Goal: Task Accomplishment & Management: Use online tool/utility

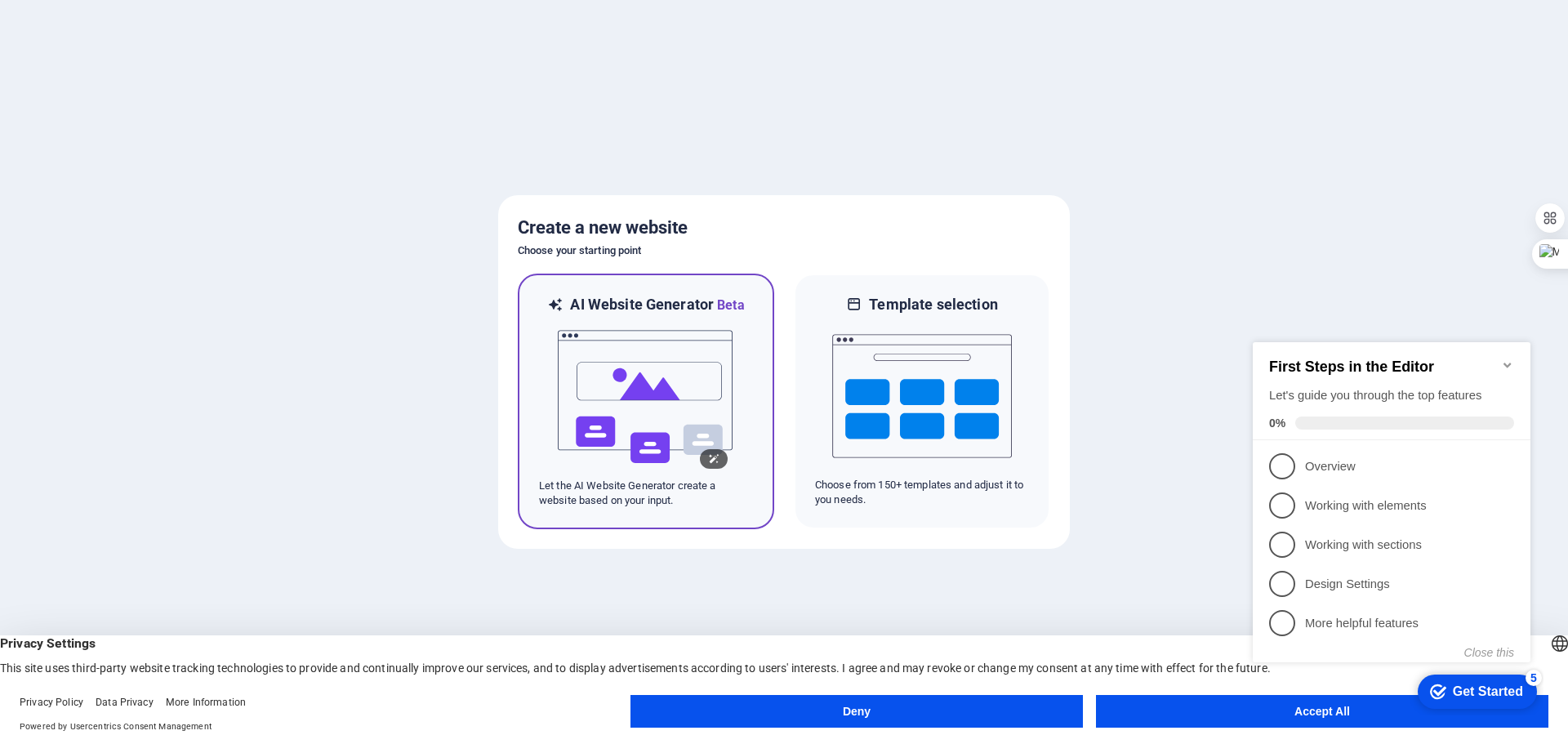
click at [603, 372] on img at bounding box center [646, 397] width 180 height 164
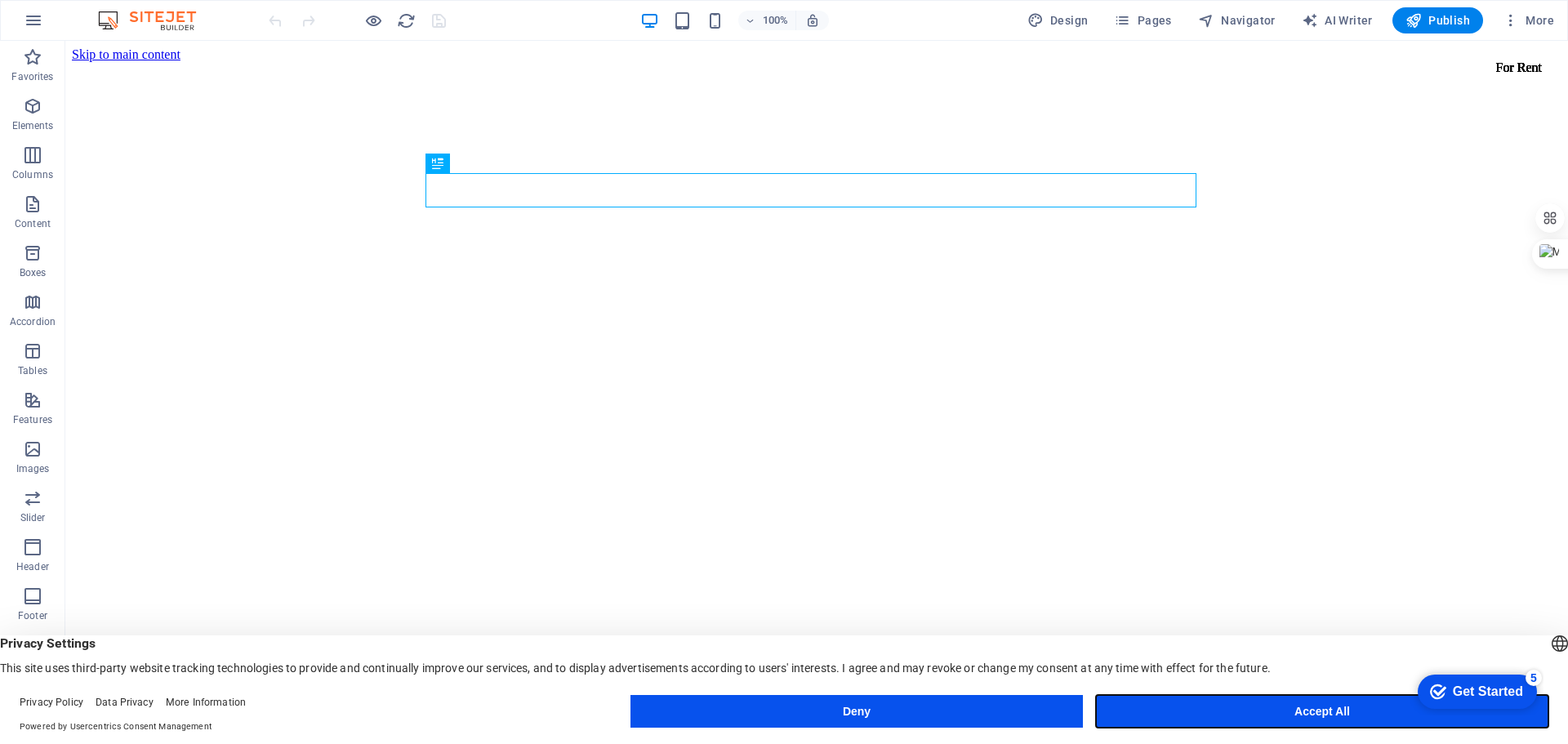
click at [1291, 718] on button "Accept All" at bounding box center [1322, 710] width 452 height 33
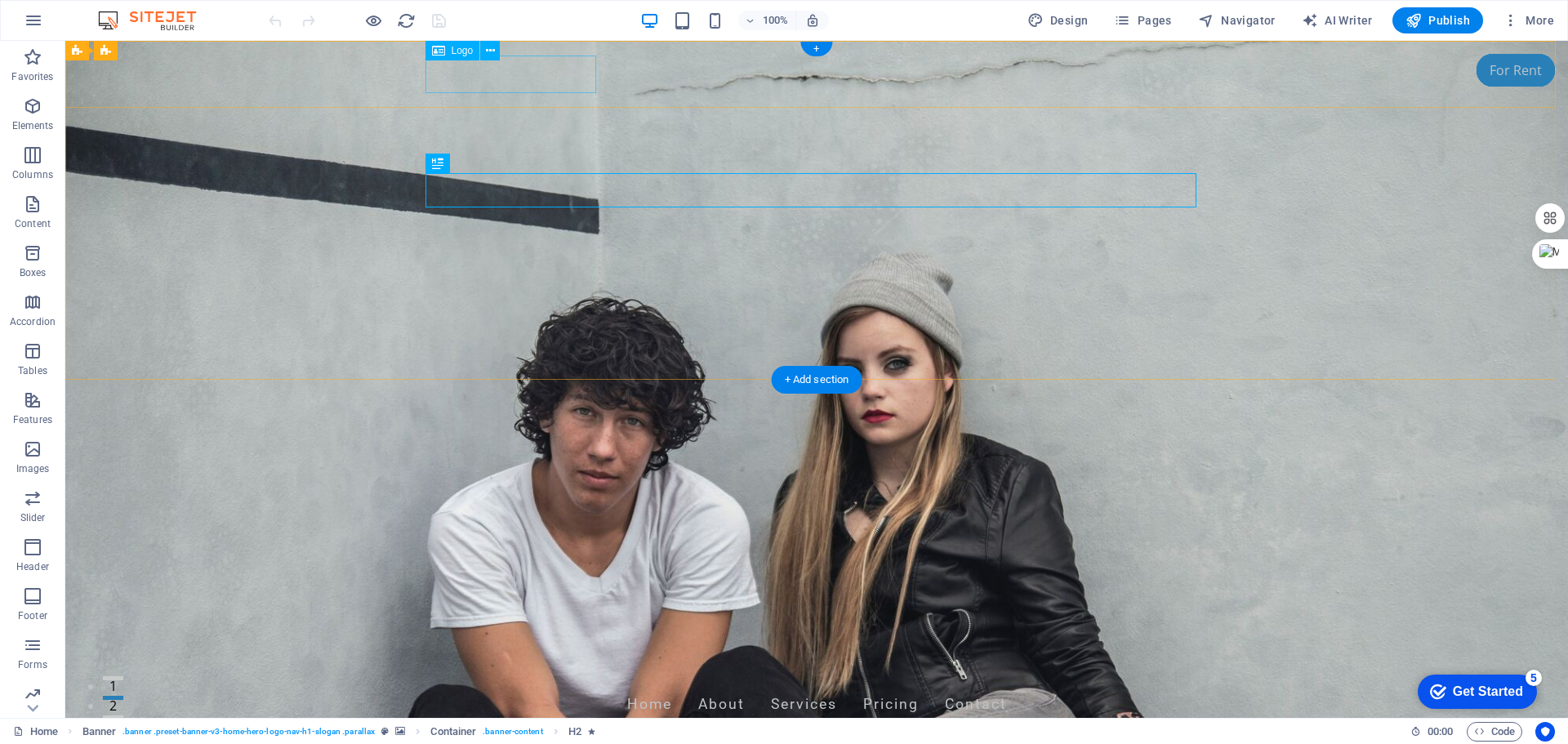
click at [471, 646] on div "[DOMAIN_NAME]" at bounding box center [816, 665] width 771 height 37
click at [490, 47] on icon at bounding box center [489, 50] width 9 height 17
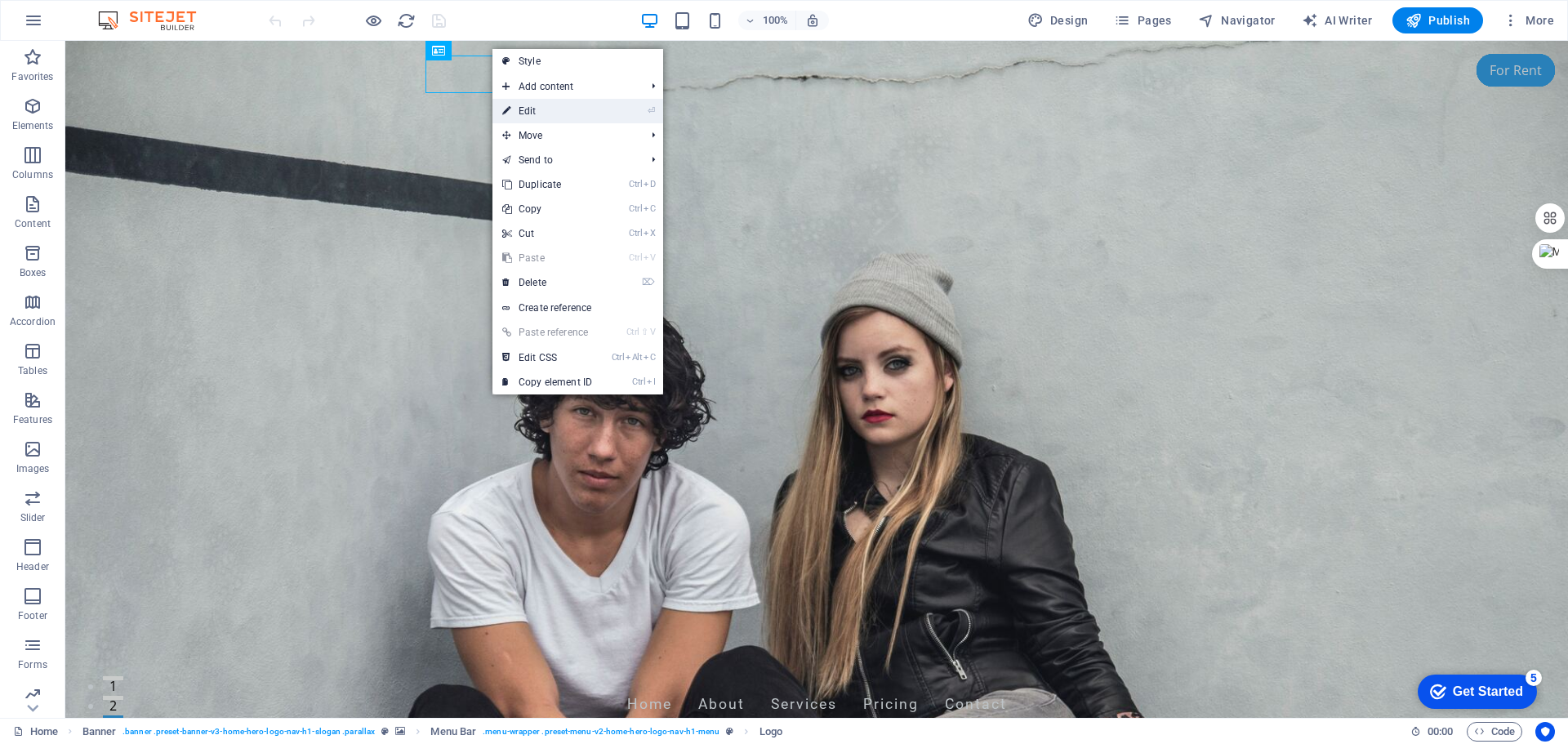
click at [510, 112] on icon at bounding box center [506, 111] width 8 height 25
select select "px"
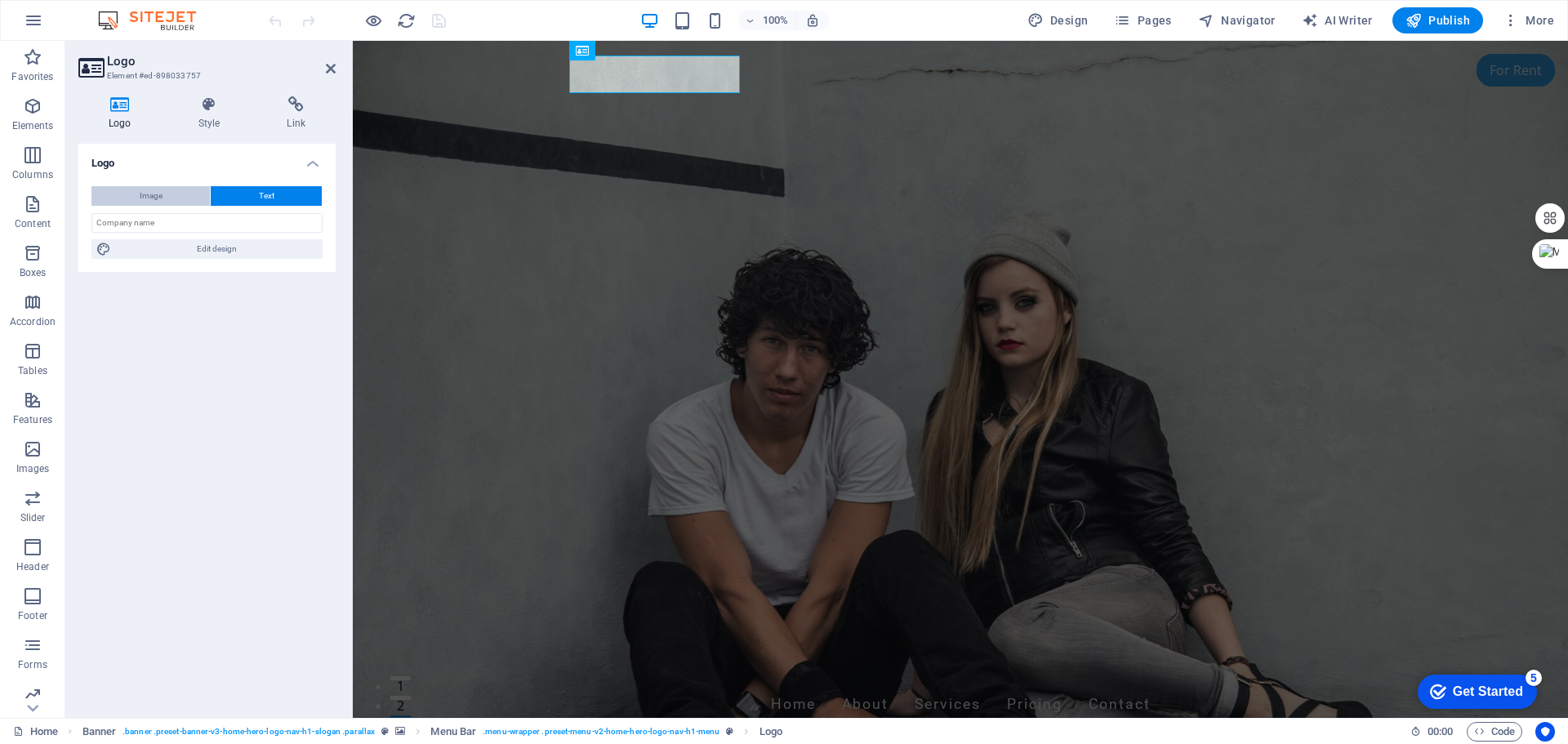
click at [138, 198] on button "Image" at bounding box center [151, 196] width 118 height 20
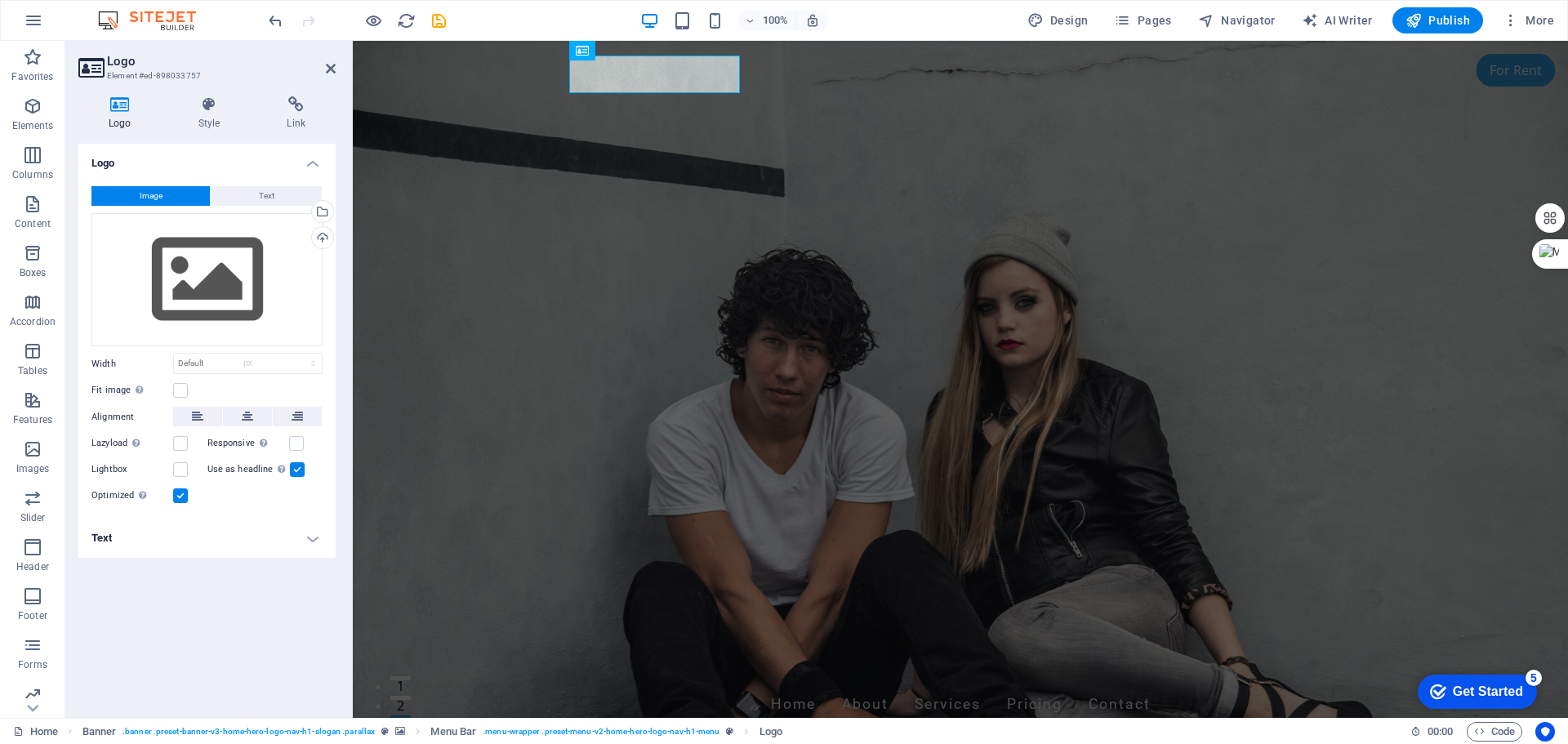
select select "DISABLED_OPTION_VALUE"
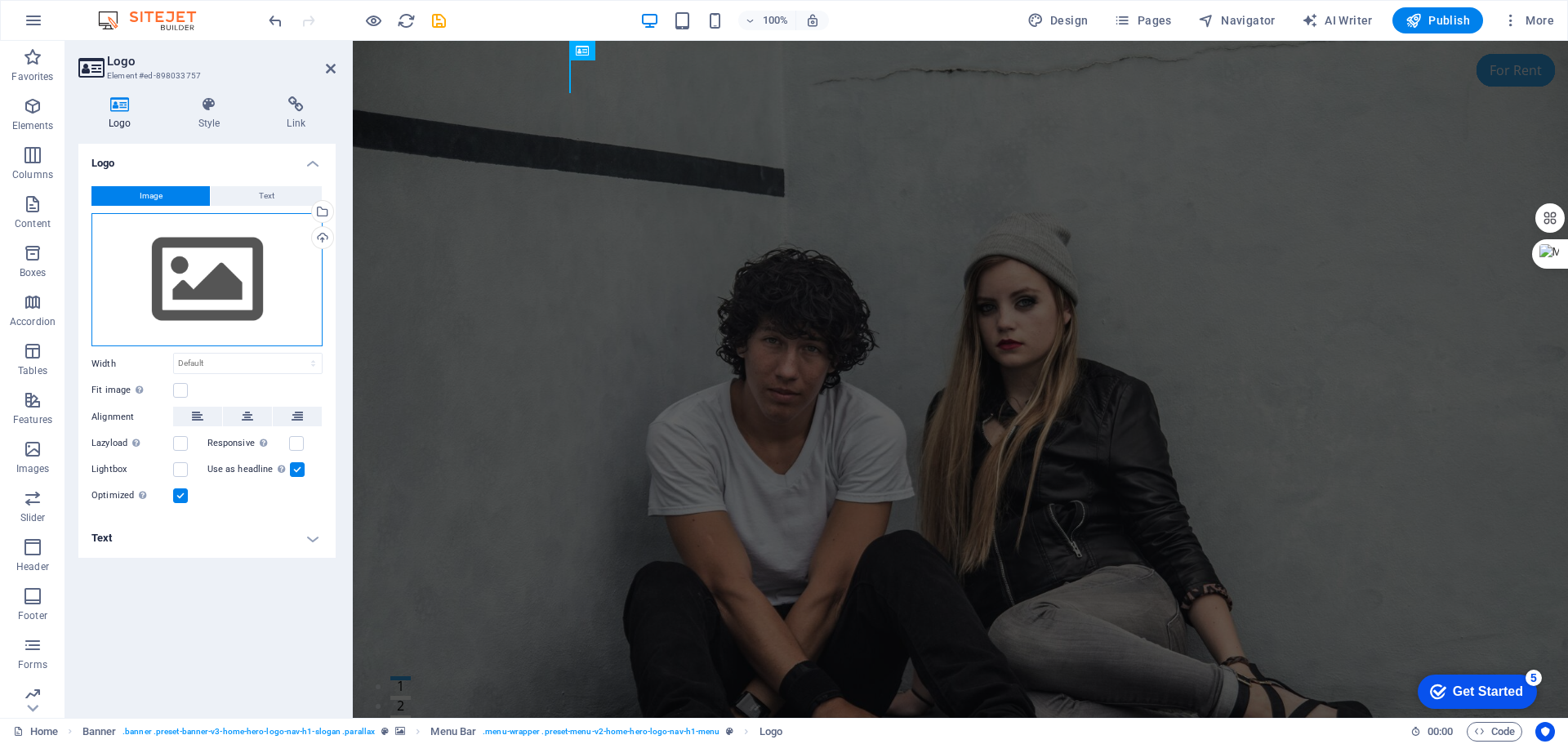
click at [141, 258] on div "Drag files here, click to choose files or select files from Files or our free s…" at bounding box center [207, 280] width 231 height 134
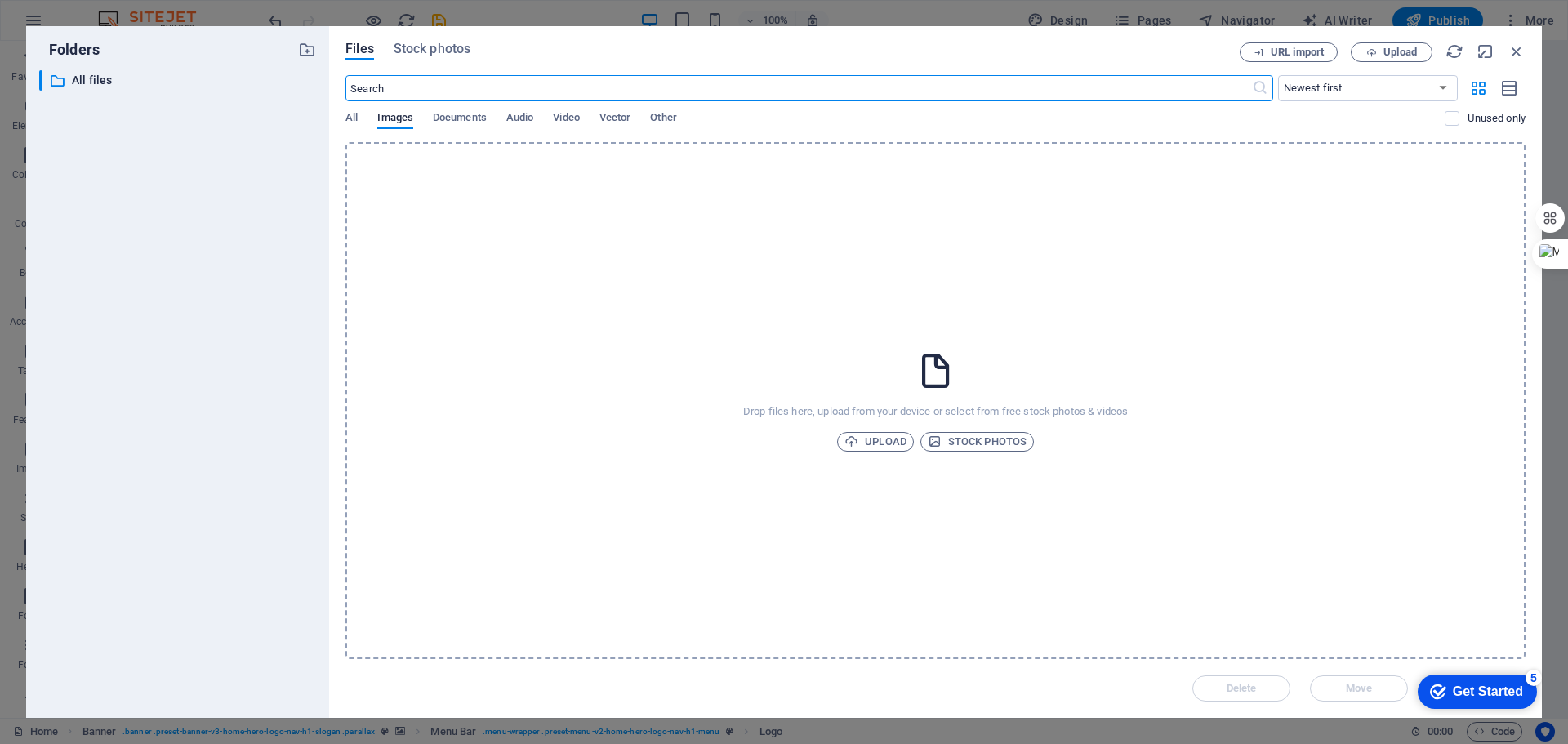
click at [1021, 356] on div "Drop files here, upload from your device or select from free stock photos & vid…" at bounding box center [935, 401] width 1180 height 517
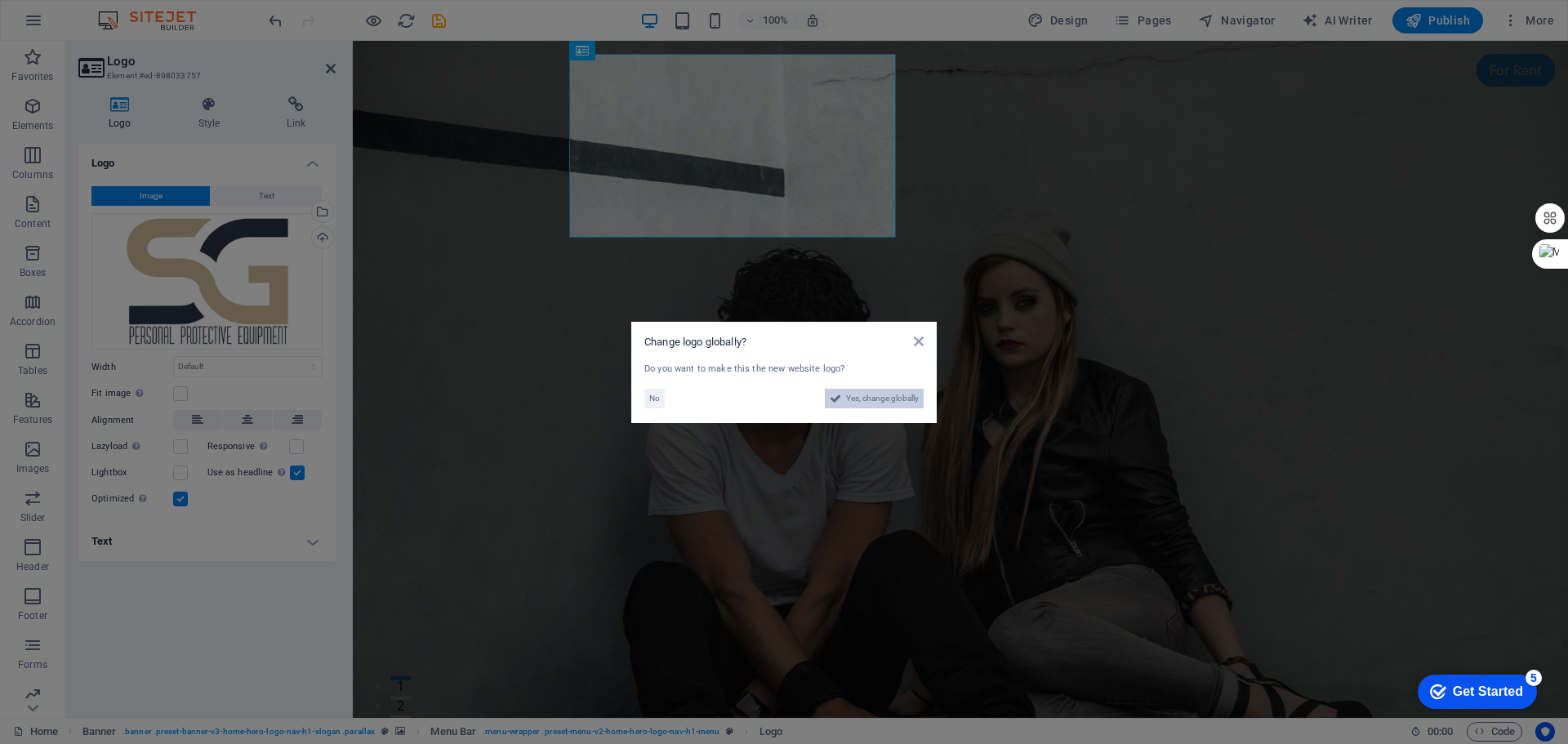
click at [856, 394] on span "Yes, change globally" at bounding box center [882, 399] width 73 height 20
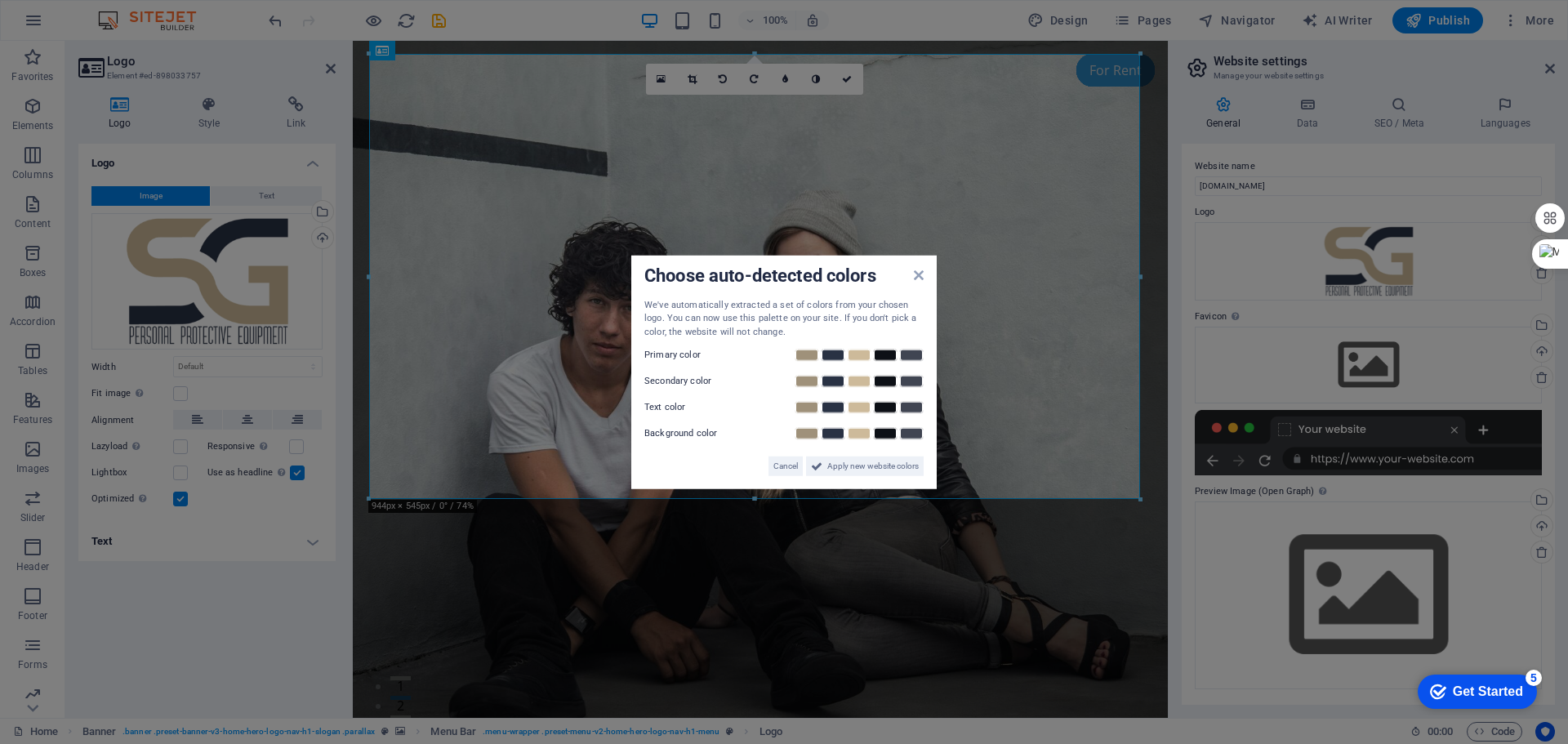
click at [1285, 318] on aside "Choose auto-detected colors We've automatically extracted a set of colors from …" at bounding box center [784, 372] width 1568 height 744
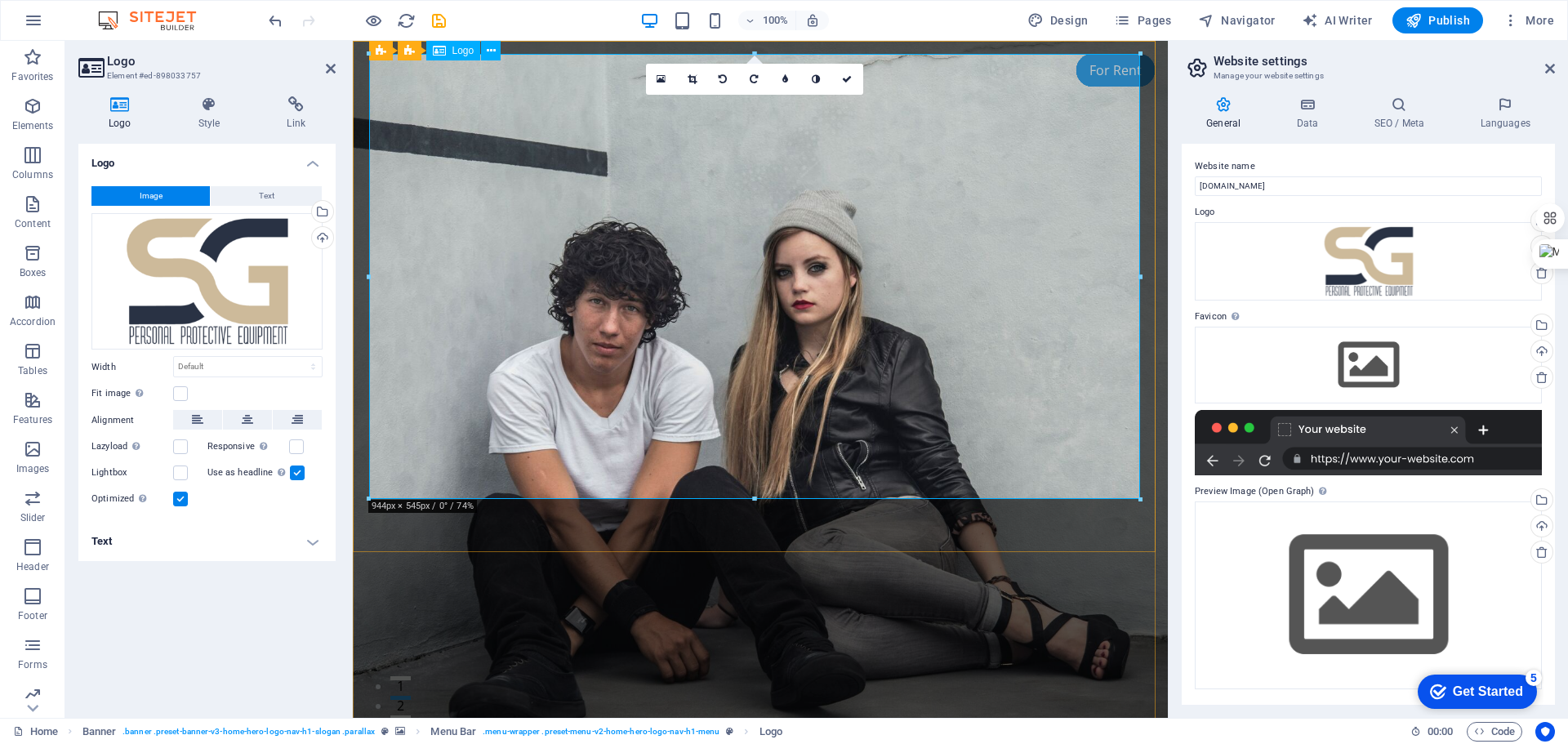
drag, startPoint x: 1494, startPoint y: 540, endPoint x: 651, endPoint y: 168, distance: 921.4
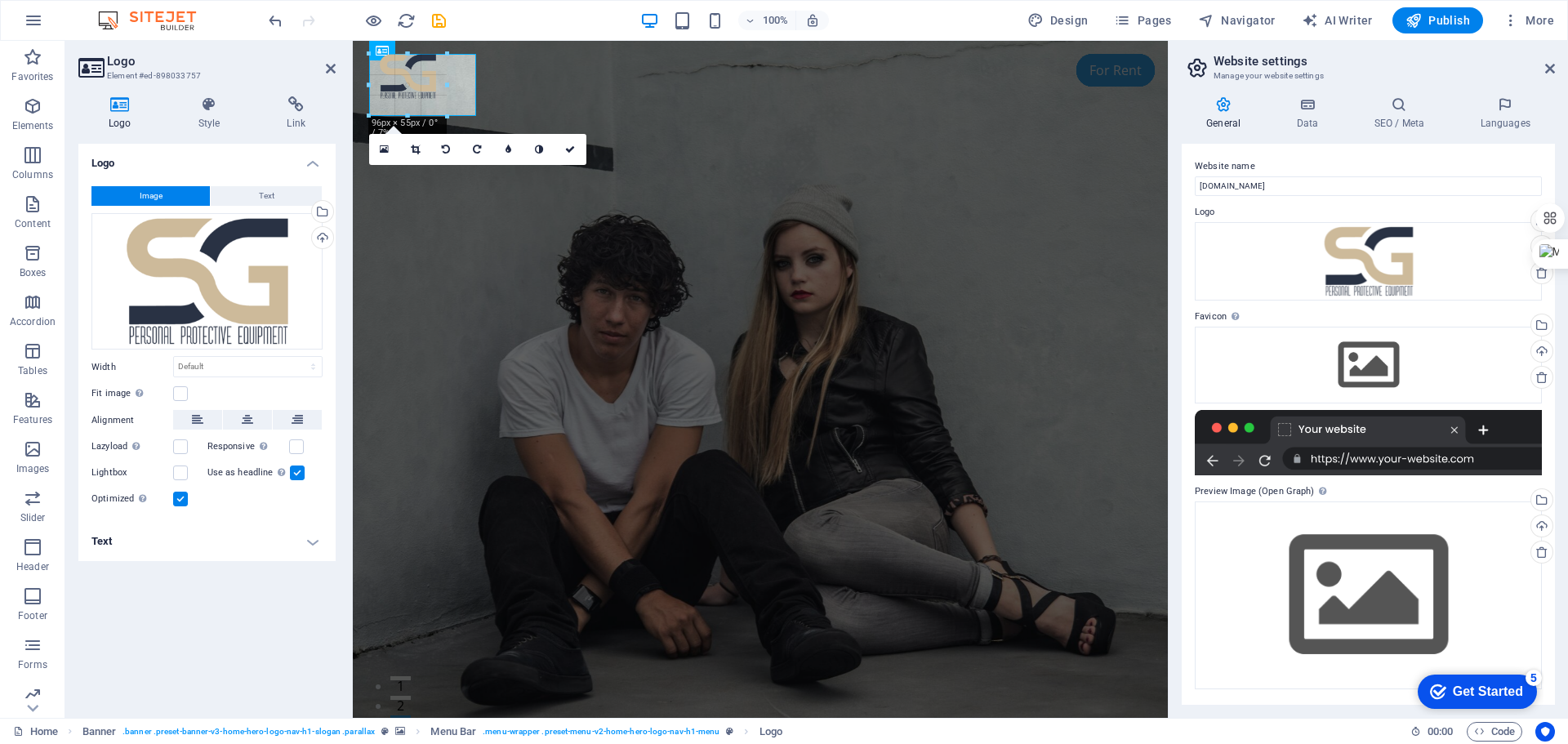
type input "131"
select select "px"
click at [514, 713] on nav "Home About Services Pricing Contact" at bounding box center [760, 733] width 771 height 40
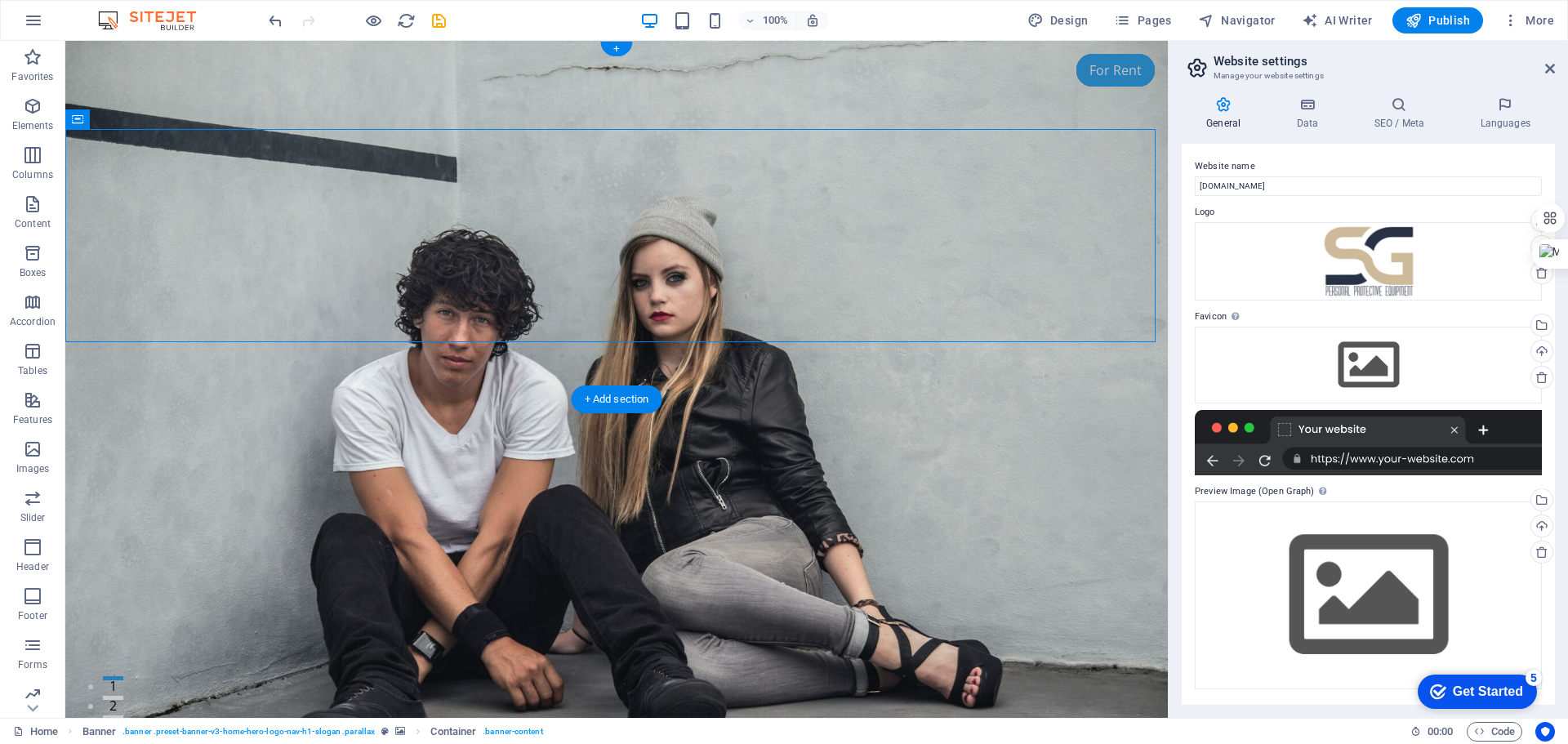
click at [255, 373] on figure at bounding box center [616, 379] width 1102 height 677
select select "vh"
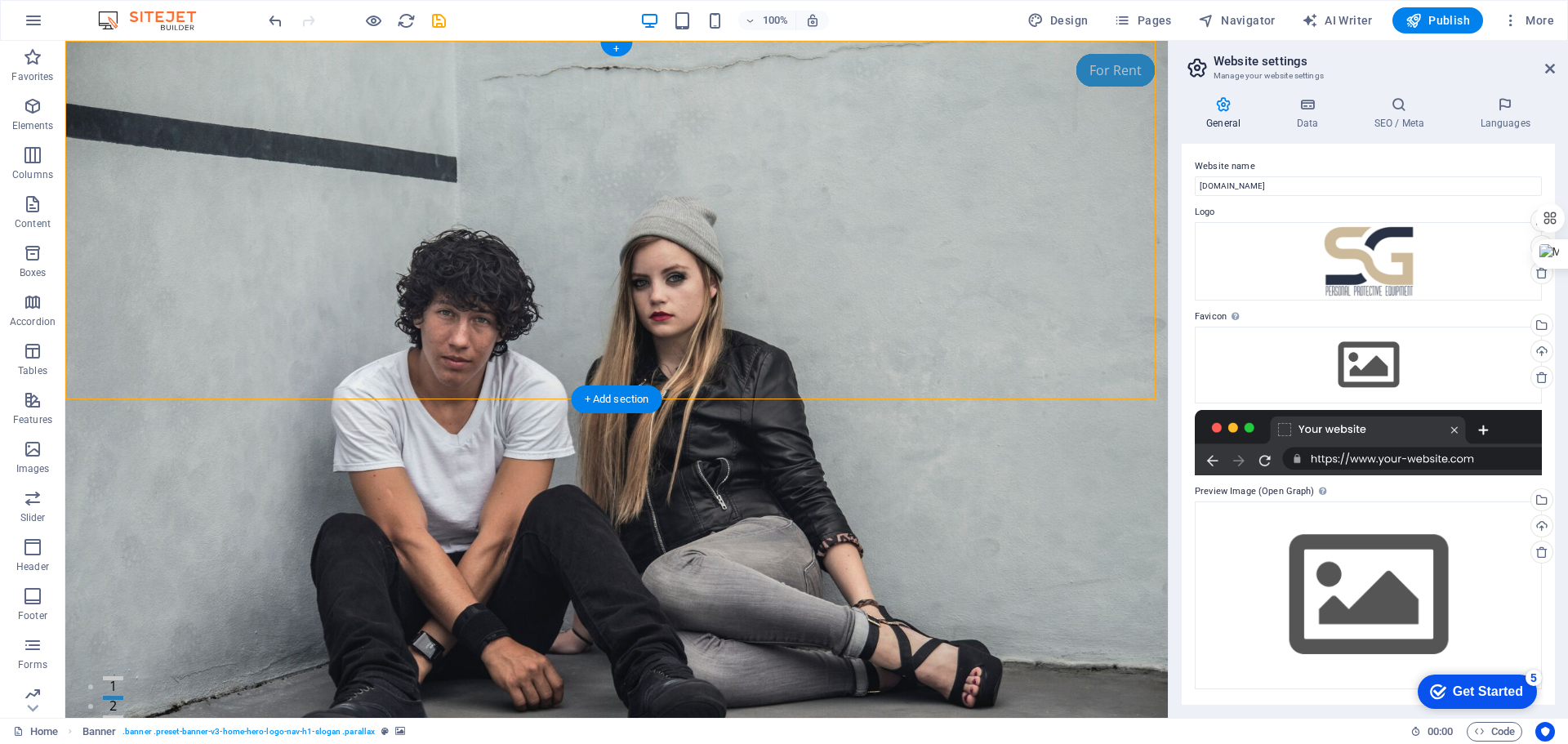
select select "header"
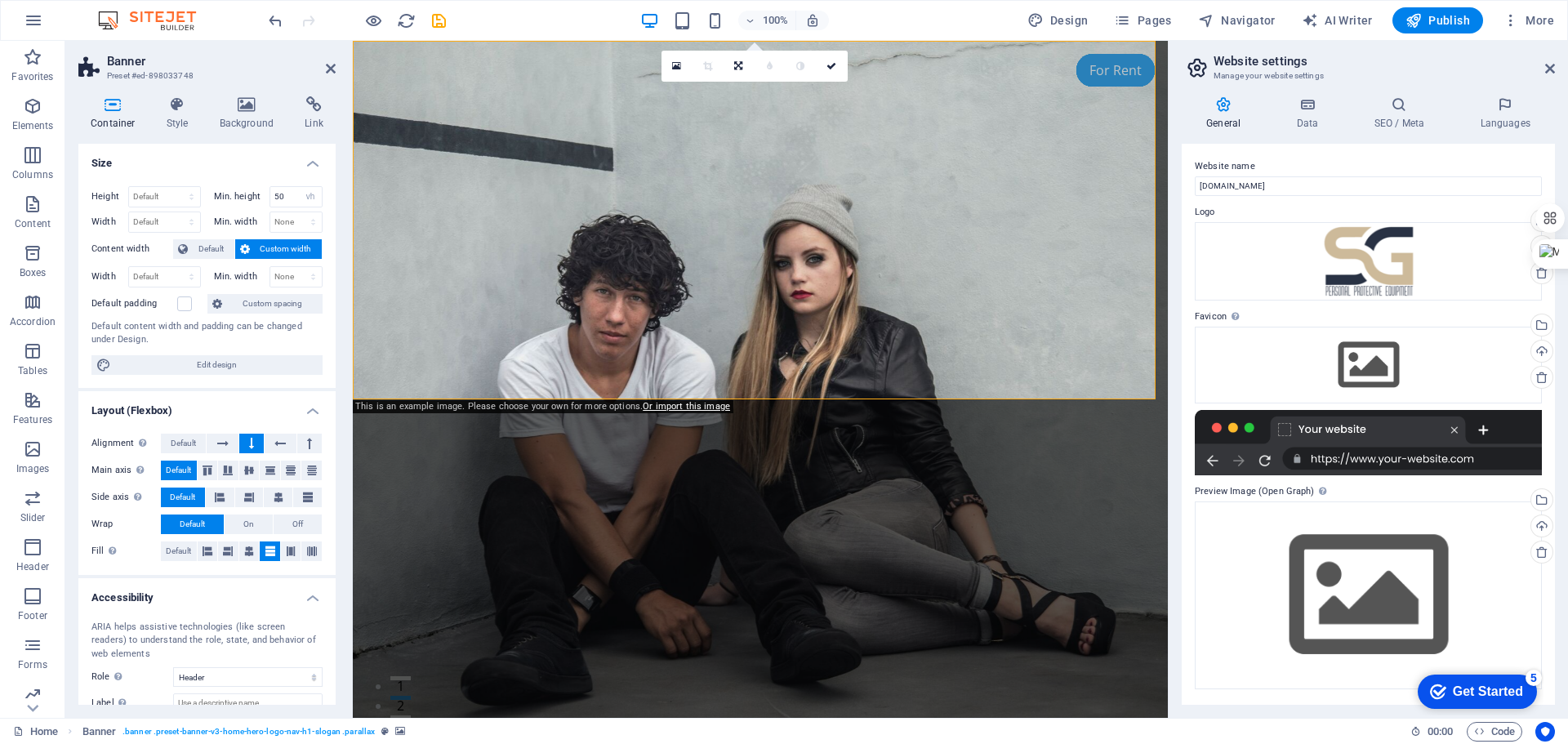
click at [519, 377] on figure at bounding box center [761, 379] width 815 height 677
click at [174, 112] on icon at bounding box center [177, 105] width 46 height 17
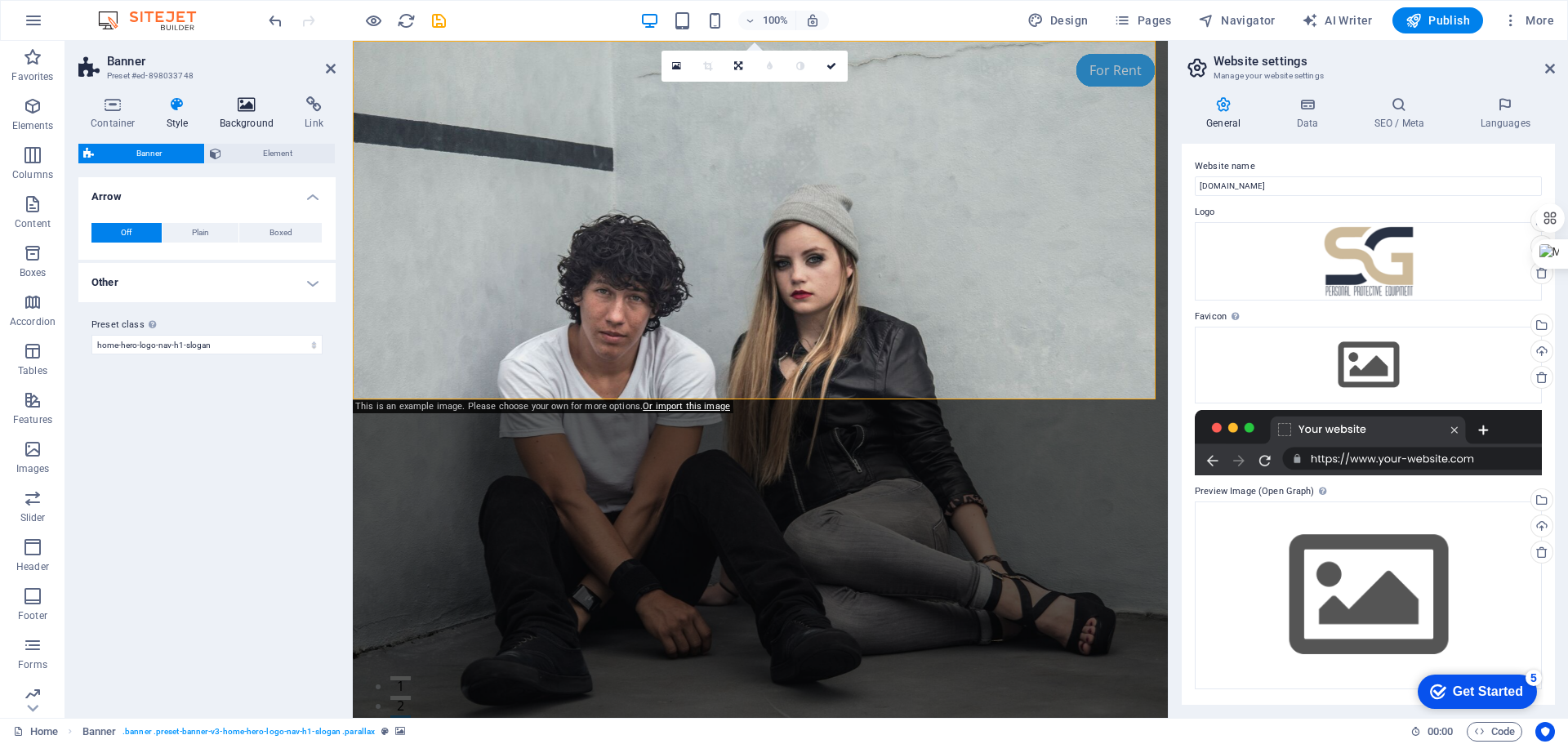
click at [244, 112] on icon at bounding box center [247, 105] width 79 height 17
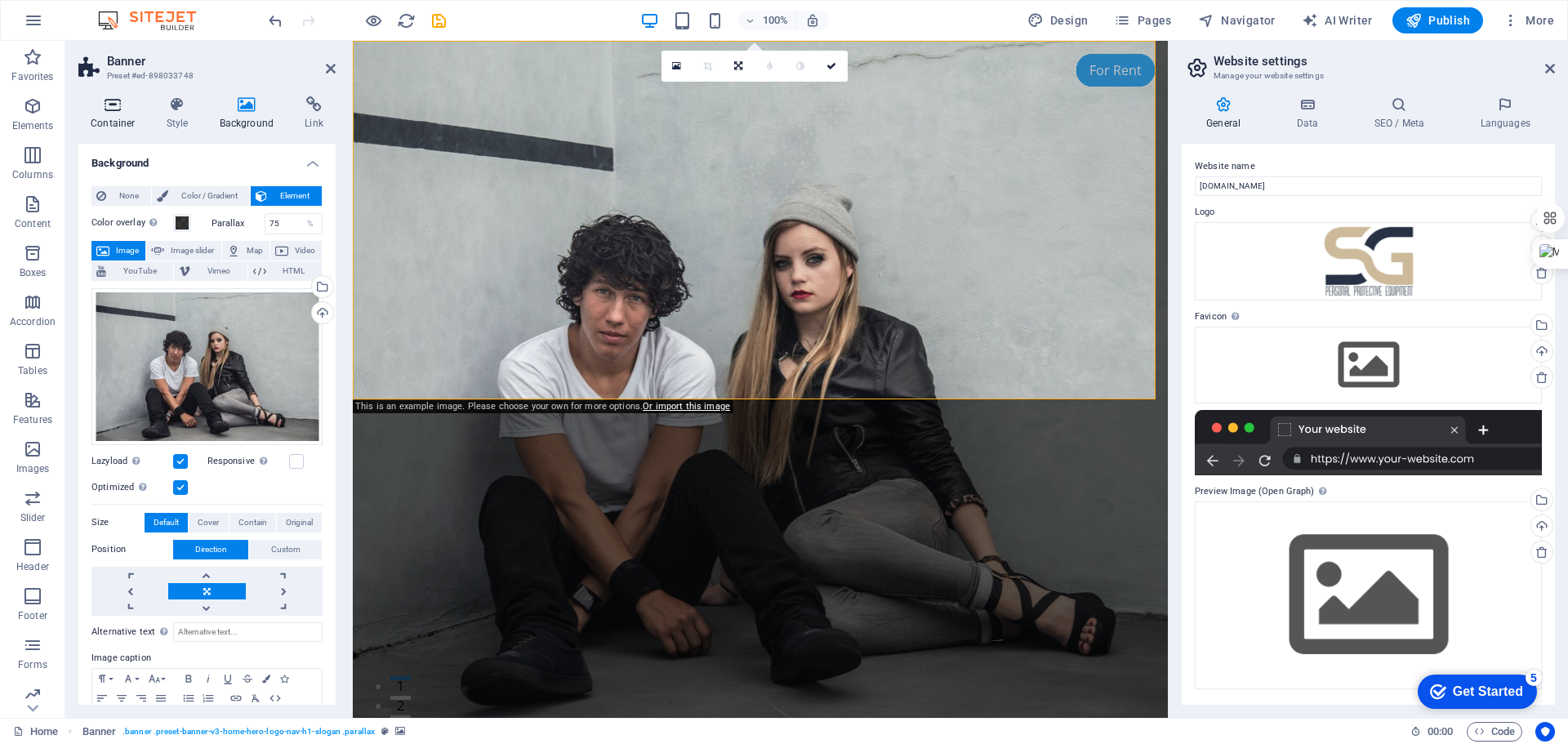
click at [111, 112] on icon at bounding box center [112, 105] width 69 height 17
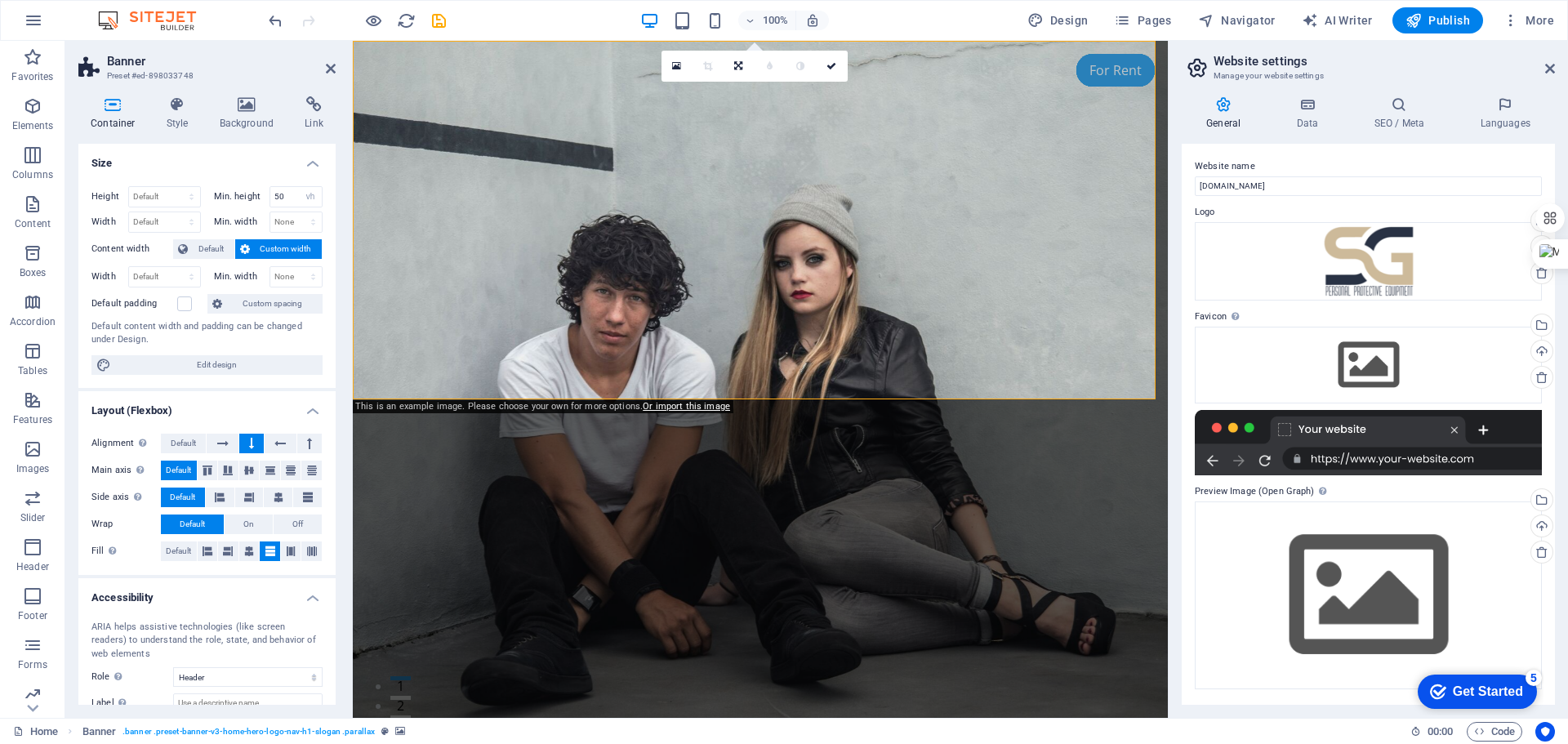
click at [465, 379] on figure at bounding box center [761, 379] width 815 height 677
click at [1359, 373] on div "Drag files here, click to choose files or select files from Files or our free s…" at bounding box center [1369, 365] width 347 height 77
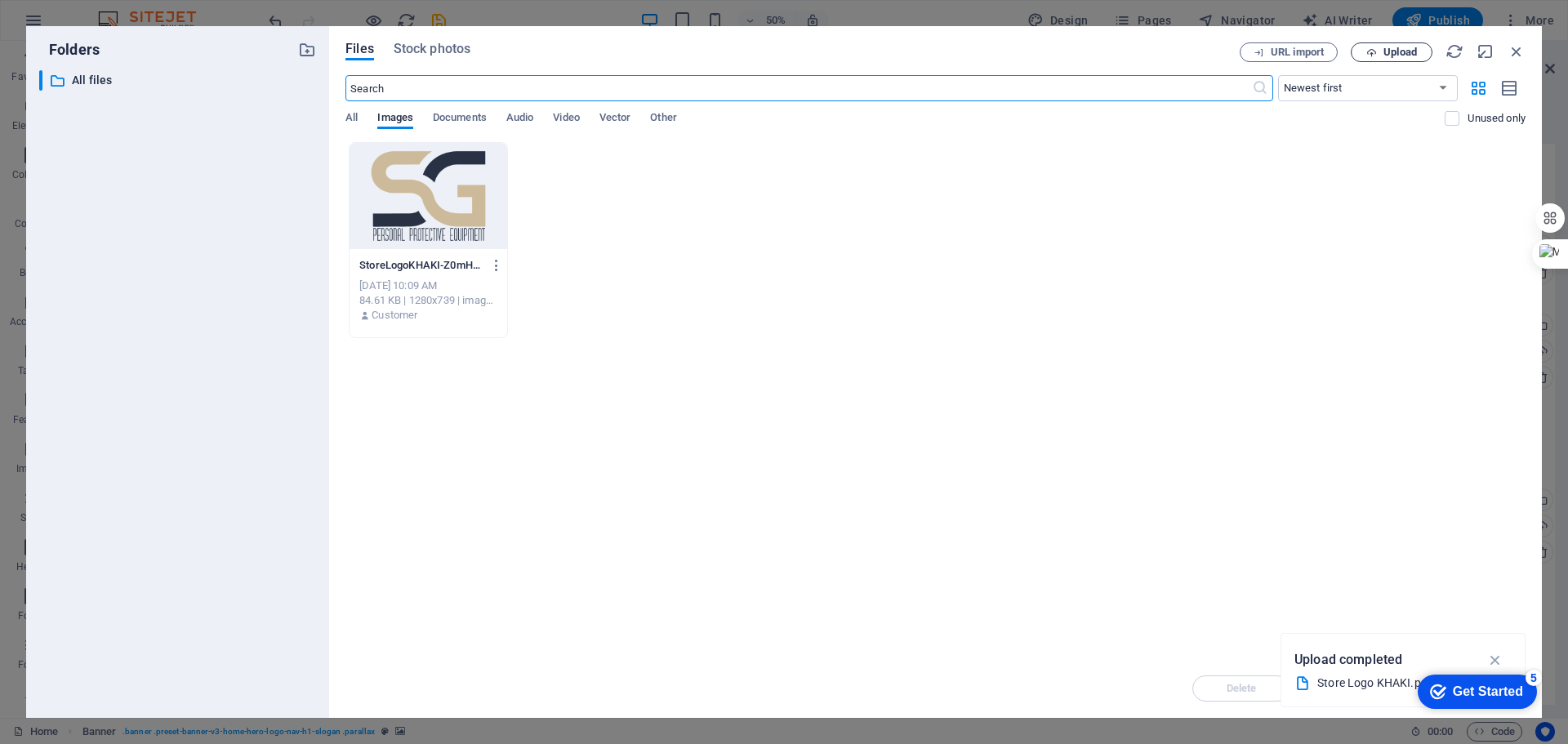
click at [1390, 49] on span "Upload" at bounding box center [1400, 52] width 34 height 10
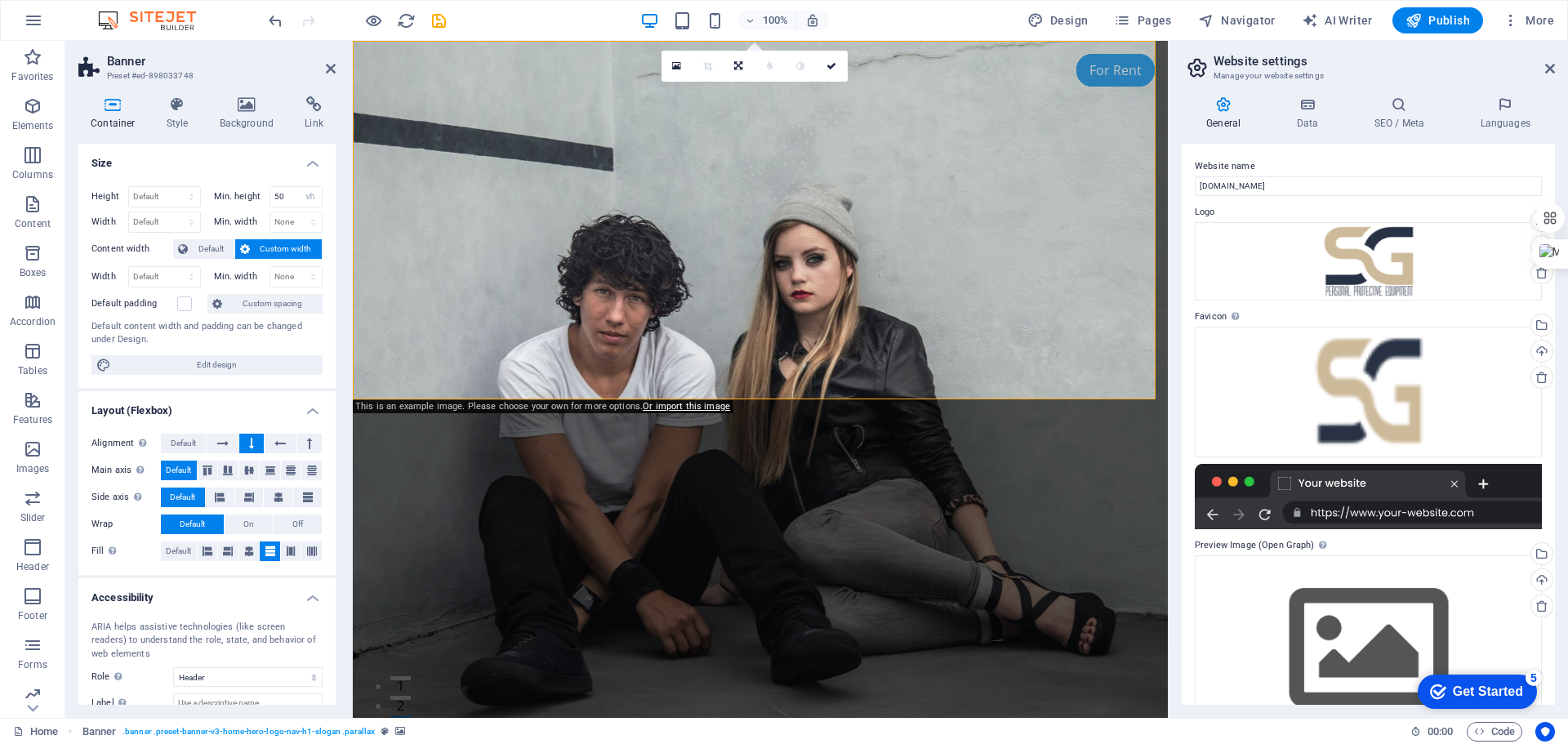
click at [460, 392] on figure at bounding box center [761, 379] width 815 height 677
click at [405, 651] on div at bounding box center [760, 682] width 771 height 62
click at [439, 377] on figure at bounding box center [761, 379] width 815 height 677
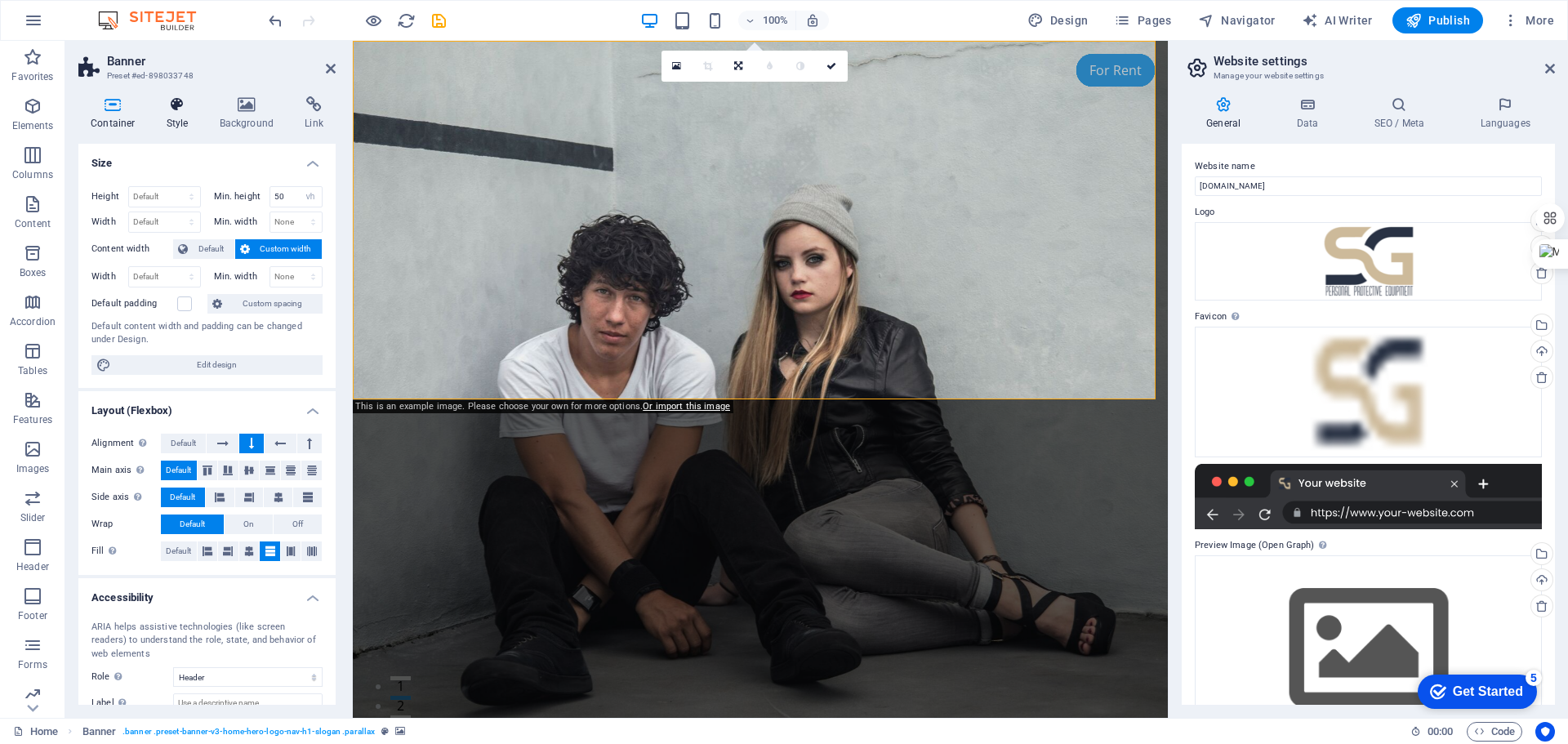
click at [185, 112] on icon at bounding box center [177, 105] width 46 height 17
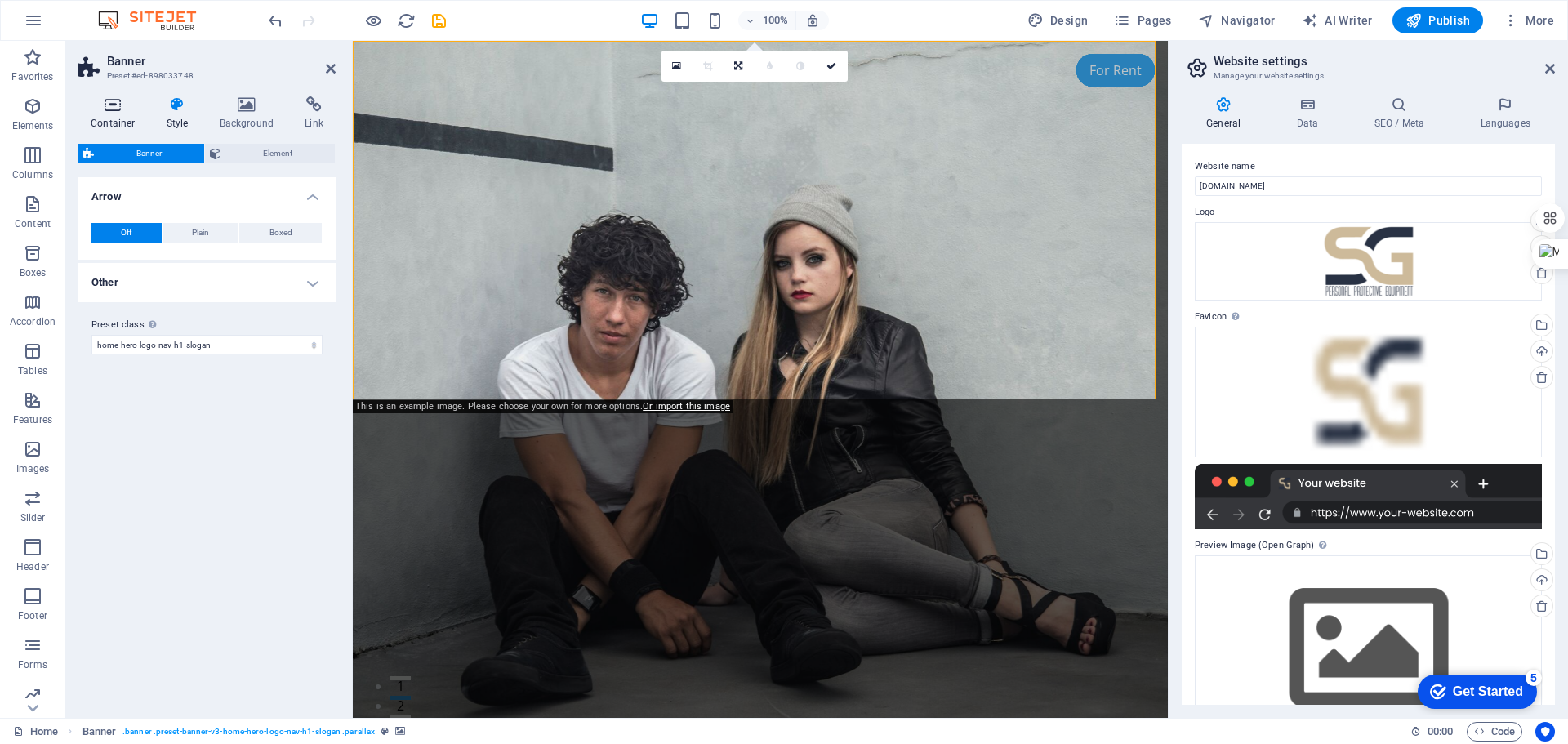
click at [102, 111] on icon at bounding box center [112, 105] width 69 height 17
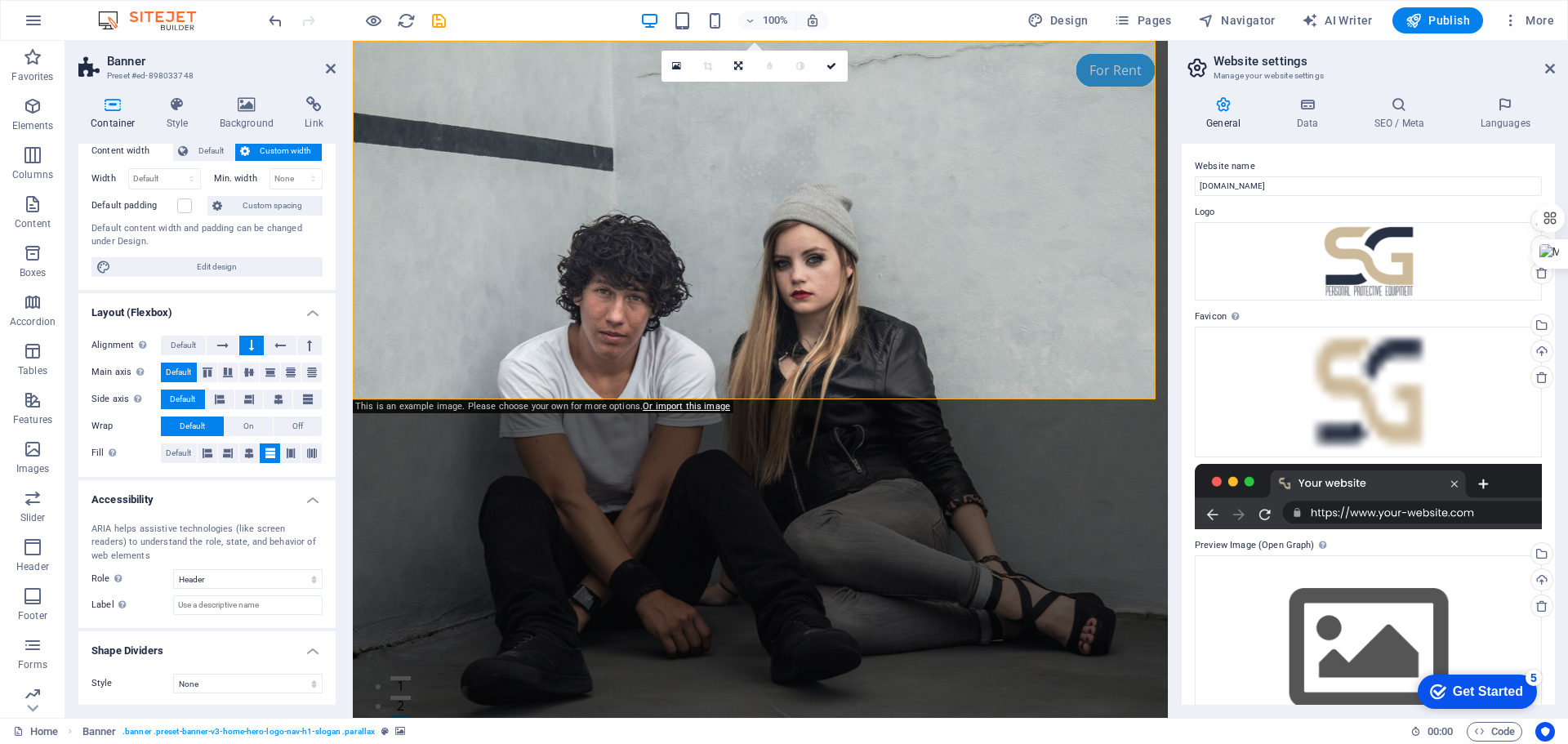
scroll to position [100, 0]
click at [1073, 19] on span "Design" at bounding box center [1058, 20] width 61 height 17
select select "px"
select select "200"
select select "px"
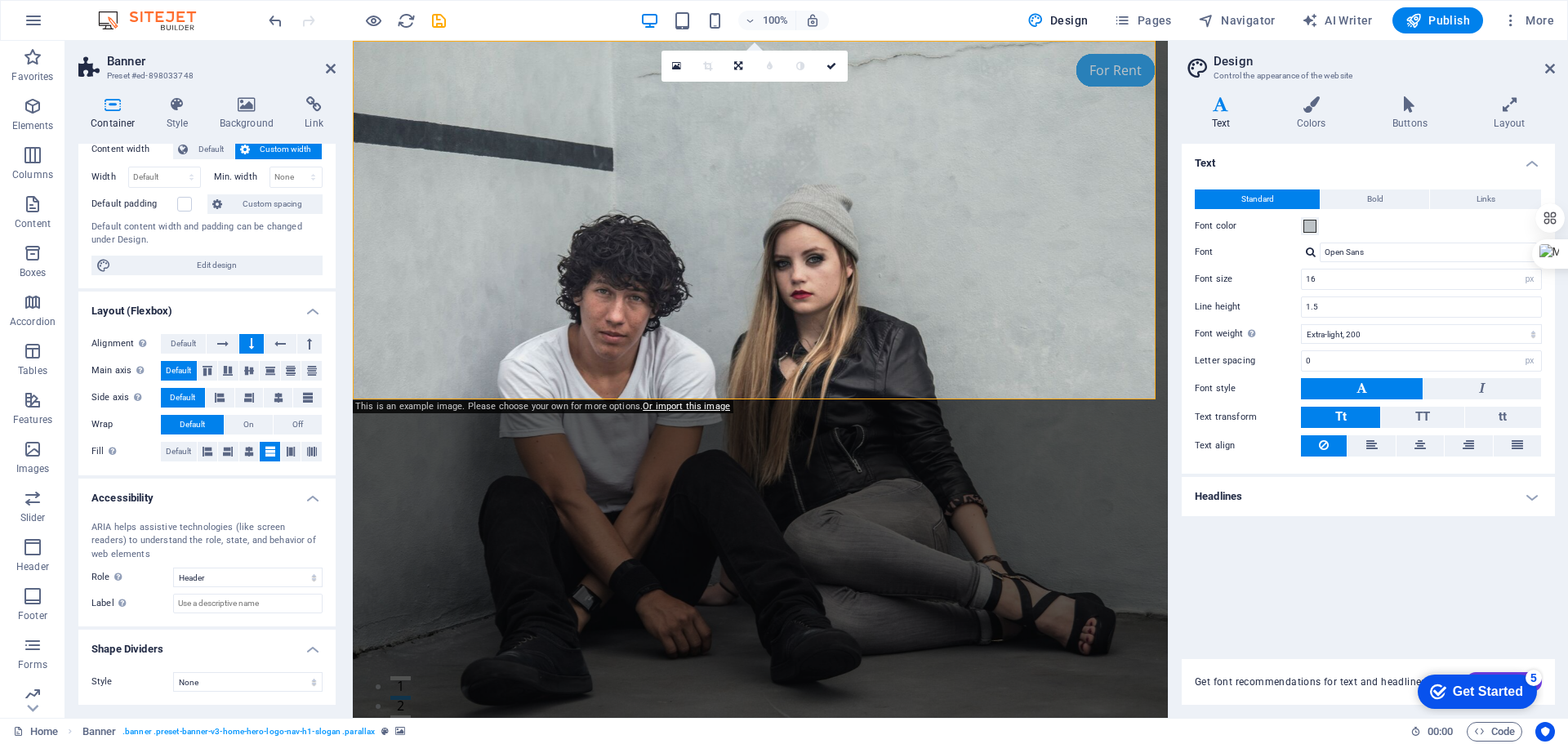
click at [1105, 386] on figure at bounding box center [761, 379] width 815 height 677
click at [1300, 115] on h4 "Colors" at bounding box center [1314, 113] width 96 height 35
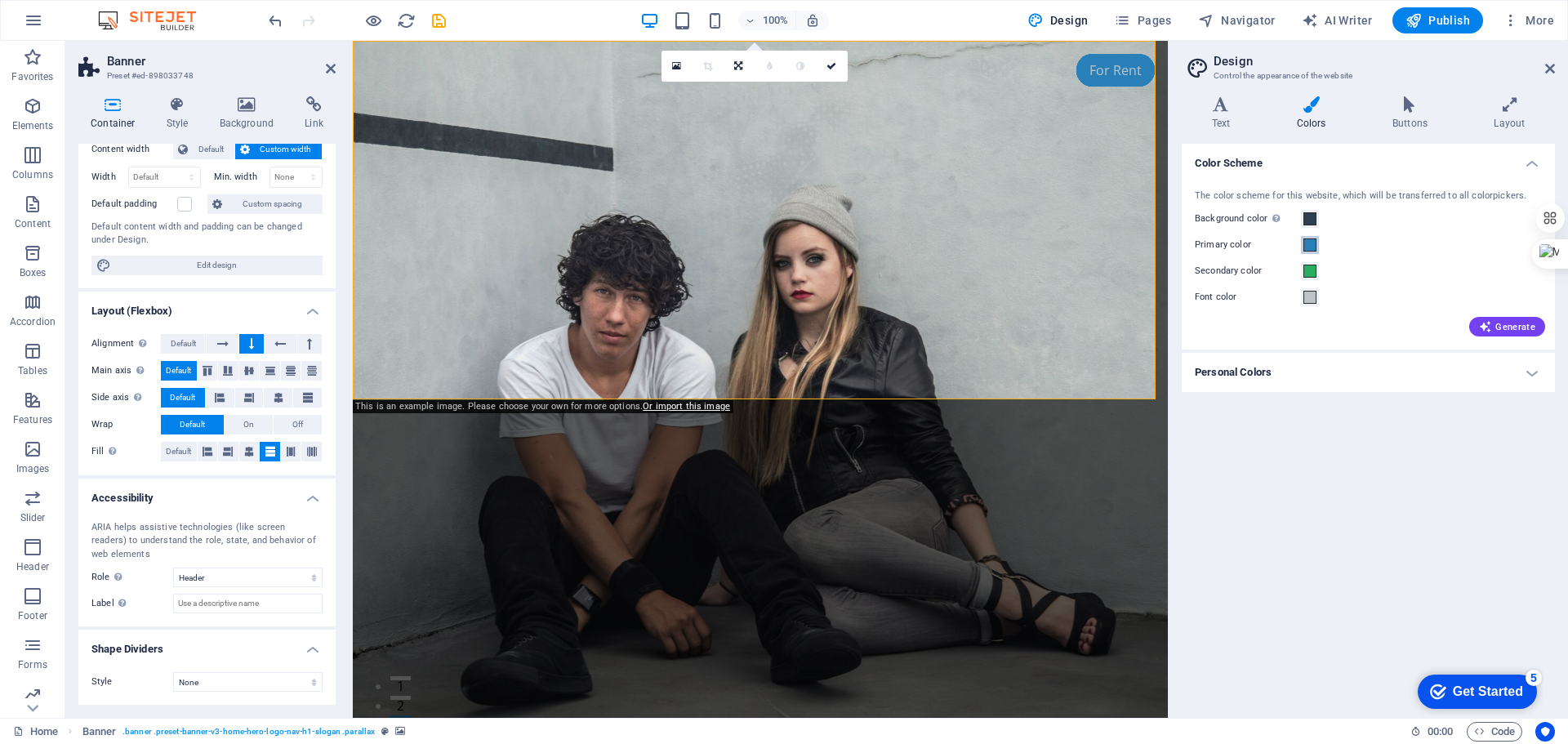
click at [1309, 247] on span at bounding box center [1309, 245] width 13 height 13
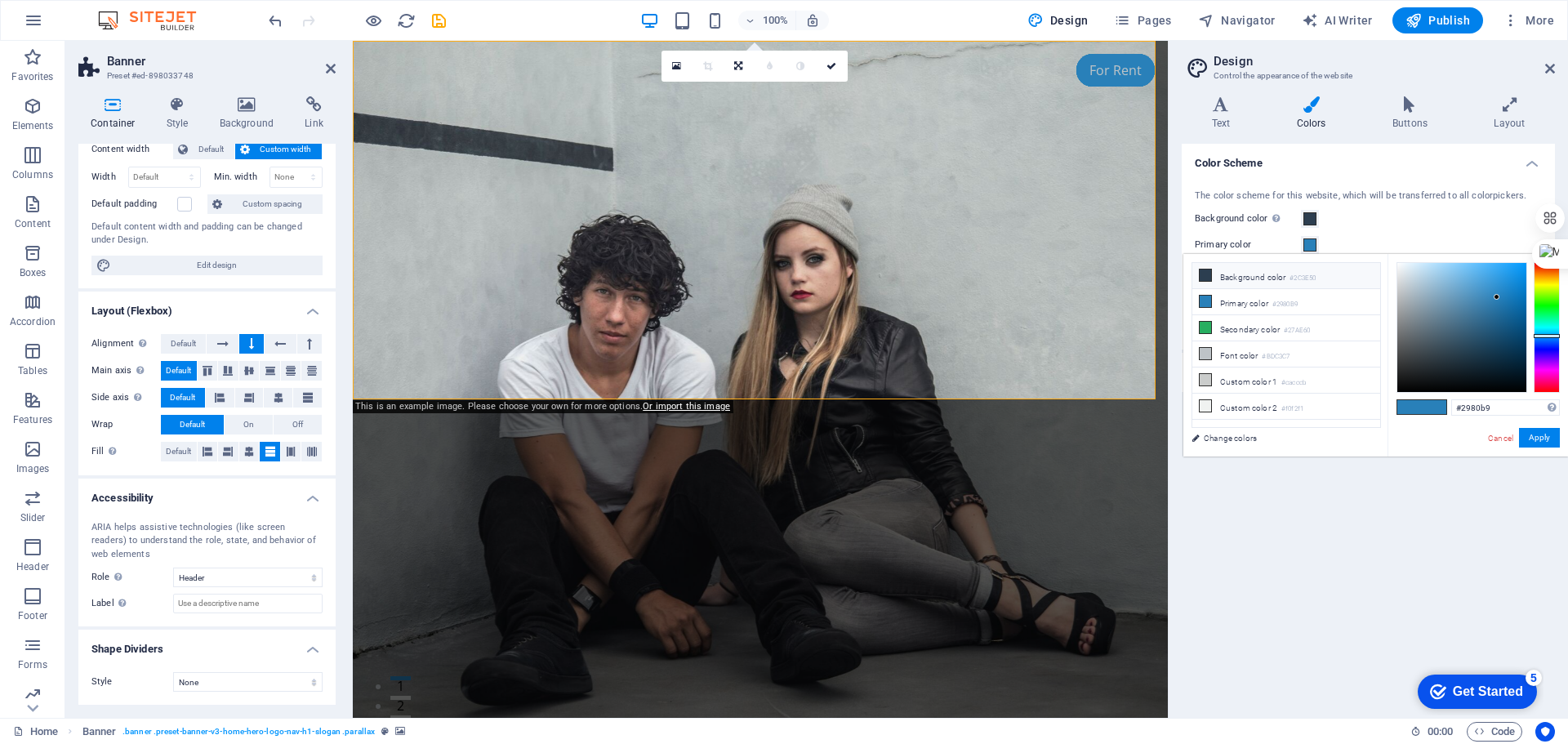
click at [1250, 279] on li "Background color #2C3E50" at bounding box center [1286, 275] width 187 height 26
drag, startPoint x: 1512, startPoint y: 406, endPoint x: 1356, endPoint y: 406, distance: 156.0
click at [1356, 406] on div "less Background color #2C3E50 Primary color #2980B9 Secondary color #27AE60 Fon…" at bounding box center [1376, 354] width 385 height 202
paste input "293244"
click at [1366, 502] on div "Color Scheme The color scheme for this website, which will be transferred to al…" at bounding box center [1369, 424] width 373 height 561
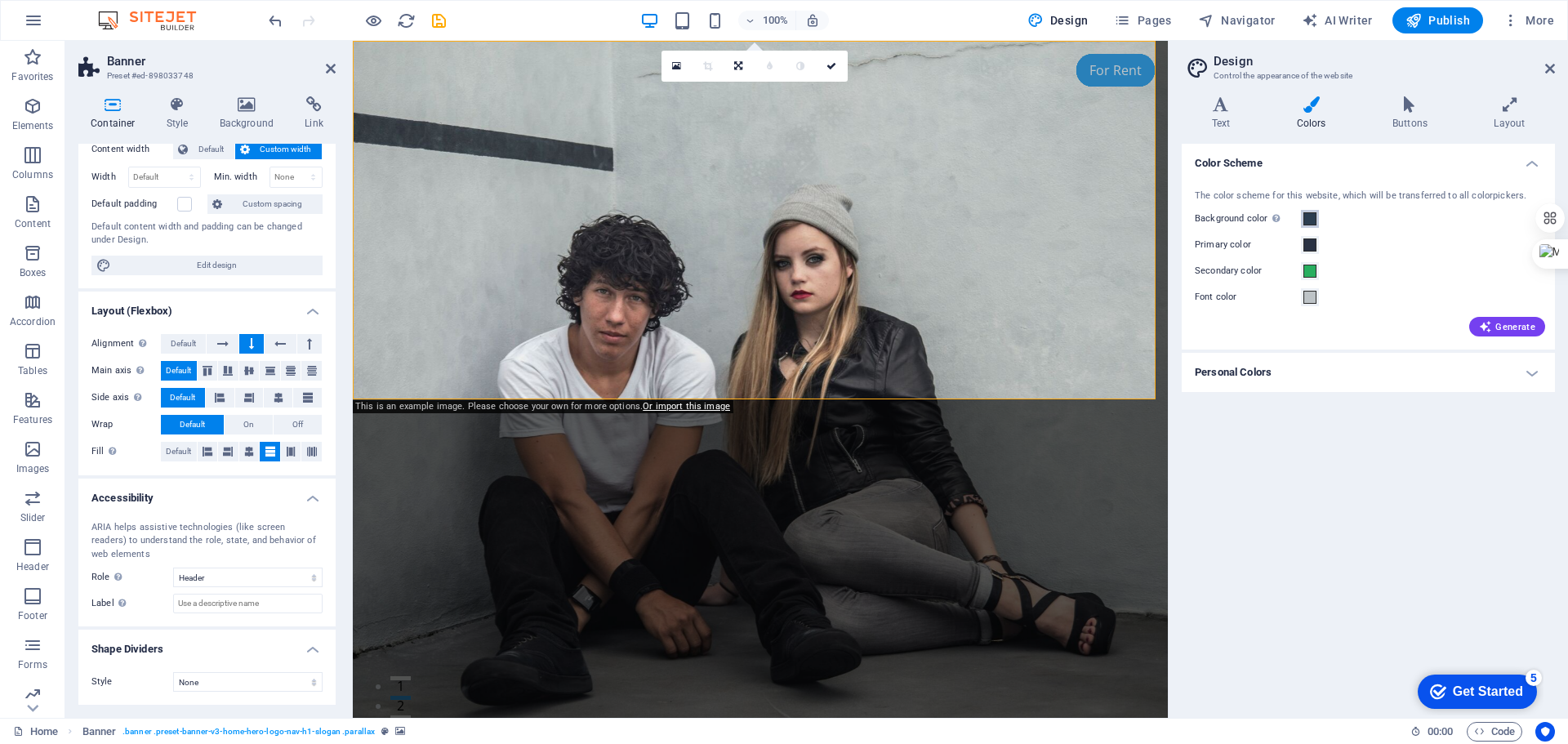
click at [1307, 223] on span at bounding box center [1309, 218] width 13 height 13
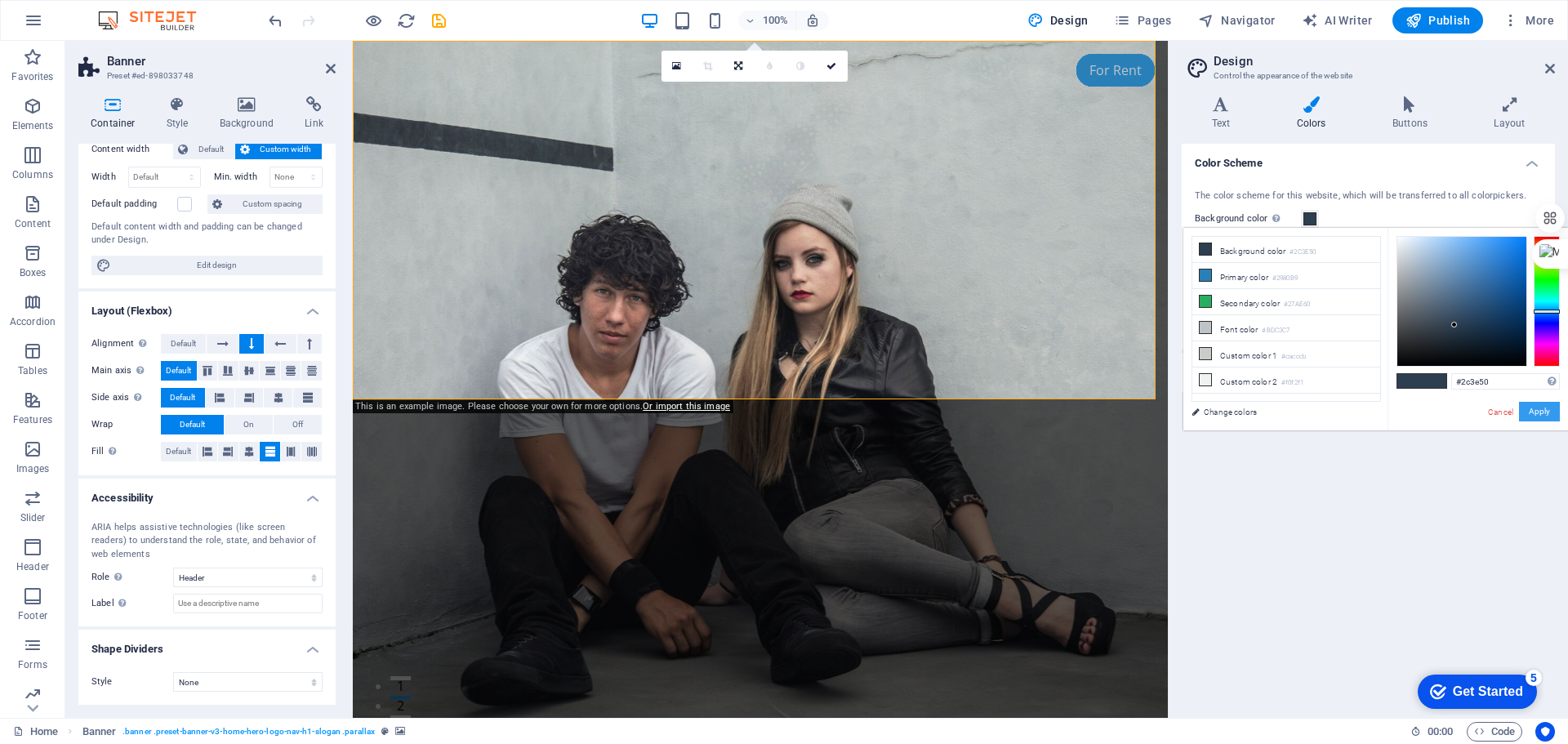
click at [1545, 417] on button "Apply" at bounding box center [1538, 411] width 40 height 20
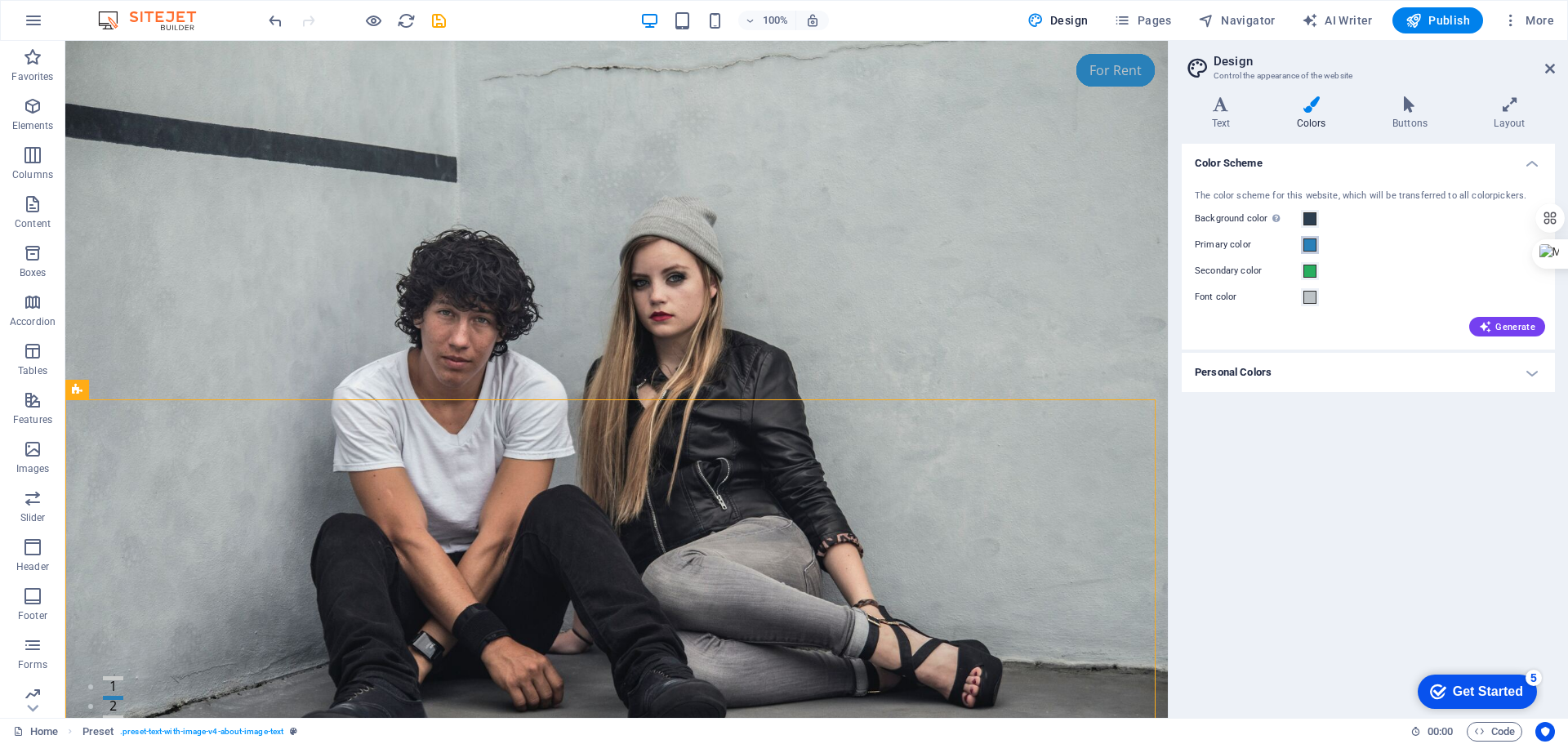
click at [1306, 243] on span at bounding box center [1309, 245] width 13 height 13
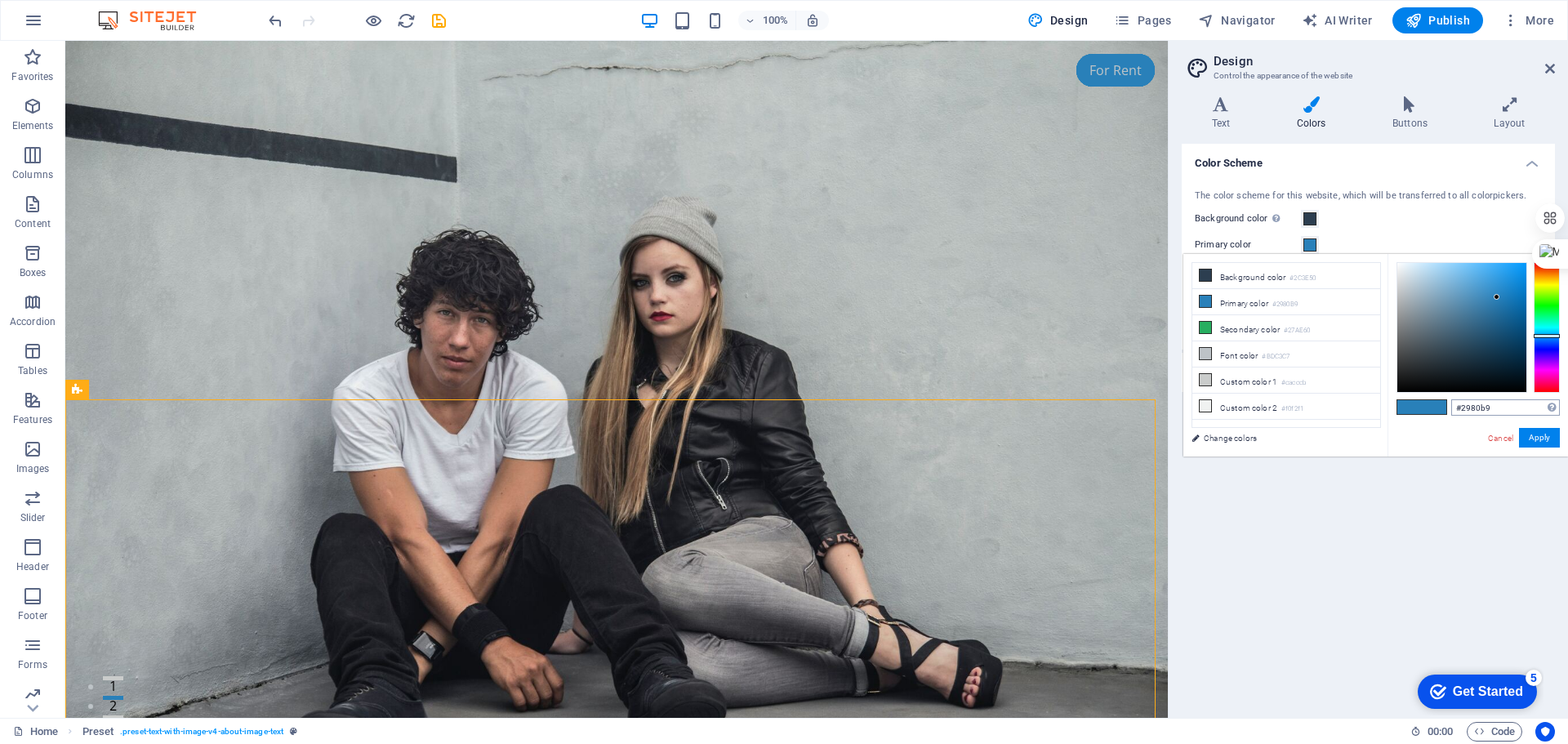
click at [1504, 399] on div "#2980b9 Supported formats #0852ed rgb(8, 82, 237) rgba(8, 82, 237, 90%) hsv(221…" at bounding box center [1477, 473] width 181 height 439
drag, startPoint x: 1497, startPoint y: 409, endPoint x: 1442, endPoint y: 403, distance: 55.3
click at [1442, 403] on div "#2980b9 Supported formats #0852ed rgb(8, 82, 237) rgba(8, 82, 237, 90%) hsv(221…" at bounding box center [1477, 473] width 181 height 439
paste input "cdba9a"
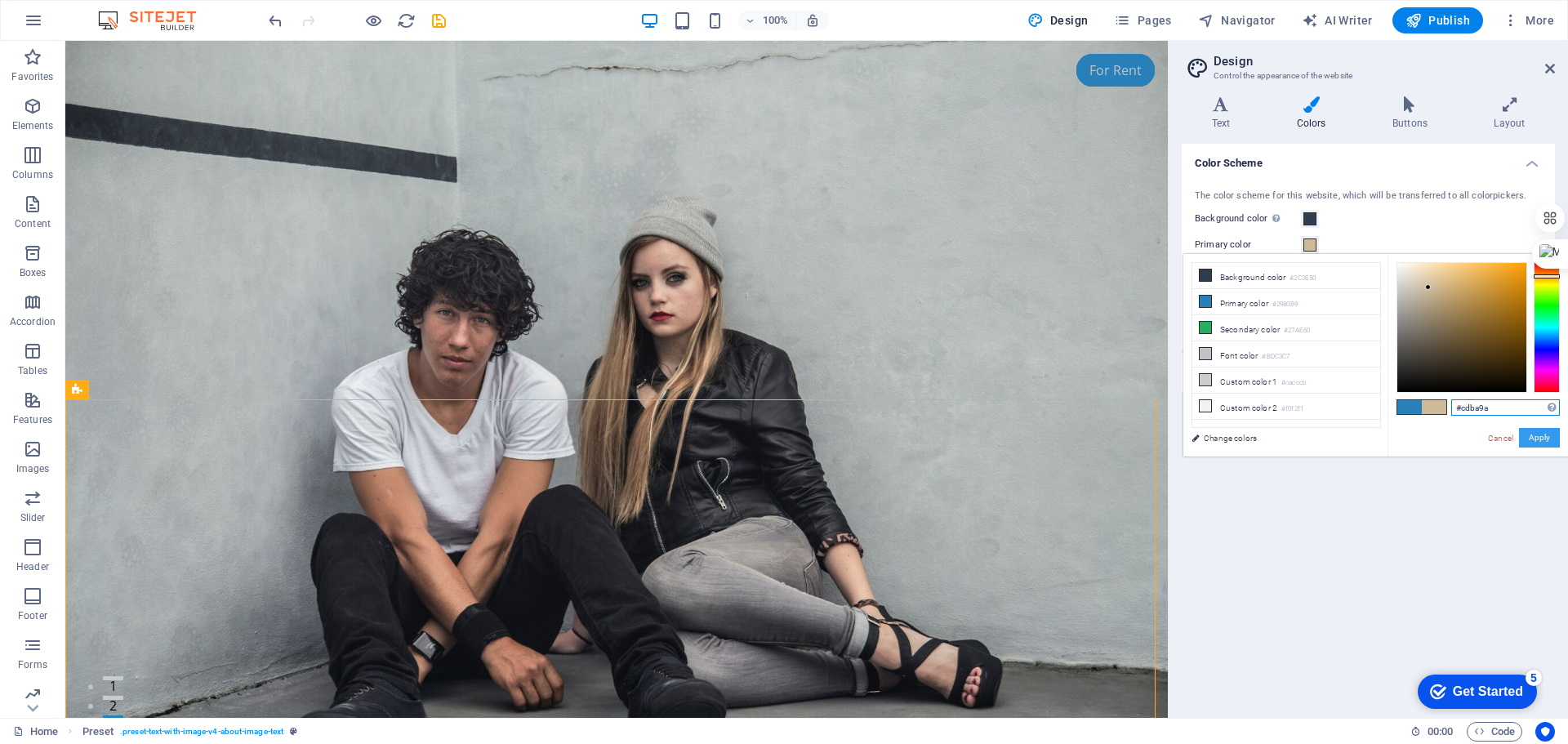
type input "#cdba9a"
click at [1531, 438] on button "Apply" at bounding box center [1538, 438] width 40 height 20
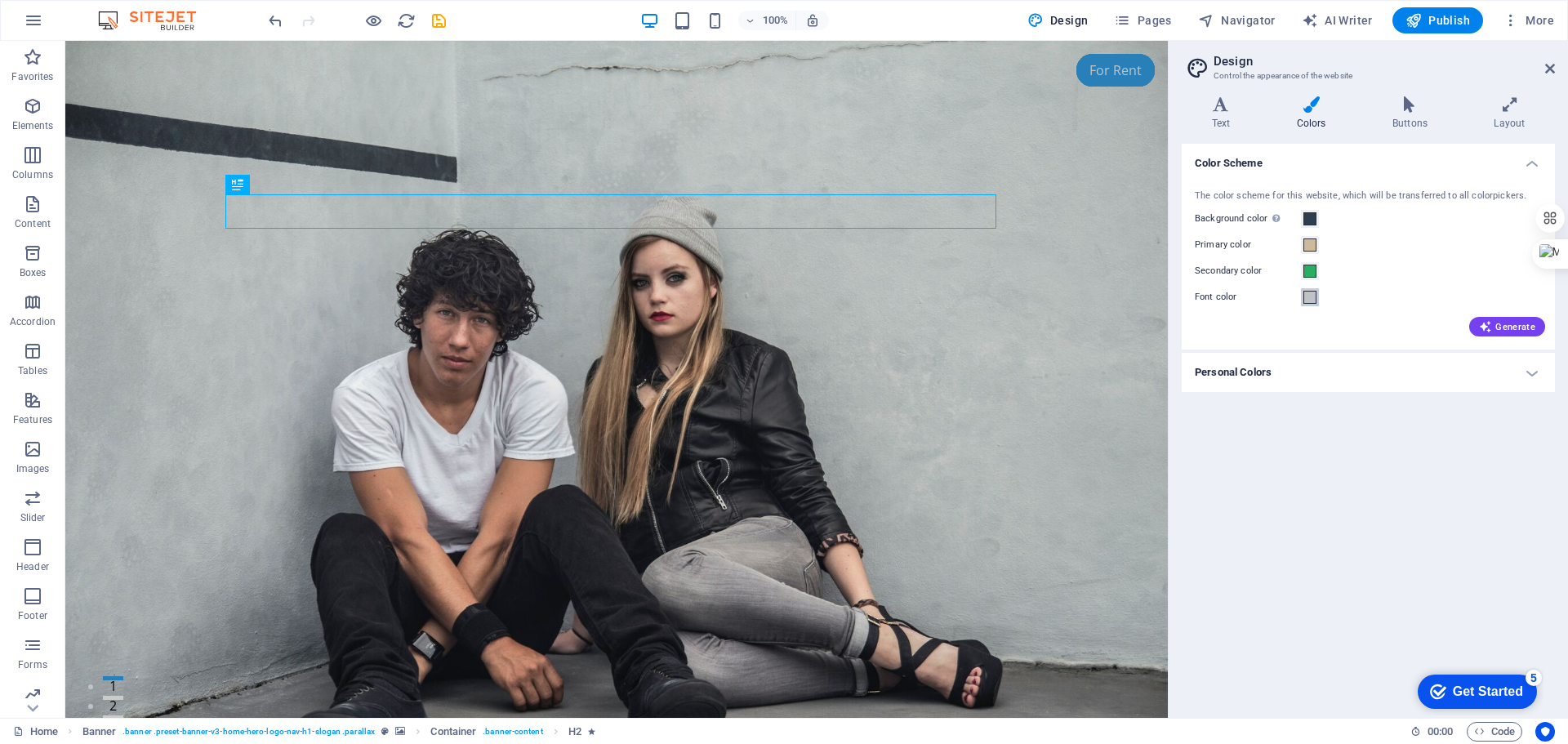
click at [1306, 296] on span at bounding box center [1309, 297] width 13 height 13
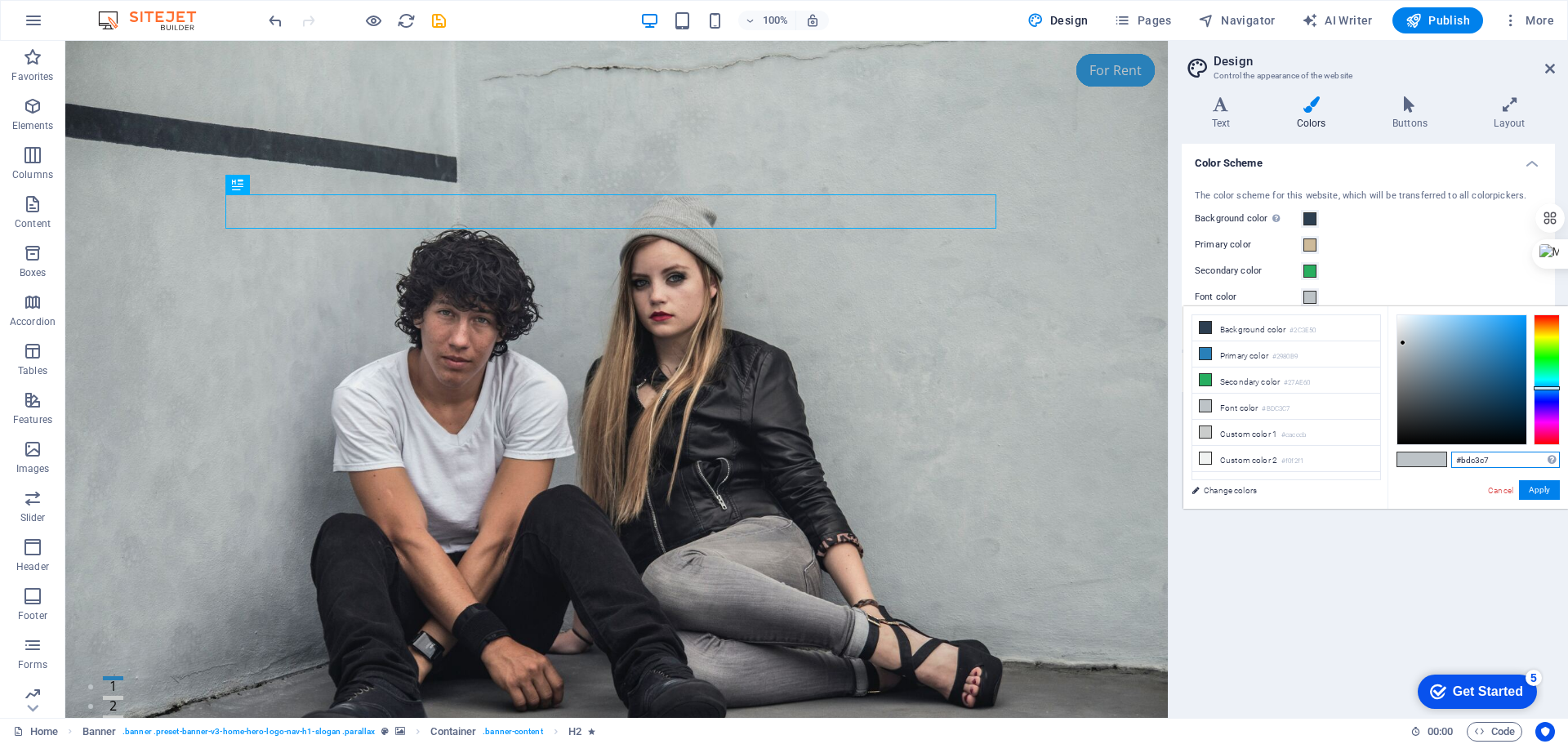
drag, startPoint x: 1494, startPoint y: 462, endPoint x: 1408, endPoint y: 462, distance: 86.0
click at [1408, 462] on div "#bdc3c7 Supported formats #0852ed rgb(8, 82, 237) rgba(8, 82, 237, 90%) hsv(221…" at bounding box center [1477, 525] width 181 height 439
paste input "cdba9a"
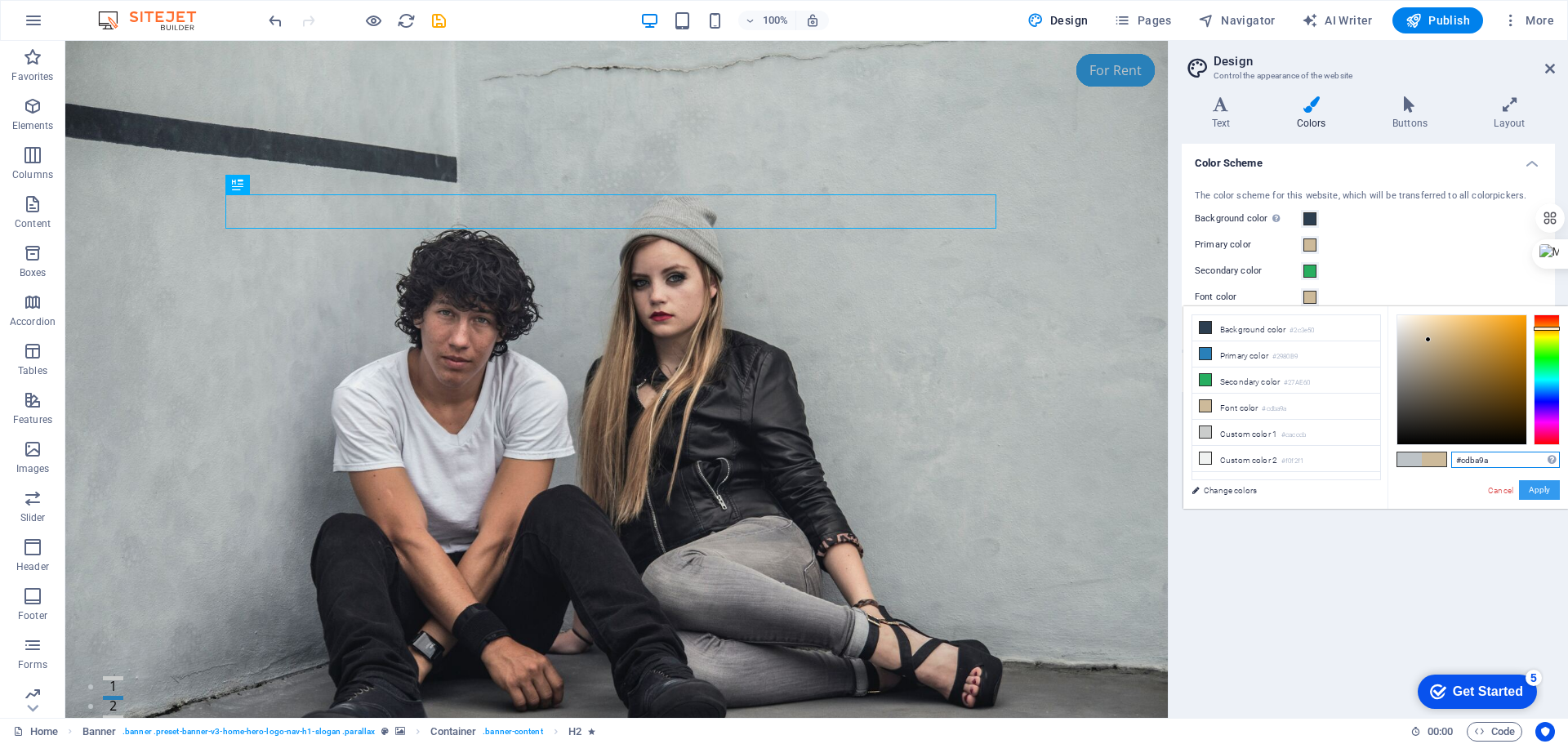
type input "#cdba9a"
click at [1537, 486] on button "Apply" at bounding box center [1538, 490] width 40 height 20
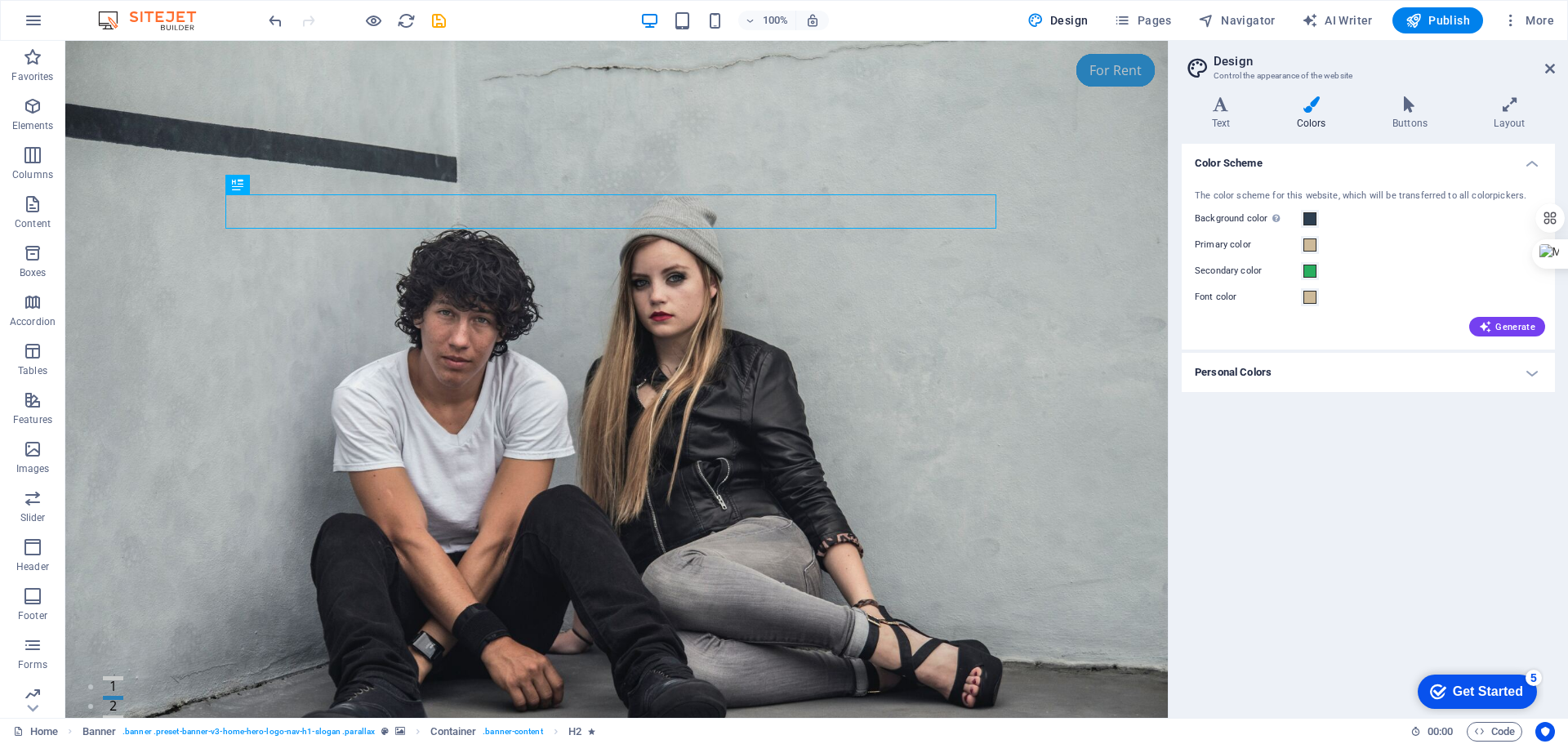
click at [1343, 517] on div "Color Scheme The color scheme for this website, which will be transferred to al…" at bounding box center [1369, 424] width 373 height 561
click at [1309, 272] on span at bounding box center [1309, 270] width 13 height 13
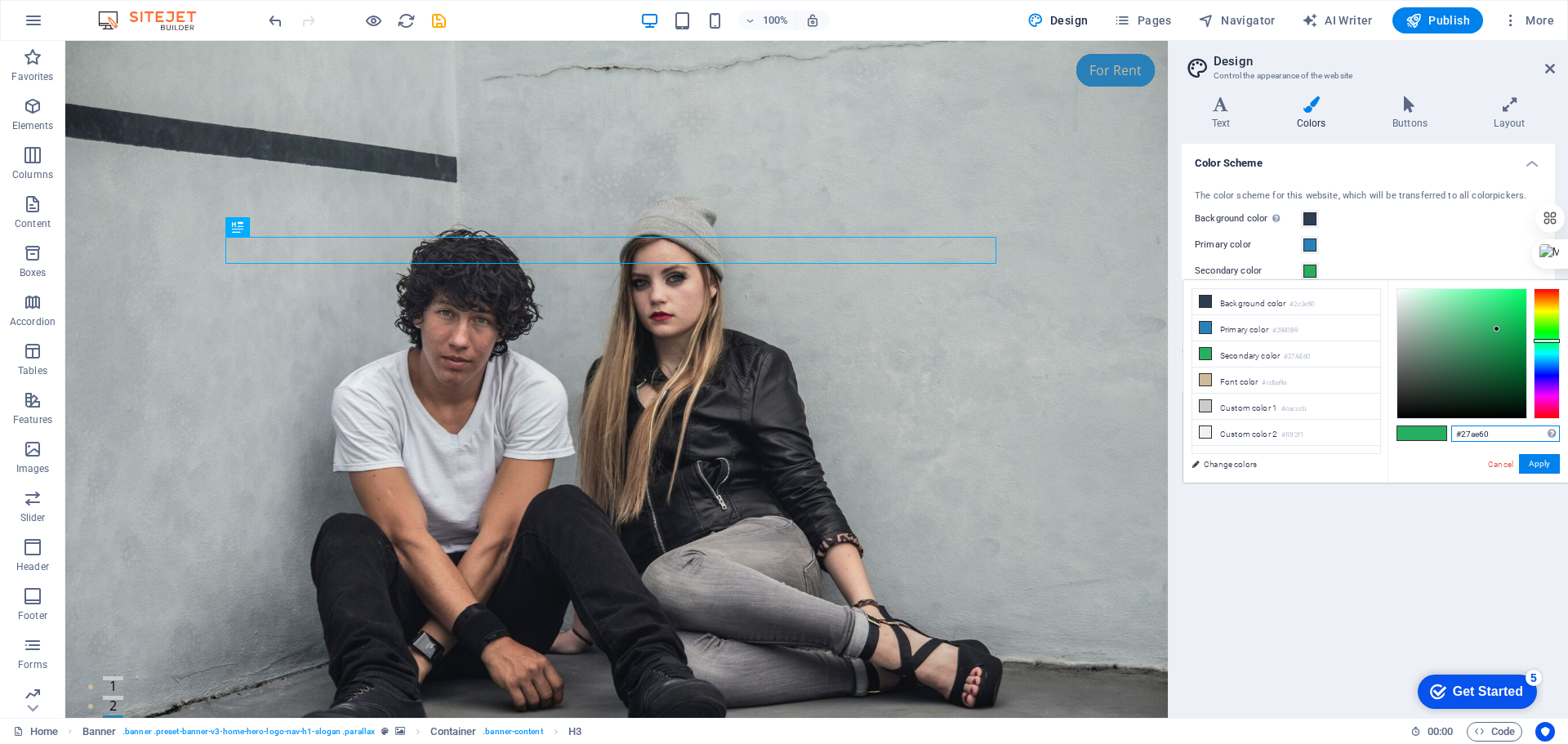
drag, startPoint x: 1496, startPoint y: 433, endPoint x: 1420, endPoint y: 435, distance: 76.0
click at [1420, 435] on div "#27ae60 Supported formats #0852ed rgb(8, 82, 237) rgba(8, 82, 237, 90%) hsv(221…" at bounding box center [1477, 499] width 181 height 439
paste input "293244"
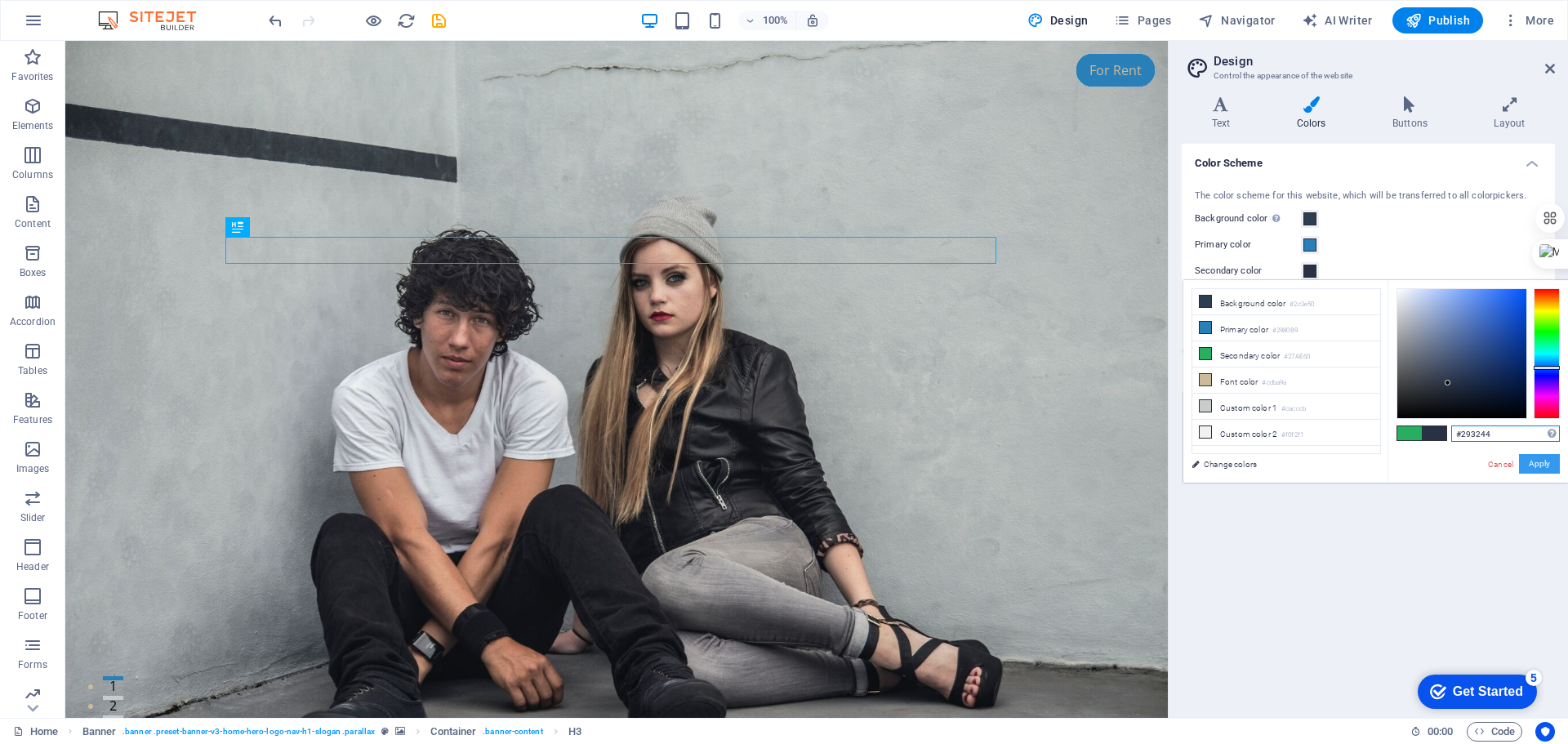
type input "#293244"
click at [1531, 461] on button "Apply" at bounding box center [1538, 464] width 40 height 20
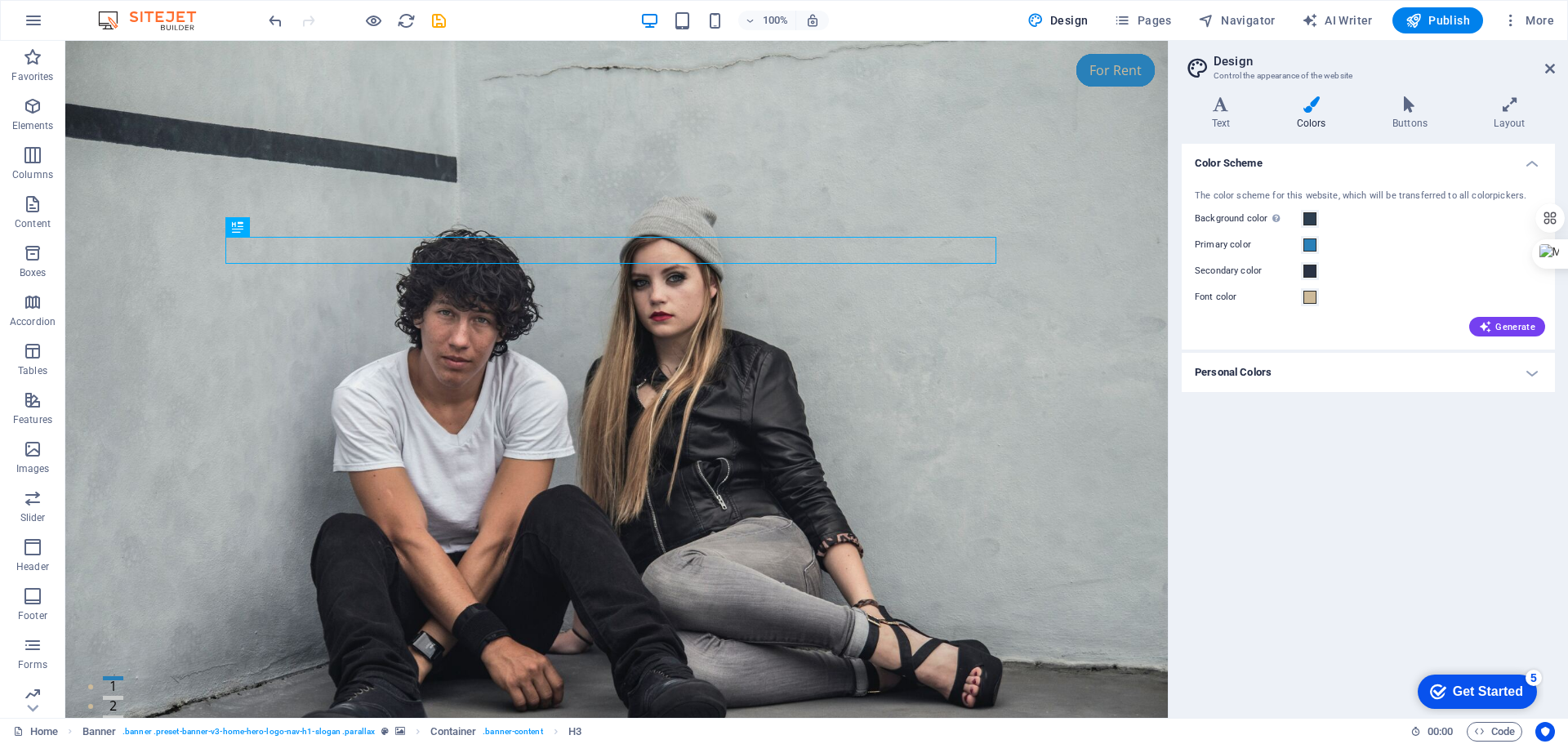
click at [1448, 494] on div "Color Scheme The color scheme for this website, which will be transferred to al…" at bounding box center [1369, 424] width 373 height 561
click at [1306, 242] on span at bounding box center [1309, 245] width 13 height 13
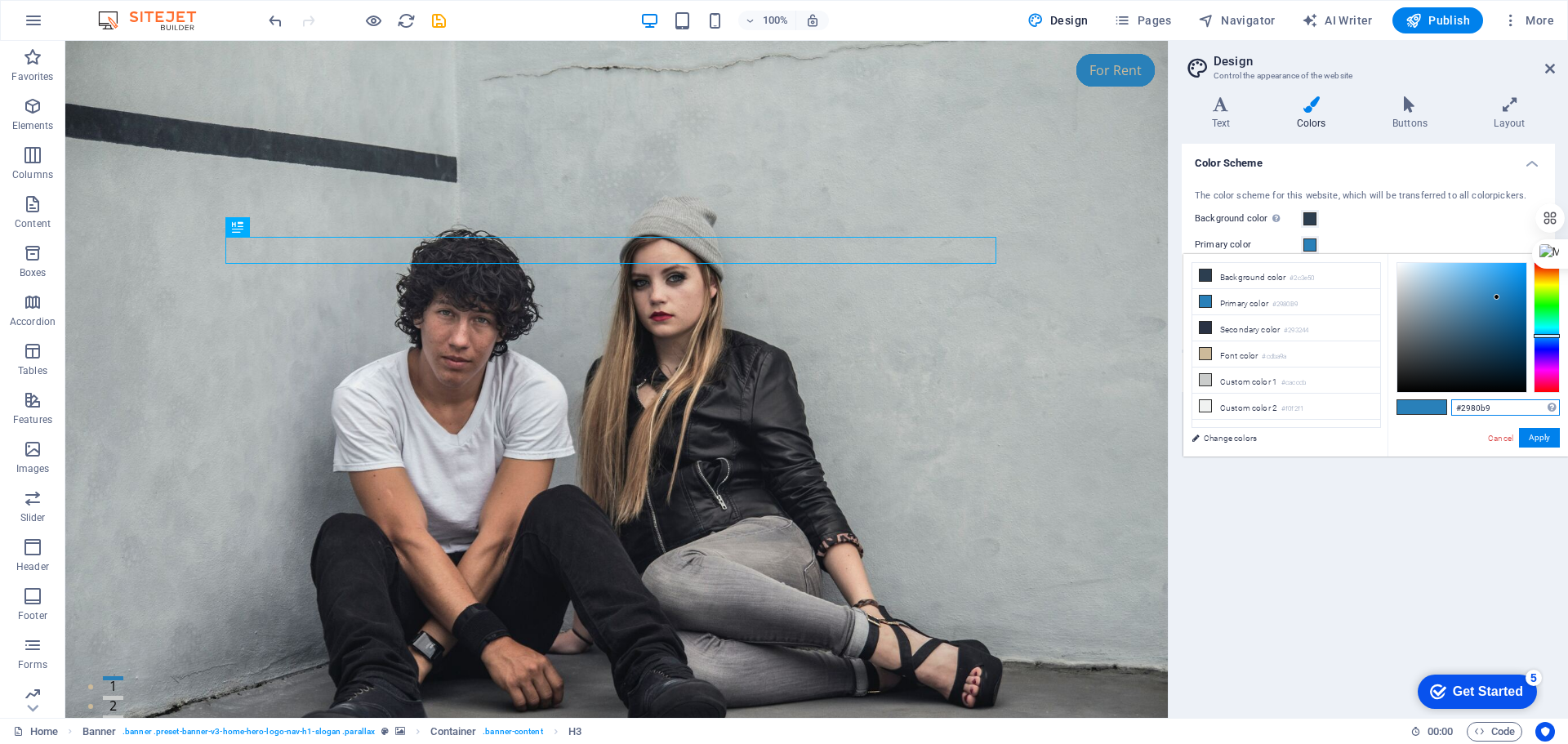
drag, startPoint x: 1504, startPoint y: 408, endPoint x: 1391, endPoint y: 405, distance: 113.0
click at [1391, 405] on div "#2980b9 Supported formats #0852ed rgb(8, 82, 237) rgba(8, 82, 237, 90%) hsv(221…" at bounding box center [1477, 473] width 181 height 439
paste input "293244"
type input "#293244"
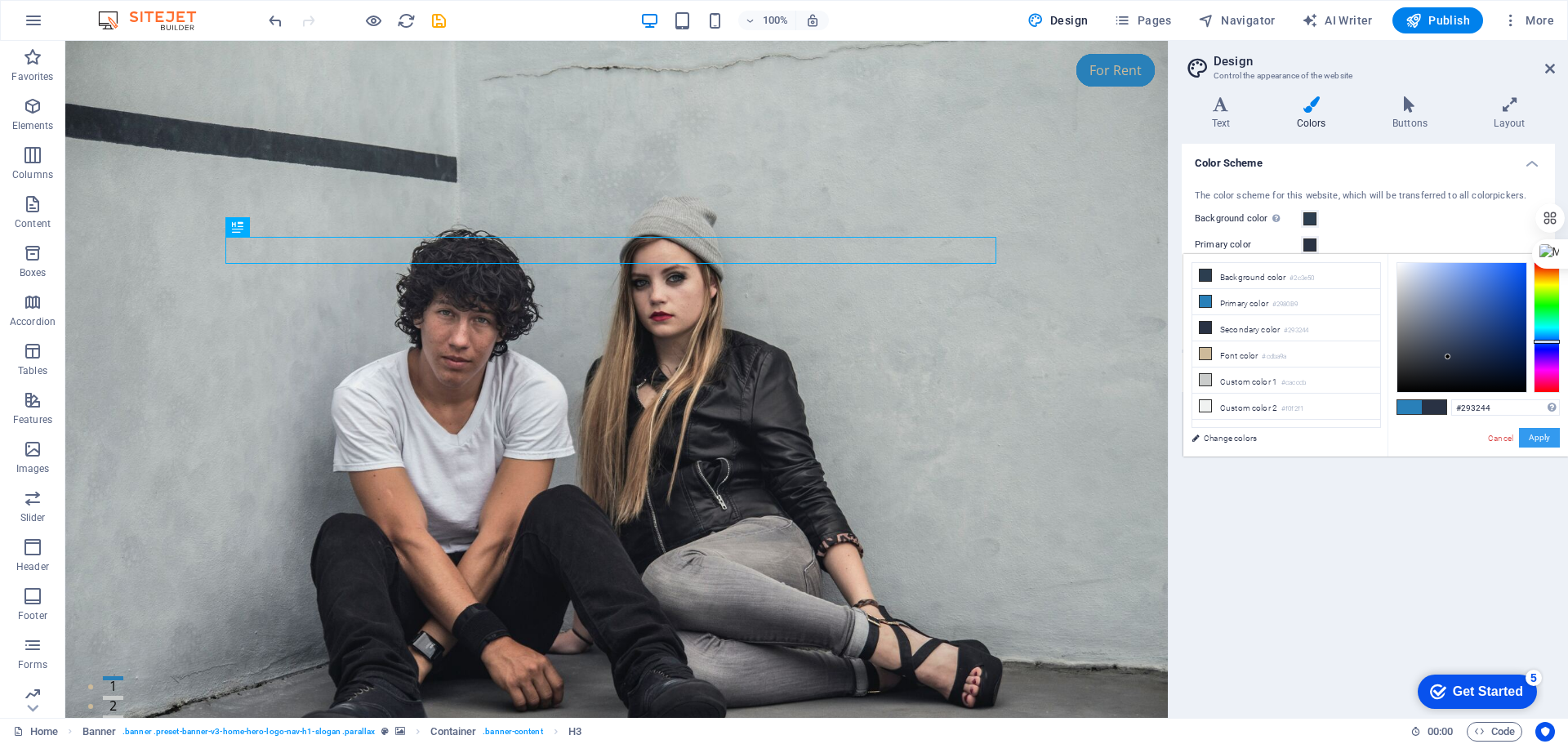
click at [1542, 441] on button "Apply" at bounding box center [1538, 438] width 40 height 20
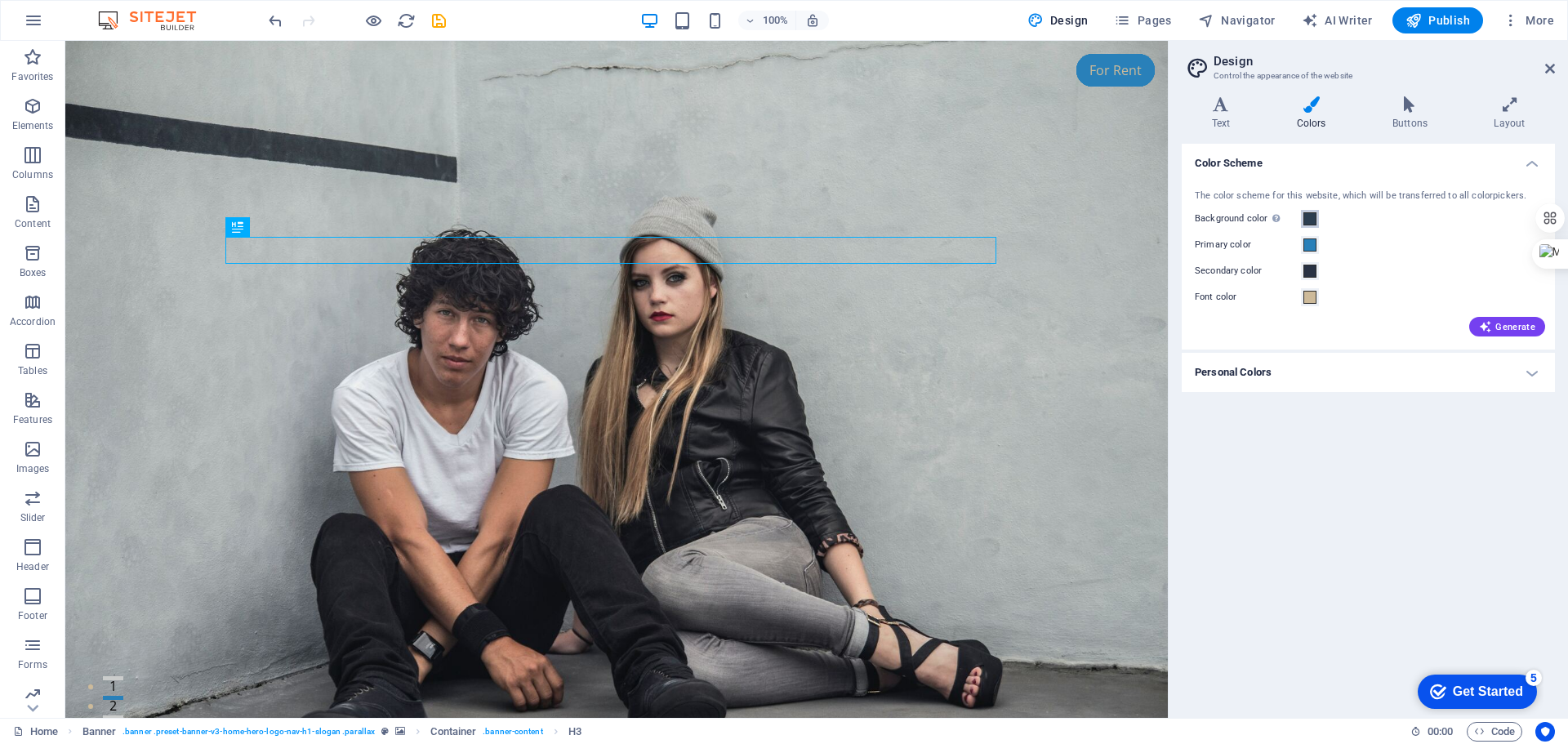
click at [1309, 219] on span at bounding box center [1309, 218] width 13 height 13
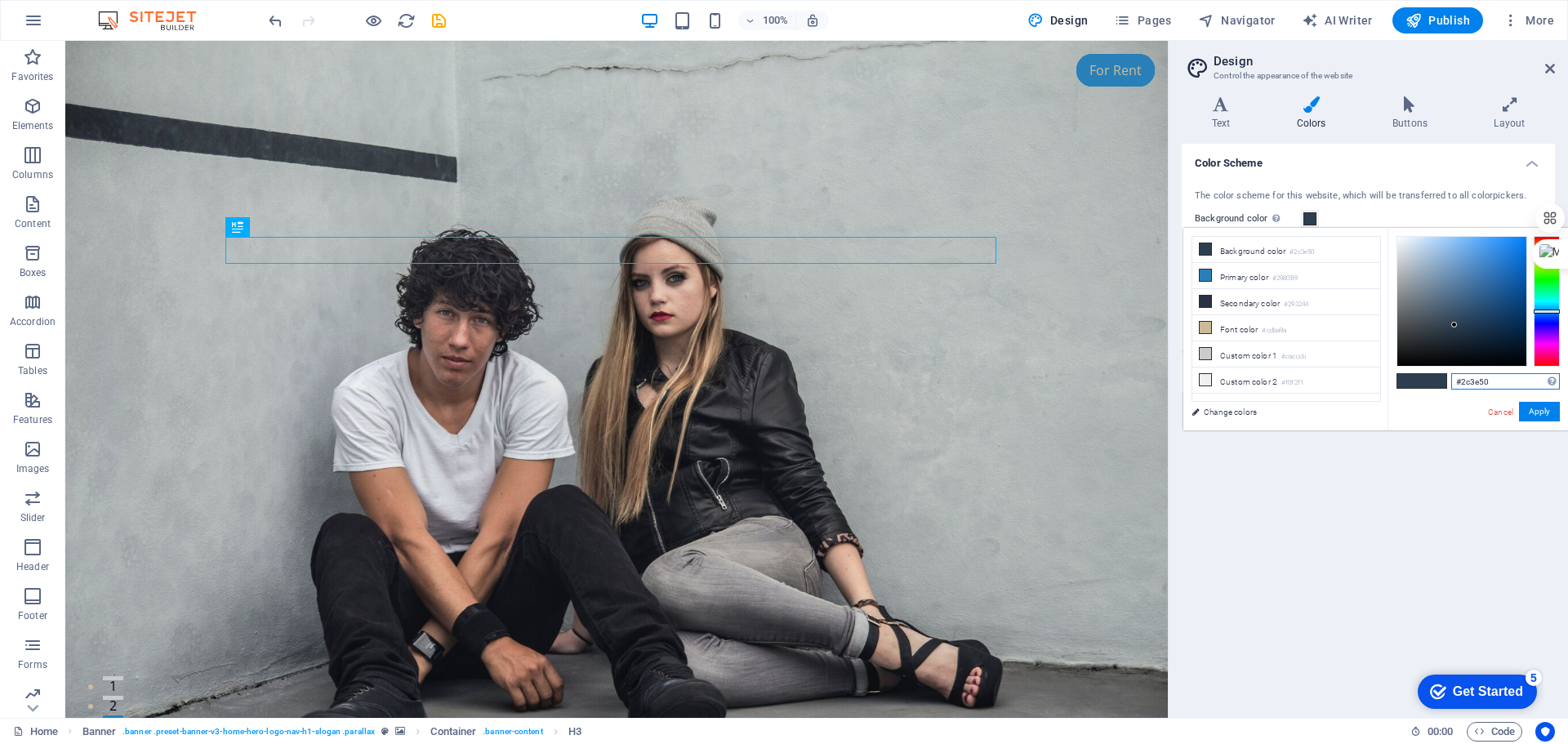
drag, startPoint x: 1502, startPoint y: 386, endPoint x: 1425, endPoint y: 386, distance: 77.0
click at [1425, 386] on div "#2c3e50 Supported formats #0852ed rgb(8, 82, 237) rgba(8, 82, 237, 90%) hsv(221…" at bounding box center [1477, 447] width 181 height 439
paste input "cdba9a"
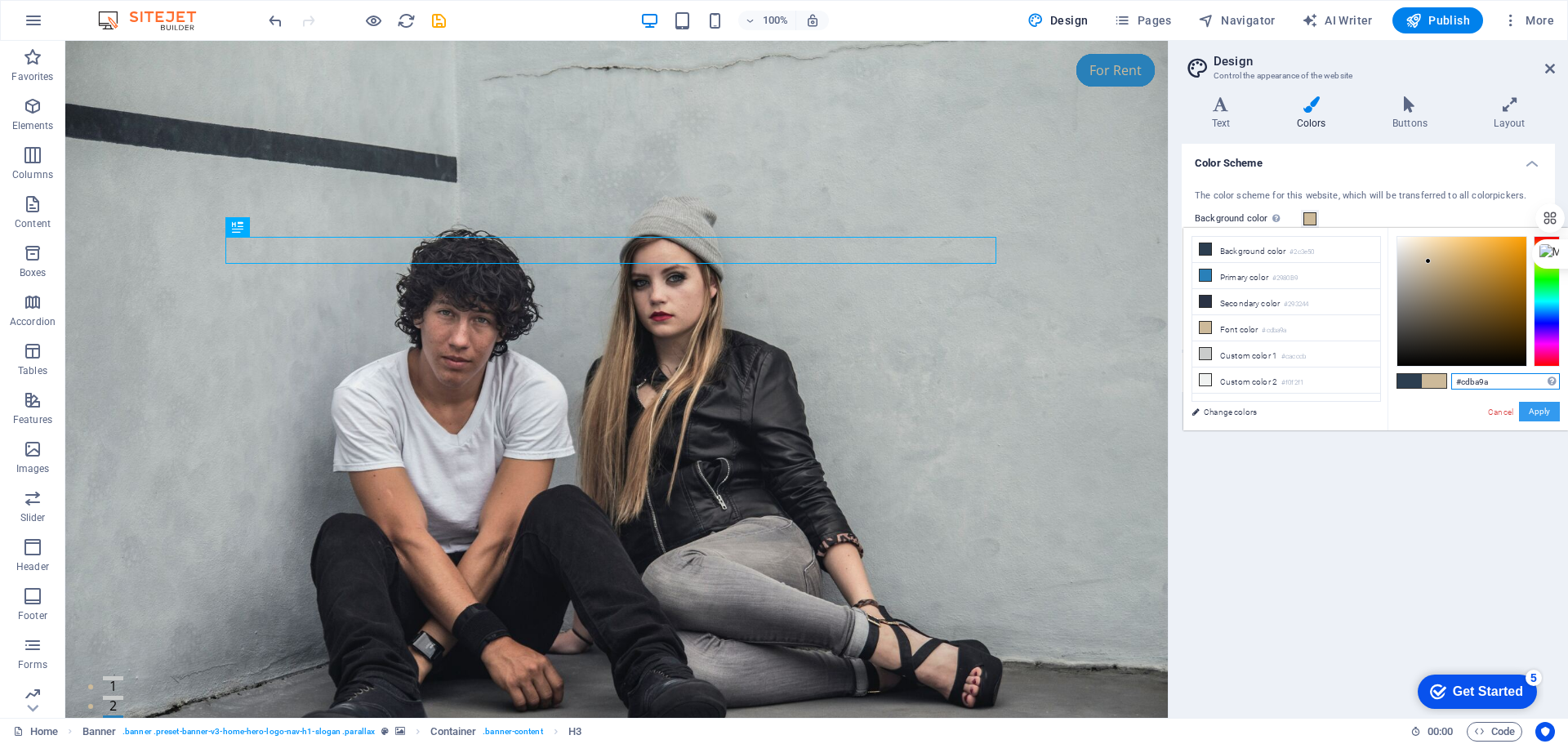
type input "#cdba9a"
click at [1537, 409] on button "Apply" at bounding box center [1538, 411] width 40 height 20
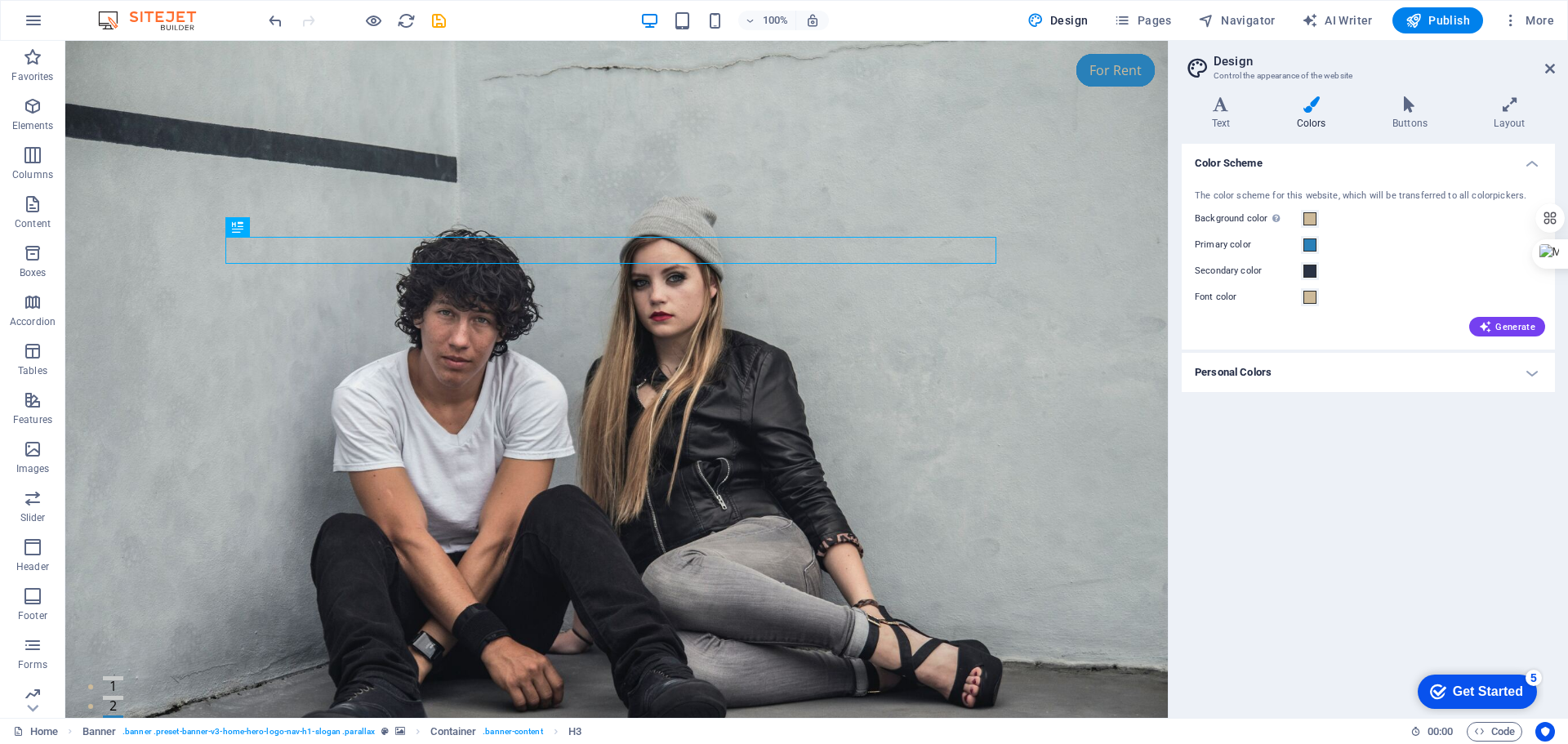
click at [1429, 490] on div "Color Scheme The color scheme for this website, which will be transferred to al…" at bounding box center [1369, 424] width 373 height 561
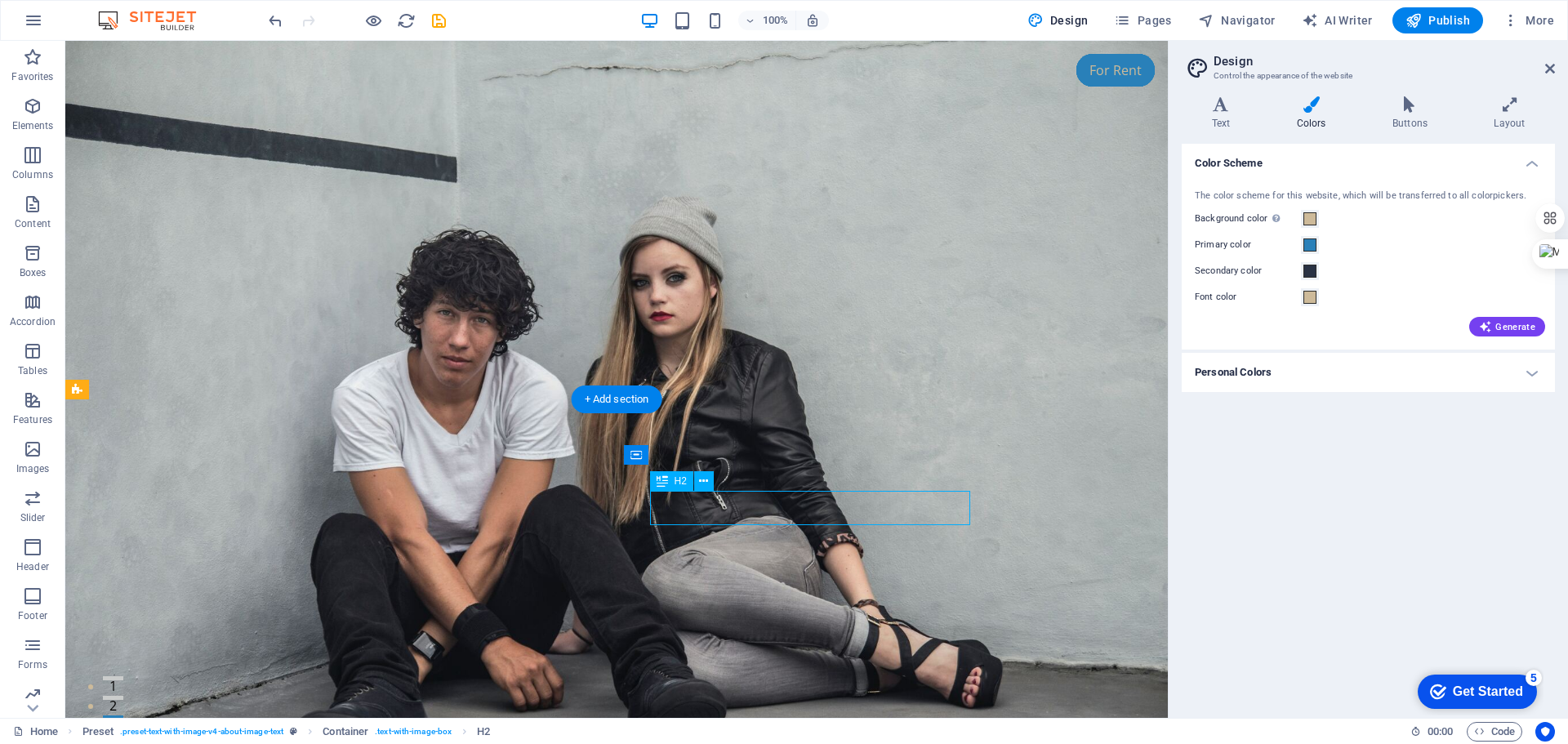
click at [1229, 120] on h4 "Text" at bounding box center [1225, 113] width 85 height 35
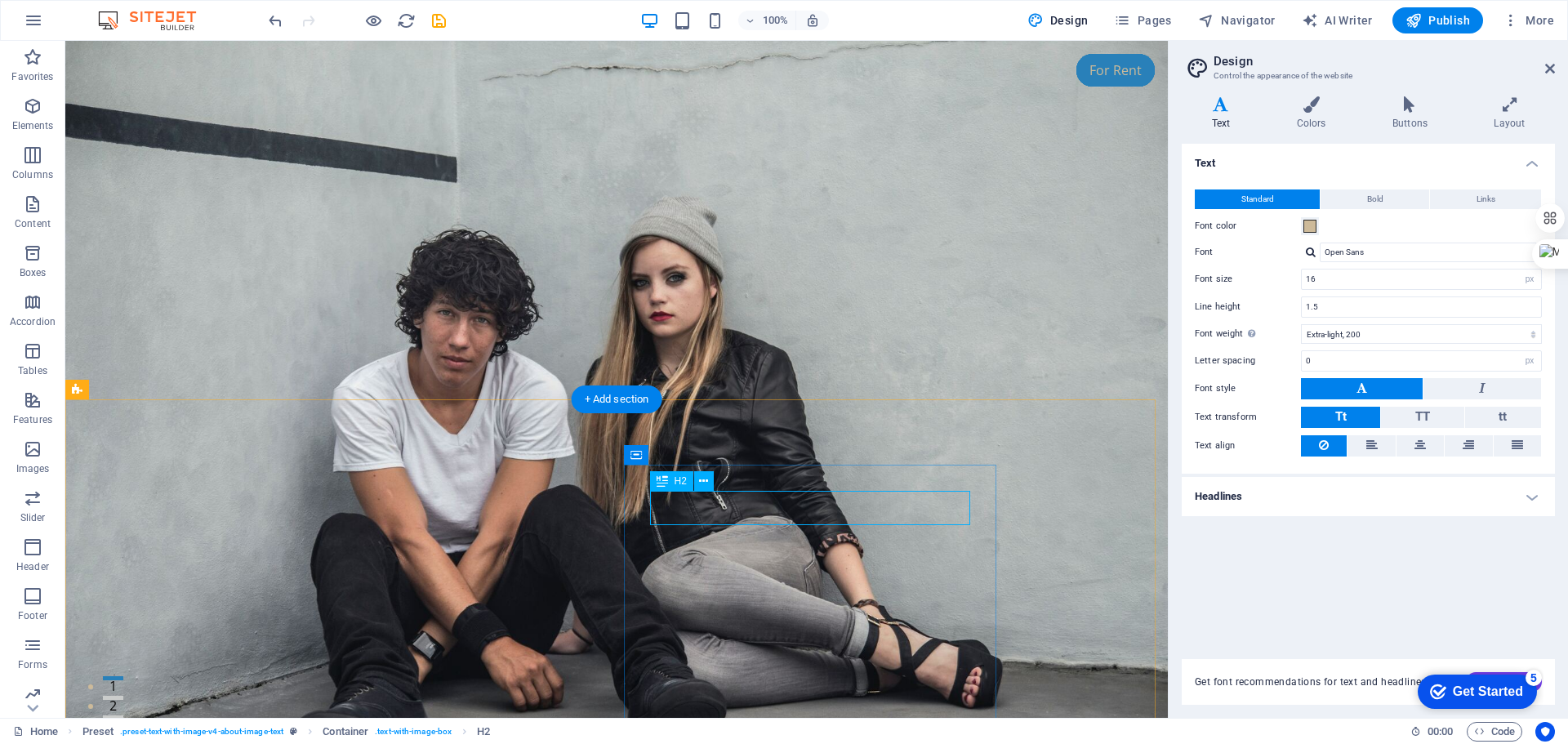
click at [1307, 228] on span at bounding box center [1309, 226] width 13 height 13
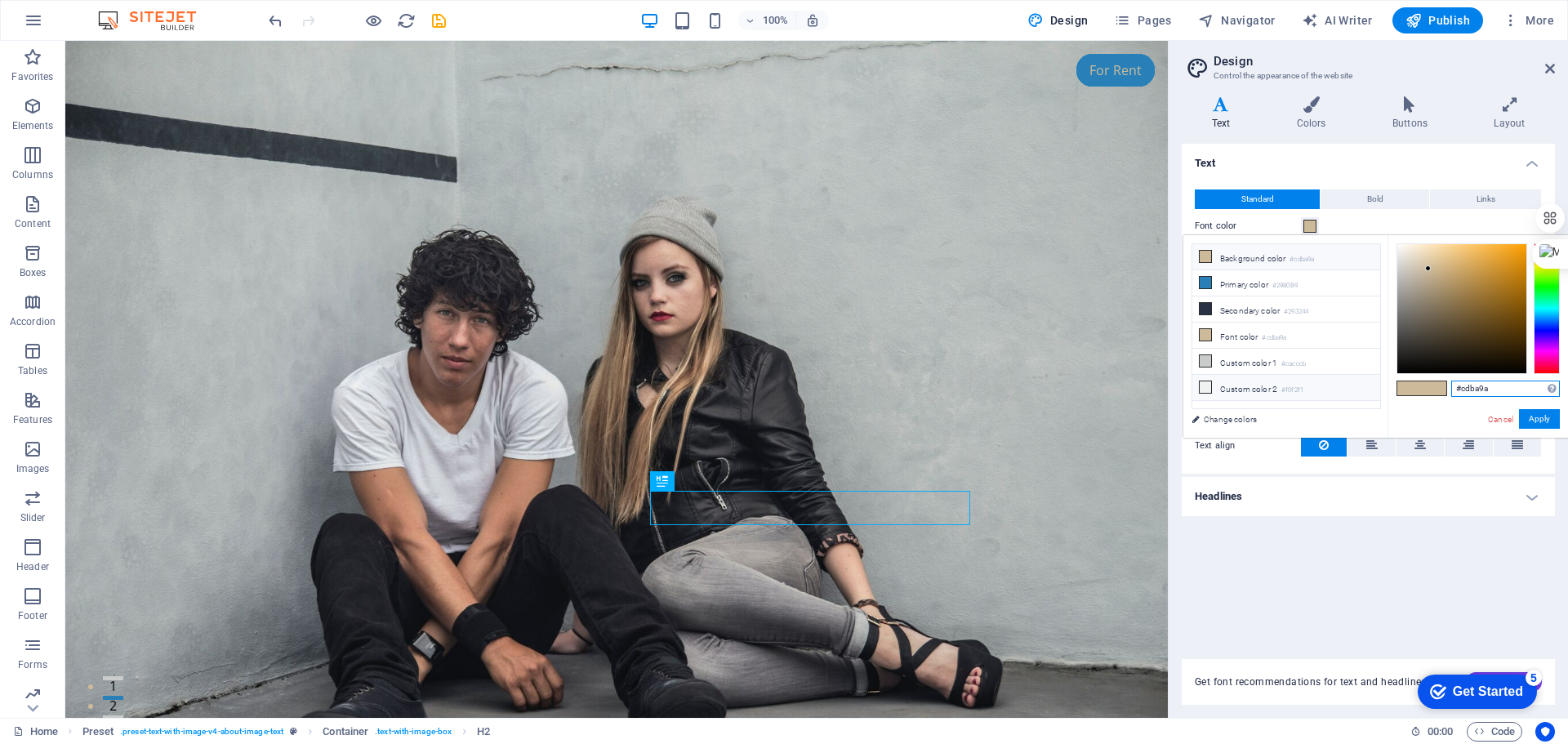
drag, startPoint x: 1502, startPoint y: 381, endPoint x: 1367, endPoint y: 381, distance: 135.0
click at [1367, 381] on div "less Background color #cdba9a Primary color #2980B9 Secondary color #293244 Fon…" at bounding box center [1376, 335] width 385 height 202
paste input "text"
type input "#cdba9a"
click at [1555, 420] on button "Apply" at bounding box center [1538, 419] width 40 height 20
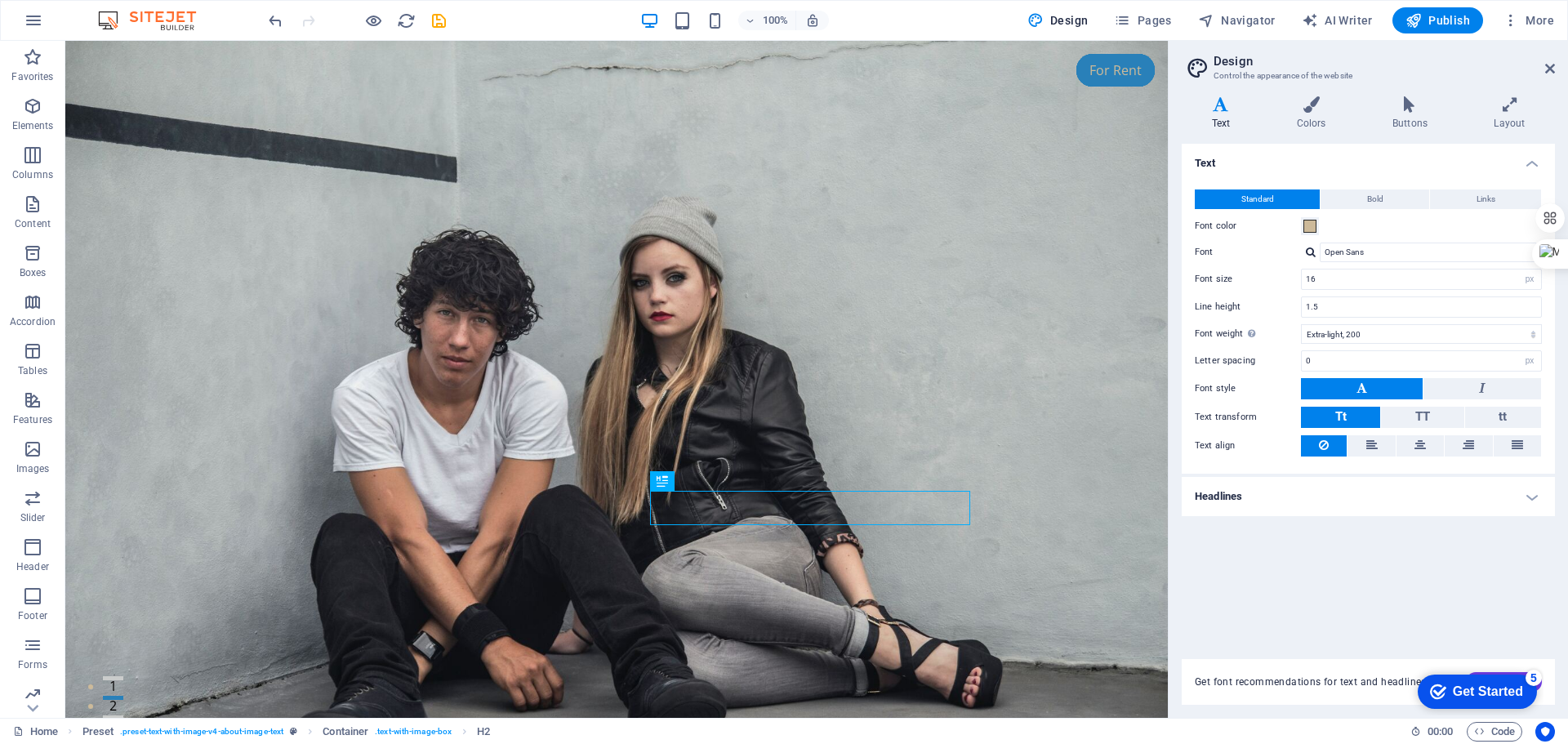
click at [1362, 569] on div "Text Standard Bold Links Font color Font Open Sans Font size 16 rem px Line hei…" at bounding box center [1369, 392] width 373 height 495
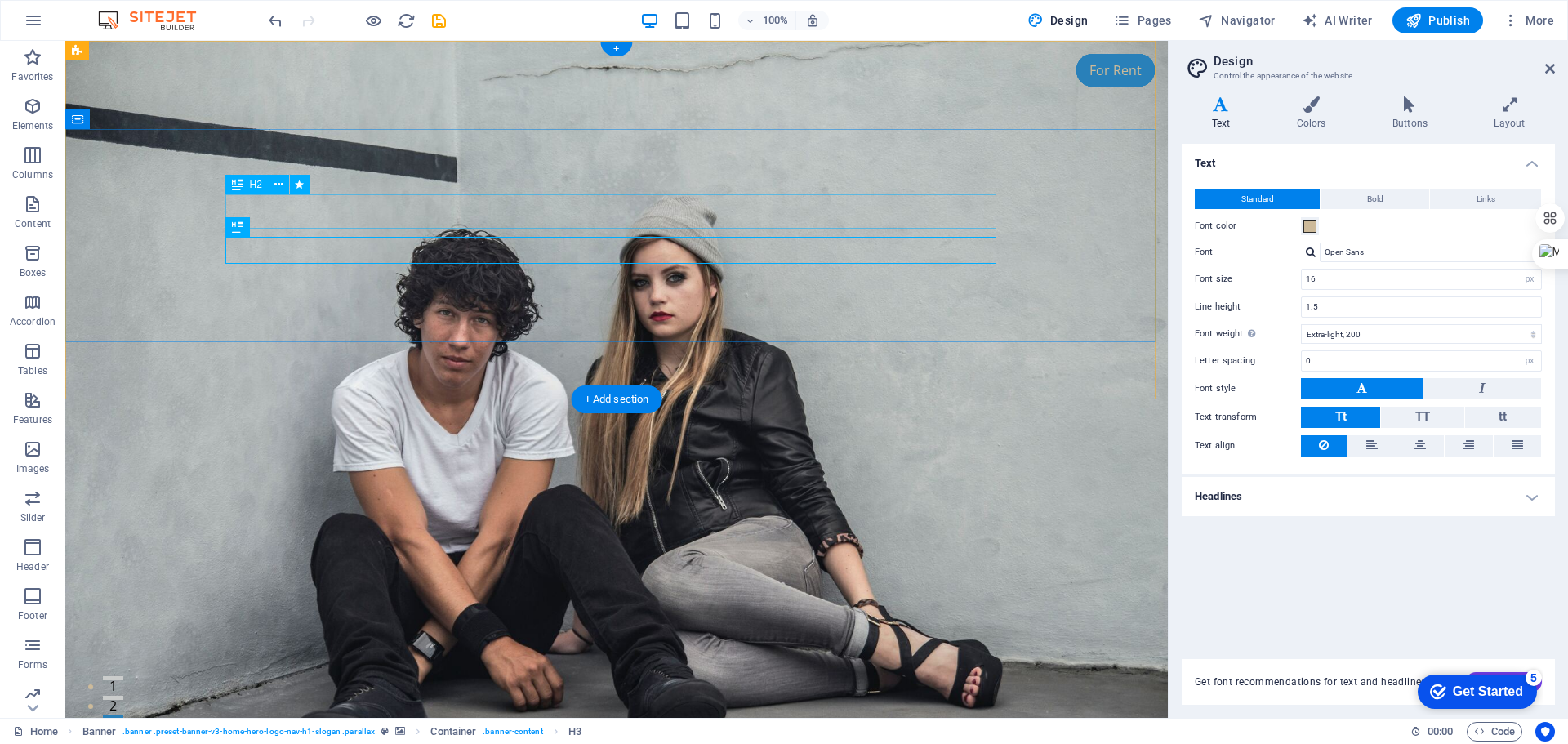
click at [1300, 108] on icon at bounding box center [1311, 105] width 89 height 17
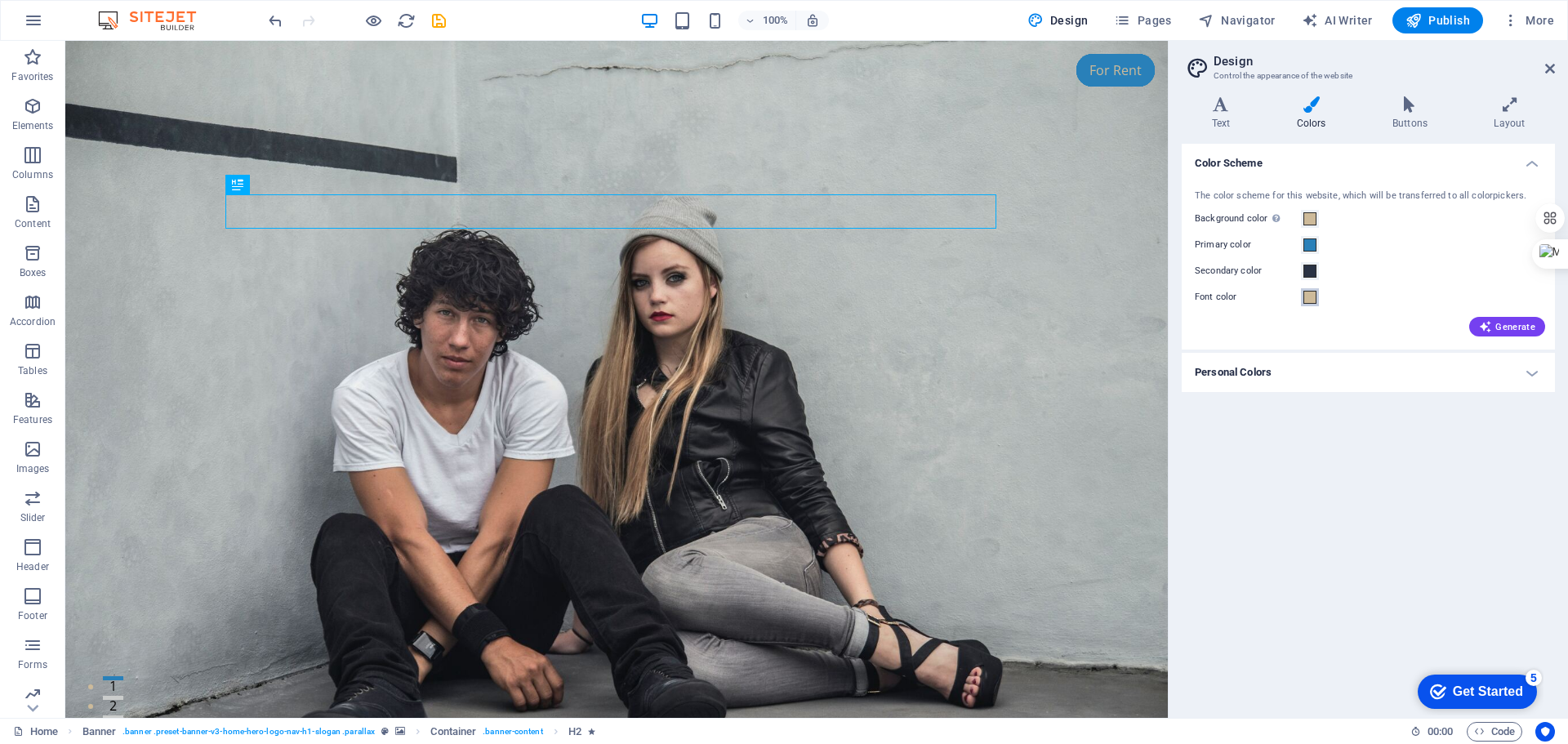
click at [1306, 294] on span at bounding box center [1309, 297] width 13 height 13
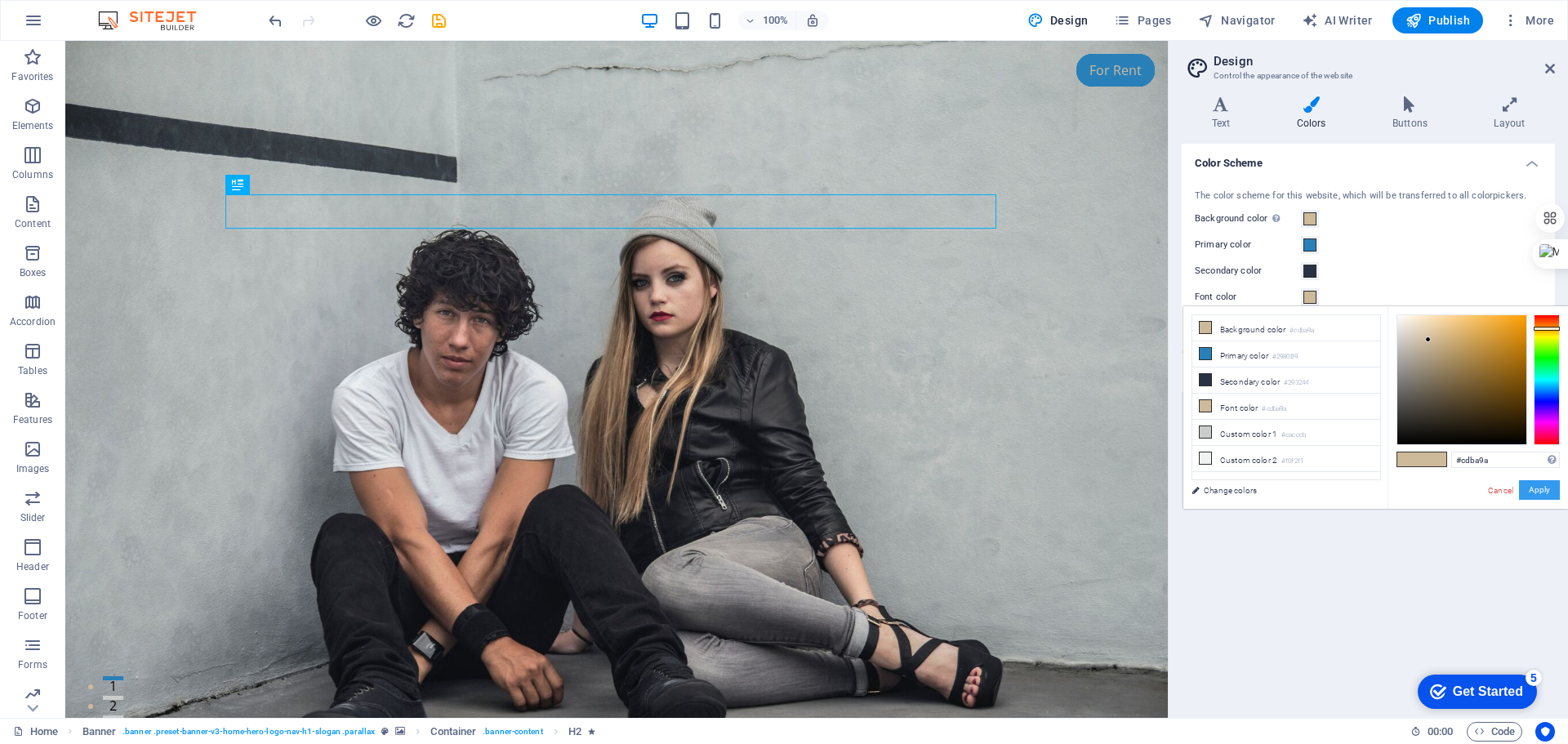
click at [1534, 490] on button "Apply" at bounding box center [1538, 490] width 40 height 20
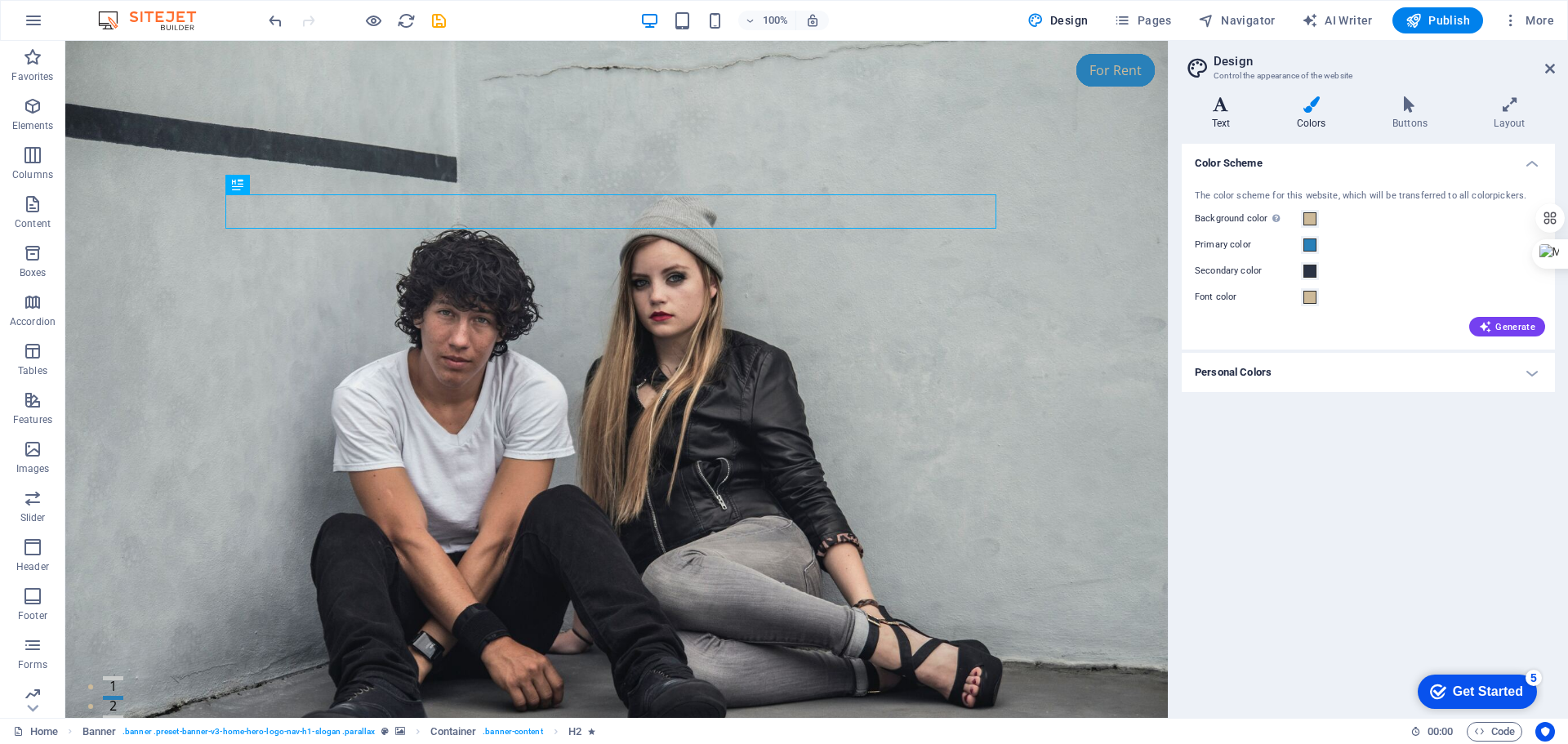
click at [1230, 112] on h4 "Text" at bounding box center [1225, 113] width 85 height 35
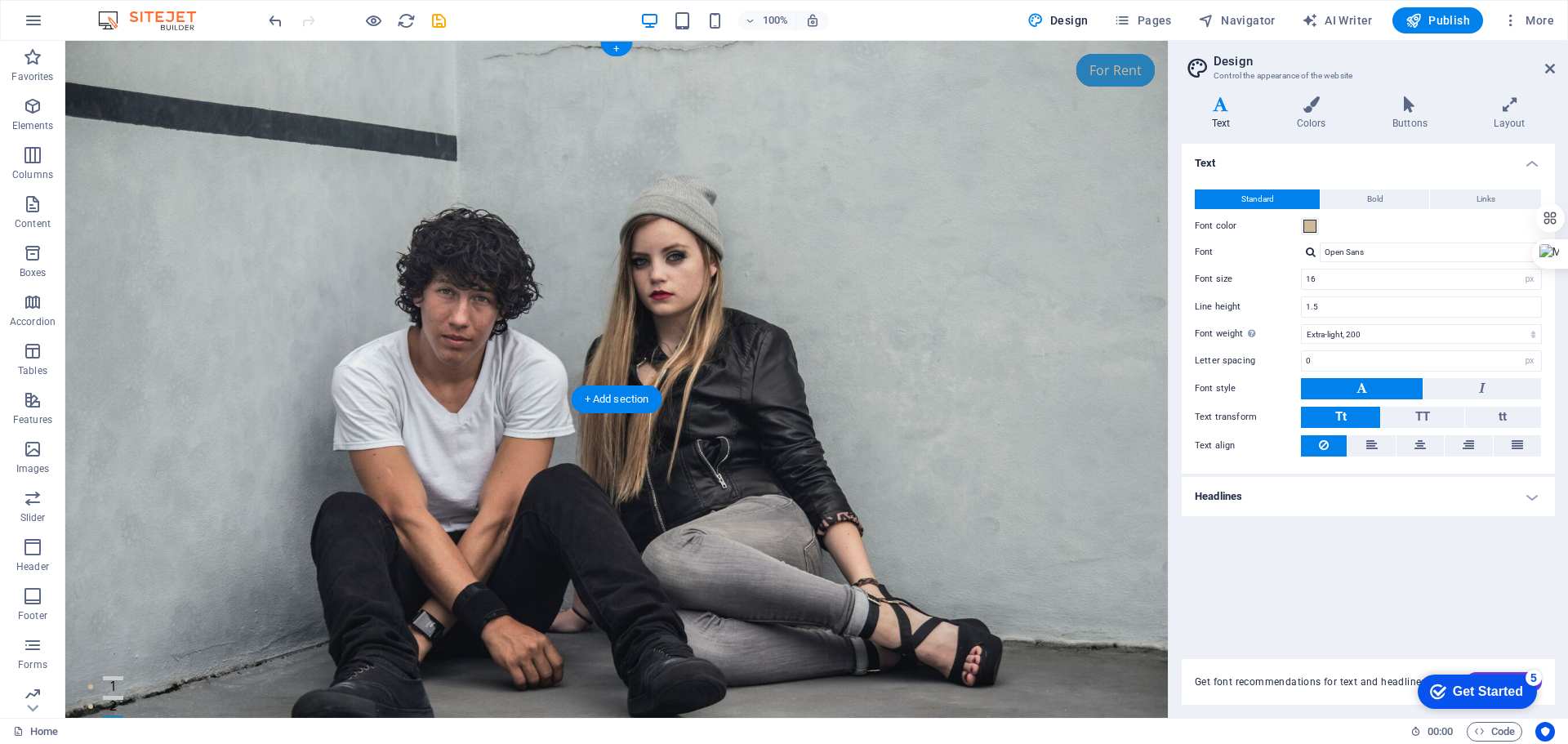
scroll to position [327, 0]
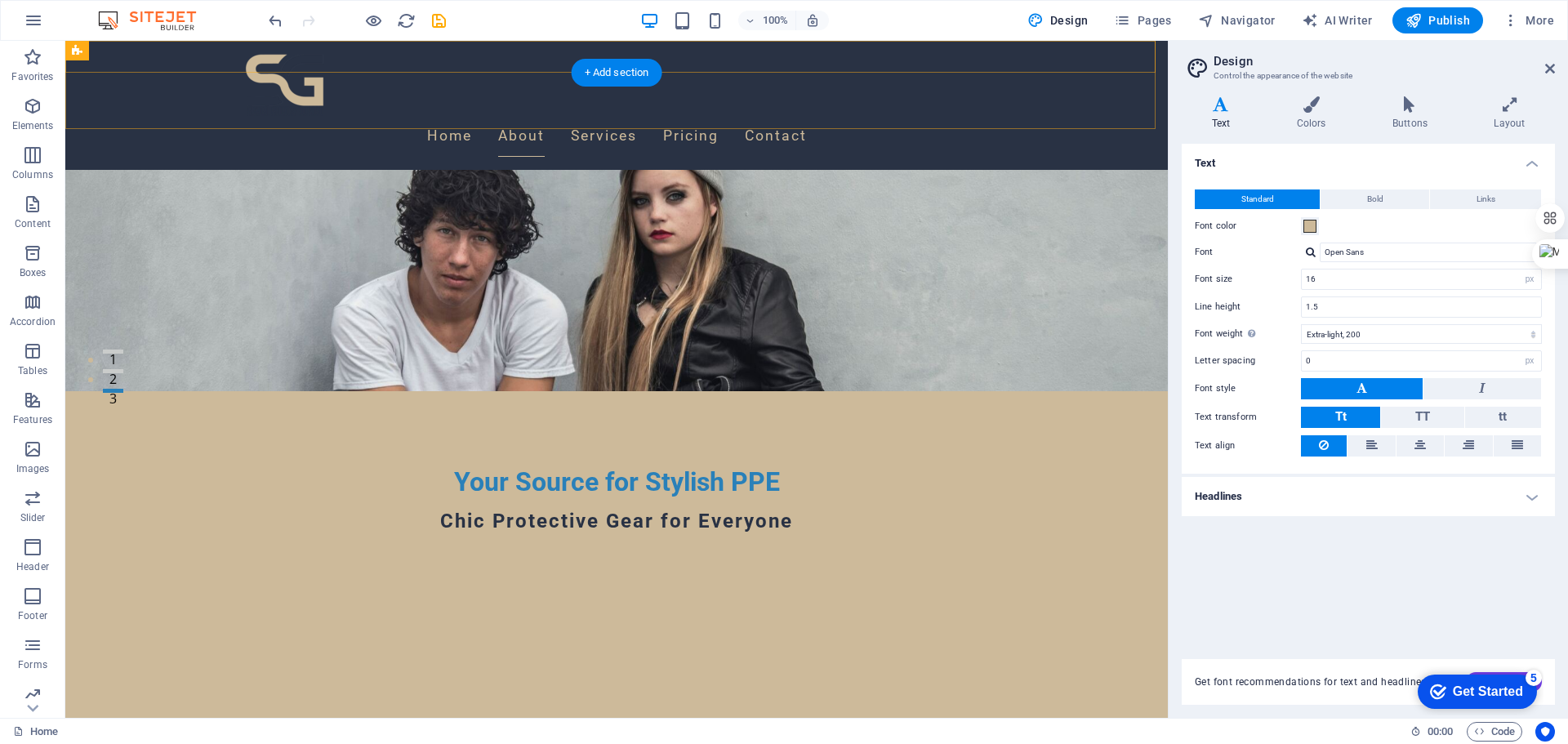
click at [1072, 114] on div "Home About Services Pricing Contact" at bounding box center [616, 105] width 1102 height 129
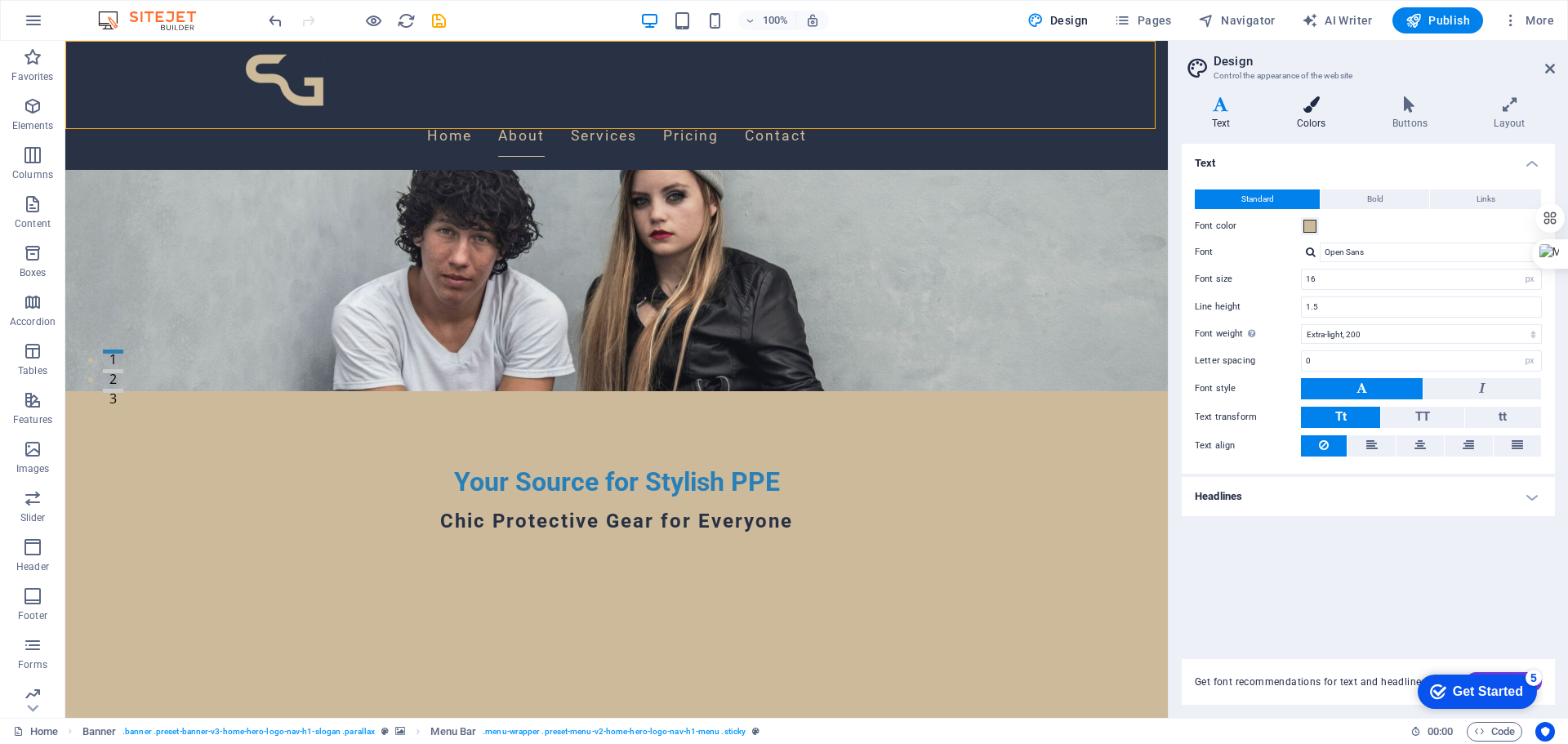
click at [1300, 123] on h4 "Colors" at bounding box center [1314, 113] width 96 height 35
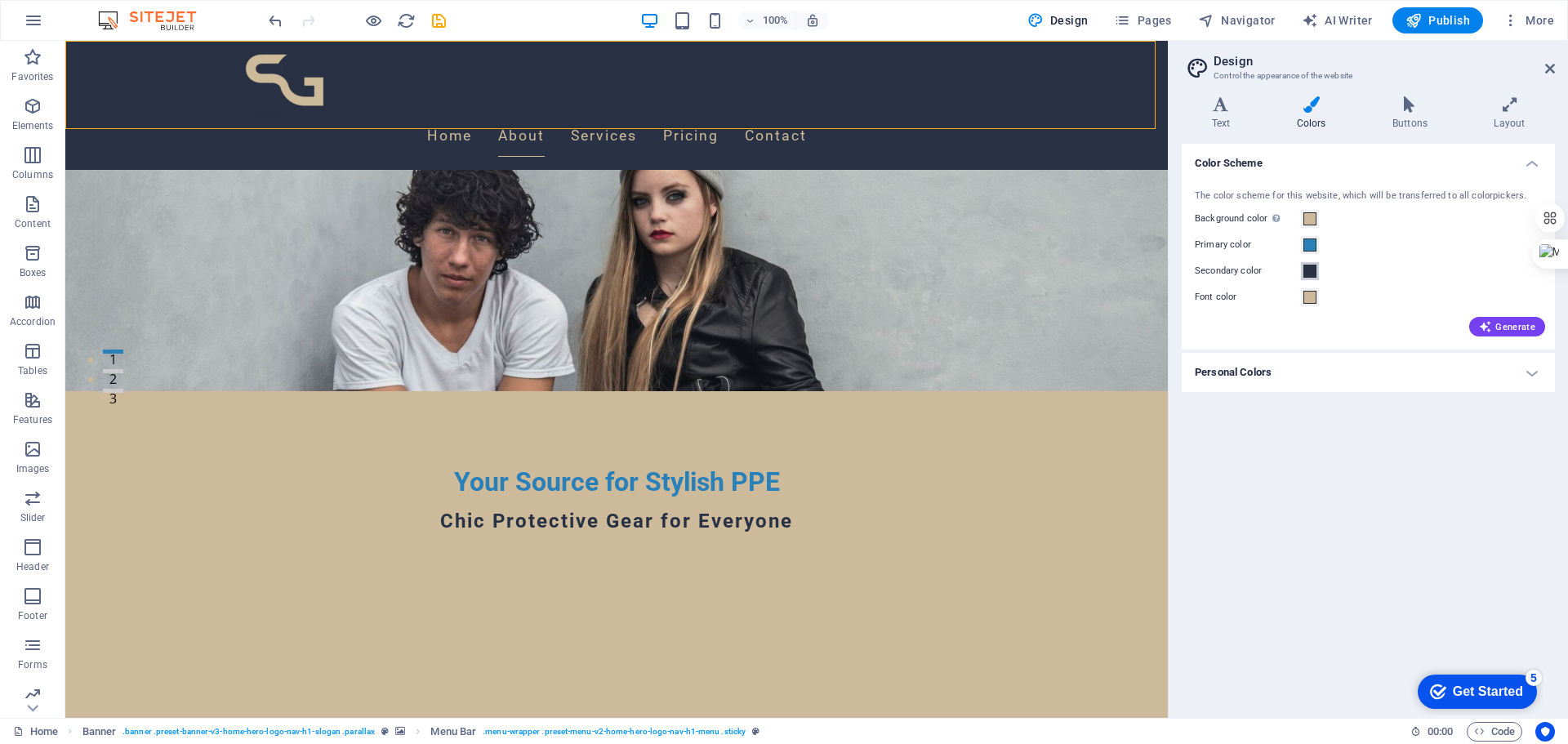
click at [1308, 271] on span at bounding box center [1309, 270] width 13 height 13
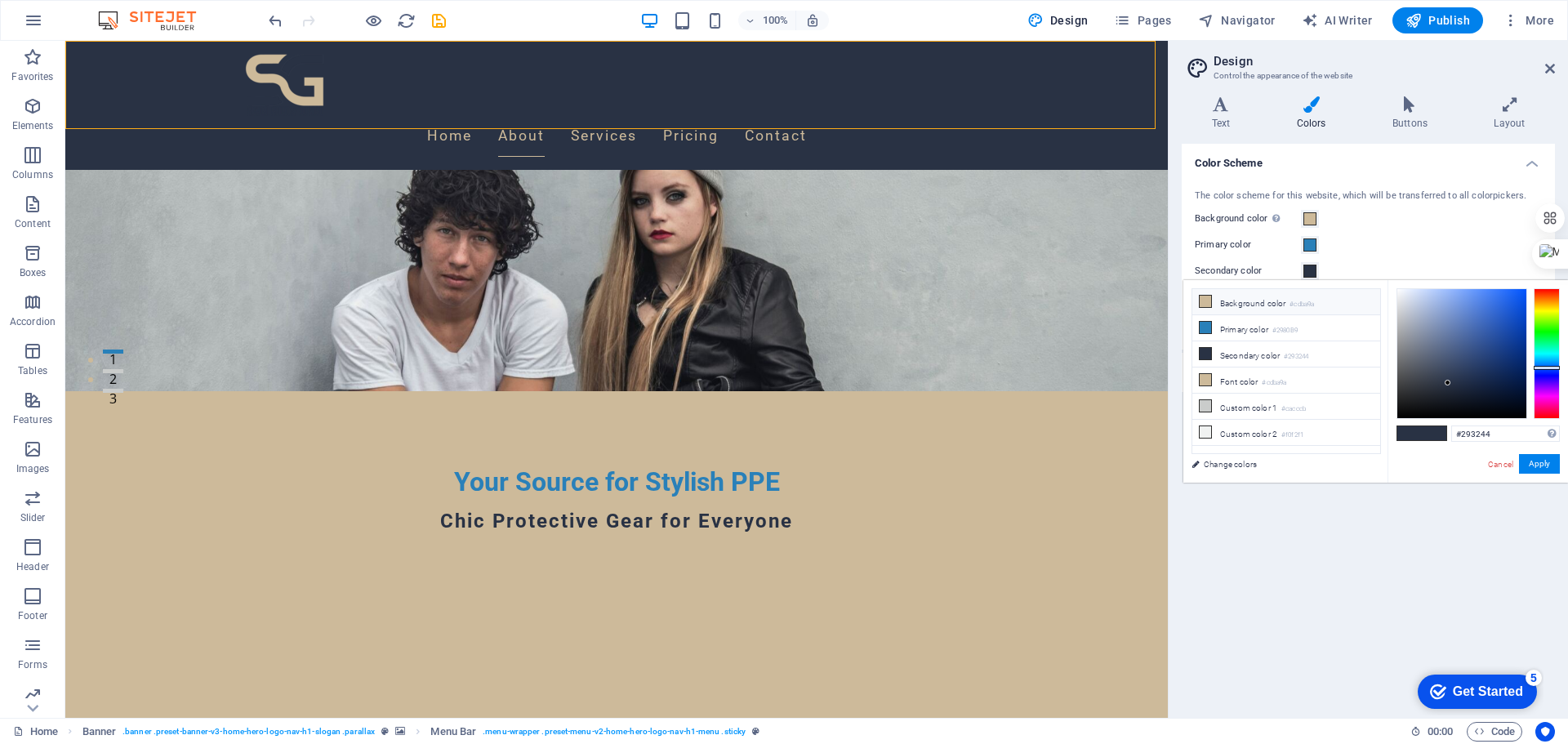
click at [1225, 304] on li "Background color #cdba9a" at bounding box center [1286, 302] width 187 height 26
type input "#cdba9a"
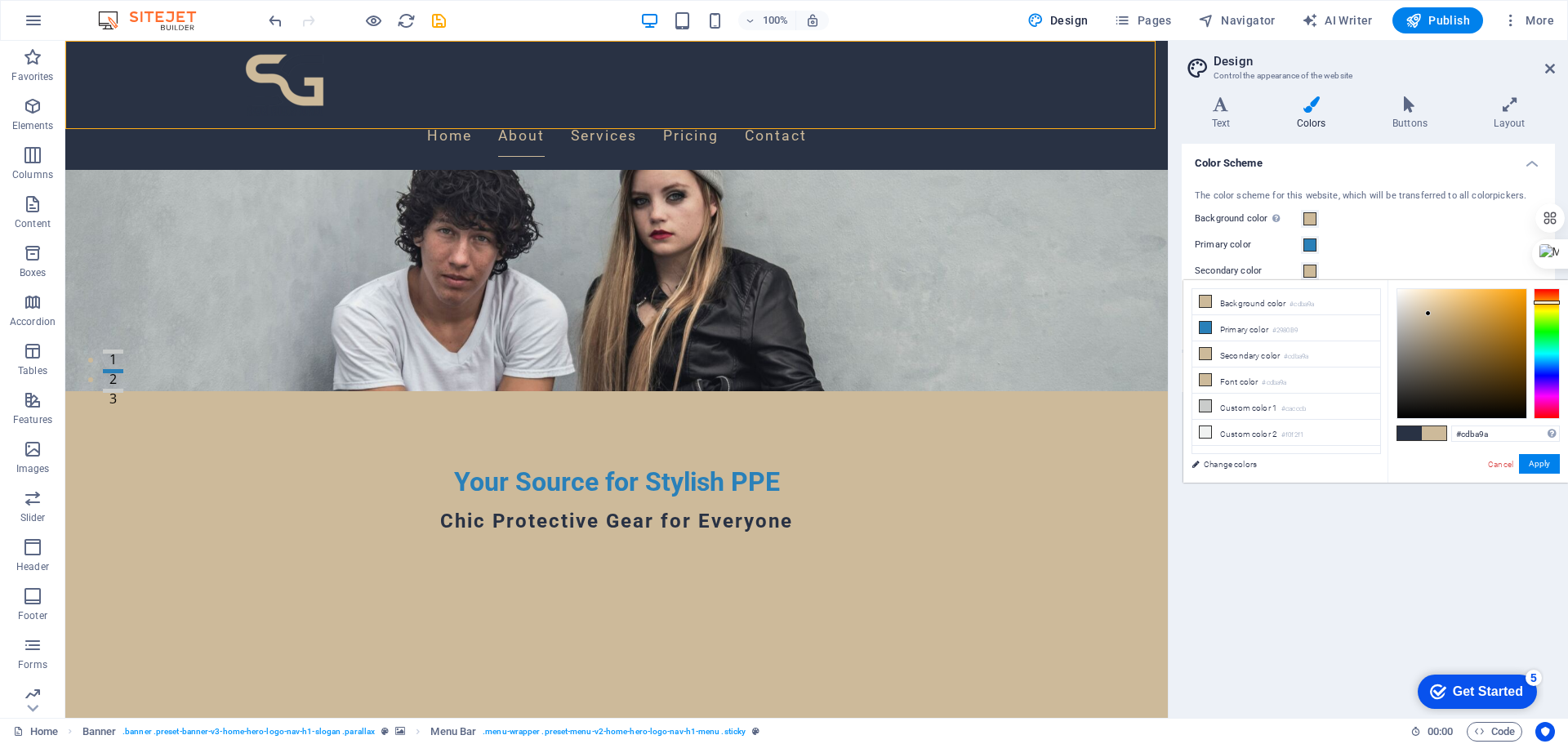
click at [1169, 277] on div at bounding box center [1169, 379] width 3 height 677
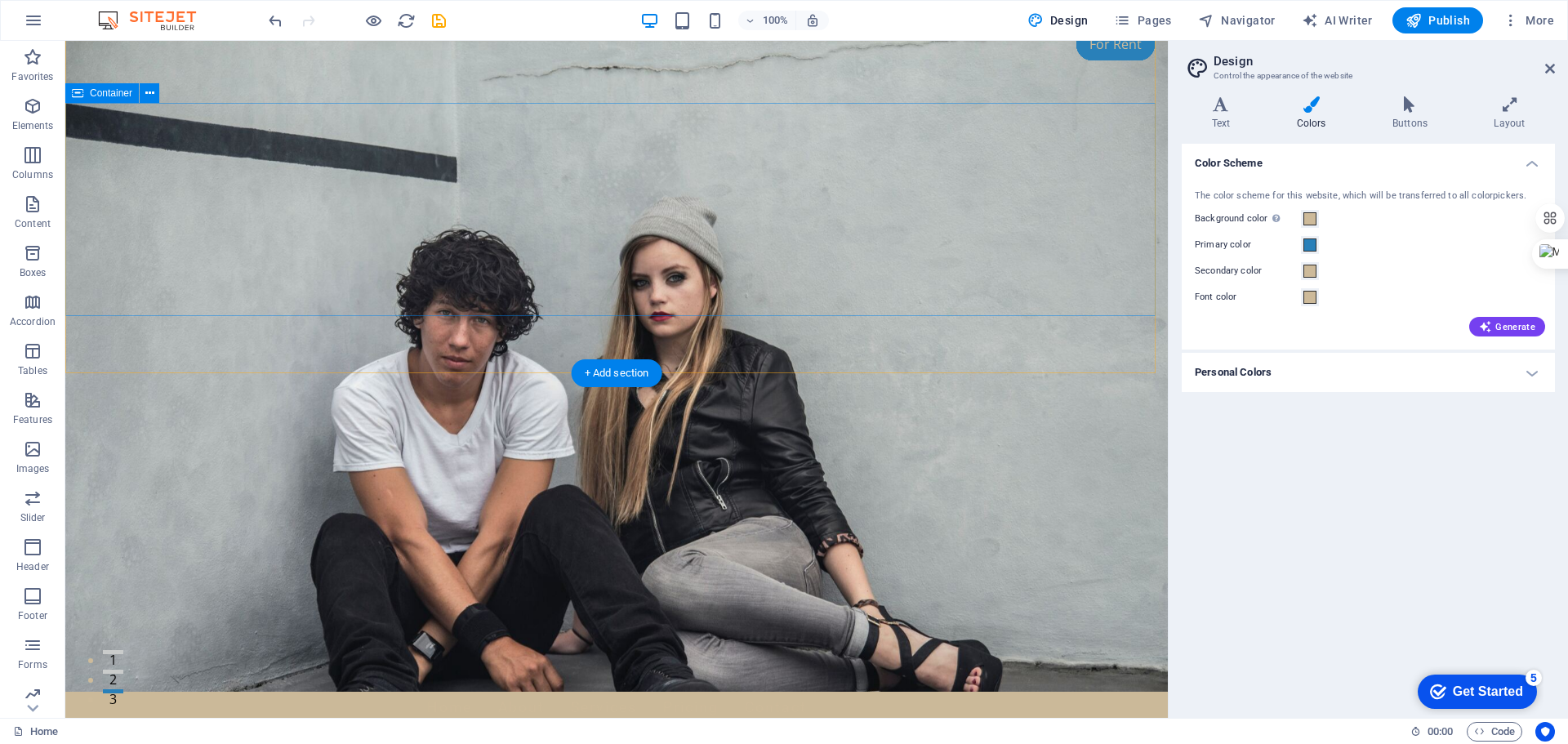
scroll to position [0, 0]
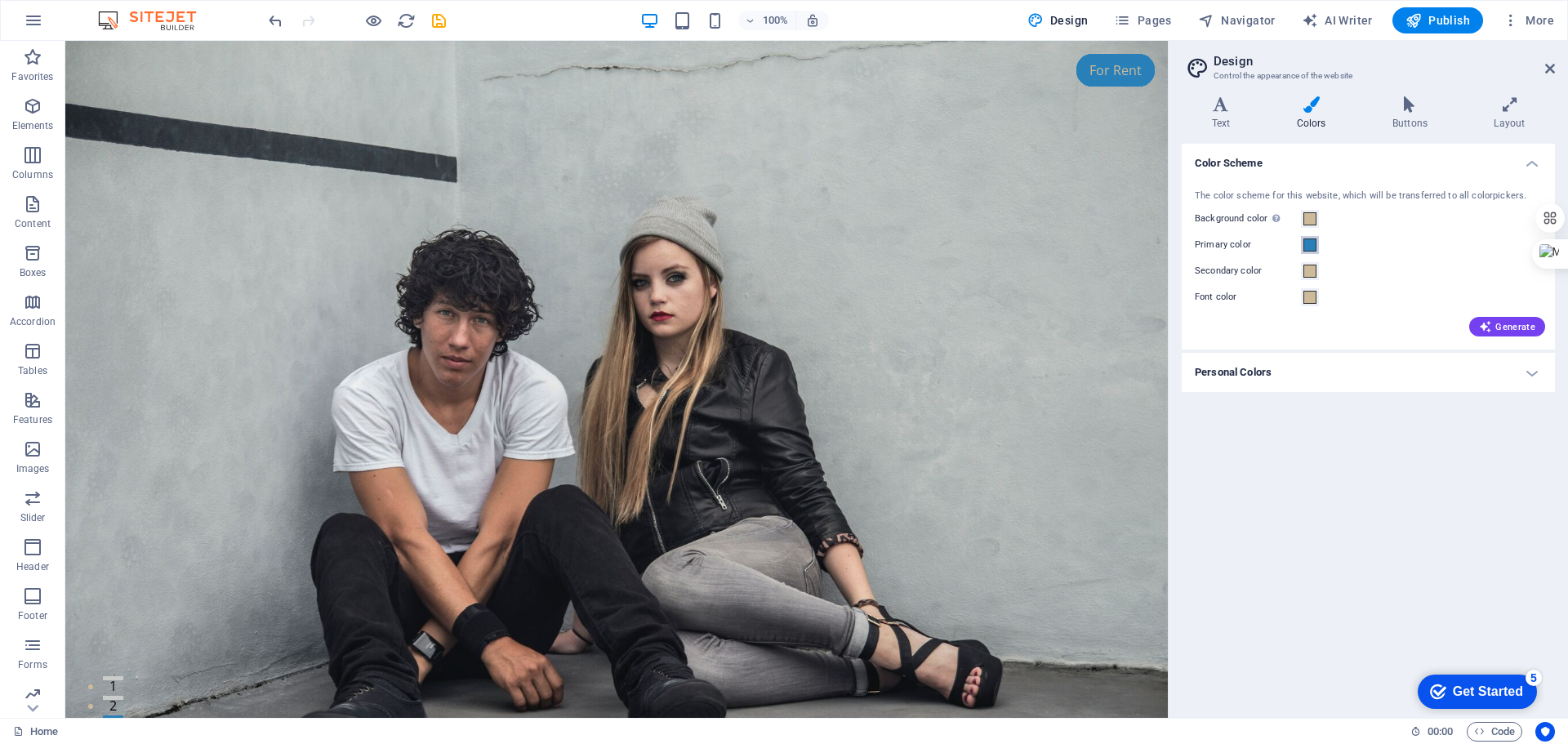
click at [1309, 240] on span at bounding box center [1309, 245] width 13 height 13
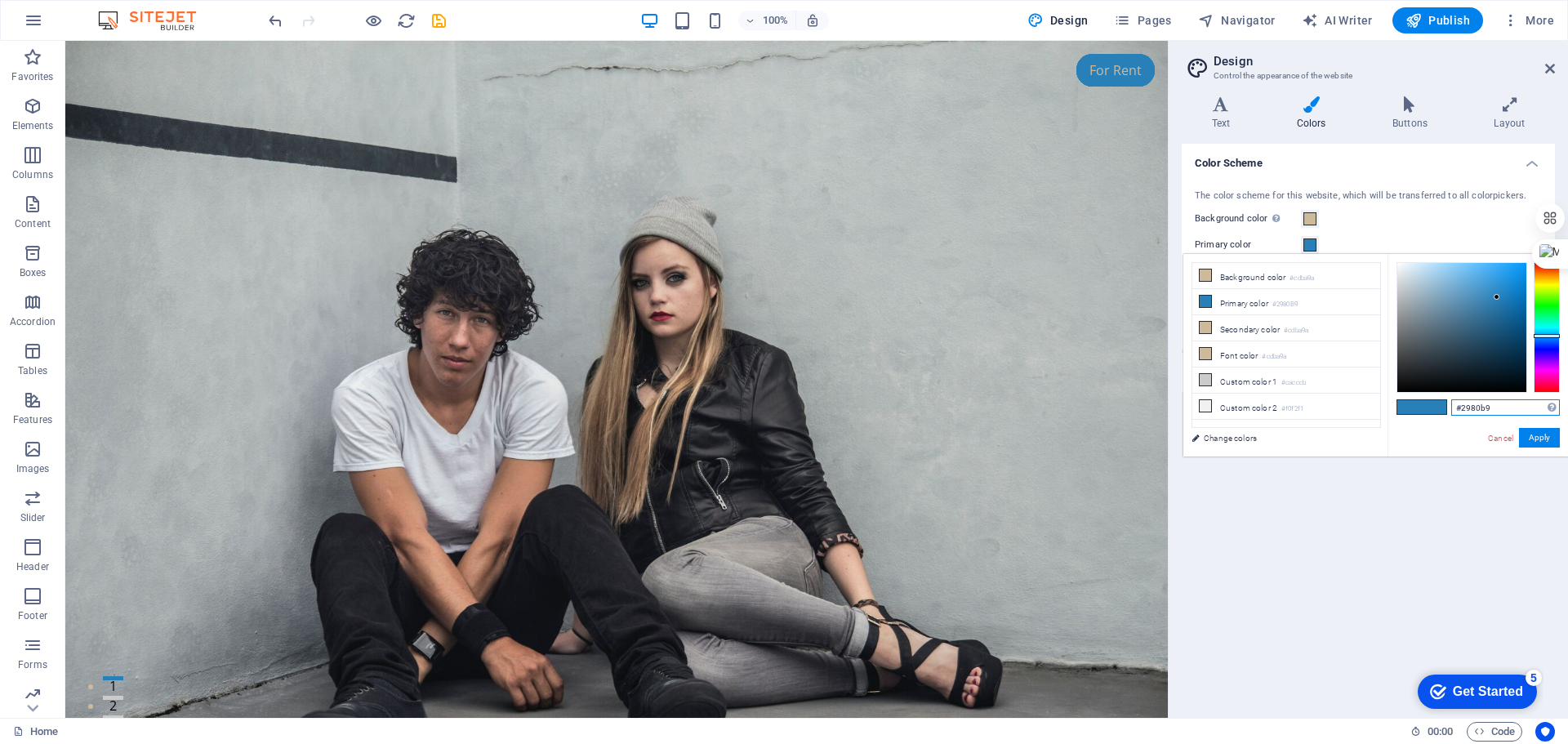
paste input "cdba9a"
click at [1428, 401] on div "#cdba9a Supported formats #0852ed rgb(8, 82, 237) rgba(8, 82, 237, 90%) hsv(221…" at bounding box center [1477, 473] width 181 height 439
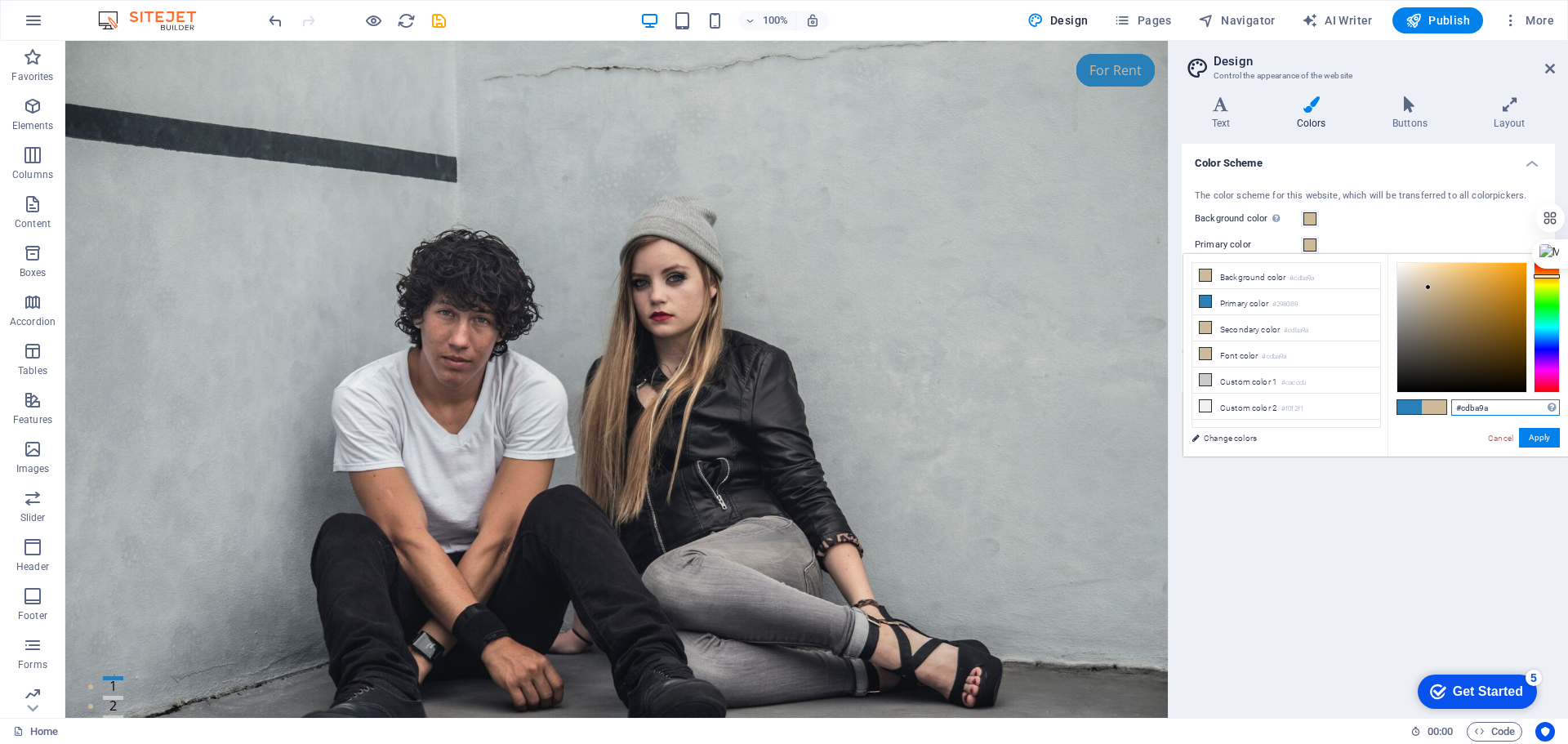
click at [1492, 409] on input "#cdba9a" at bounding box center [1506, 408] width 109 height 17
paste input "293244"
type input "#293244"
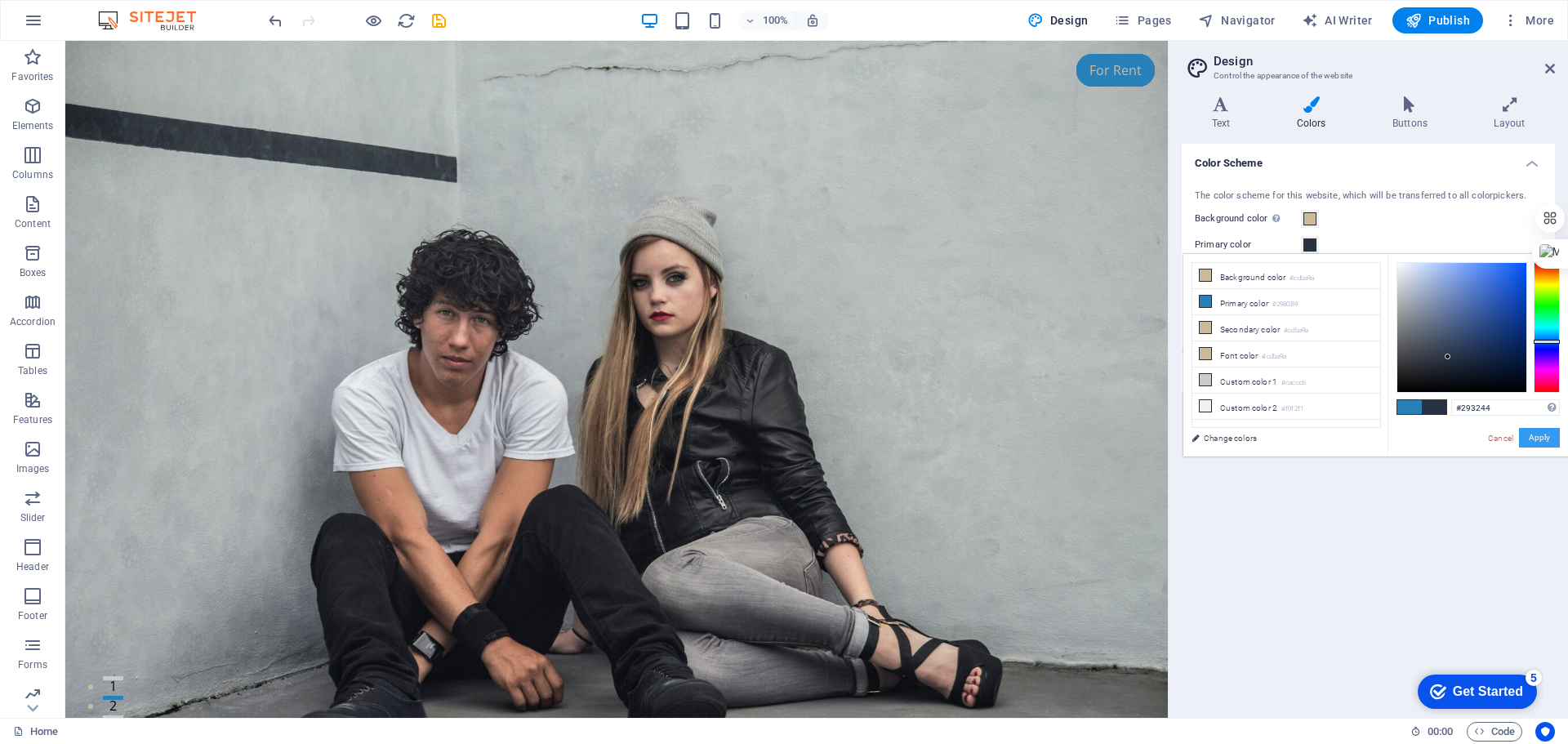
click at [1534, 438] on button "Apply" at bounding box center [1538, 438] width 40 height 20
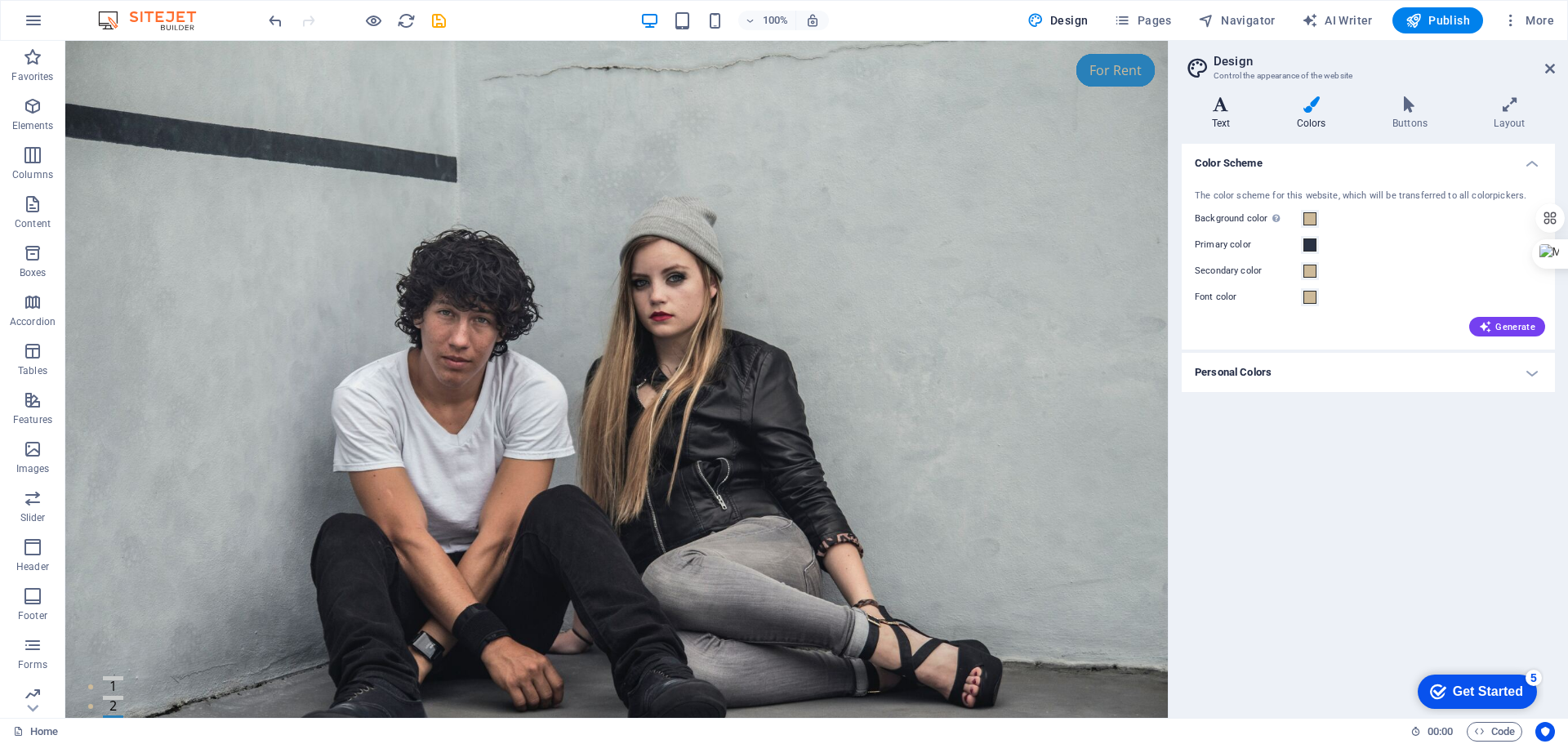
click at [1231, 114] on h4 "Text" at bounding box center [1225, 113] width 85 height 35
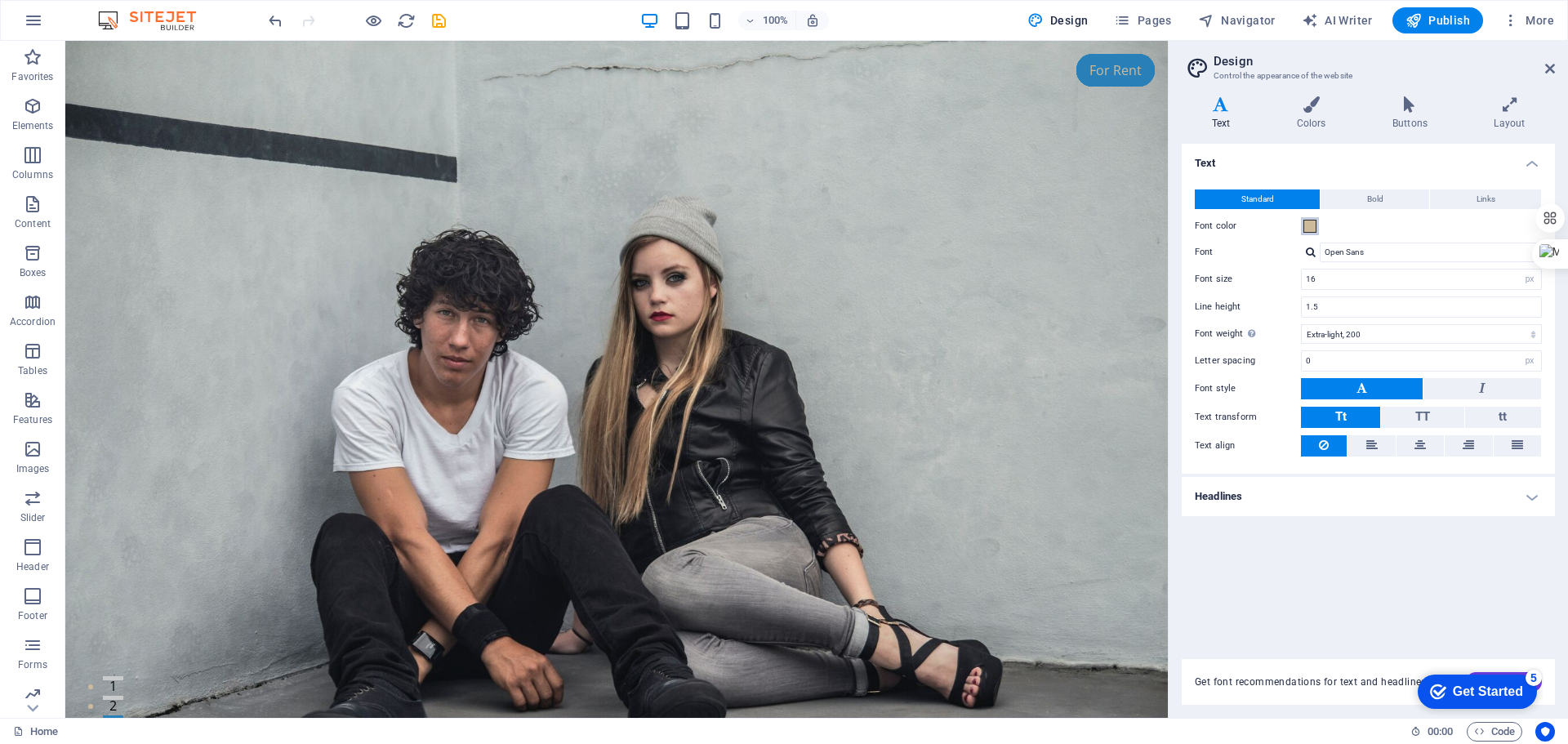
click at [1309, 224] on span at bounding box center [1309, 226] width 13 height 13
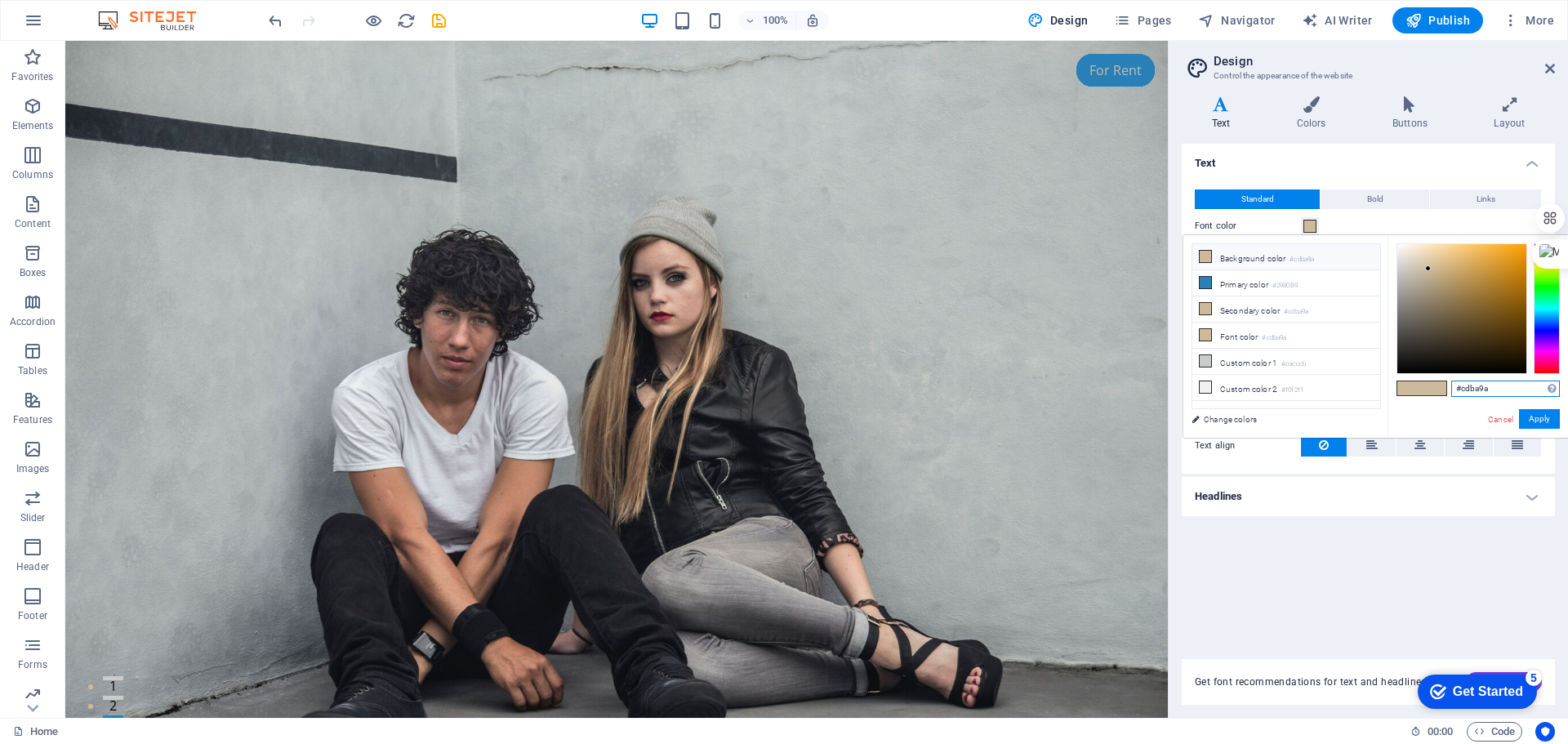
drag, startPoint x: 1485, startPoint y: 389, endPoint x: 1441, endPoint y: 390, distance: 44.0
click at [1441, 390] on div "#cdba9a Supported formats #0852ed rgb(8, 82, 237) rgba(8, 82, 237, 90%) hsv(221…" at bounding box center [1477, 454] width 181 height 439
paste input "293244"
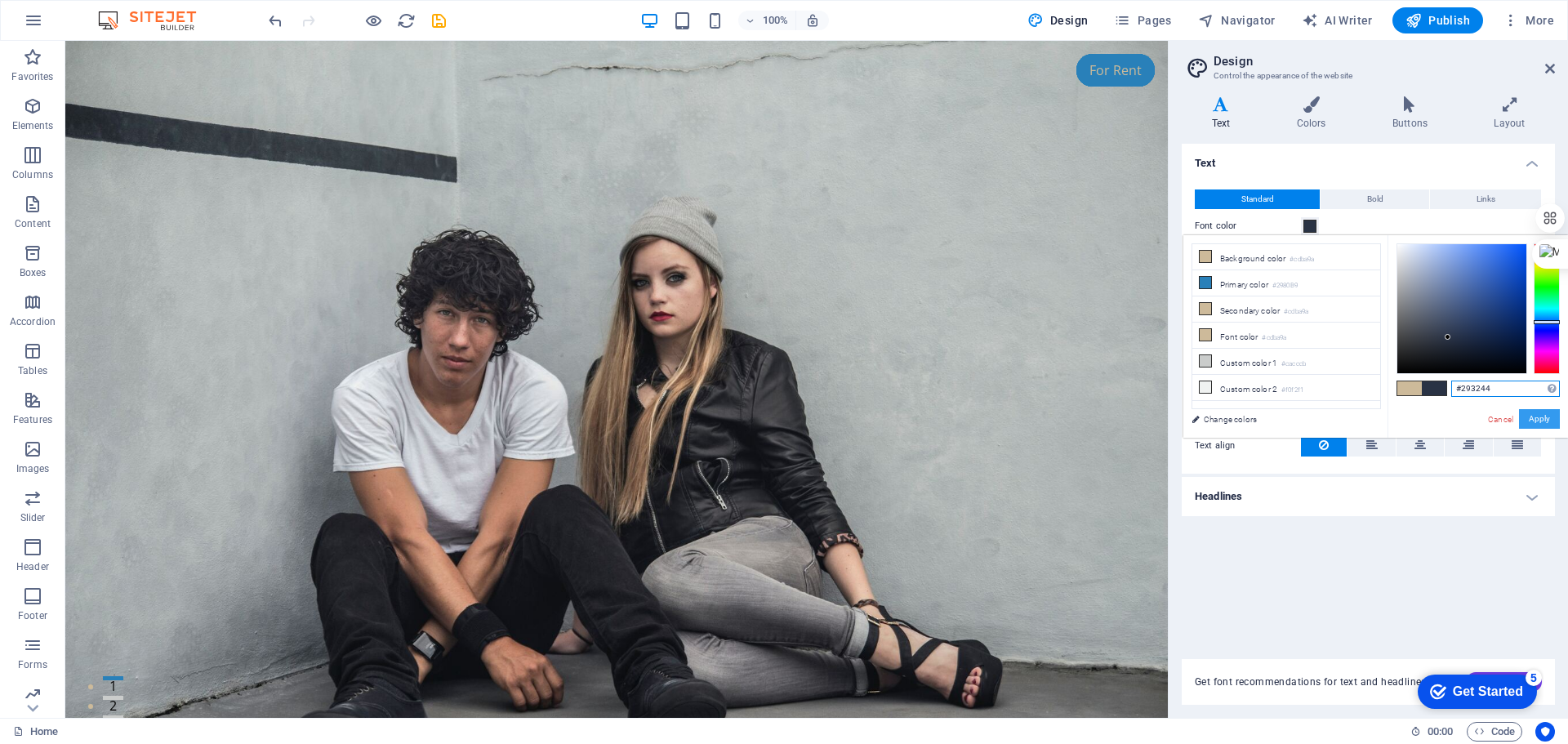
type input "#293244"
click at [1540, 417] on button "Apply" at bounding box center [1538, 419] width 40 height 20
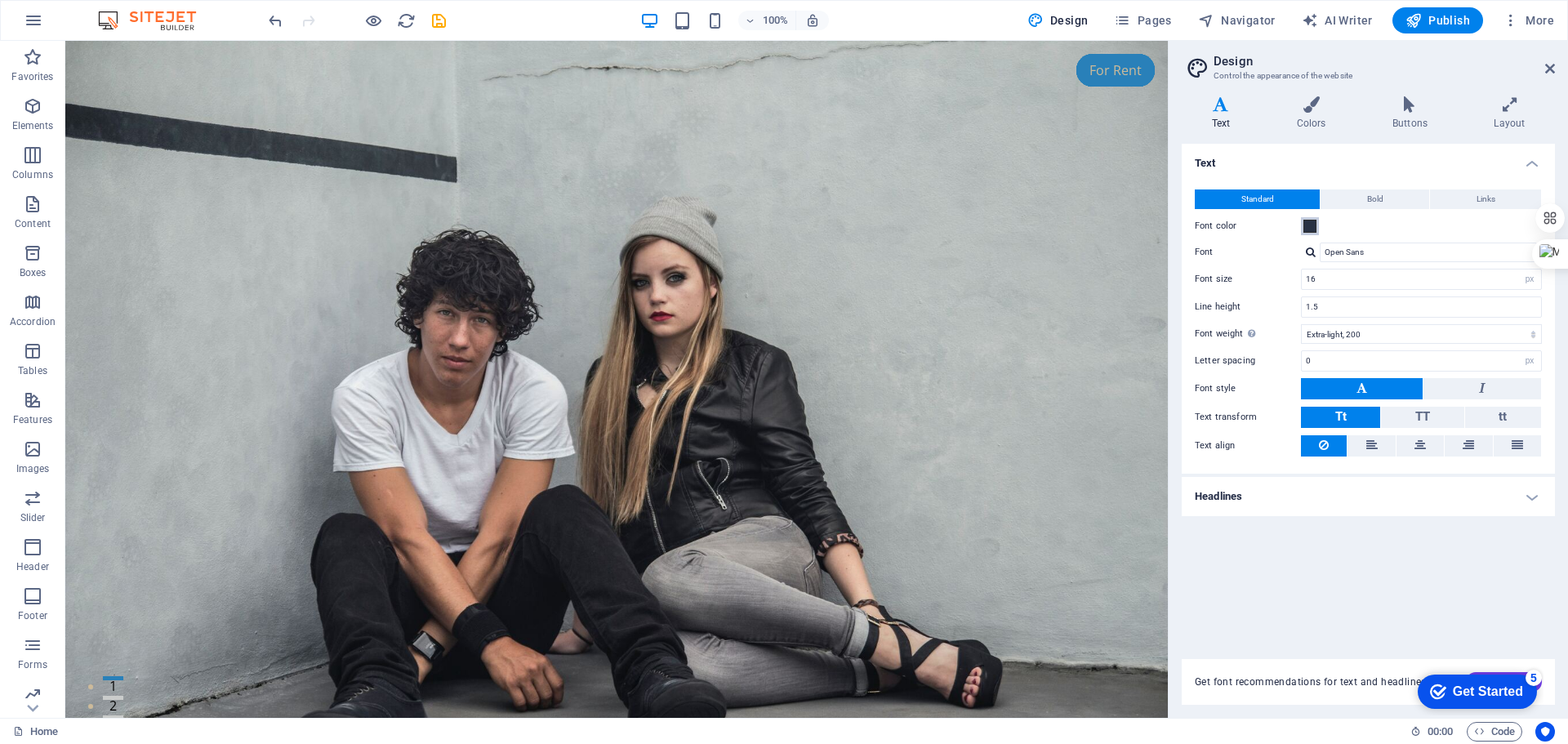
click at [1307, 225] on span at bounding box center [1309, 226] width 13 height 13
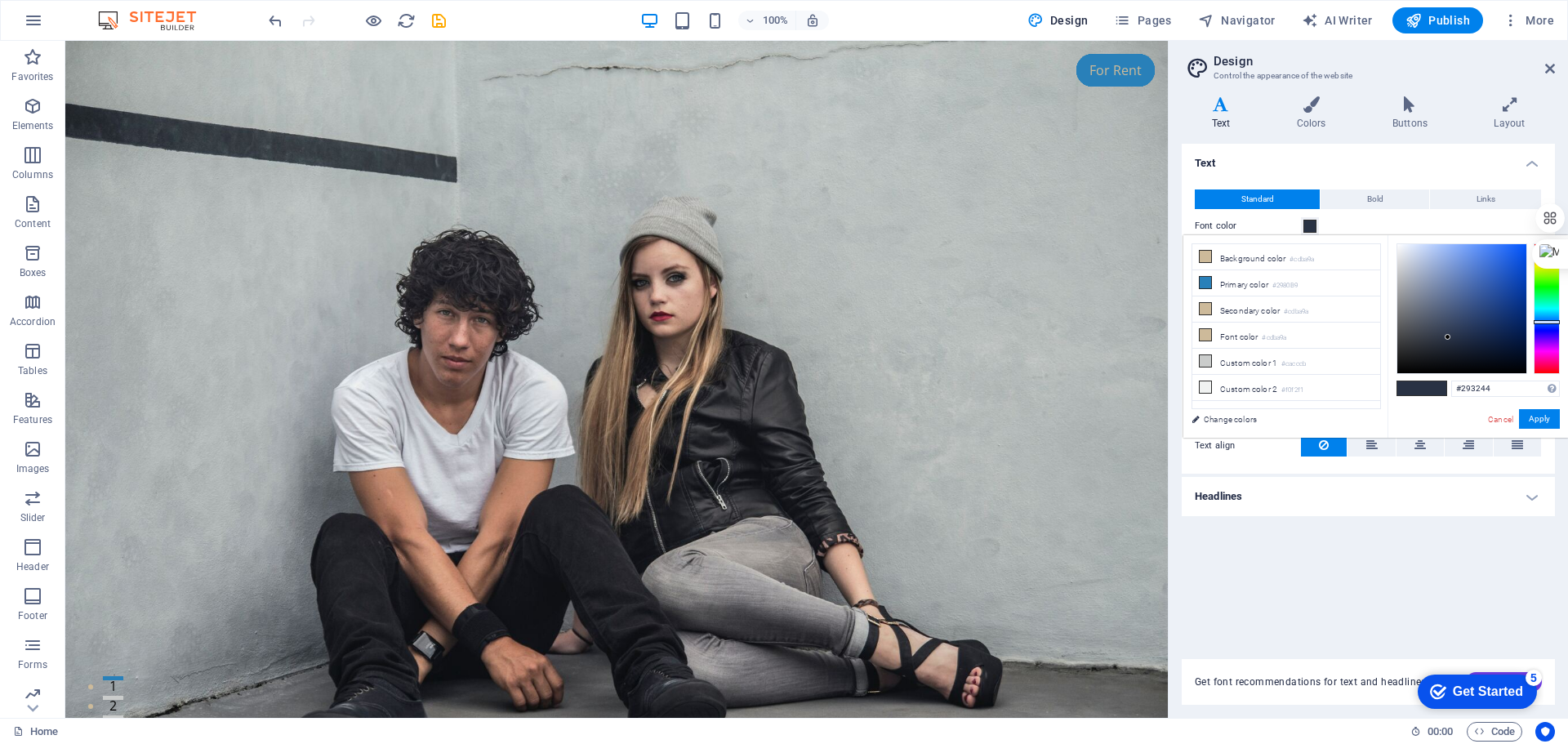
click at [1367, 513] on h4 "Headlines" at bounding box center [1369, 496] width 373 height 39
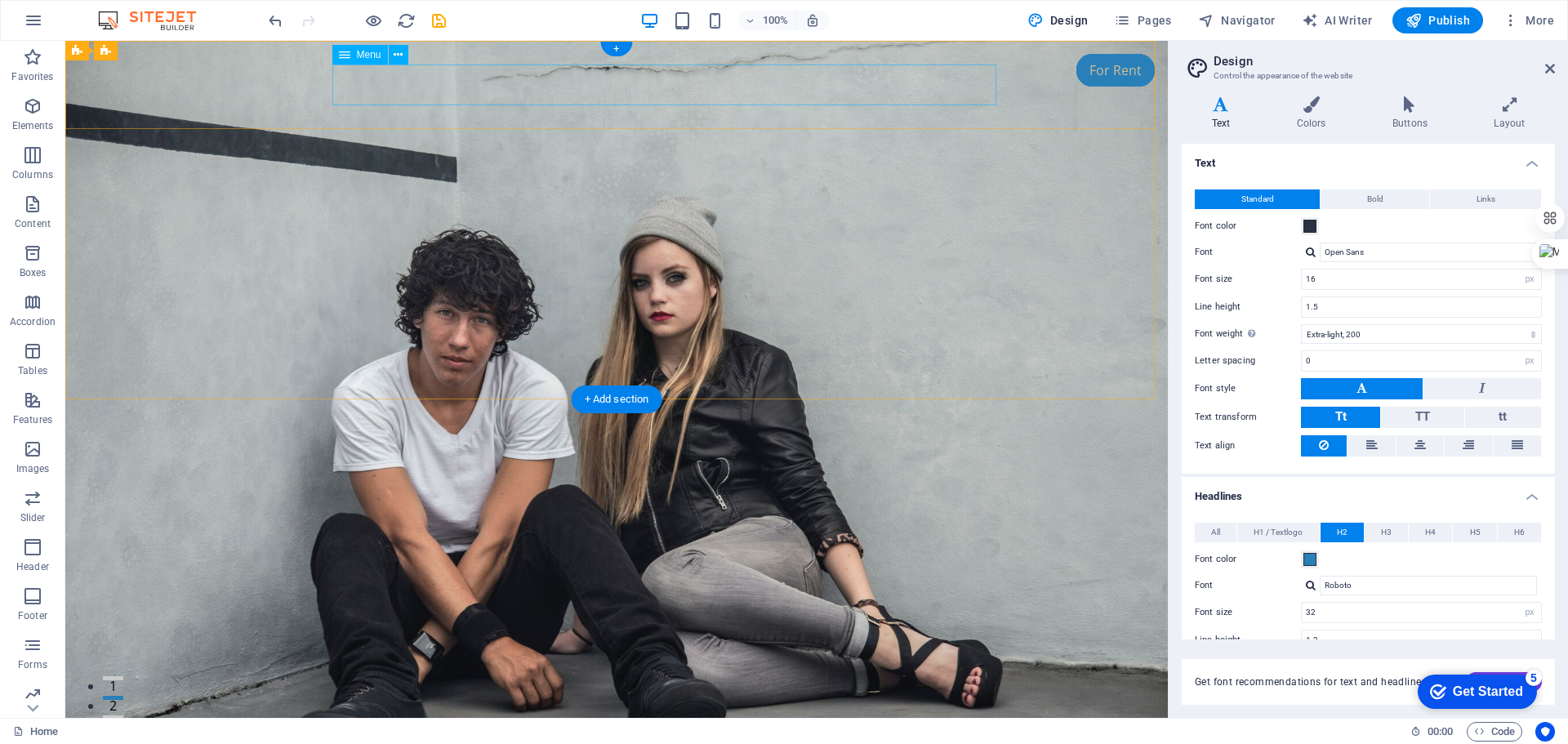
click at [827, 713] on nav "Home About Services Pricing Contact" at bounding box center [616, 733] width 771 height 40
click at [823, 713] on nav "Home About Services Pricing Contact" at bounding box center [616, 733] width 771 height 40
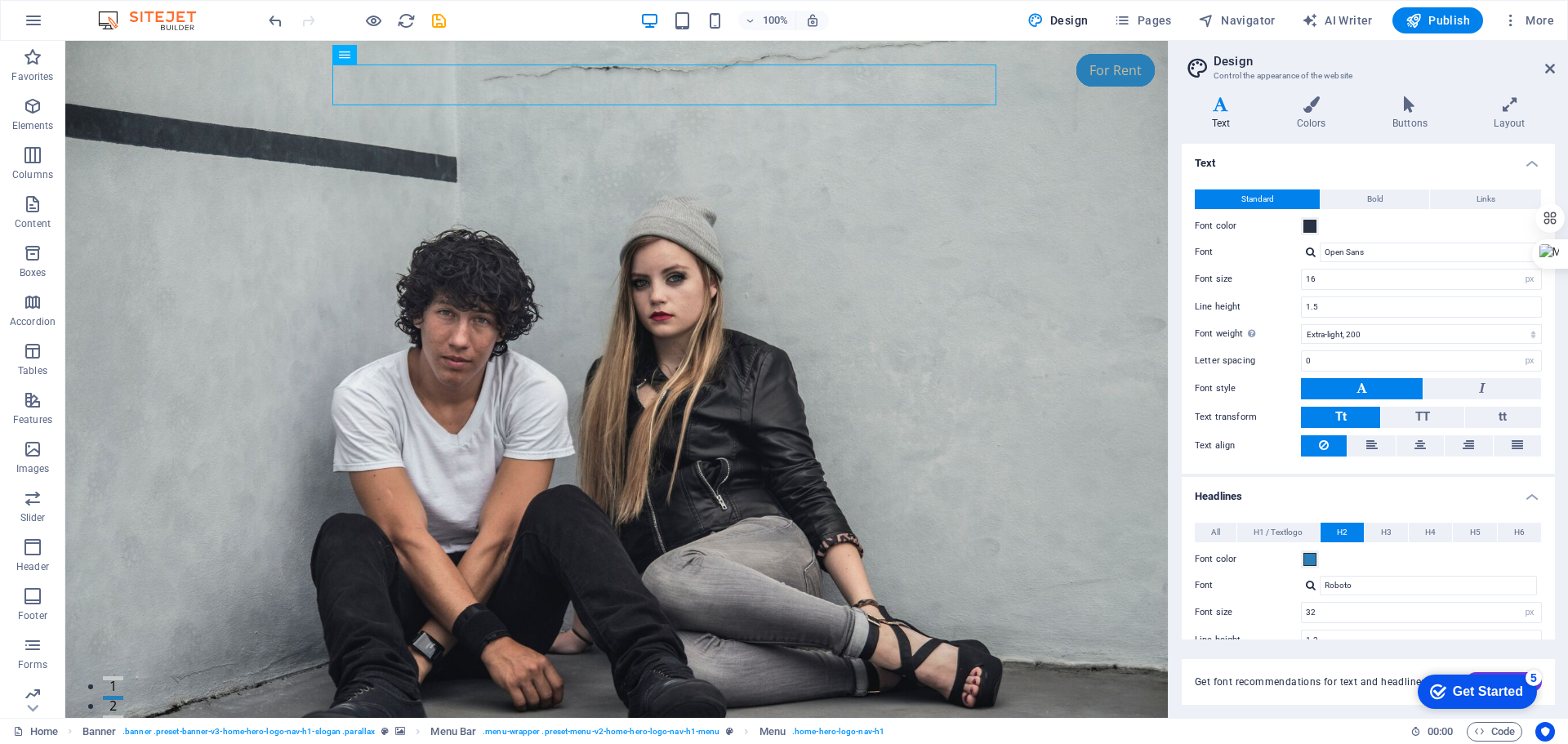
click at [1319, 133] on div "Text Colors Buttons Layout Text Standard Bold Links Font color Font Open Sans F…" at bounding box center [1369, 401] width 373 height 609
click at [1318, 123] on h4 "Colors" at bounding box center [1314, 113] width 96 height 35
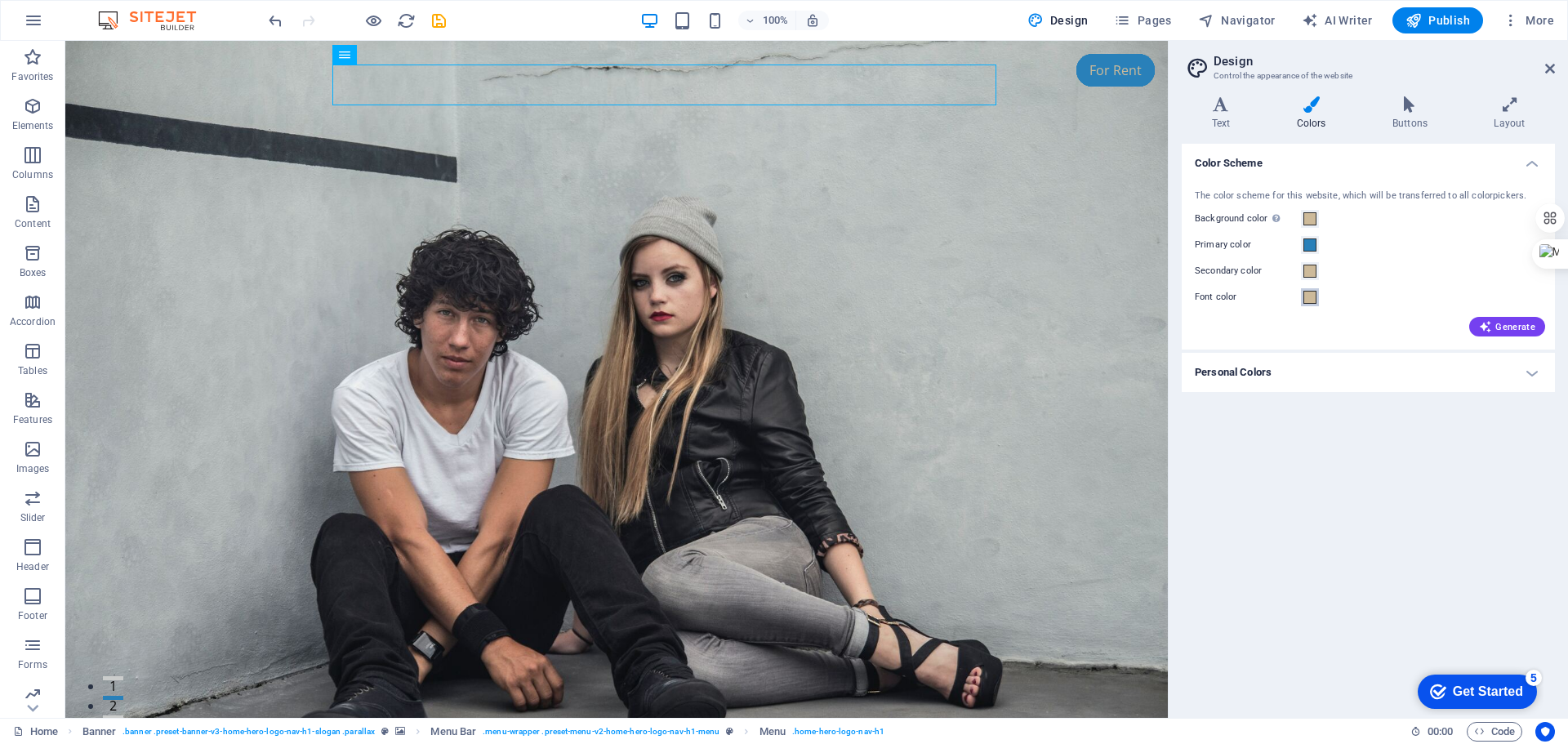
click at [1307, 296] on span at bounding box center [1309, 297] width 13 height 13
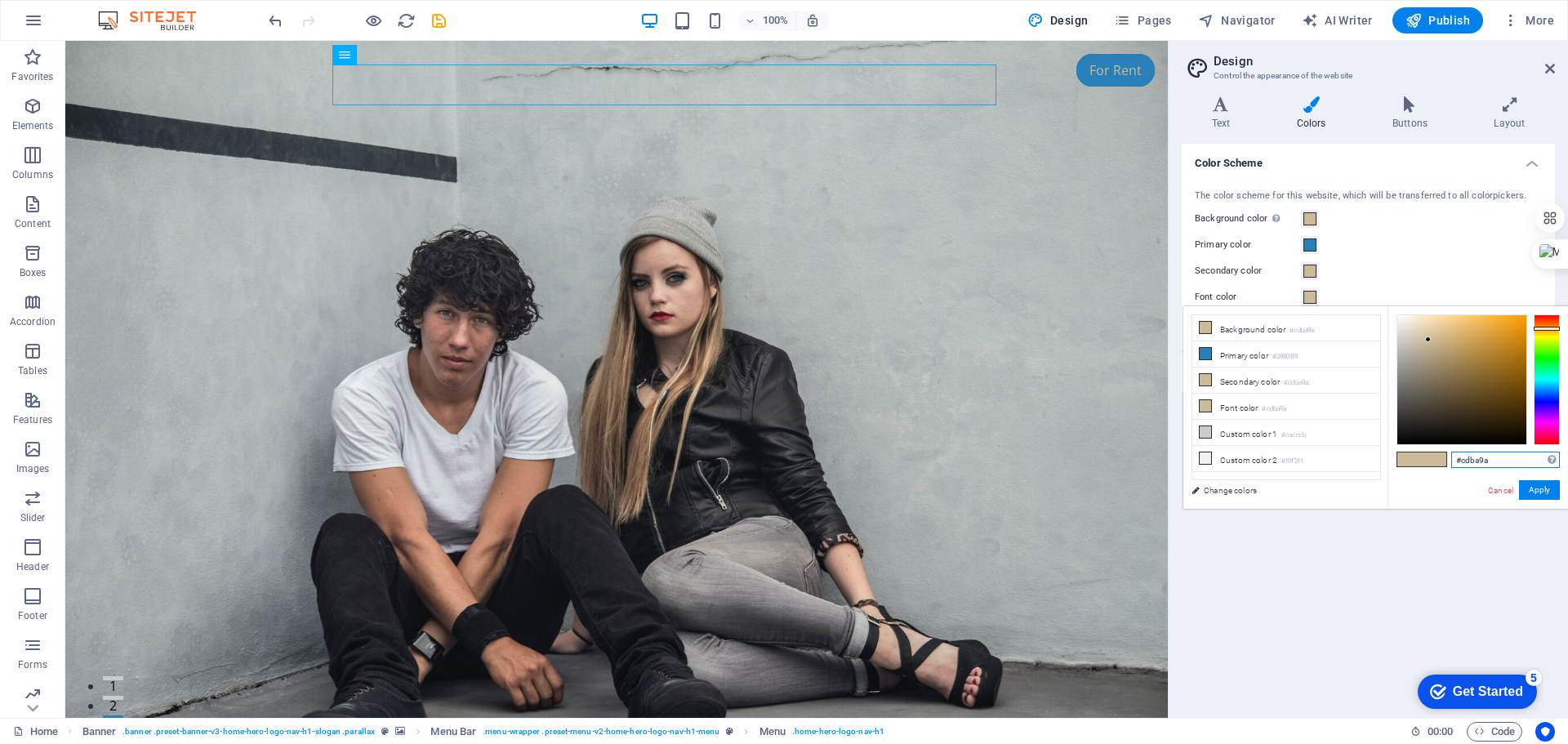
click at [1406, 461] on div "#cdba9a Supported formats #0852ed rgb(8, 82, 237) rgba(8, 82, 237, 90%) hsv(221…" at bounding box center [1477, 525] width 181 height 439
paste input "293244"
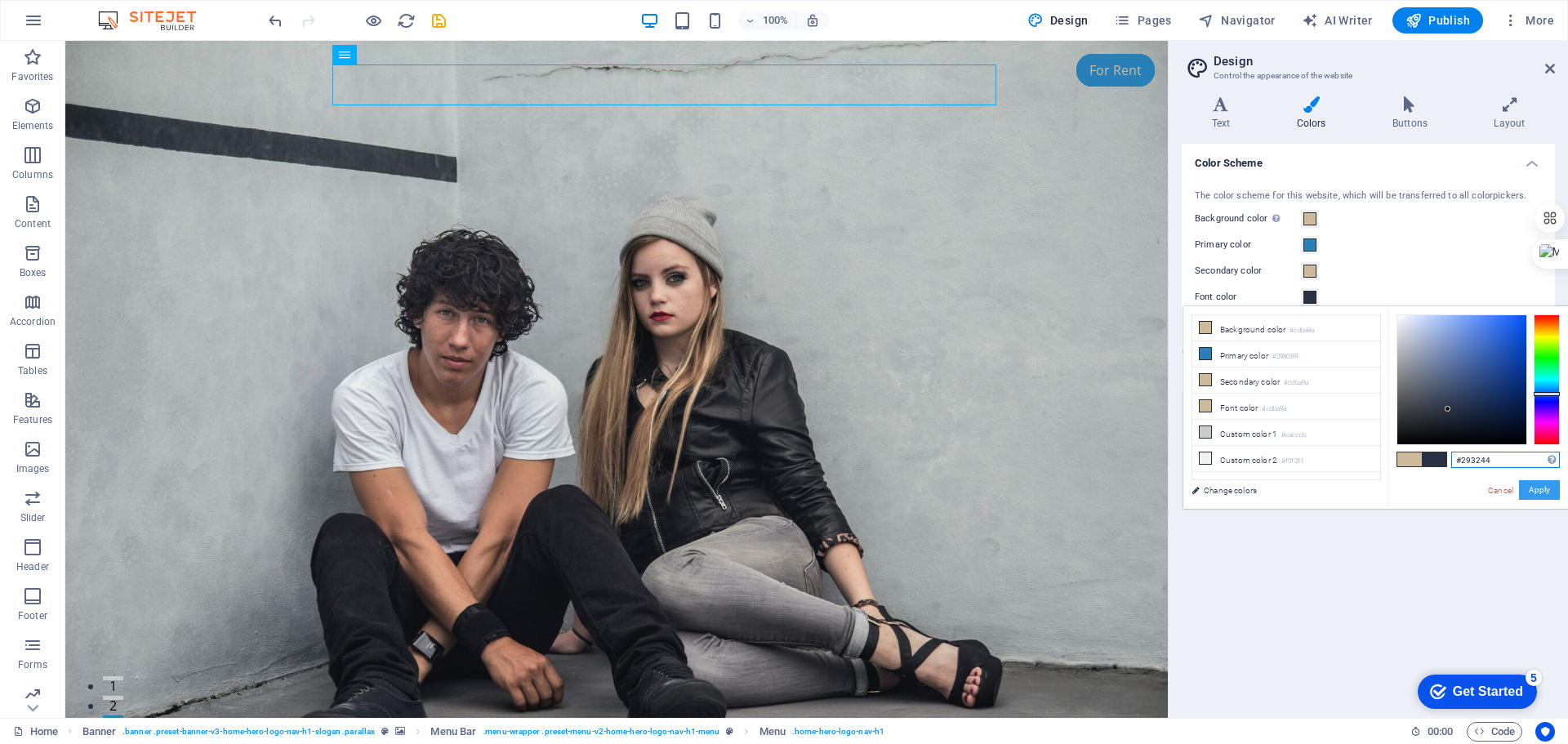
type input "#293244"
click at [1539, 489] on button "Apply" at bounding box center [1538, 490] width 40 height 20
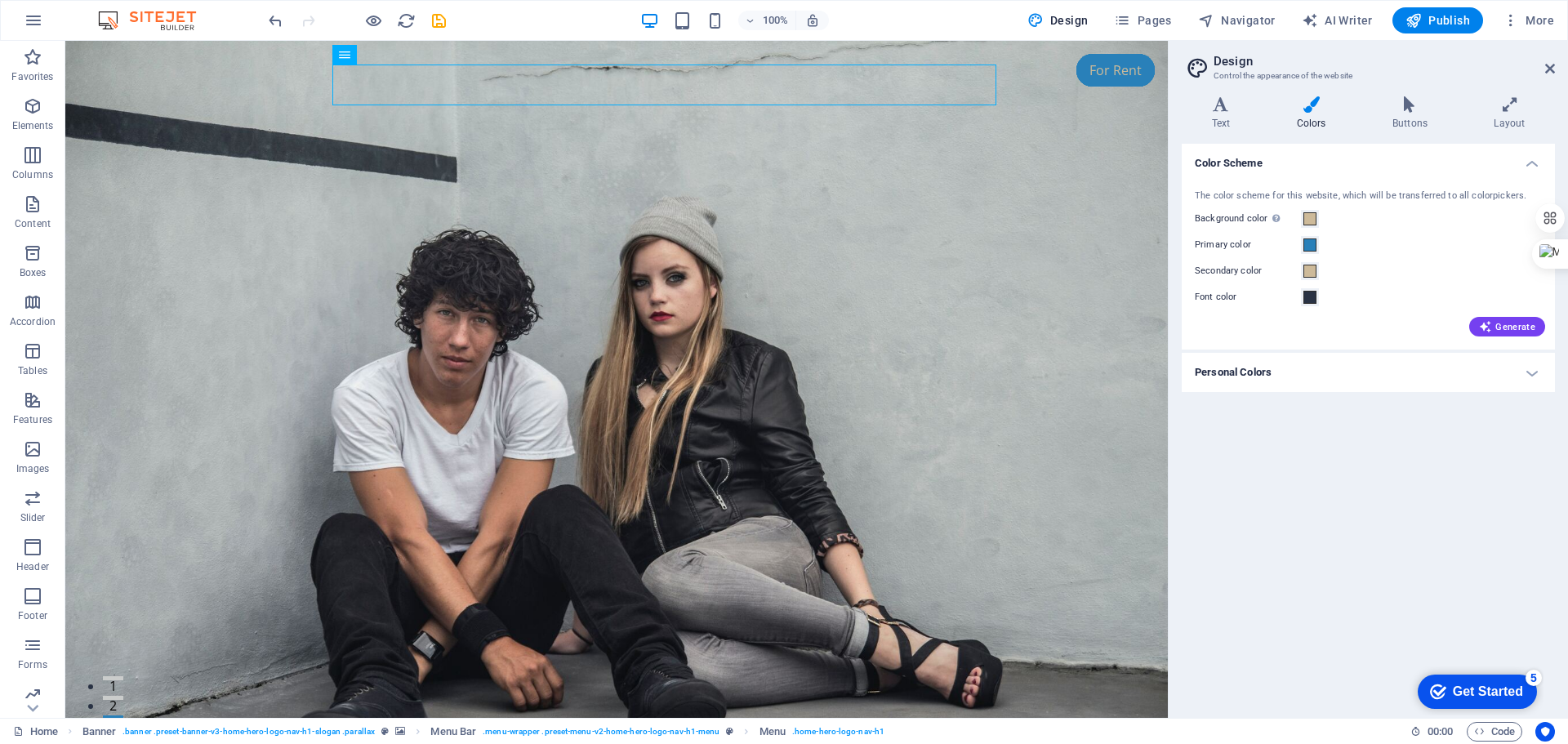
click at [1461, 504] on div "Color Scheme The color scheme for this website, which will be transferred to al…" at bounding box center [1369, 424] width 373 height 561
click at [722, 713] on nav "Home About Services Pricing Contact" at bounding box center [616, 733] width 771 height 40
click at [1244, 27] on span "Navigator" at bounding box center [1236, 20] width 78 height 17
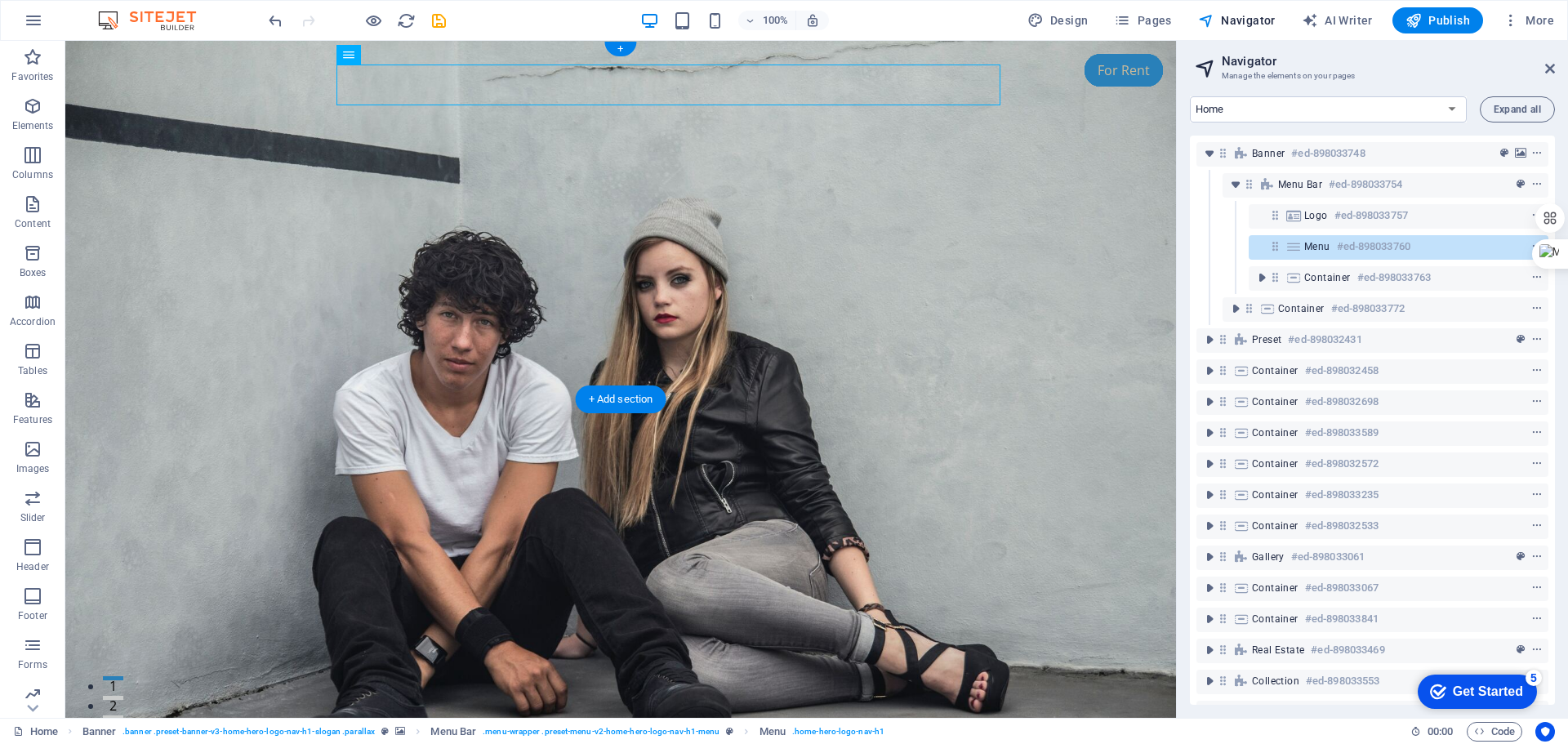
click at [1058, 345] on figure at bounding box center [621, 379] width 1111 height 677
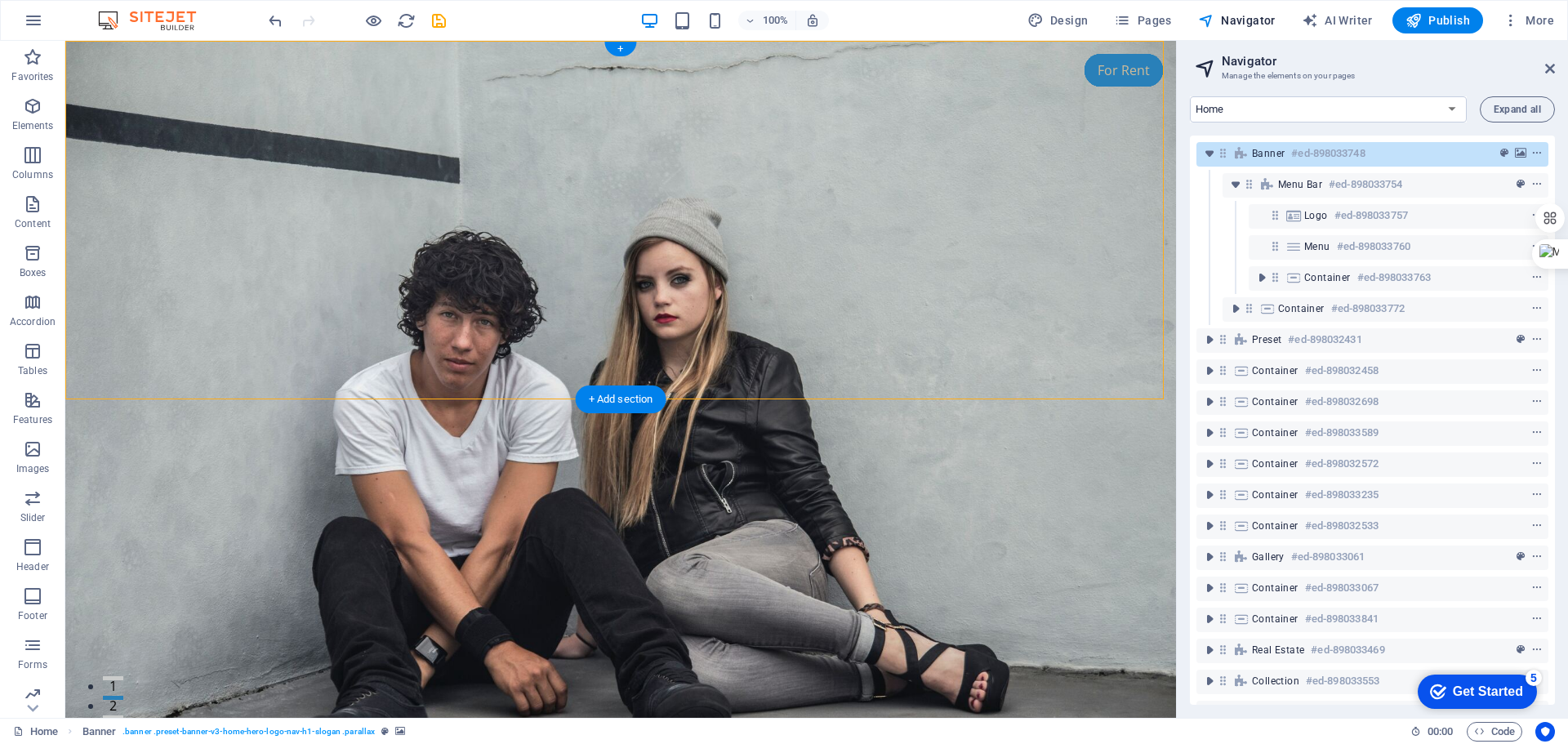
click at [1057, 365] on figure at bounding box center [621, 379] width 1111 height 677
click at [1500, 154] on icon "preset" at bounding box center [1504, 154] width 8 height 12
select select "preset-banner-v3-home-hero-logo-nav-h1-slogan"
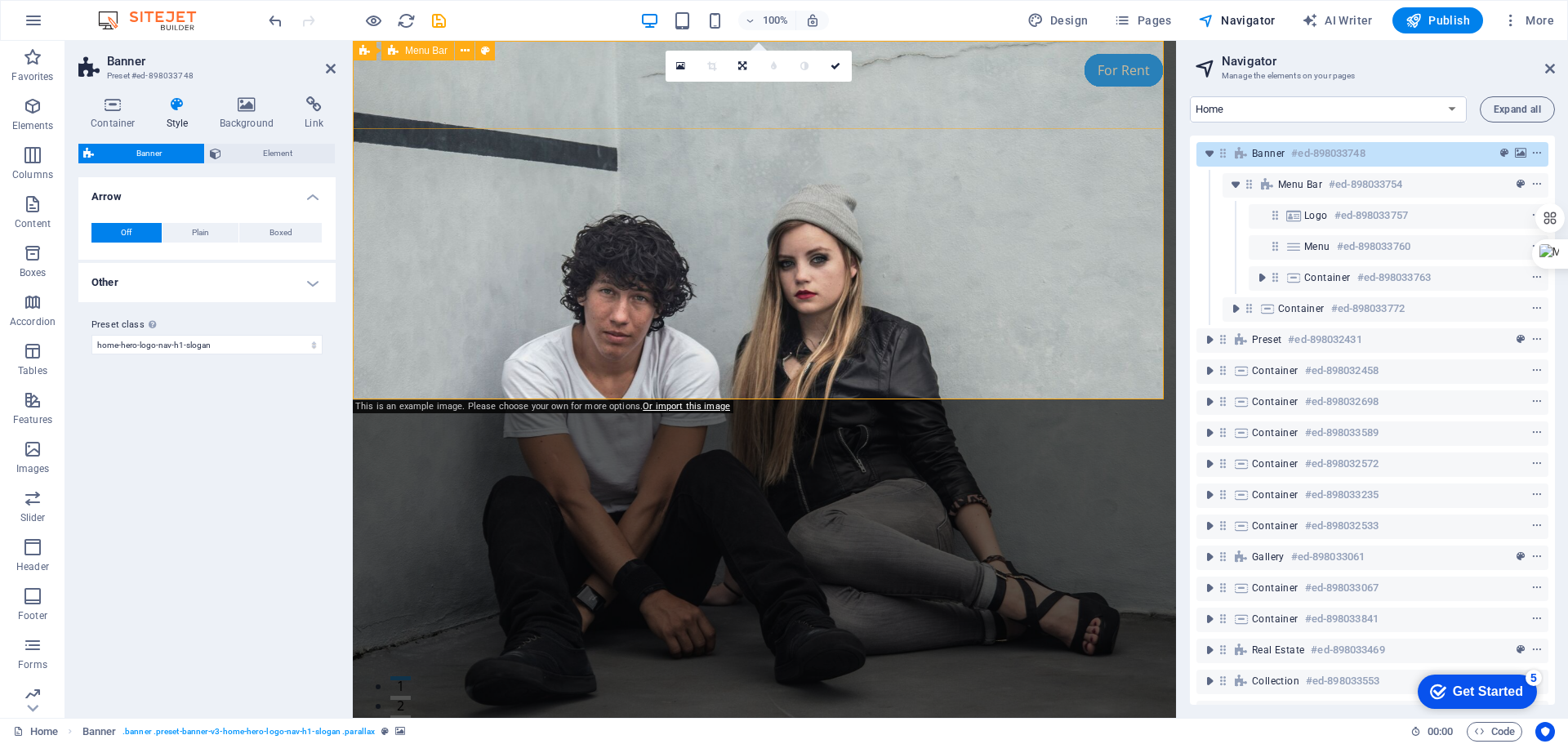
click at [559, 638] on div "Home About Services Pricing Contact" at bounding box center [765, 703] width 823 height 129
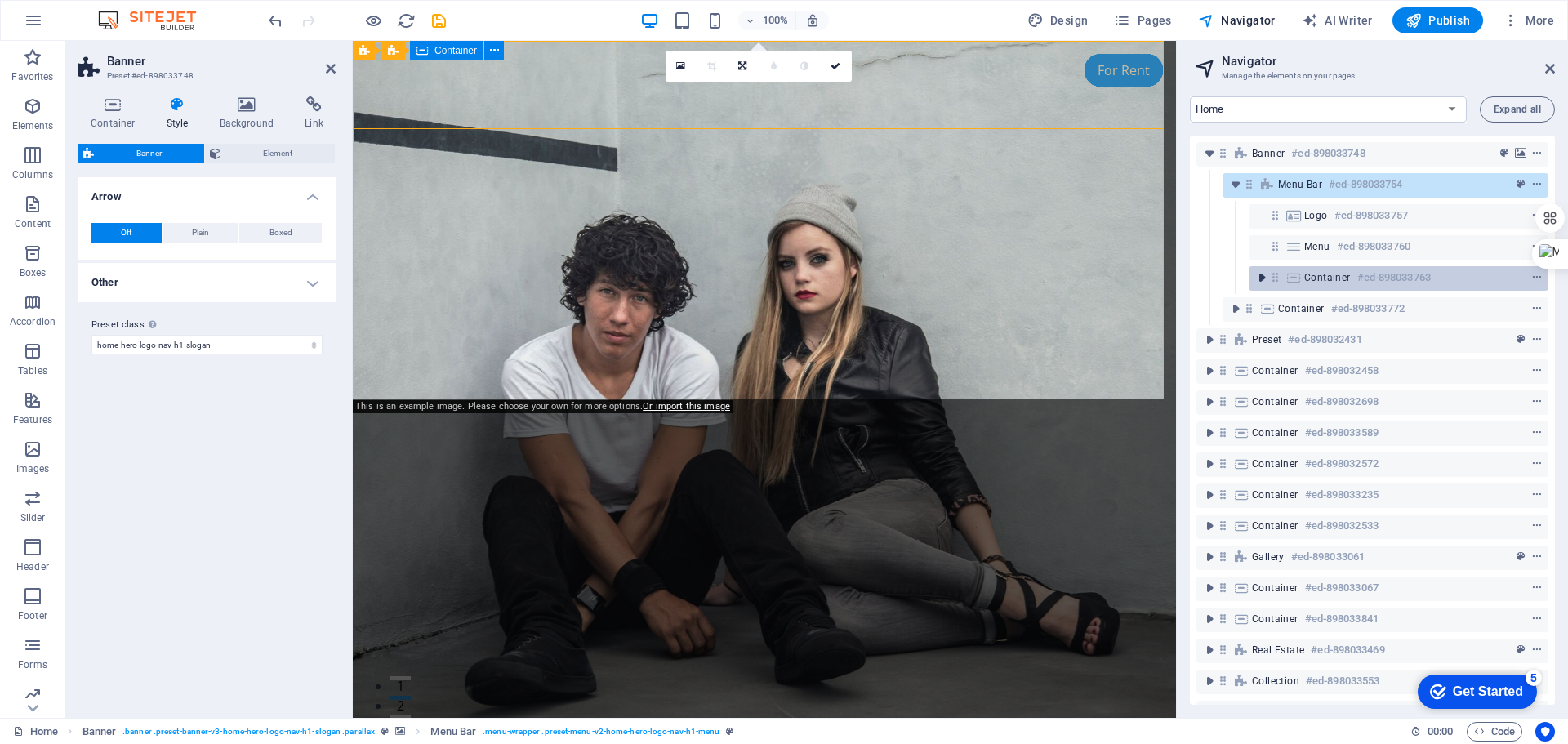
click at [1258, 280] on icon "toggle-expand" at bounding box center [1261, 277] width 17 height 17
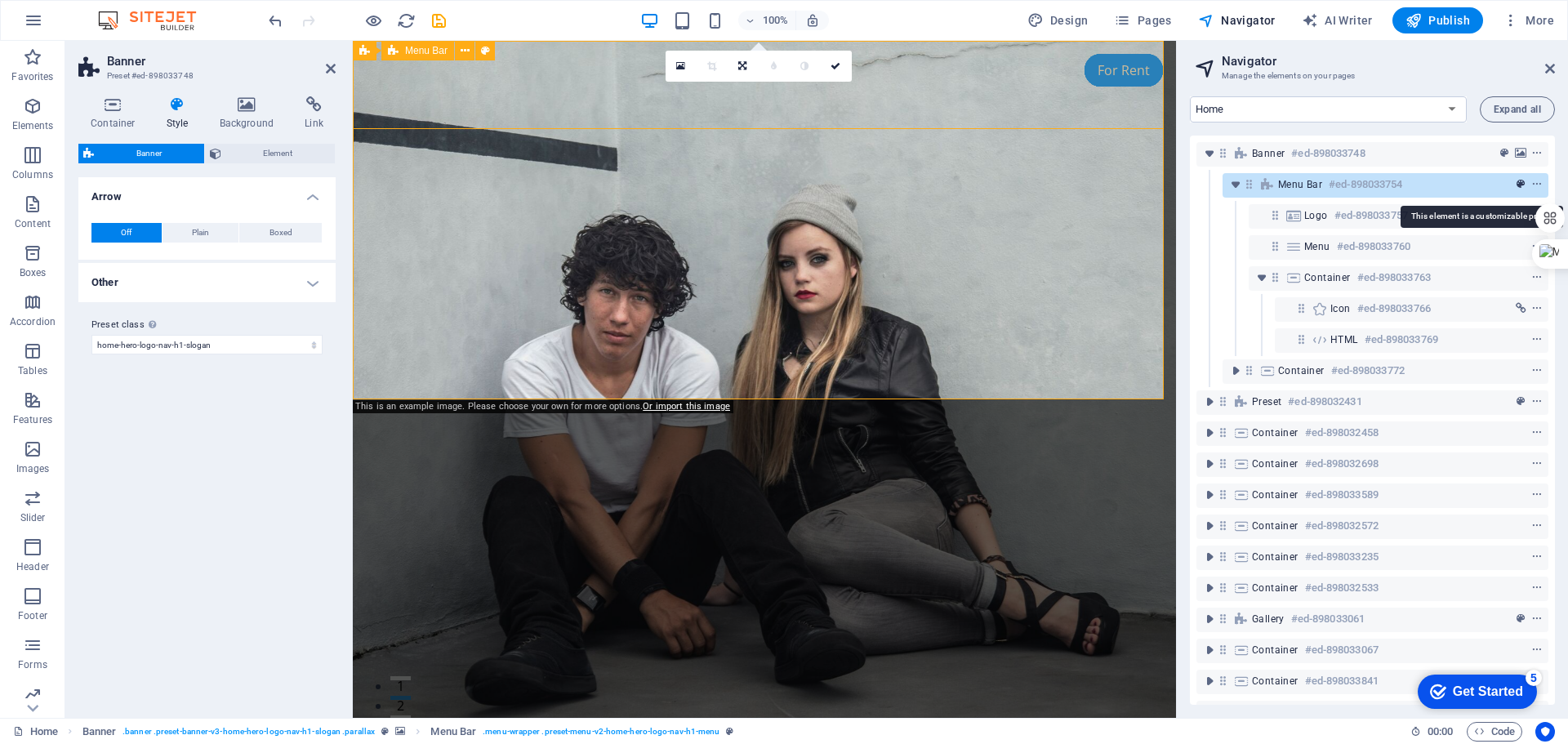
click at [1518, 186] on icon "preset" at bounding box center [1521, 185] width 8 height 12
select select "rem"
select select "preset-menu-v2-home-hero-logo-nav-h1-menu"
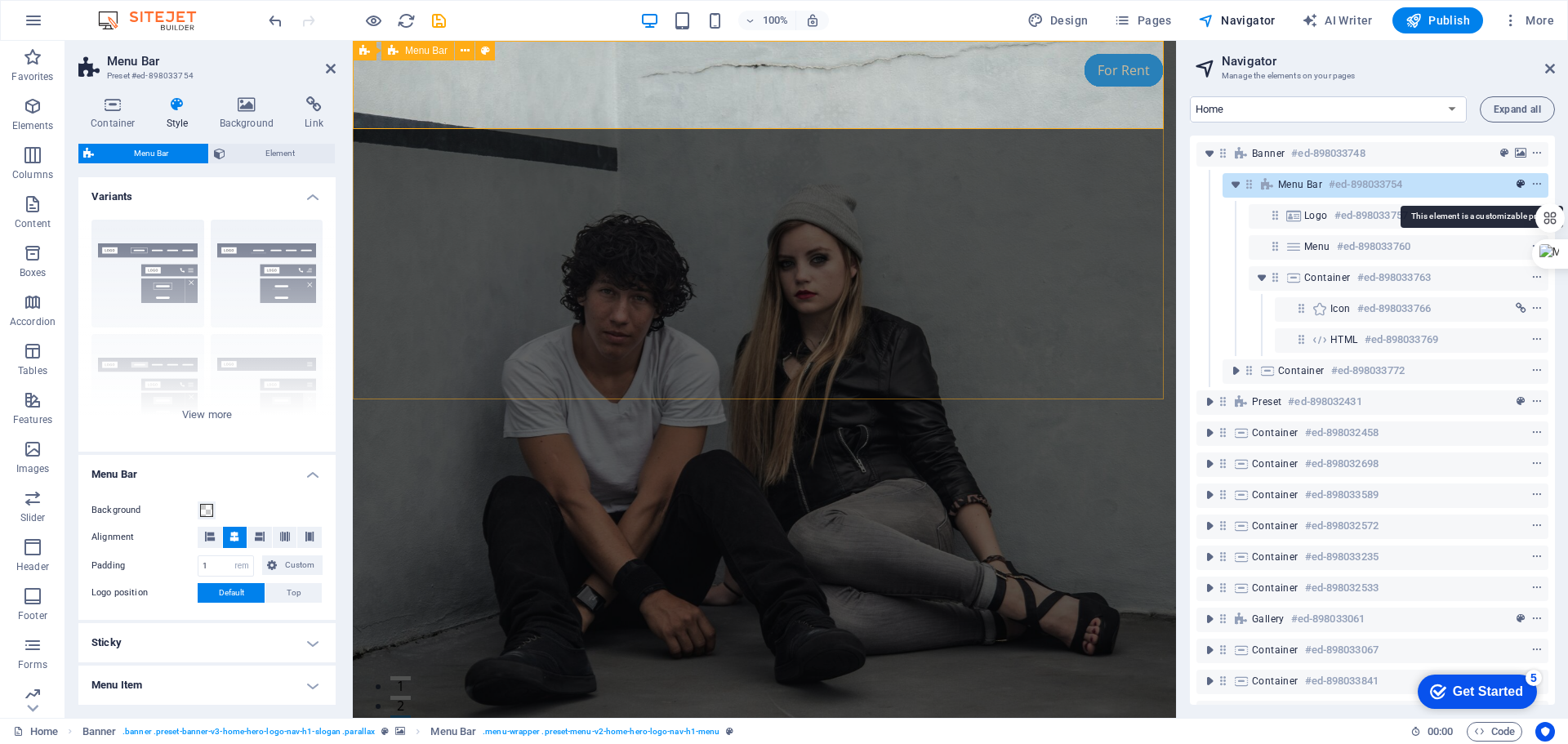
click at [1518, 186] on icon "preset" at bounding box center [1521, 185] width 8 height 12
click at [254, 116] on h4 "Background" at bounding box center [250, 113] width 86 height 35
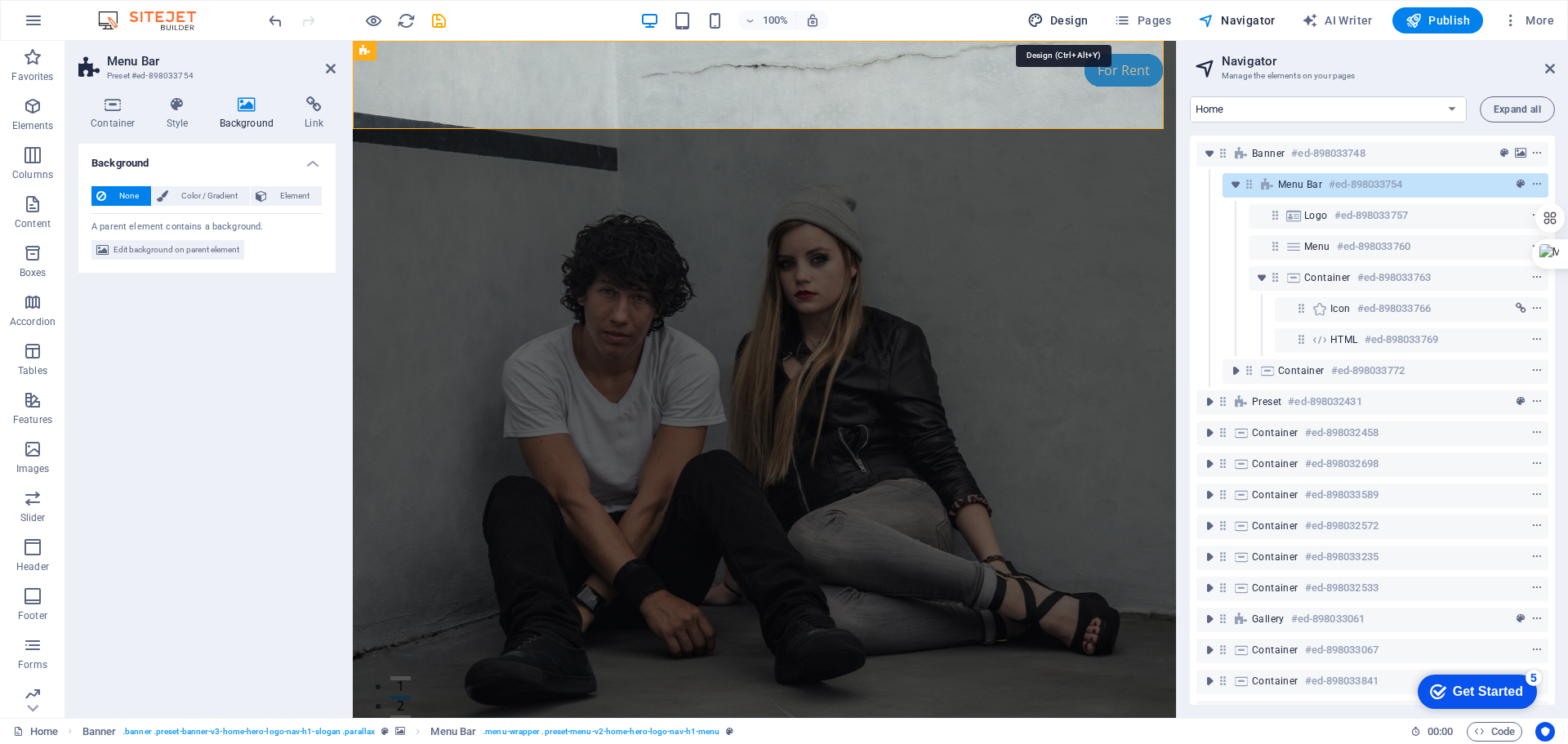
click at [1054, 24] on span "Design" at bounding box center [1058, 20] width 61 height 17
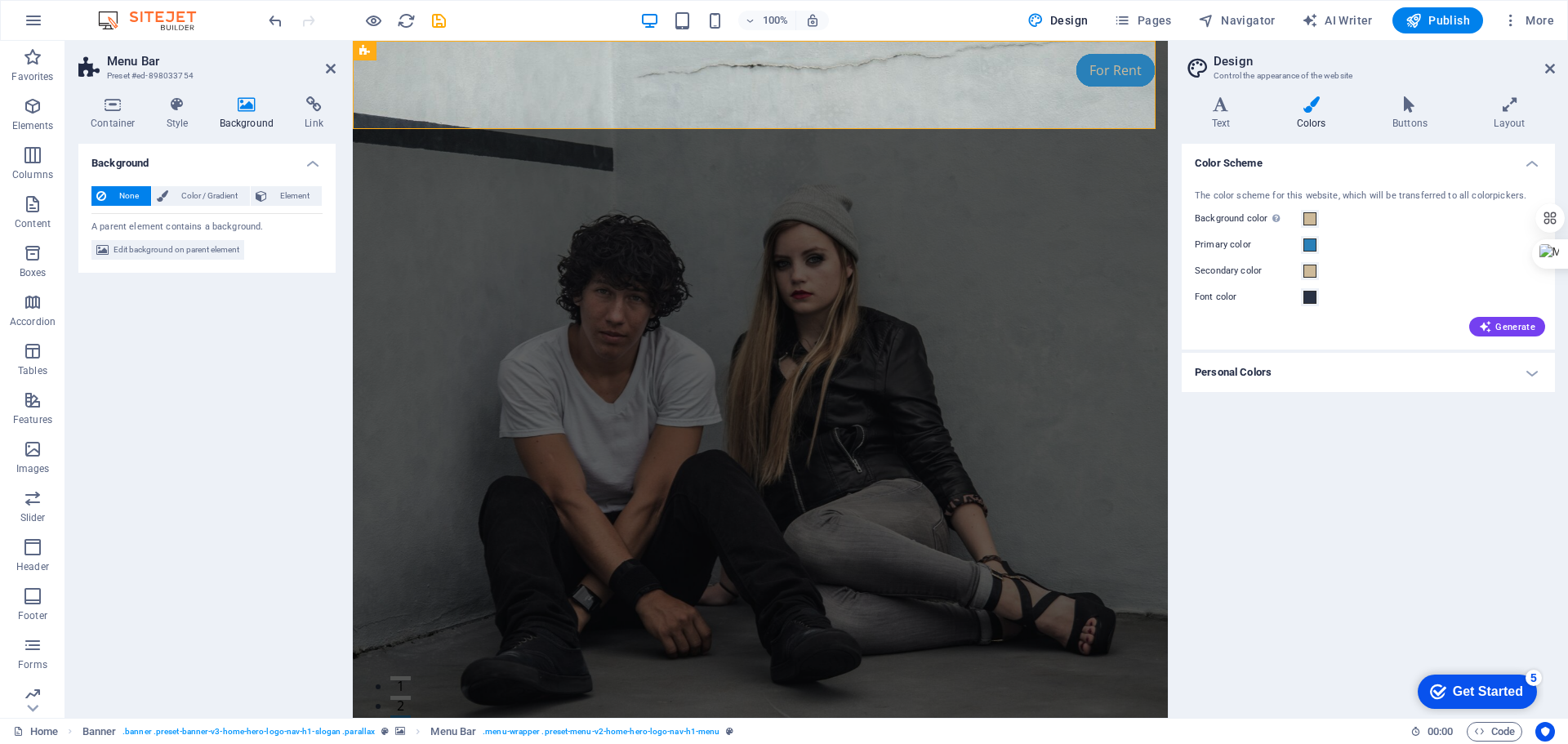
click at [1424, 378] on h4 "Personal Colors" at bounding box center [1369, 373] width 373 height 39
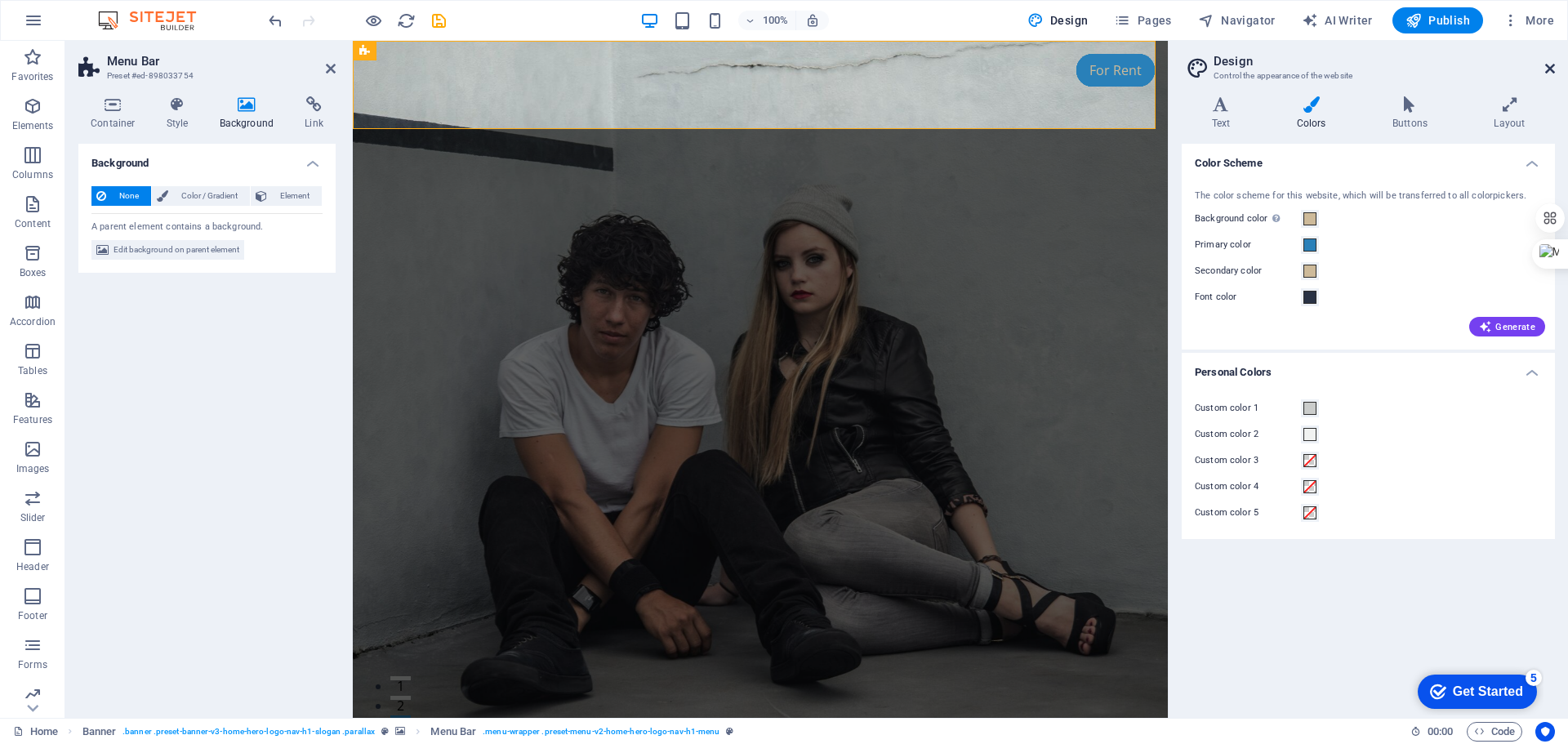
click at [1550, 71] on icon at bounding box center [1550, 68] width 10 height 13
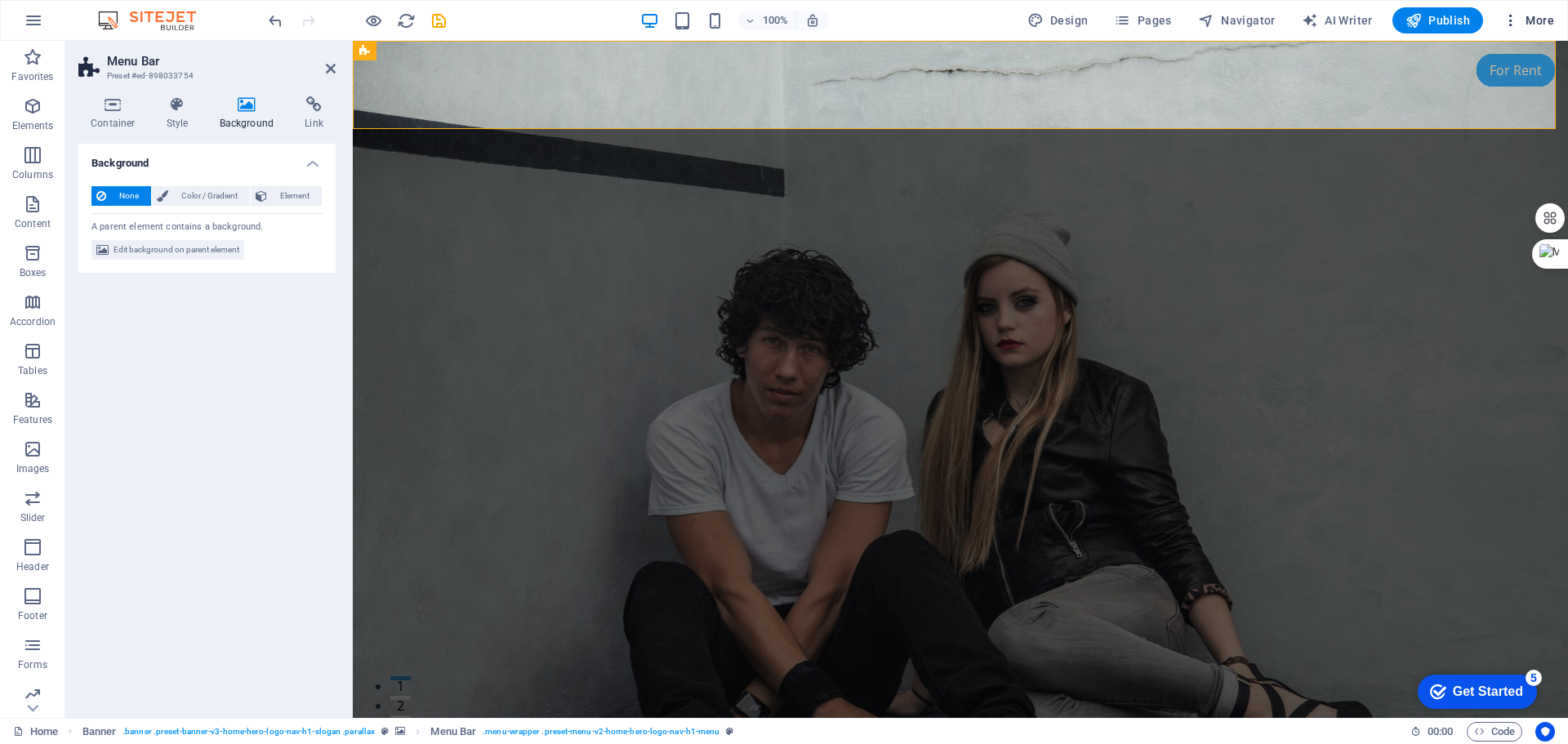
click at [1515, 23] on icon "button" at bounding box center [1511, 20] width 17 height 17
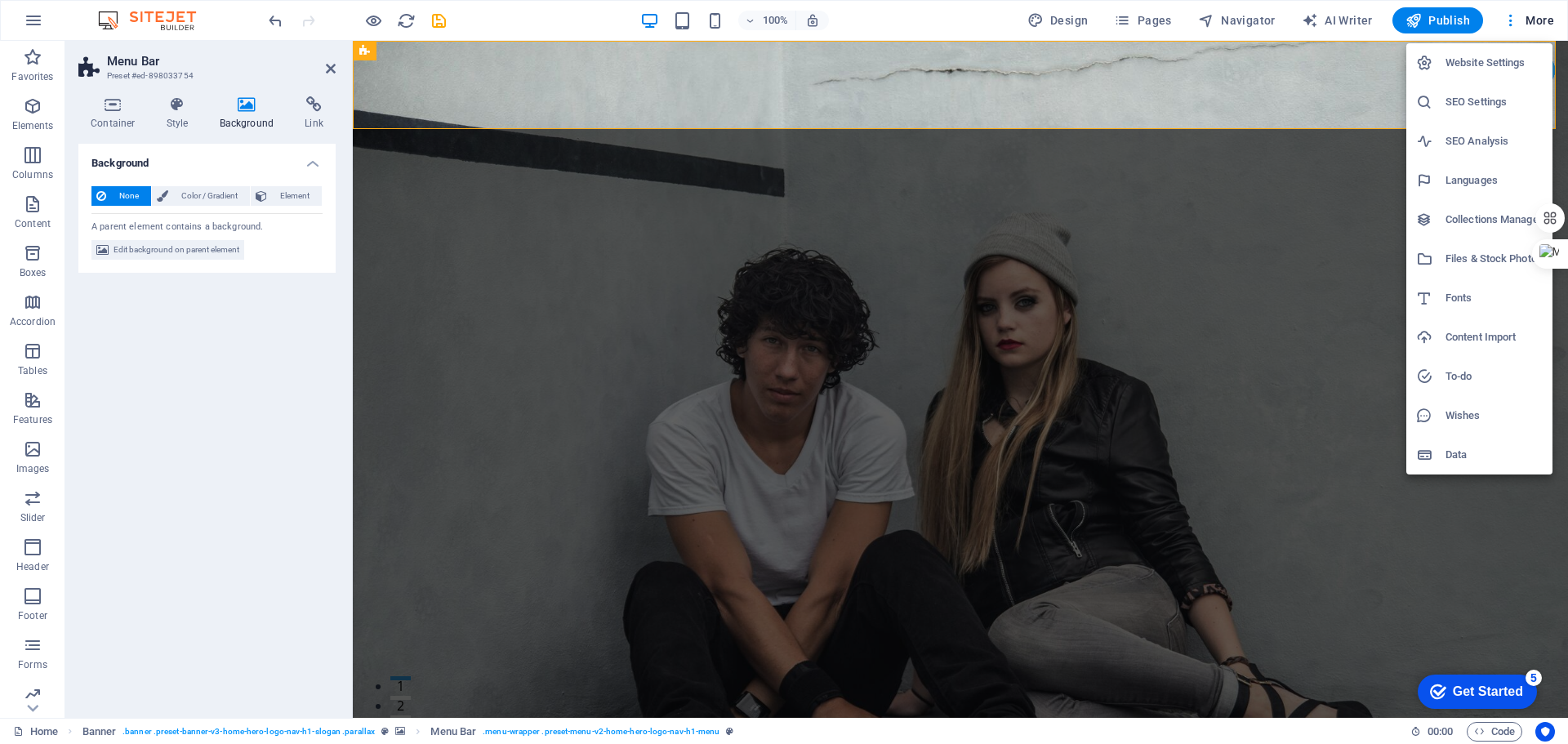
click at [1327, 446] on div at bounding box center [784, 372] width 1568 height 744
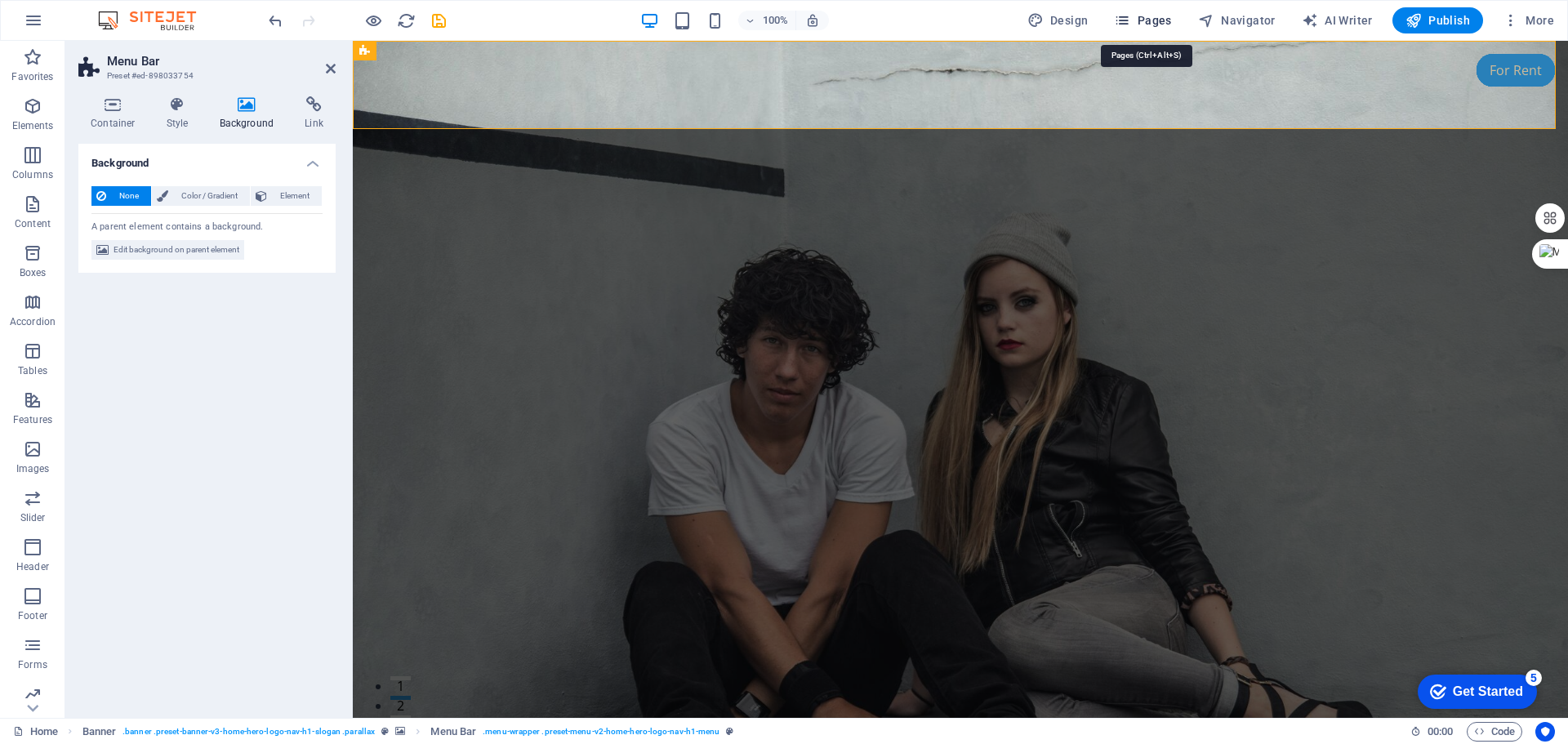
click at [1148, 15] on span "Pages" at bounding box center [1143, 20] width 57 height 17
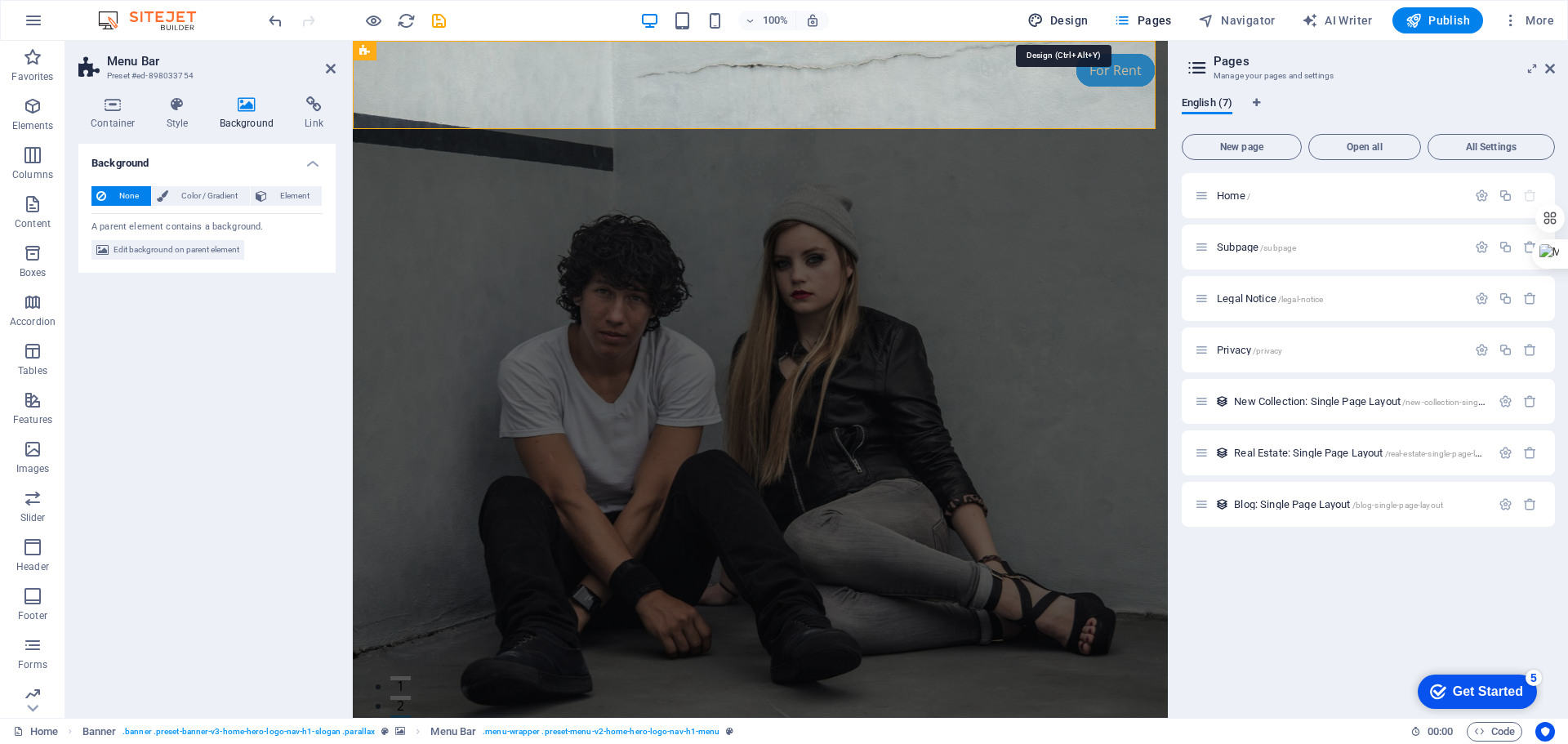
click at [1064, 23] on span "Design" at bounding box center [1058, 20] width 61 height 17
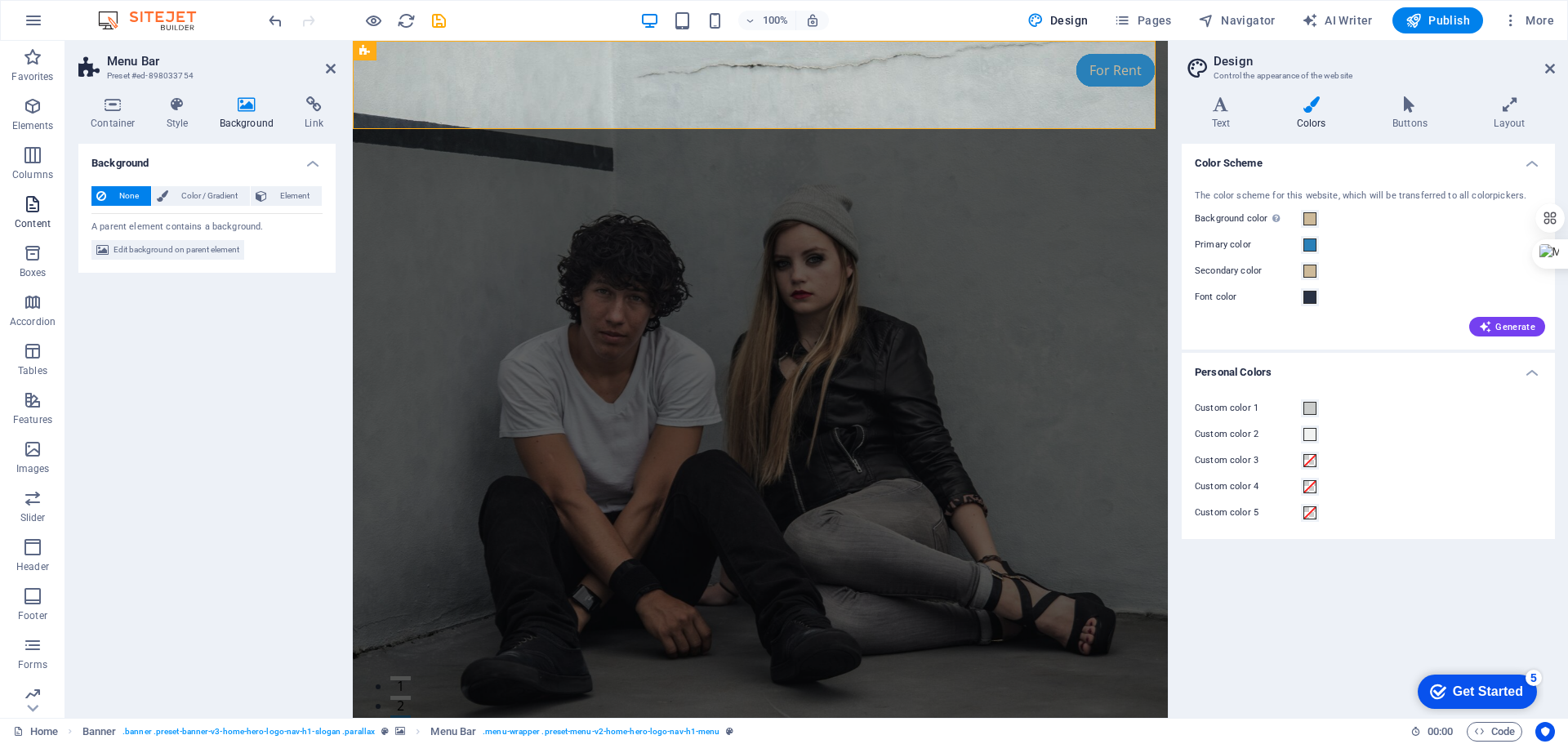
click at [17, 201] on span "Content" at bounding box center [33, 214] width 65 height 39
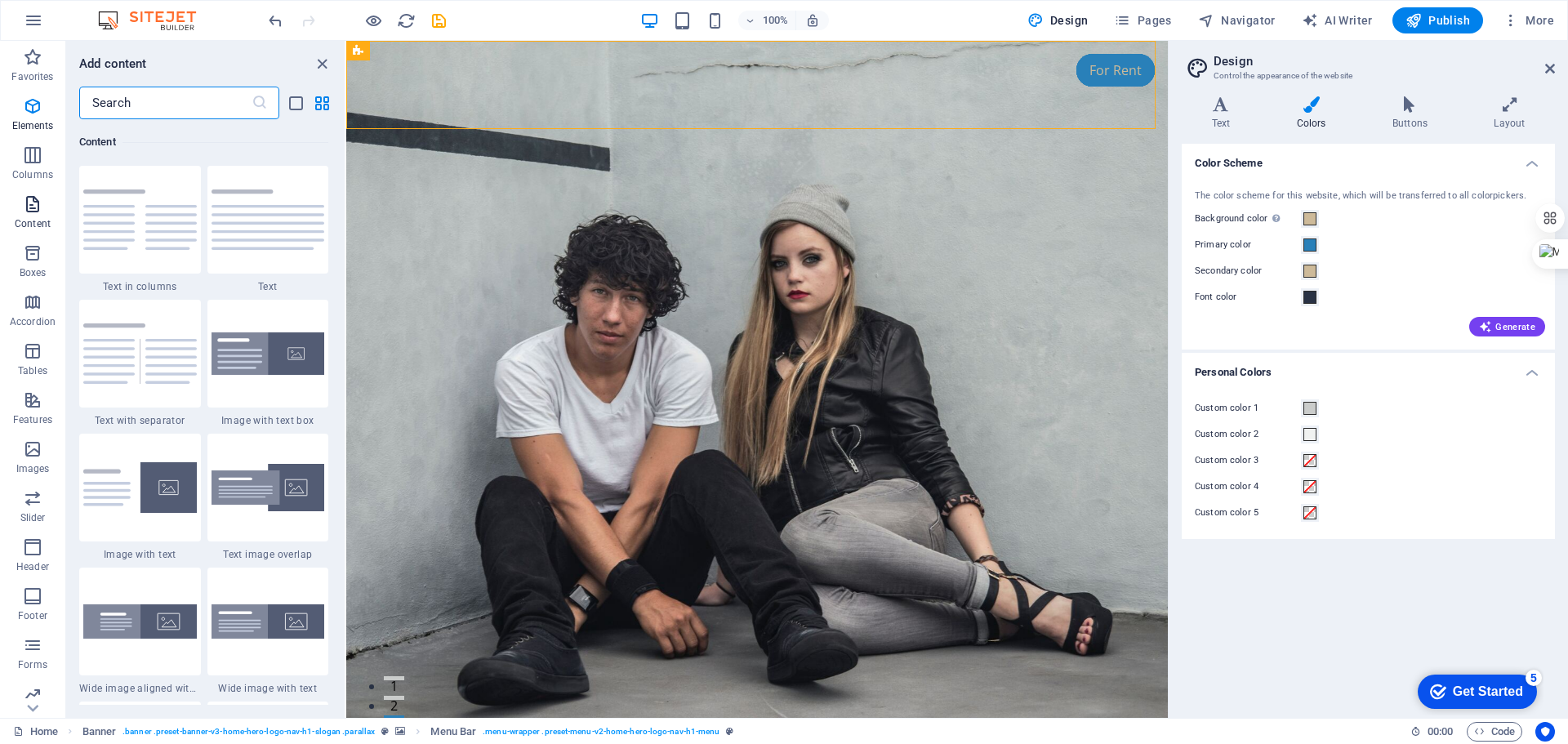
scroll to position [2858, 0]
click at [499, 384] on figure at bounding box center [757, 379] width 822 height 677
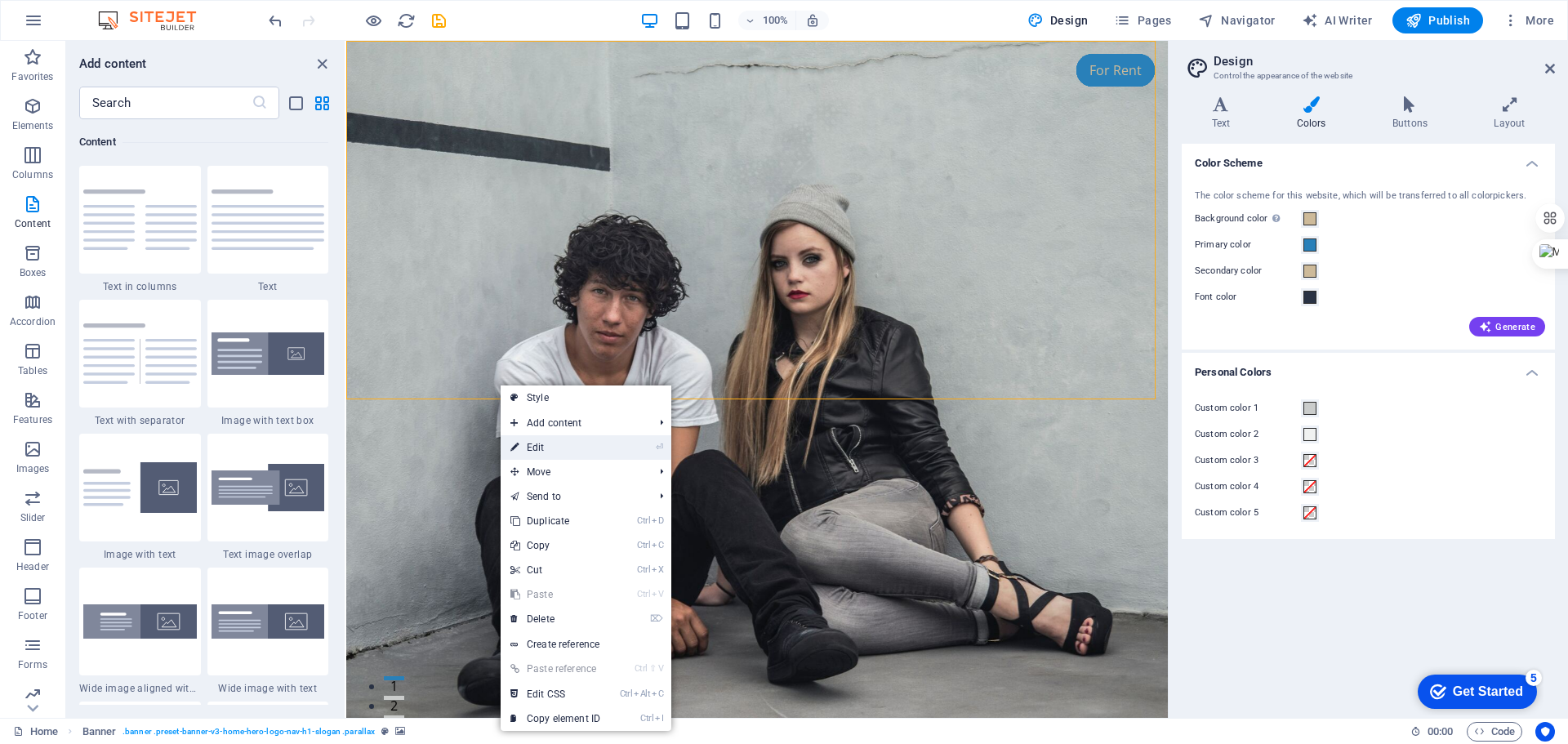
click at [609, 453] on link "⏎ Edit" at bounding box center [555, 447] width 110 height 25
select select "preset-banner-v3-home-hero-logo-nav-h1-slogan"
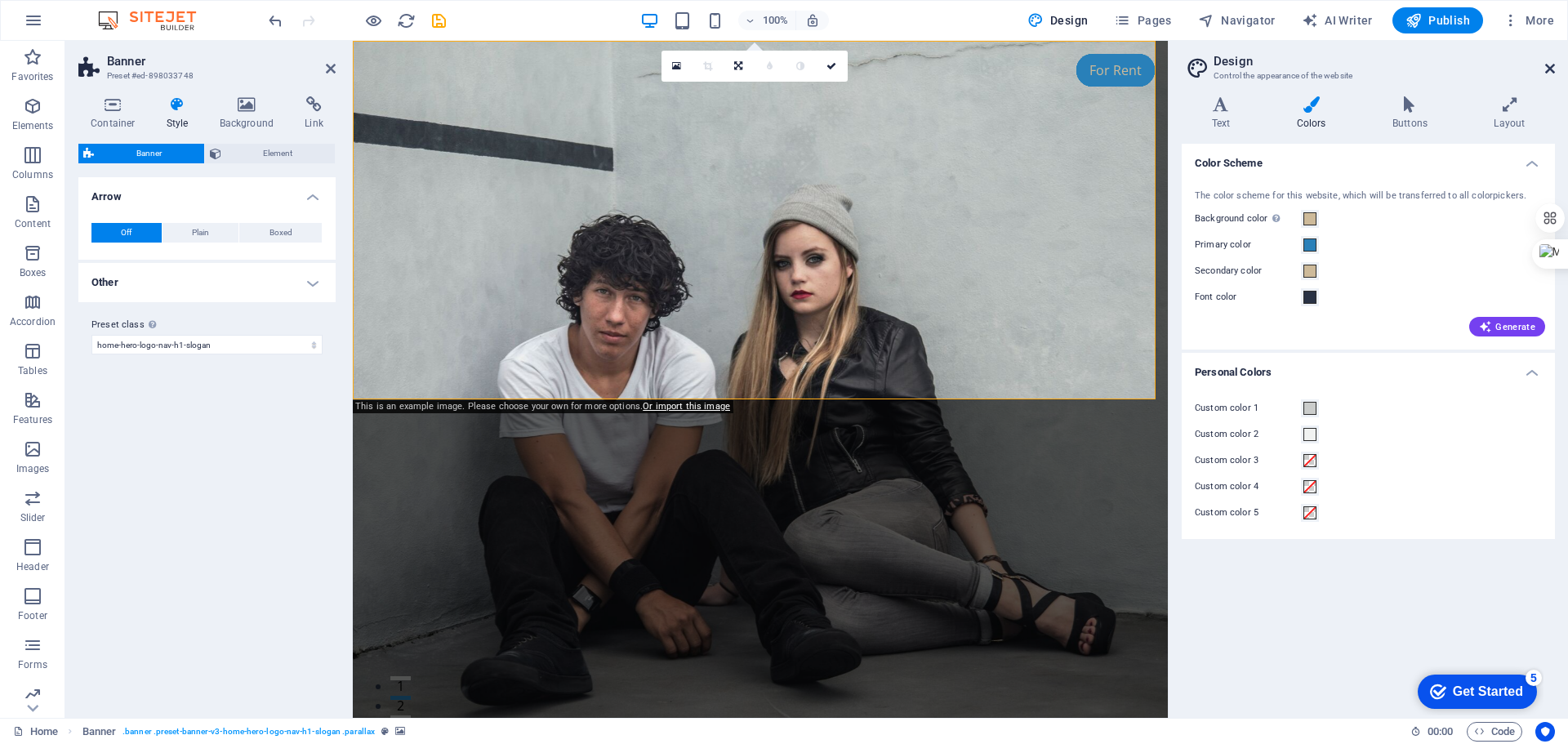
click at [1549, 71] on icon at bounding box center [1550, 68] width 10 height 13
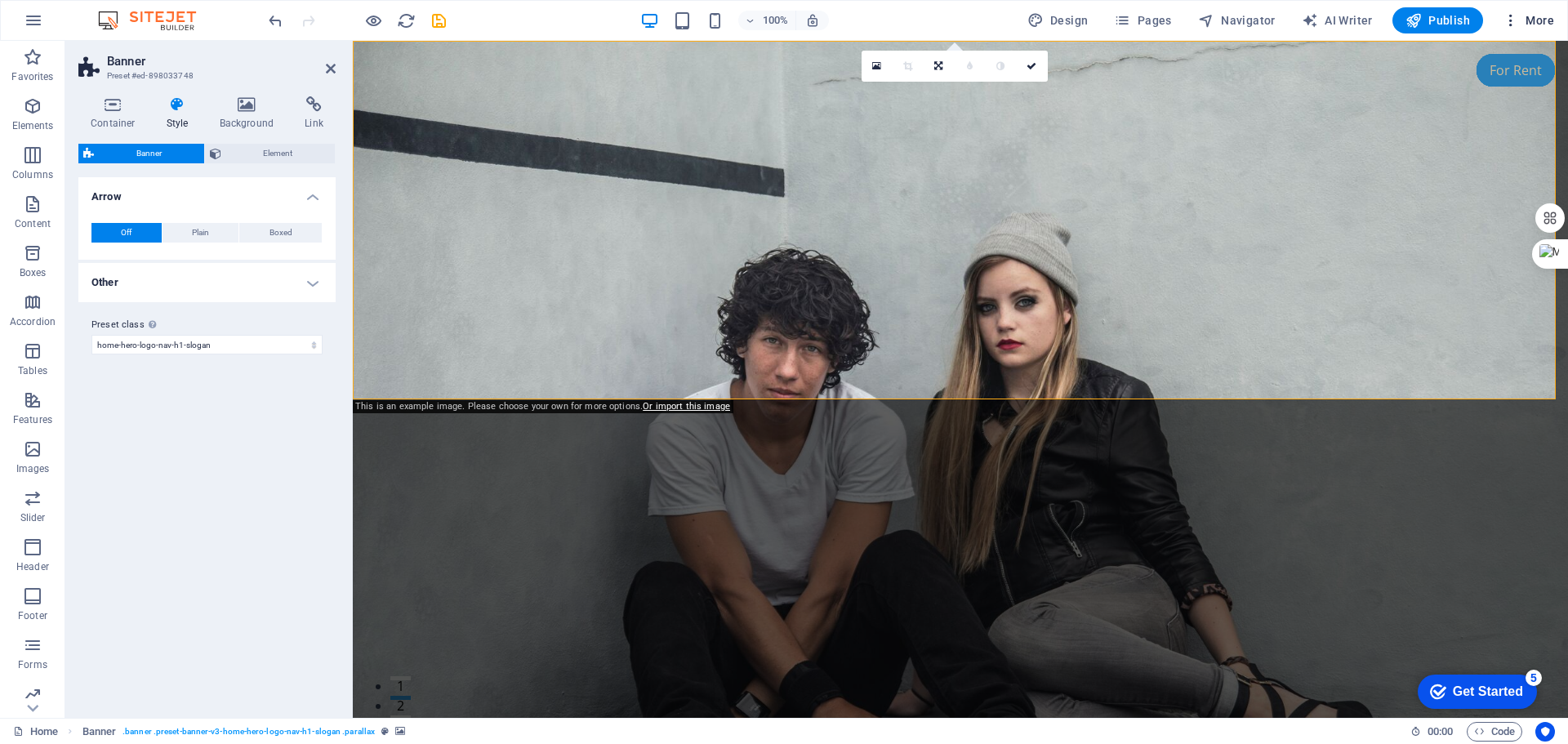
click at [1512, 18] on icon "button" at bounding box center [1511, 20] width 17 height 17
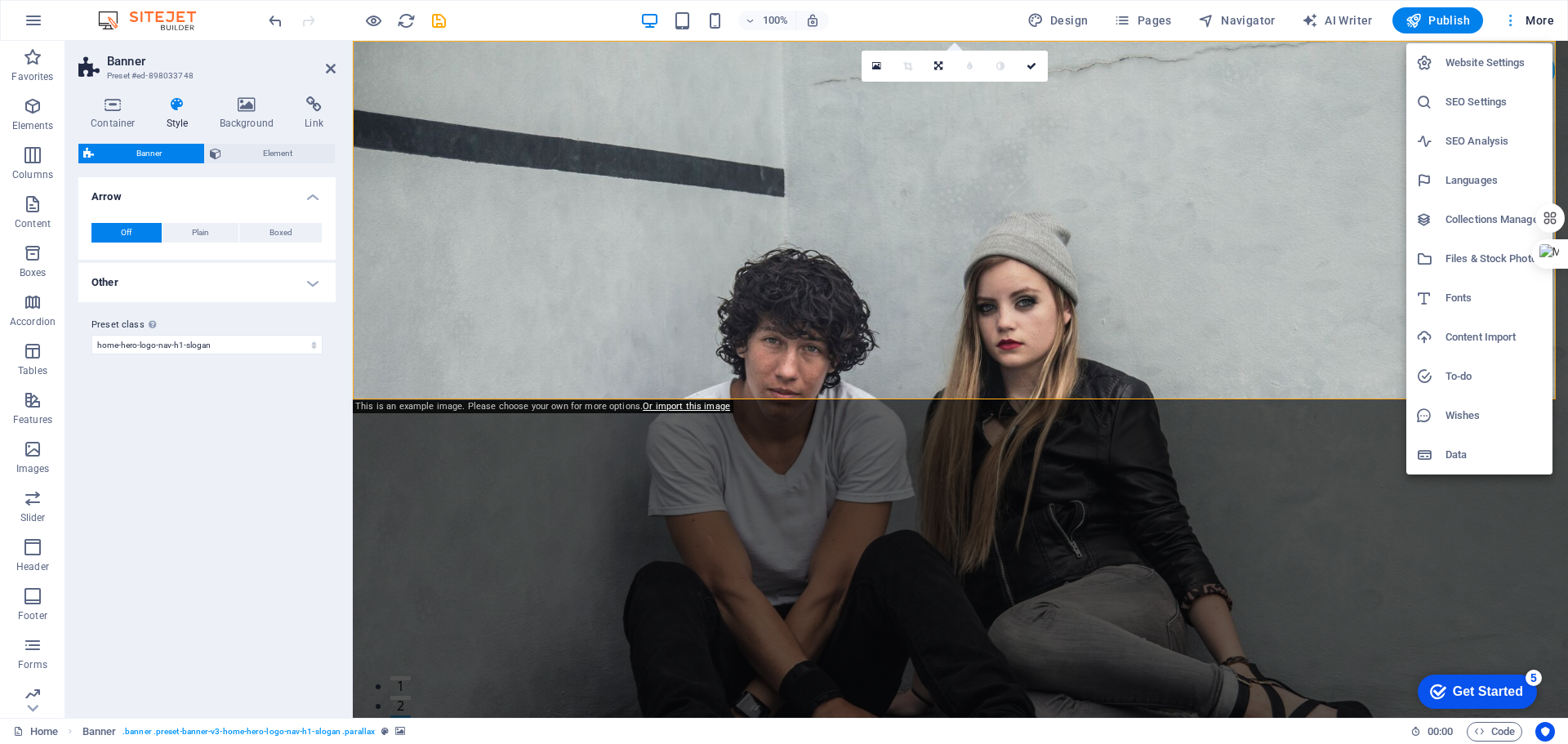
click at [1512, 18] on div at bounding box center [784, 372] width 1568 height 744
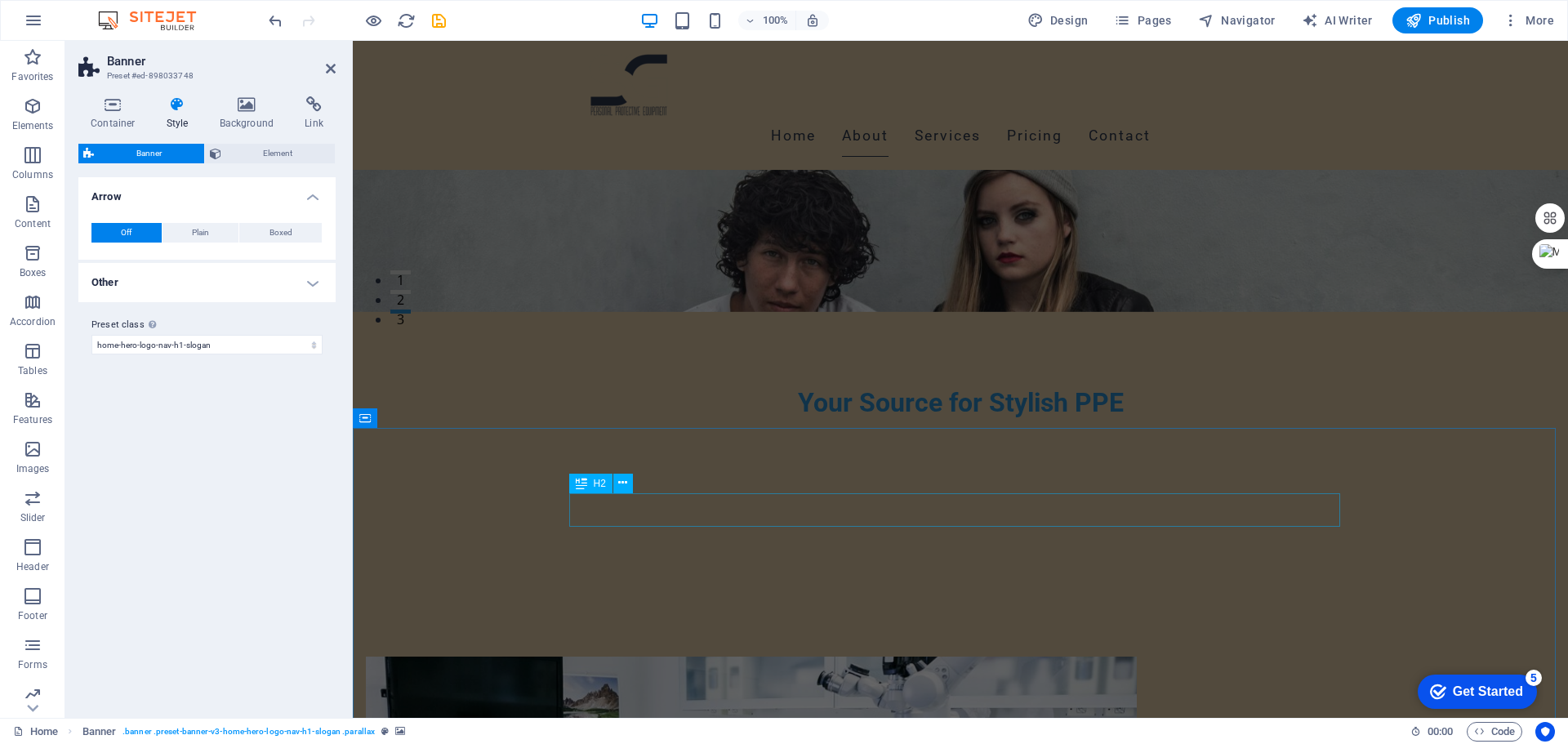
scroll to position [735, 0]
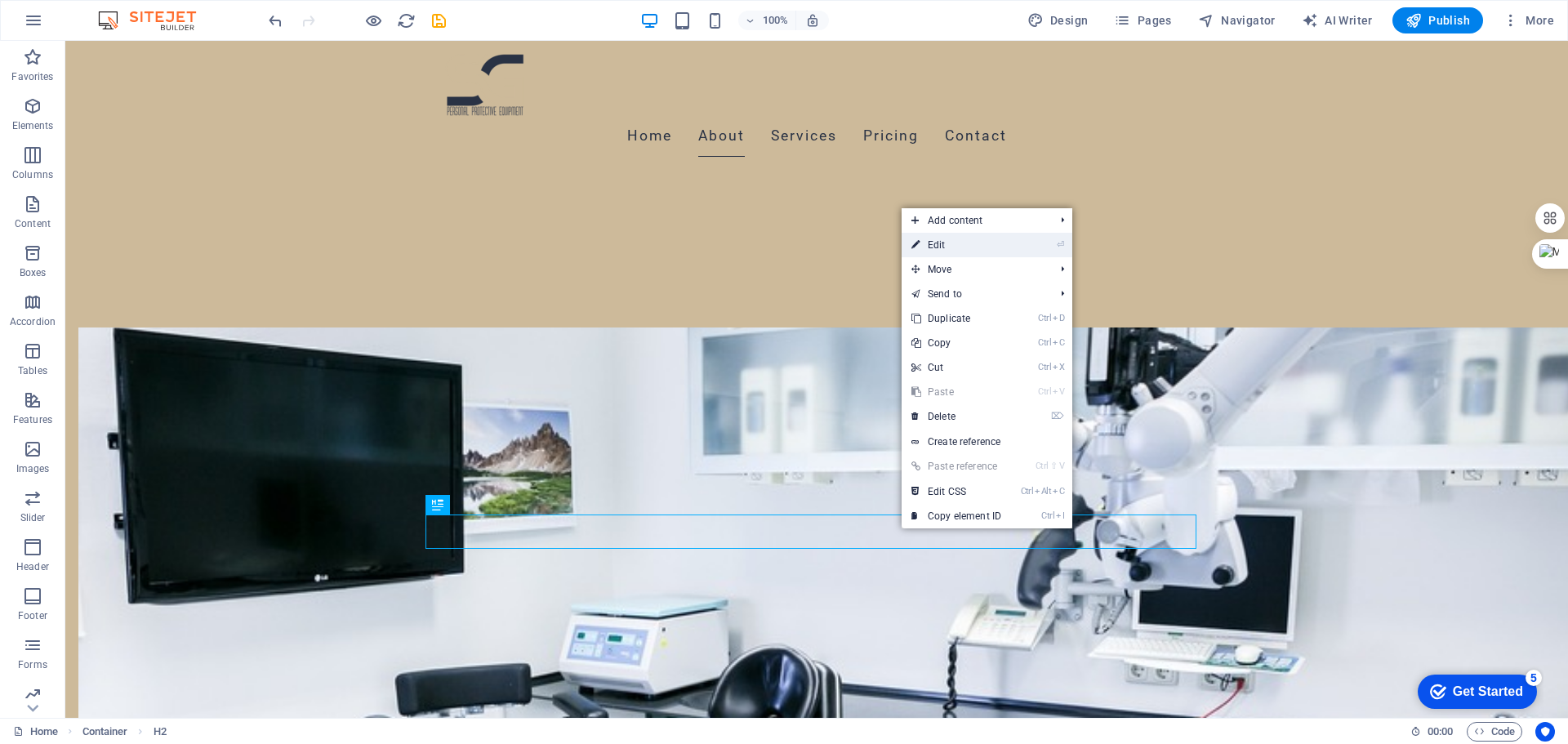
click at [973, 238] on link "⏎ Edit" at bounding box center [956, 245] width 110 height 25
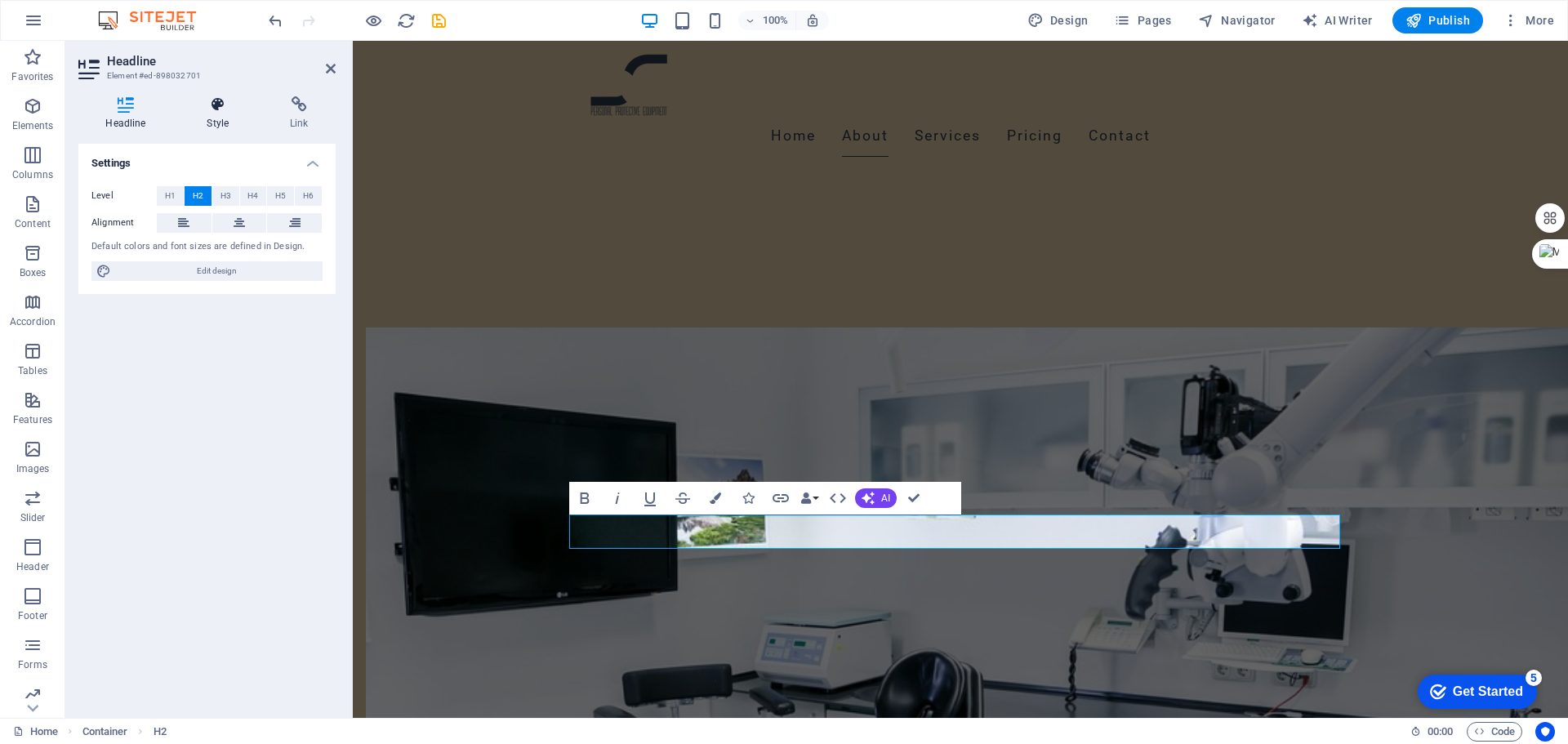
click at [218, 119] on h4 "Style" at bounding box center [221, 113] width 83 height 35
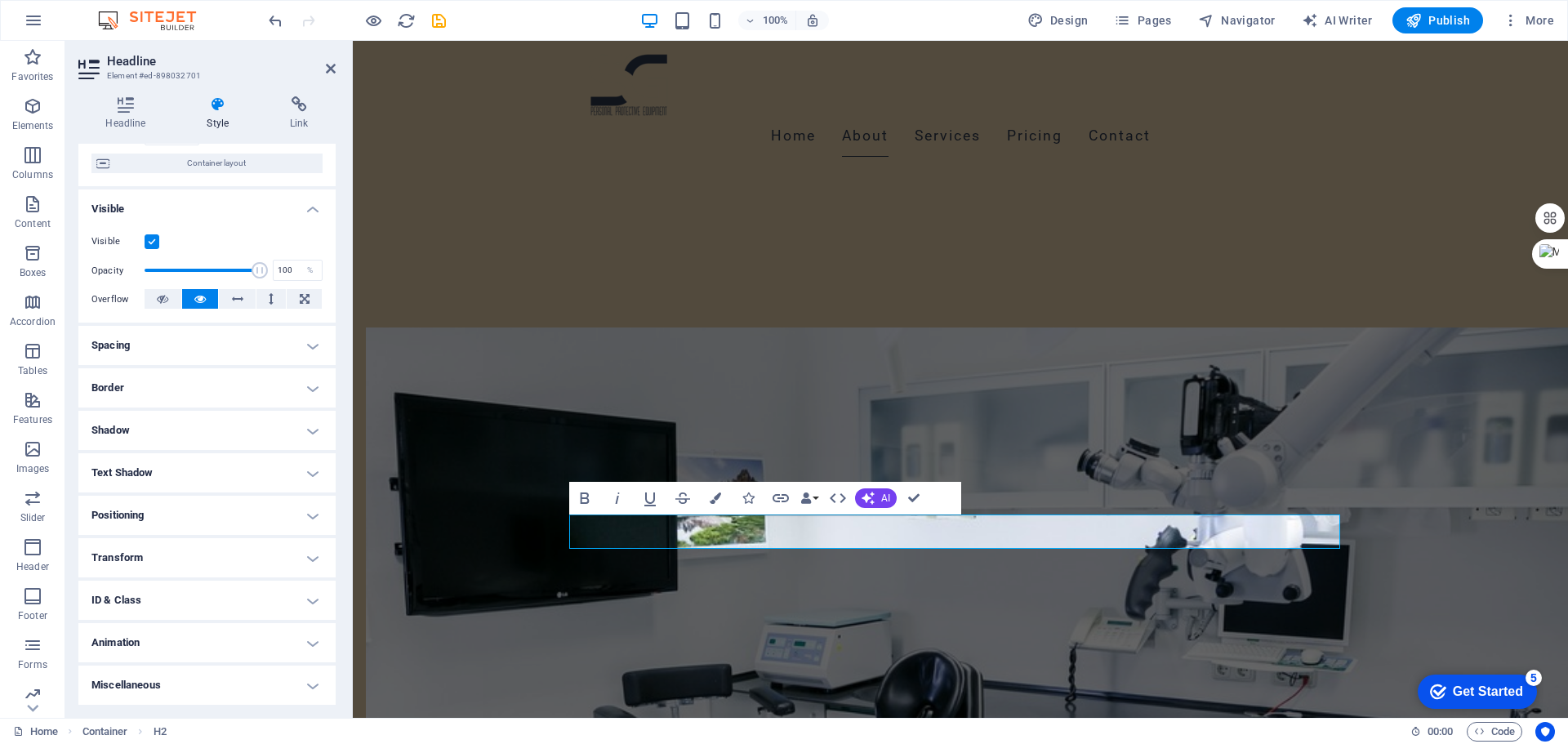
scroll to position [0, 0]
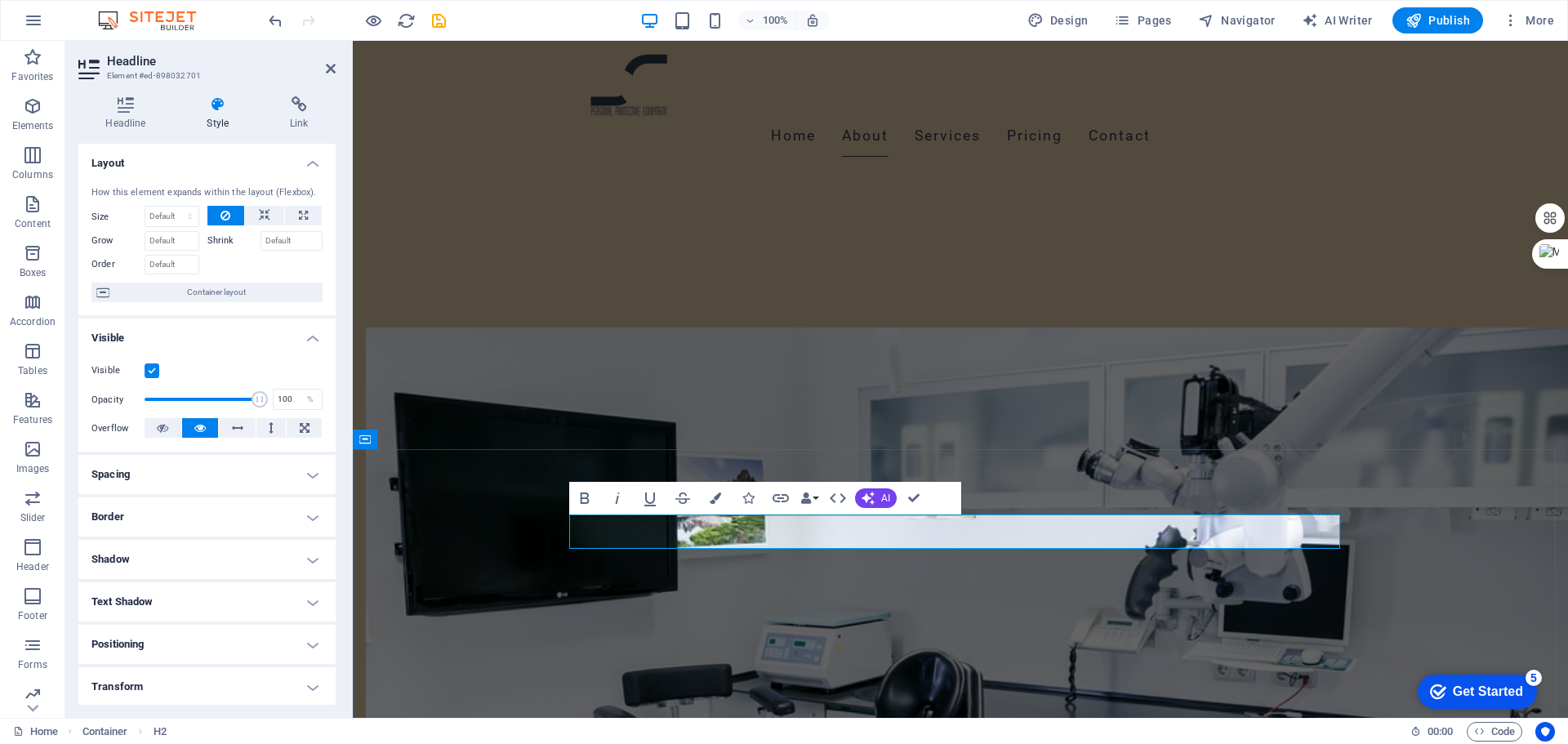
drag, startPoint x: 1103, startPoint y: 536, endPoint x: 868, endPoint y: 537, distance: 235.0
click at [713, 504] on button "Colors" at bounding box center [714, 497] width 31 height 33
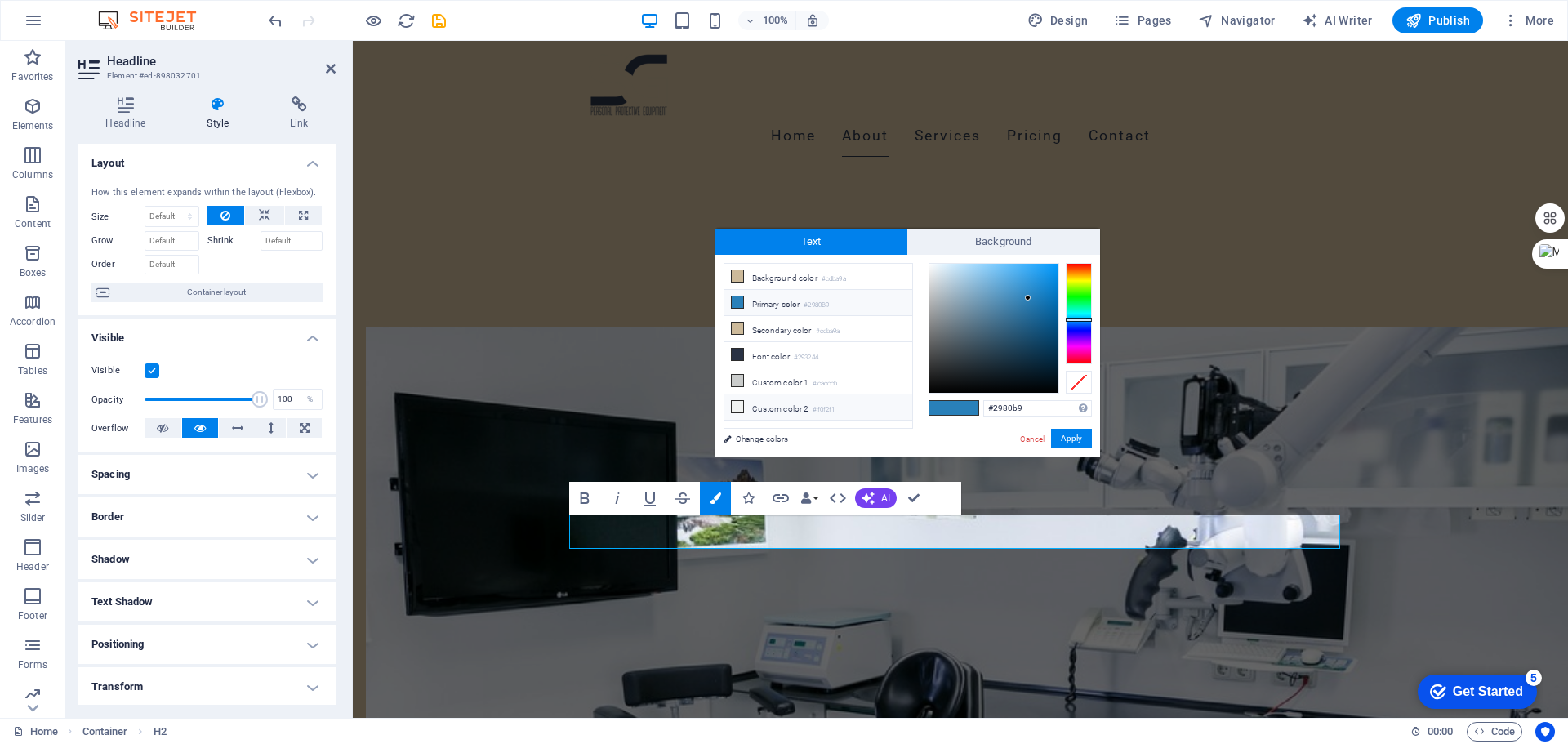
drag, startPoint x: 1064, startPoint y: 409, endPoint x: 902, endPoint y: 413, distance: 162.0
click at [902, 413] on div "less Background color #cdba9a Primary color #2980B9 Secondary color #cdba9a Fon…" at bounding box center [908, 355] width 385 height 202
type input "#293244"
click at [1082, 443] on button "Apply" at bounding box center [1071, 438] width 40 height 20
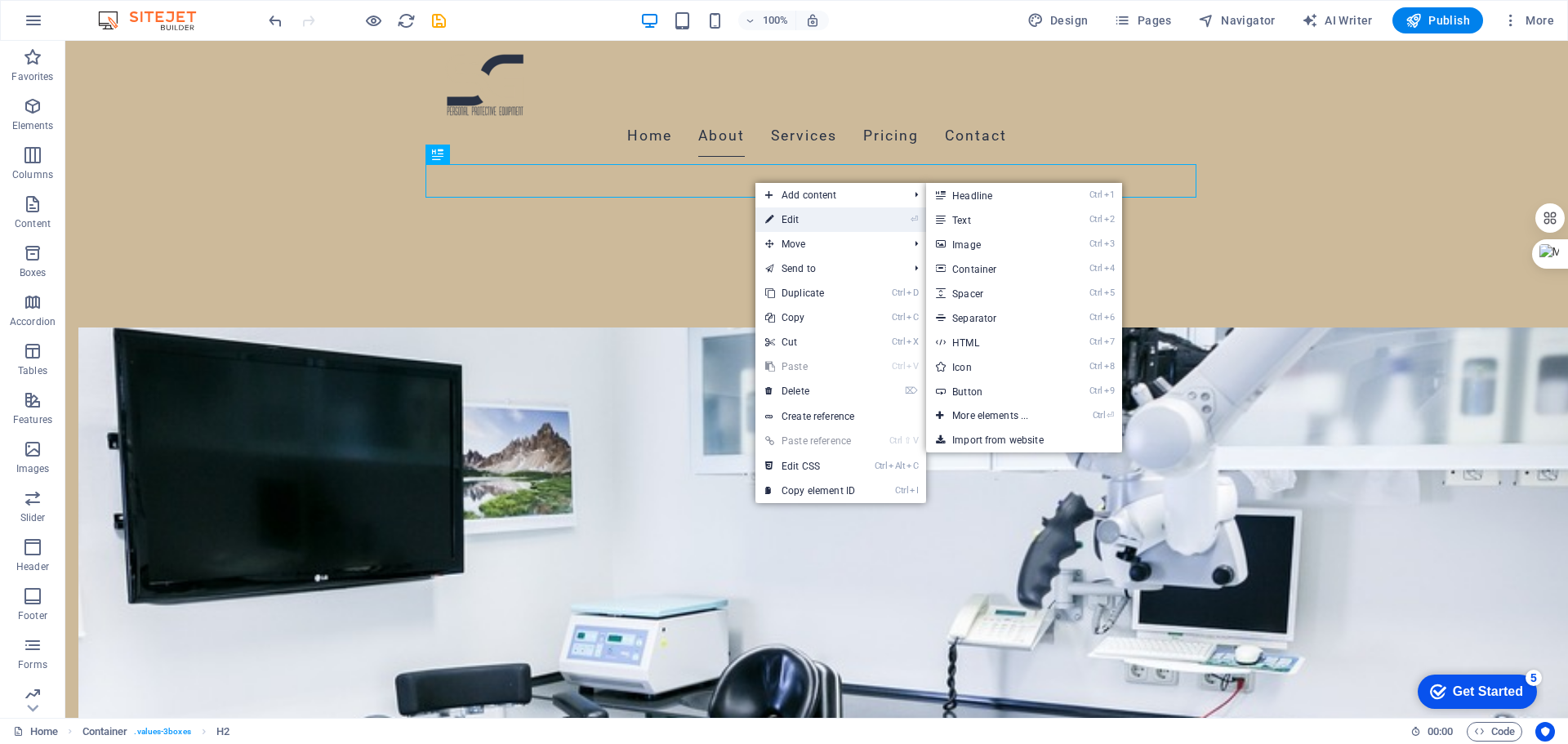
click at [798, 217] on link "⏎ Edit" at bounding box center [810, 219] width 110 height 25
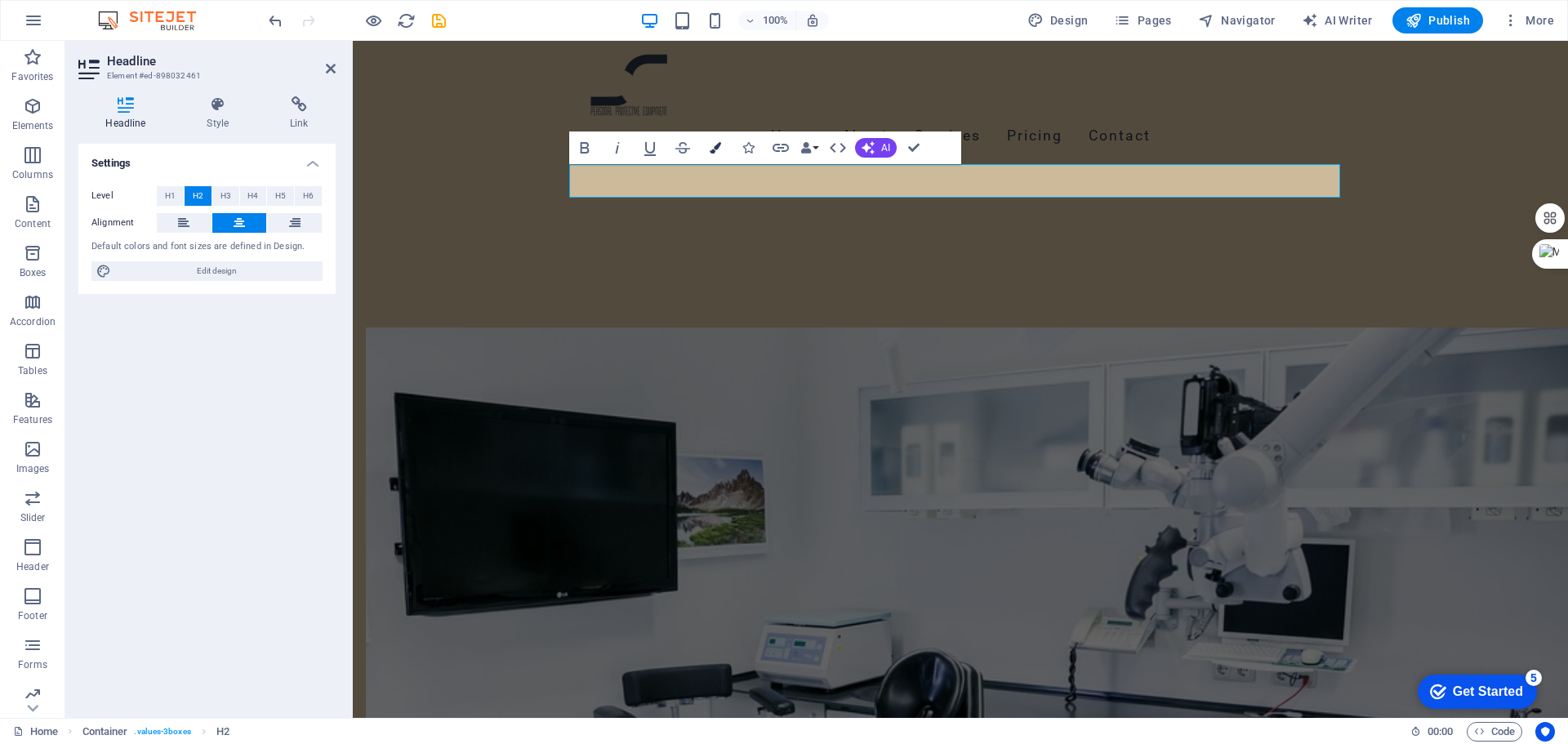
click at [709, 152] on icon "button" at bounding box center [715, 148] width 12 height 12
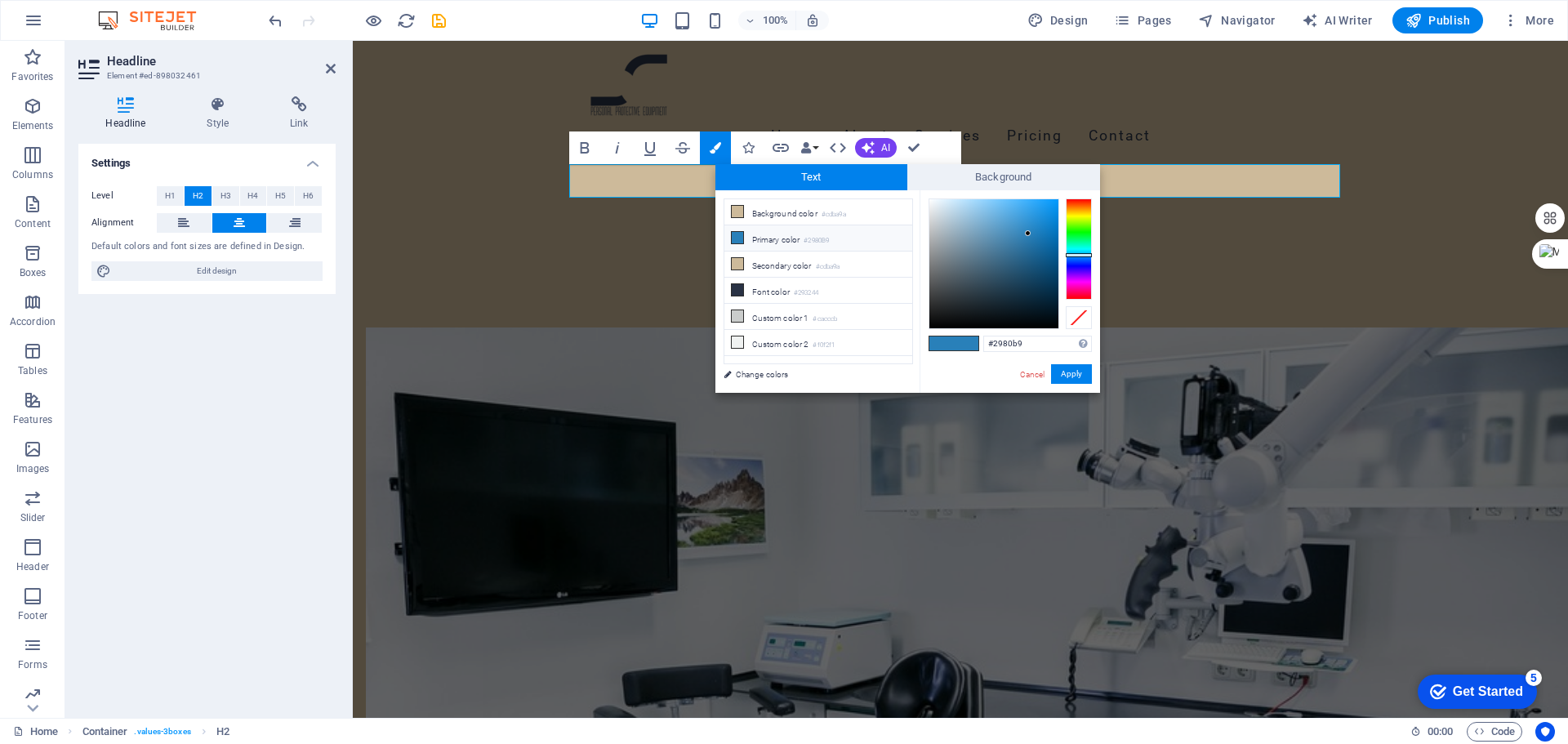
drag, startPoint x: 1026, startPoint y: 343, endPoint x: 932, endPoint y: 343, distance: 94.0
click at [932, 343] on div "#2980b9 Supported formats #0852ed rgb(8, 82, 237) rgba(8, 82, 237, 90%) hsv(221…" at bounding box center [1009, 409] width 181 height 439
click at [762, 286] on li "Font color #293244" at bounding box center [818, 290] width 187 height 26
type input "#293244"
click at [1073, 370] on button "Apply" at bounding box center [1071, 374] width 40 height 20
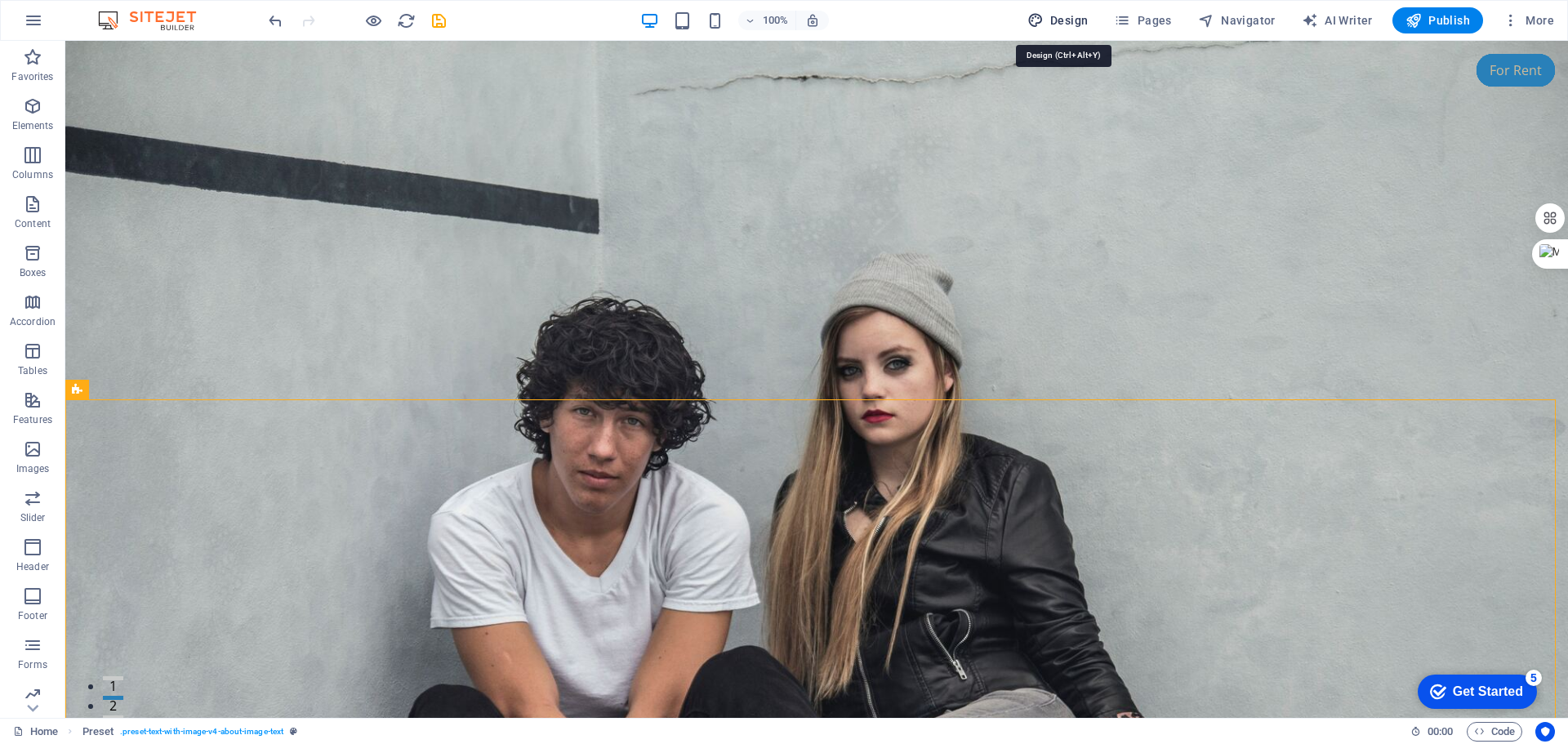
click at [1037, 22] on icon "button" at bounding box center [1035, 20] width 17 height 17
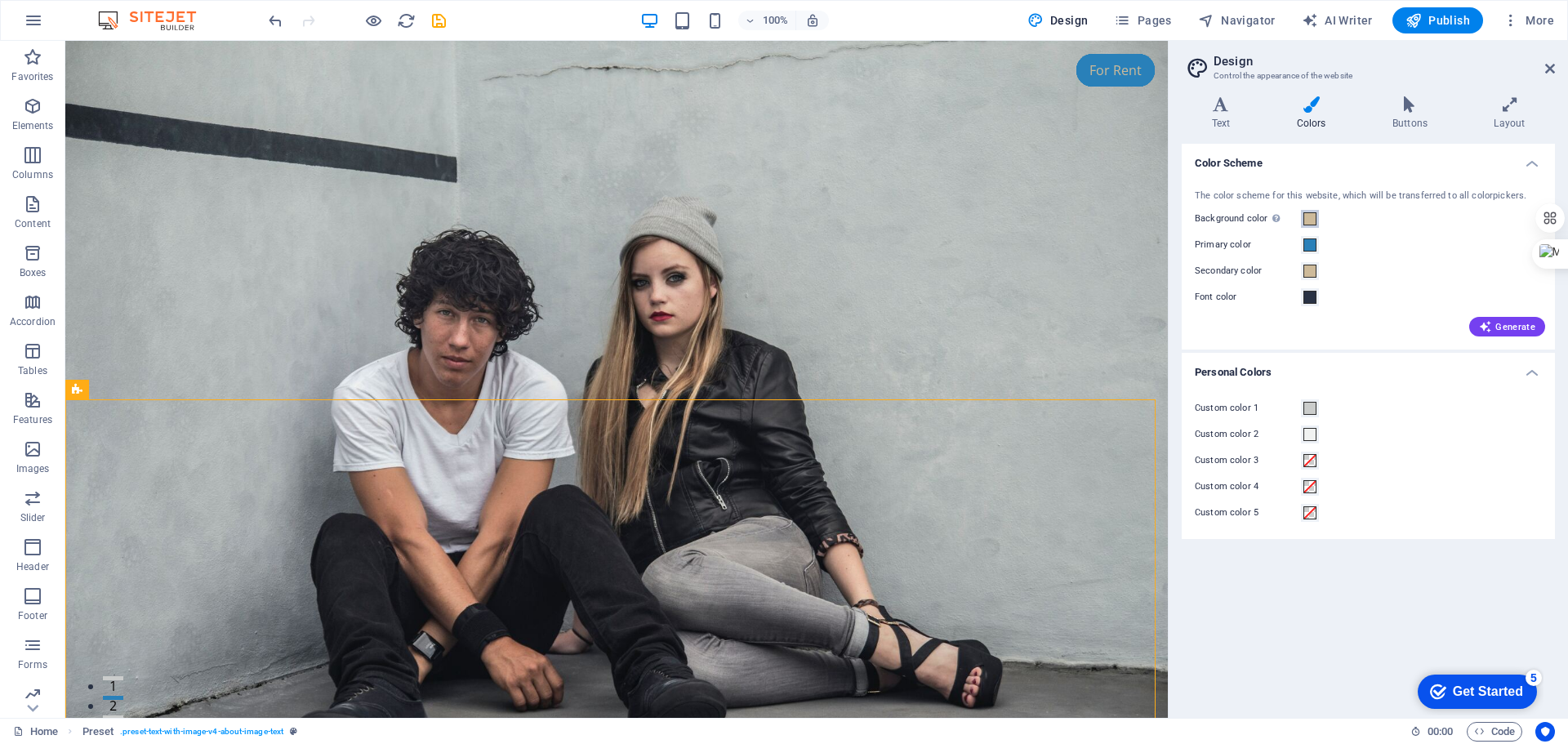
click at [1305, 216] on span at bounding box center [1309, 218] width 13 height 13
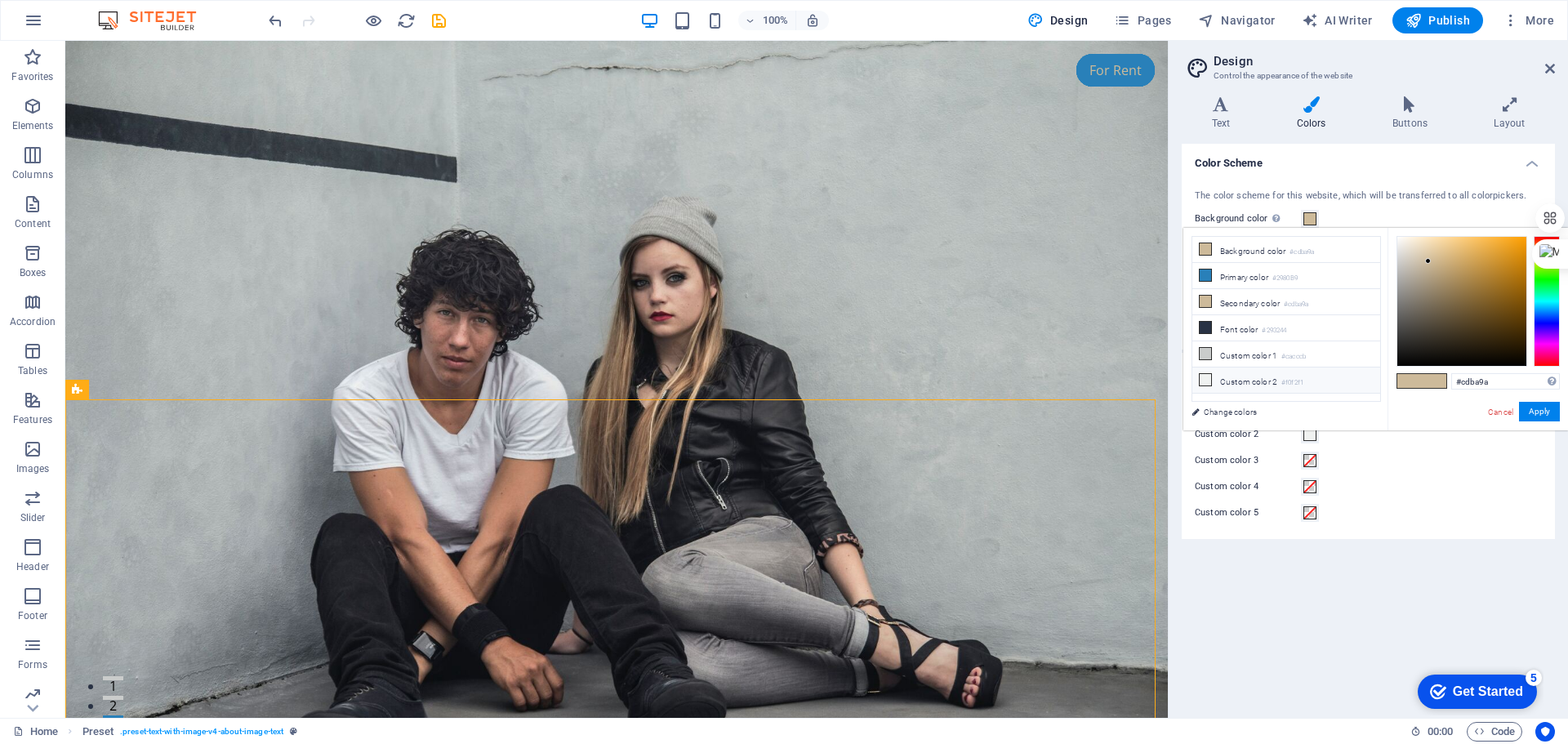
click at [1251, 374] on li "Custom color 2 #f0f2f1" at bounding box center [1286, 380] width 187 height 26
type input "#f0f2f1"
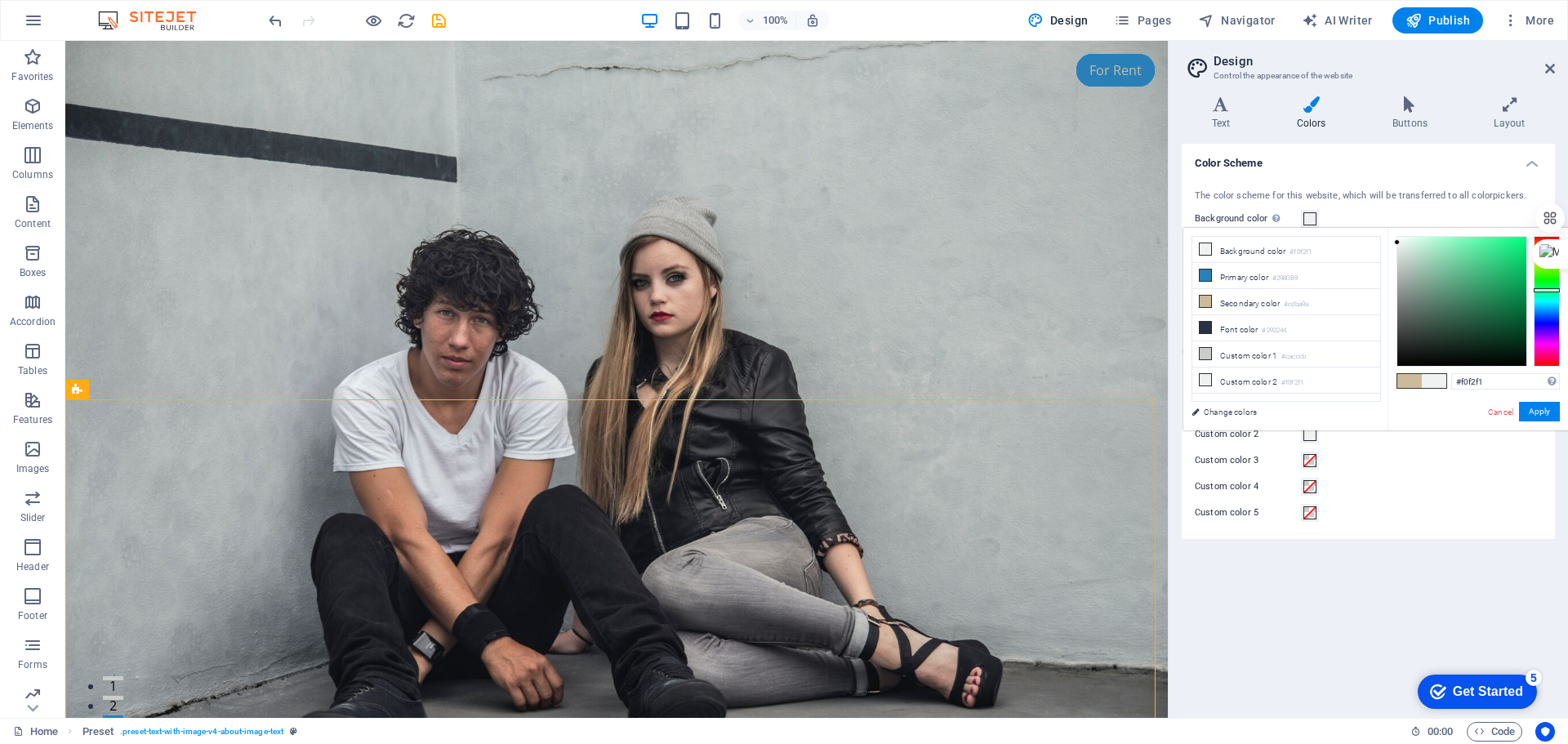
click at [1401, 602] on div "Color Scheme The color scheme for this website, which will be transferred to al…" at bounding box center [1369, 424] width 373 height 561
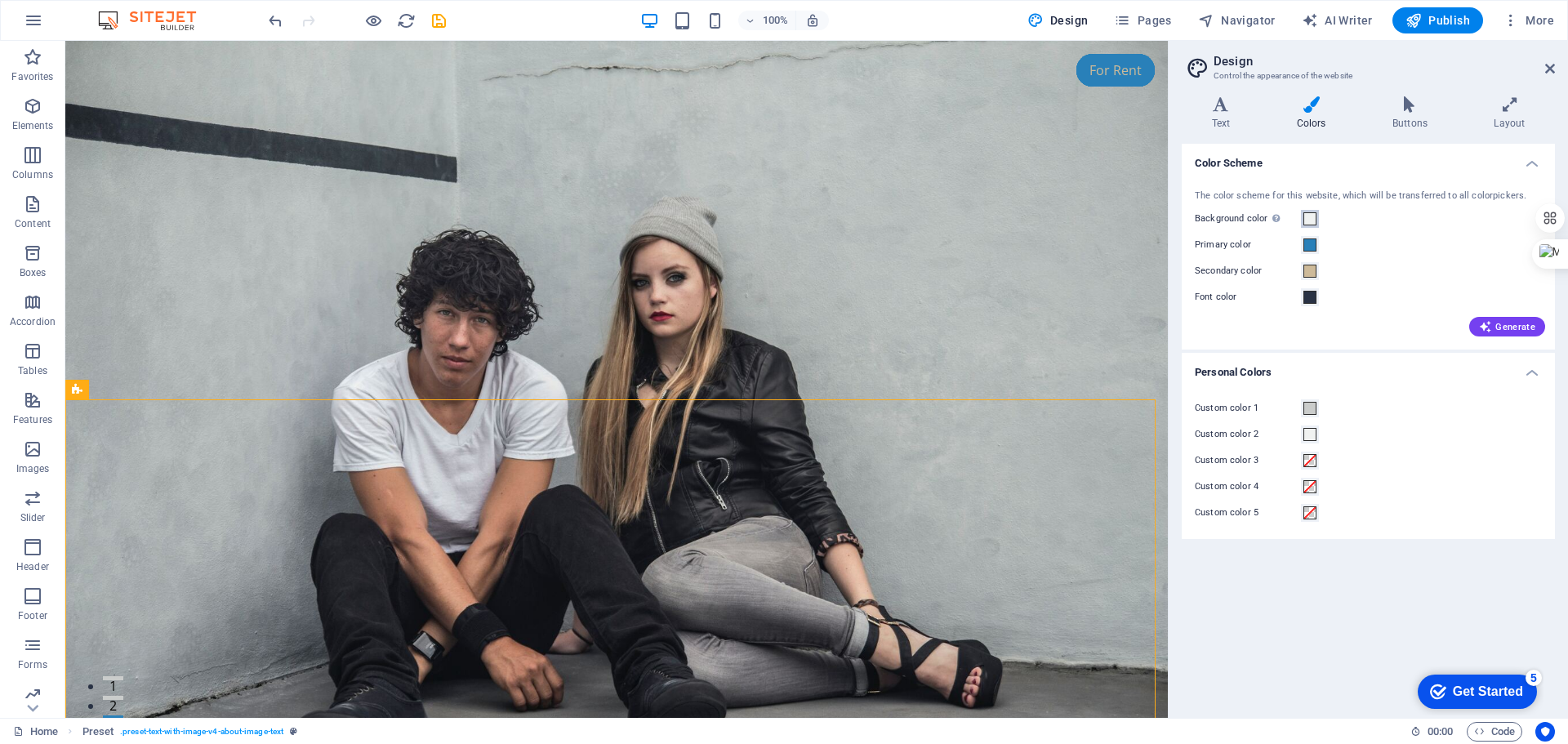
click at [1307, 219] on span at bounding box center [1309, 218] width 13 height 13
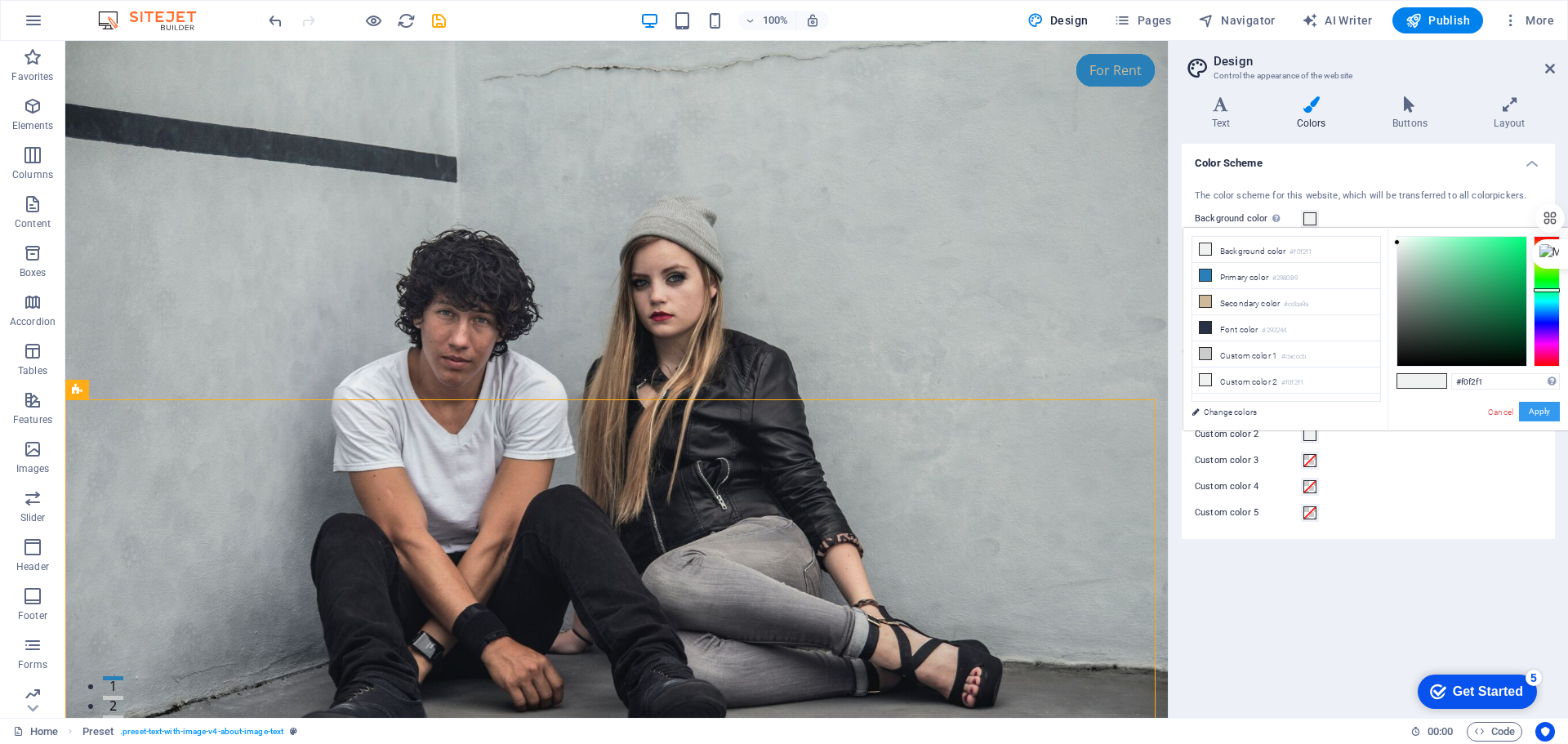
click at [1528, 406] on button "Apply" at bounding box center [1538, 411] width 40 height 20
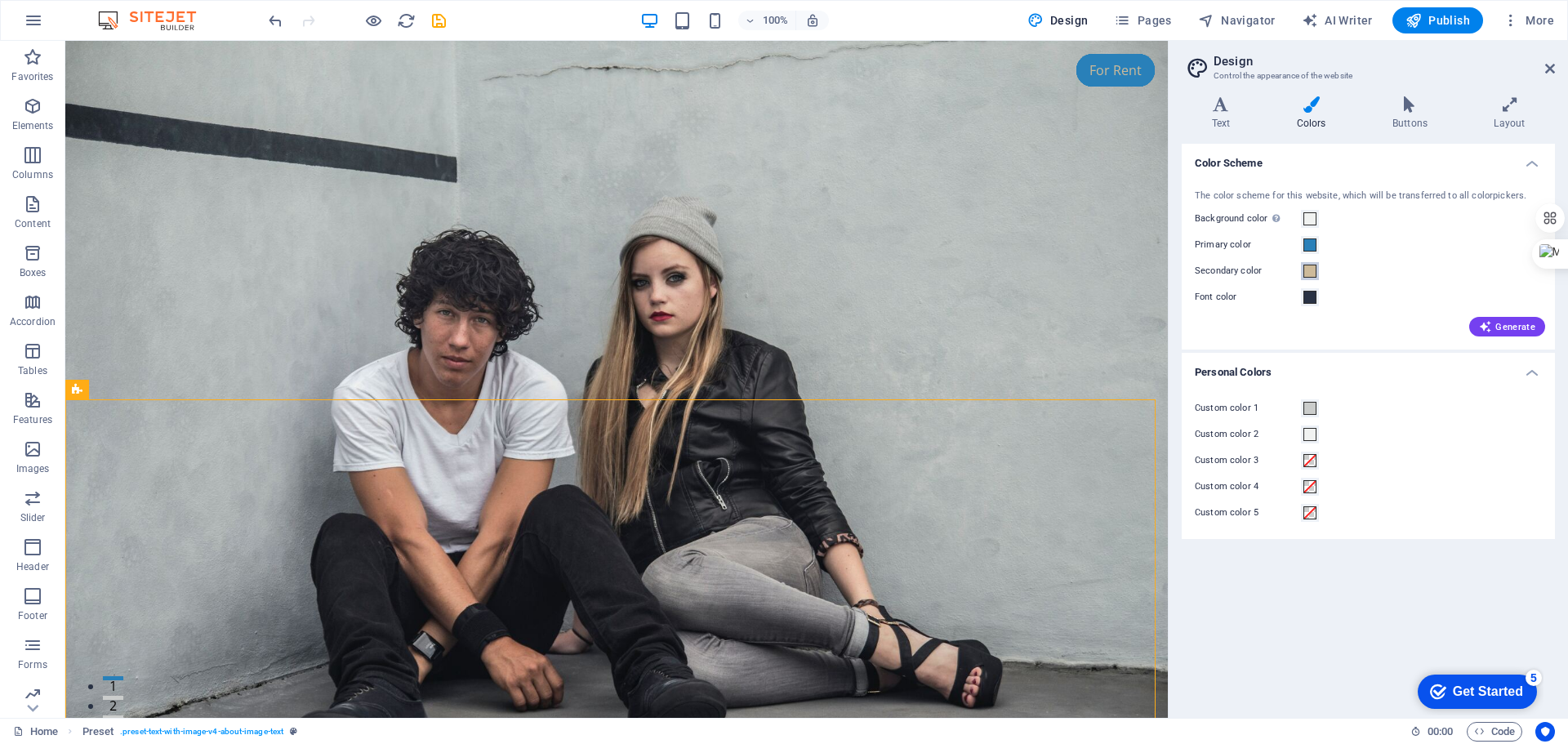
click at [1309, 272] on span at bounding box center [1309, 270] width 13 height 13
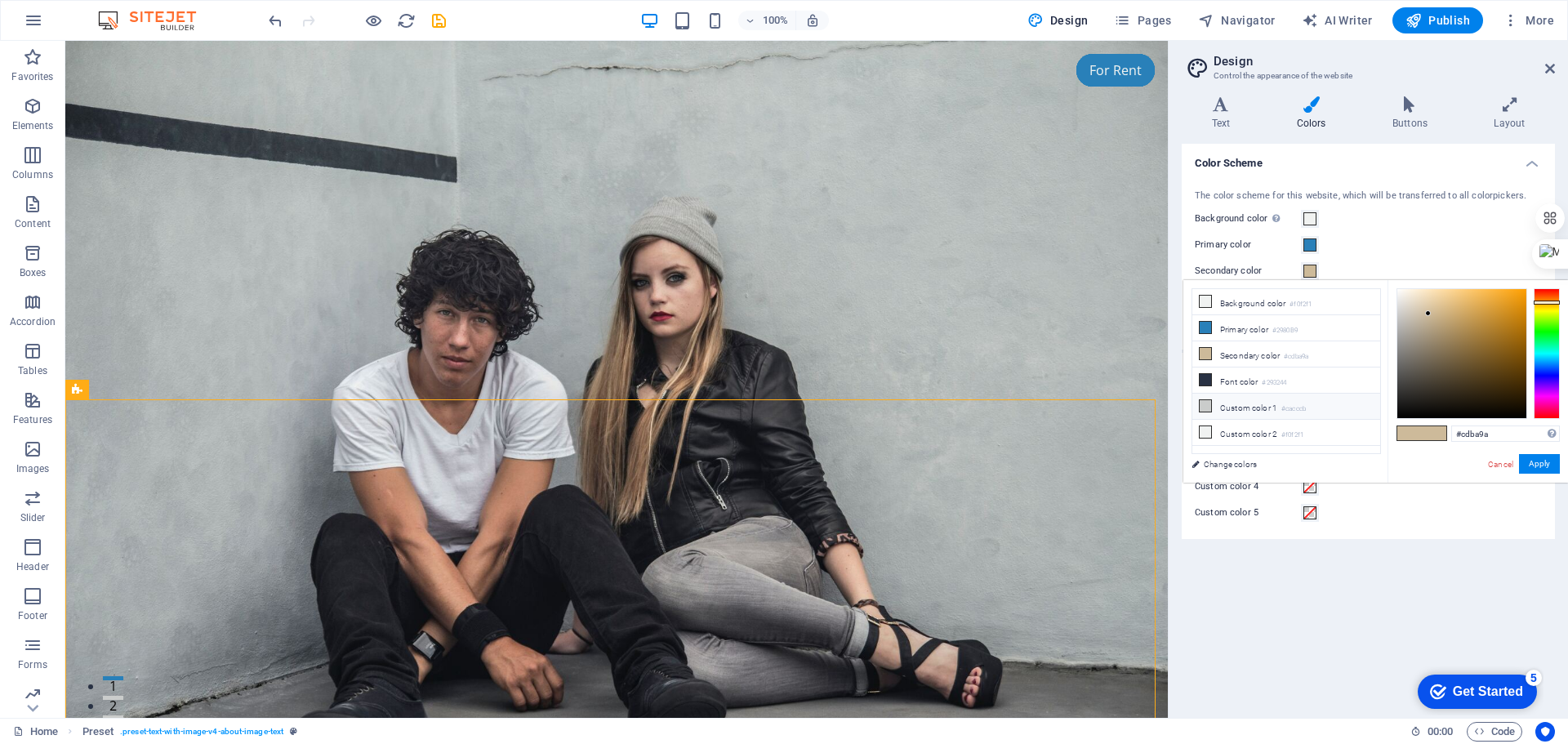
click at [1248, 405] on li "Custom color 1 #cacccb" at bounding box center [1286, 407] width 187 height 26
type input "#cacccb"
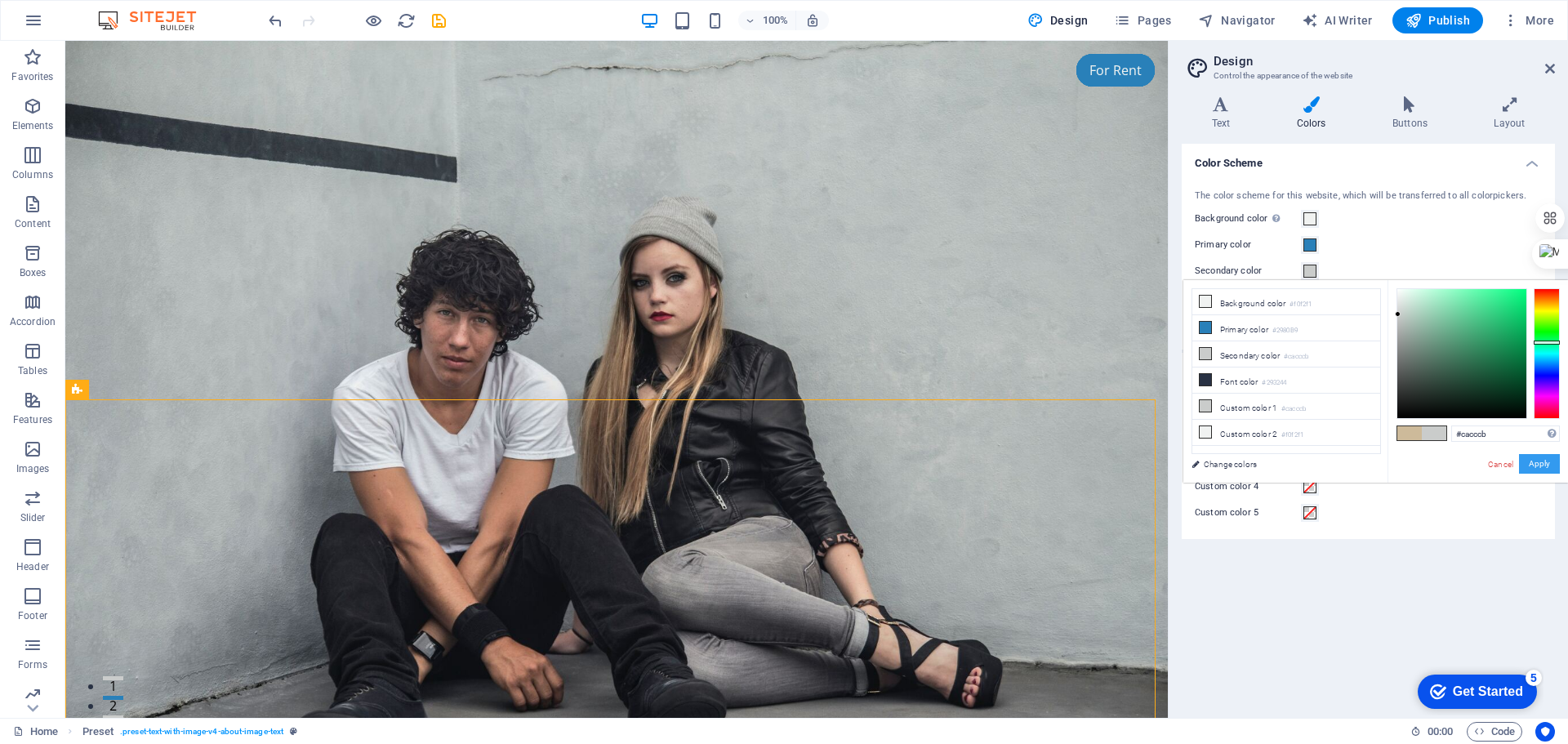
click at [1531, 465] on button "Apply" at bounding box center [1538, 464] width 40 height 20
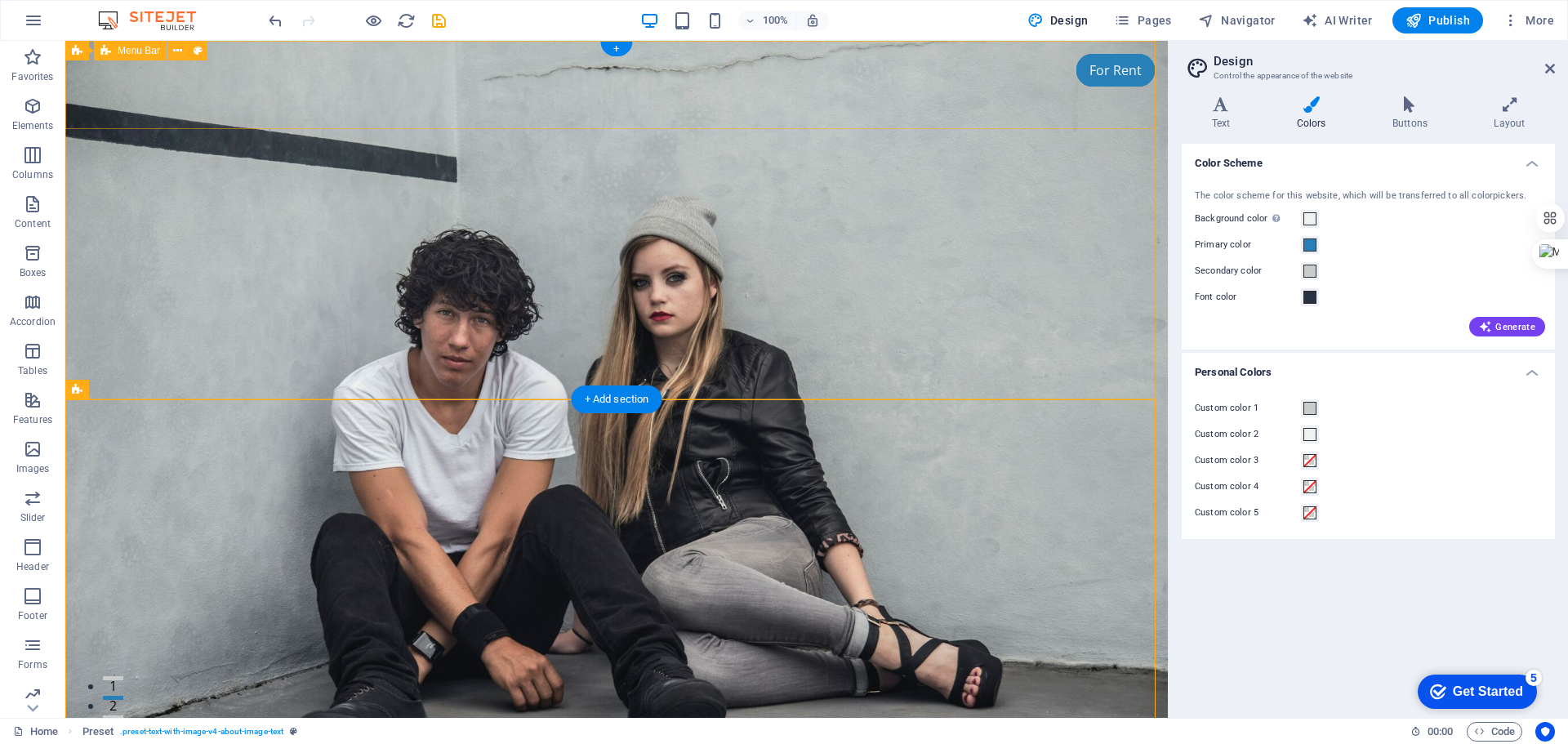
click at [1054, 638] on div "Home About Services Pricing Contact" at bounding box center [616, 703] width 1102 height 129
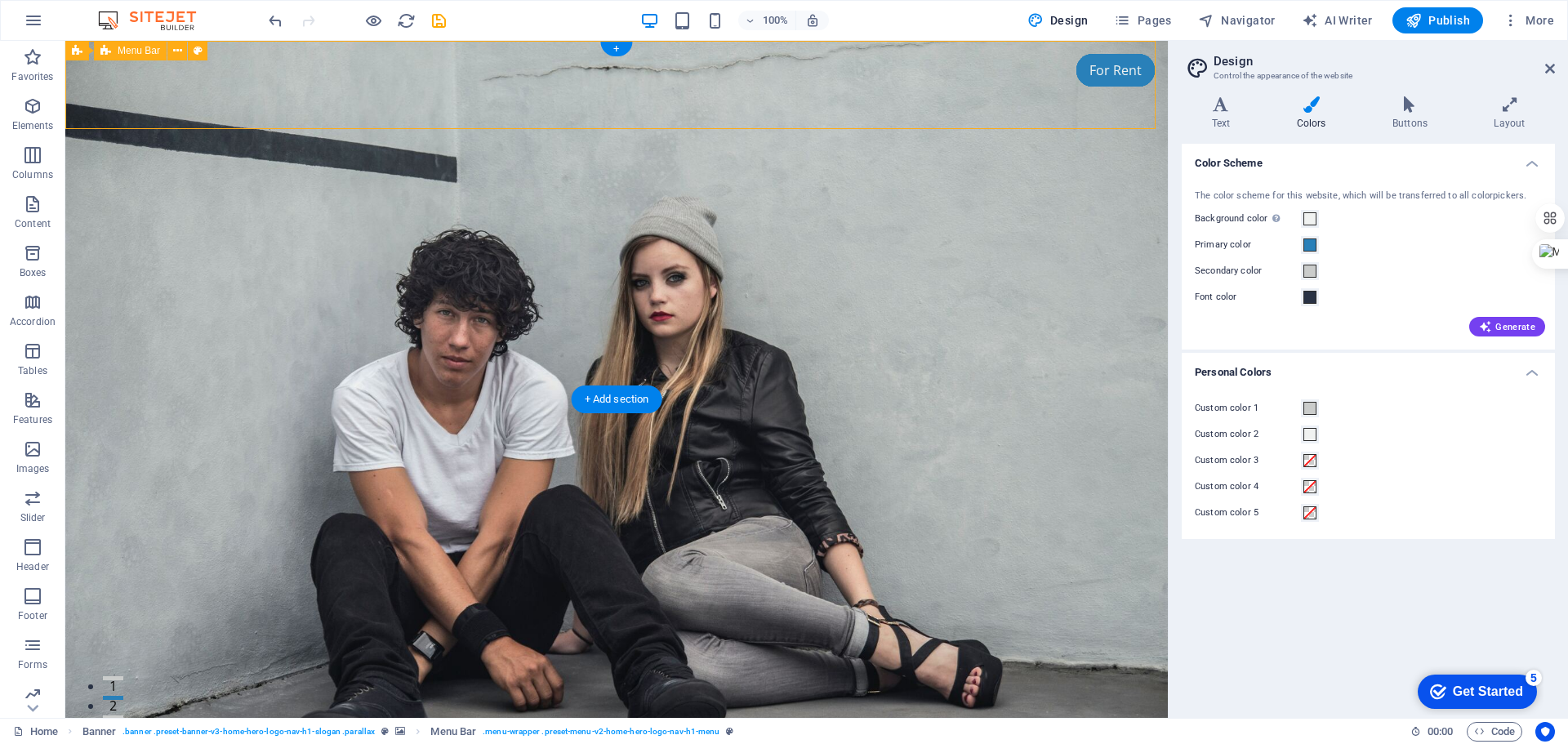
click at [1054, 638] on div "Home About Services Pricing Contact" at bounding box center [616, 703] width 1102 height 129
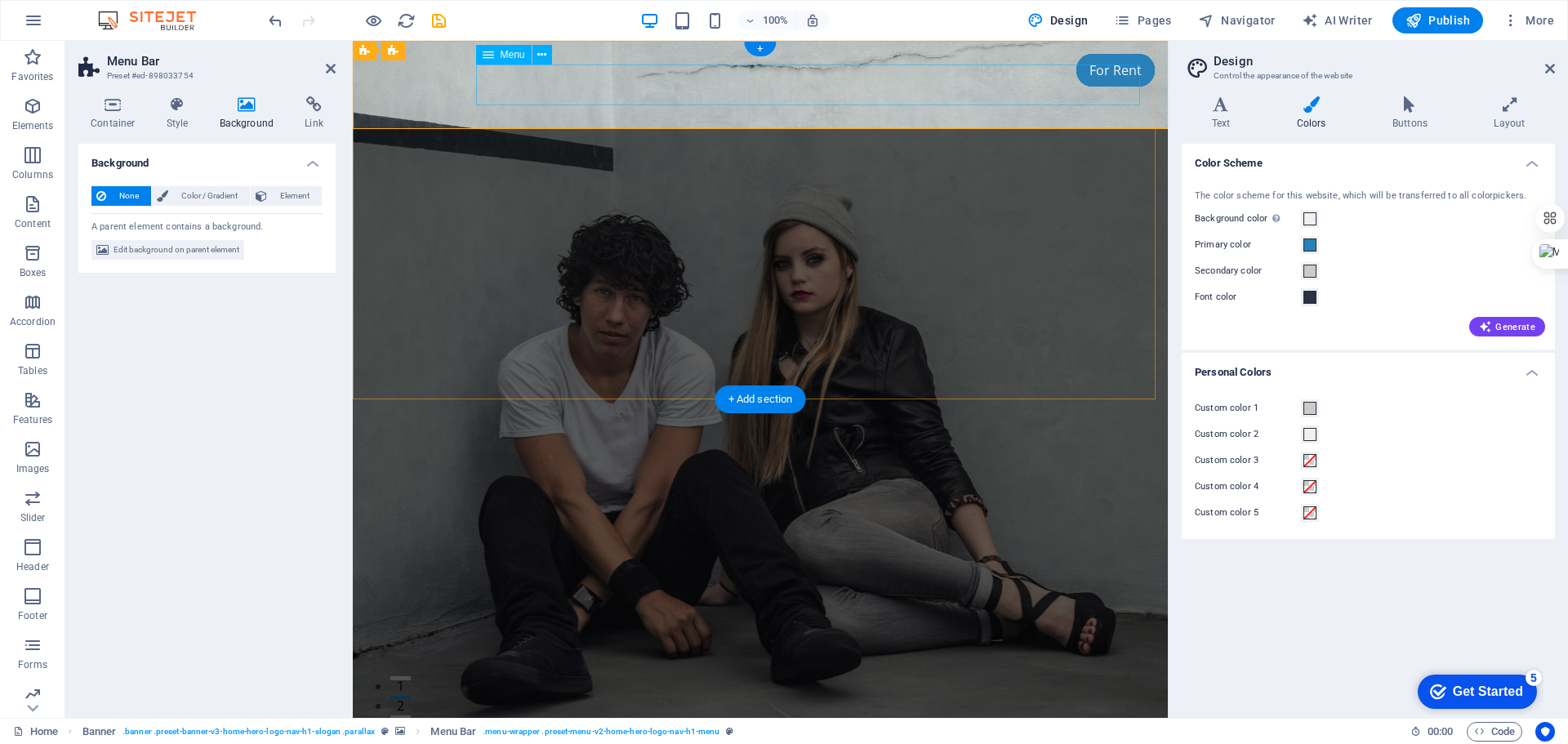
click at [1054, 713] on nav "Home About Services Pricing Contact" at bounding box center [760, 733] width 771 height 40
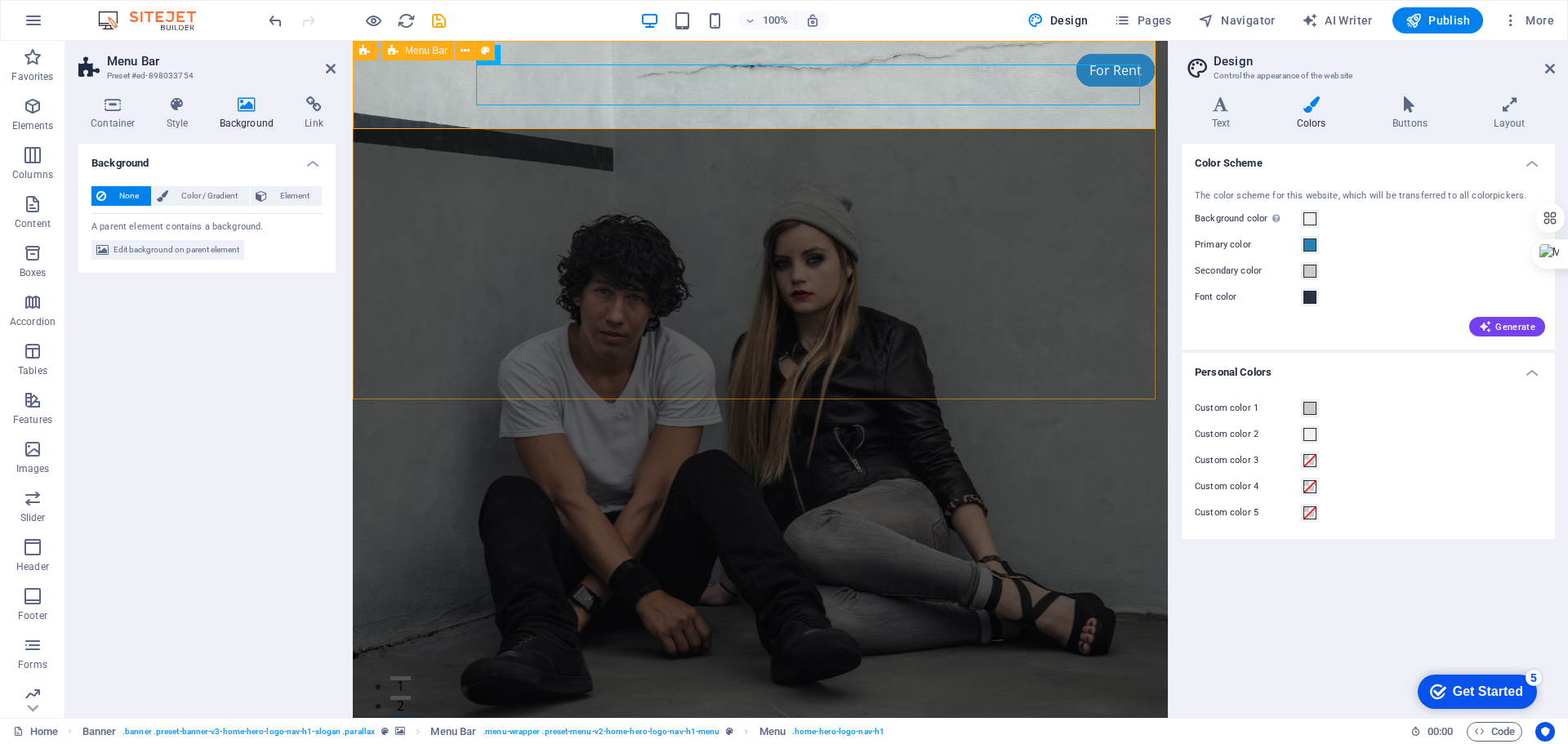
click at [1061, 638] on div "Home About Services Pricing Contact" at bounding box center [761, 703] width 815 height 129
click at [1509, 112] on h4 "Layout" at bounding box center [1510, 113] width 91 height 35
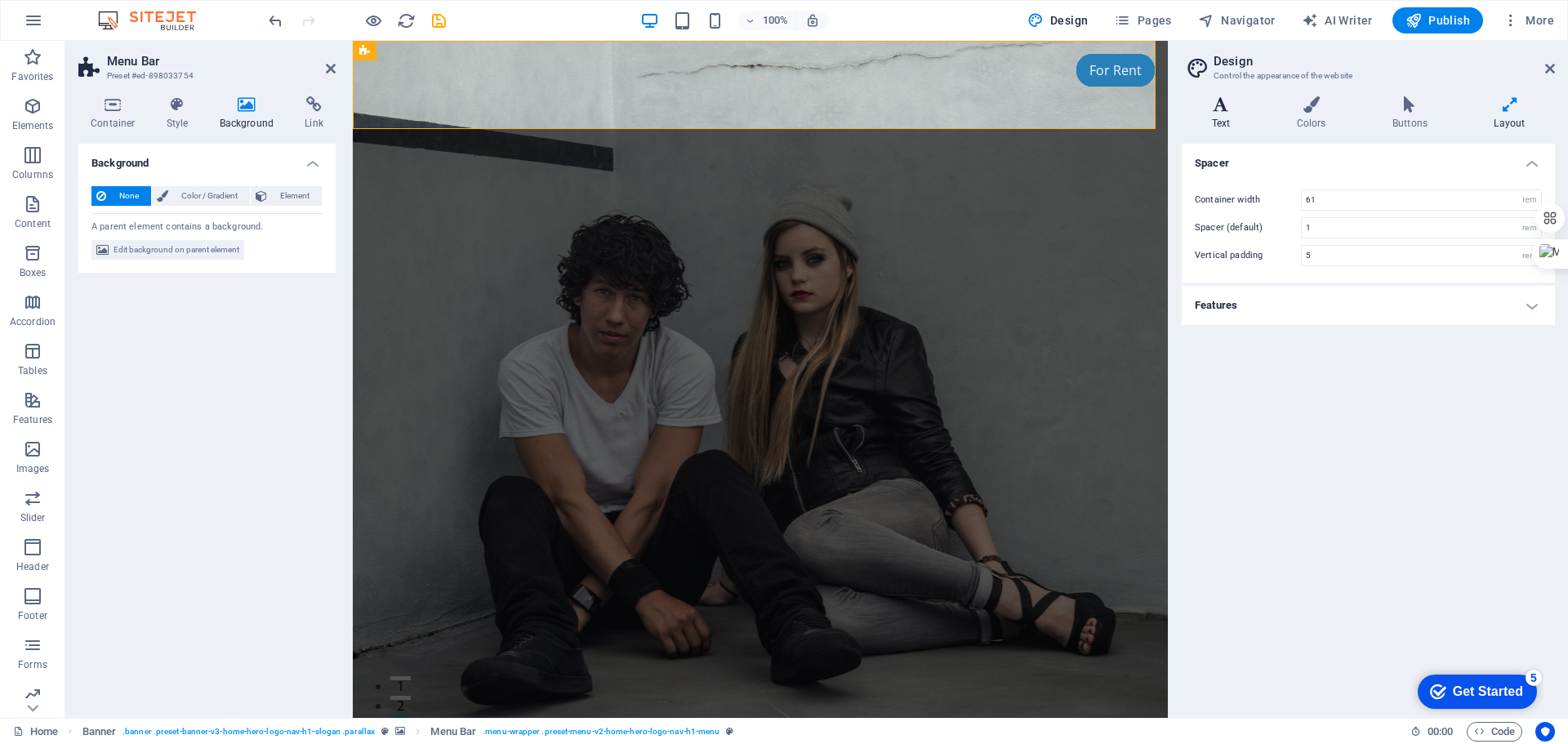
click at [1231, 107] on icon at bounding box center [1221, 105] width 78 height 17
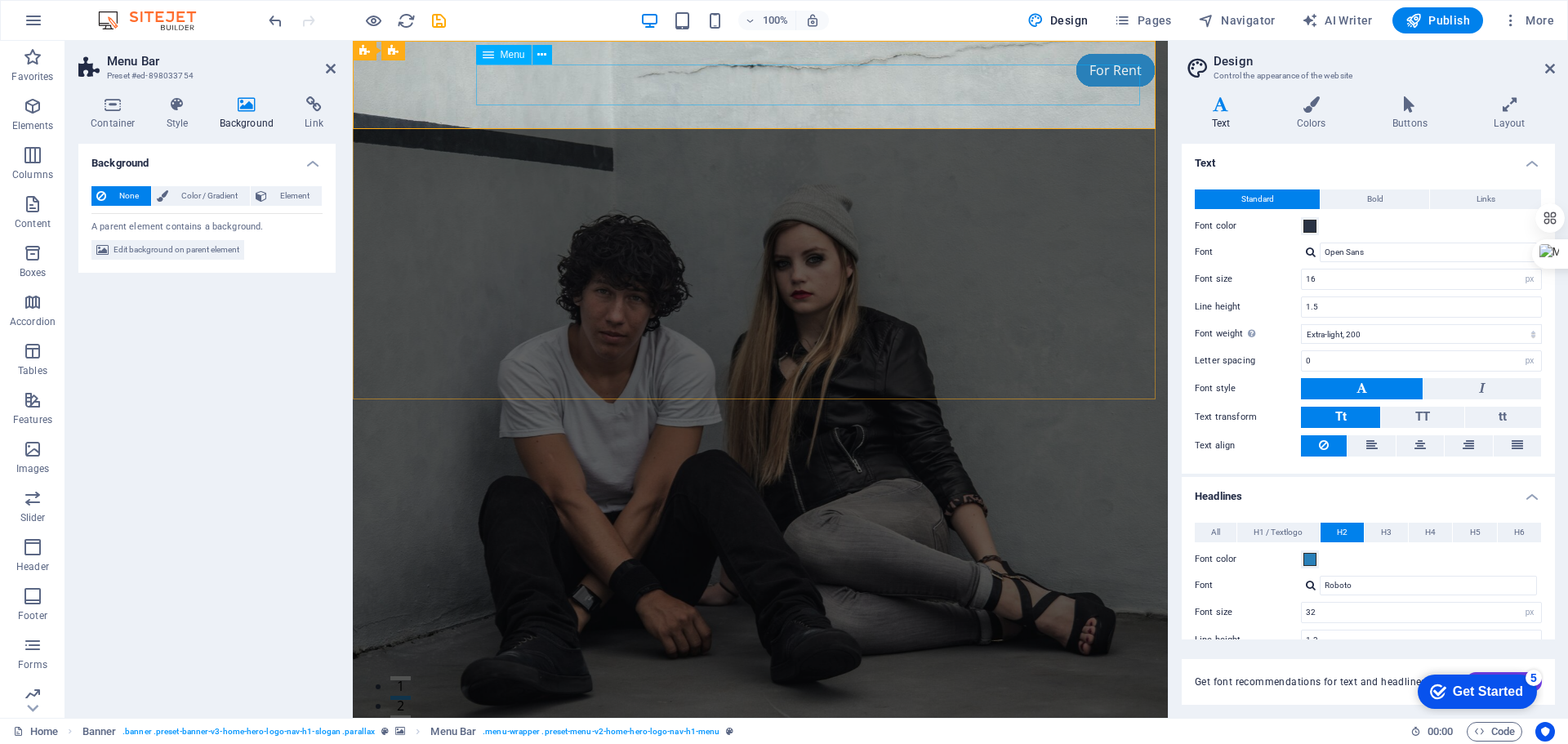
click at [859, 713] on nav "Home About Services Pricing Contact" at bounding box center [760, 733] width 771 height 40
select select
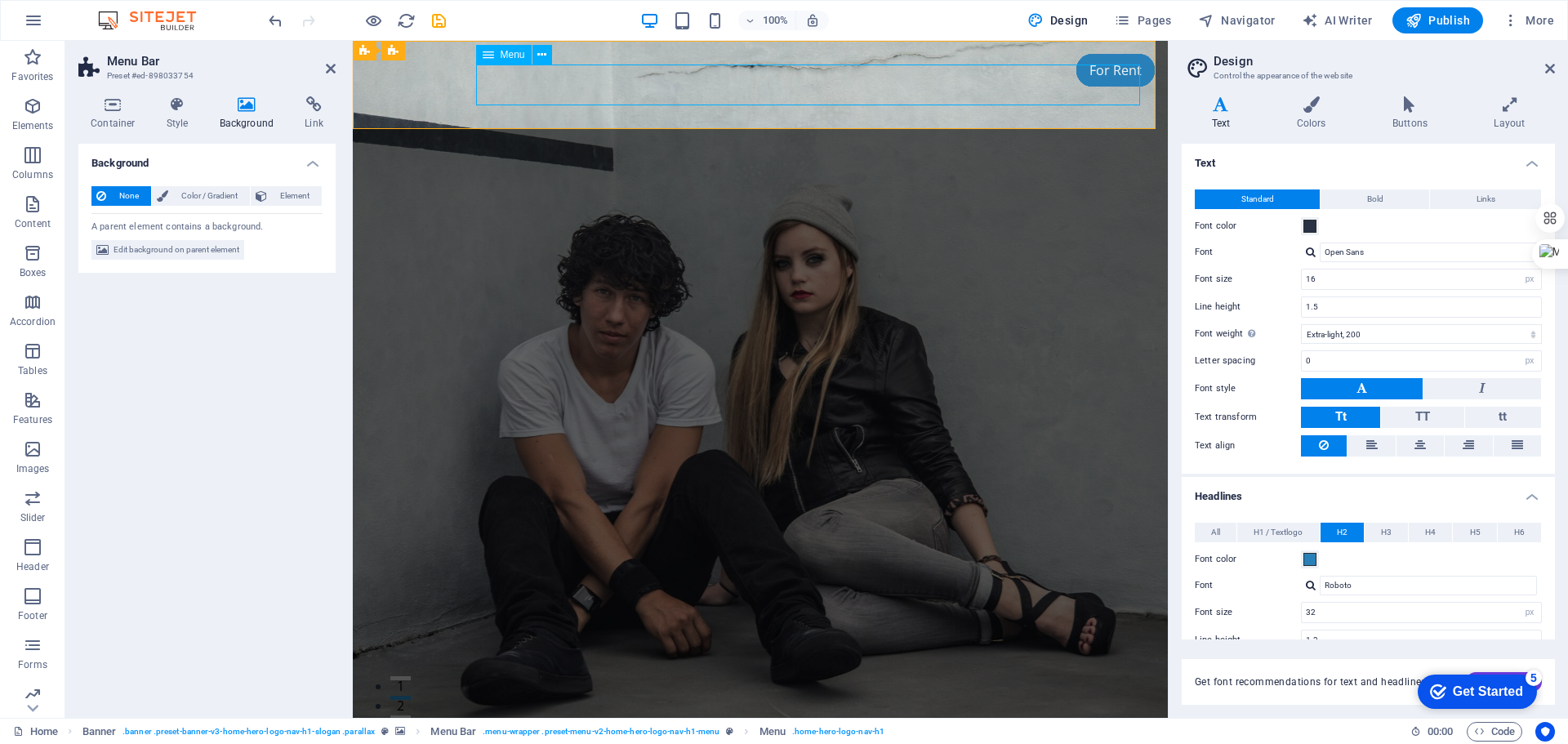
select select
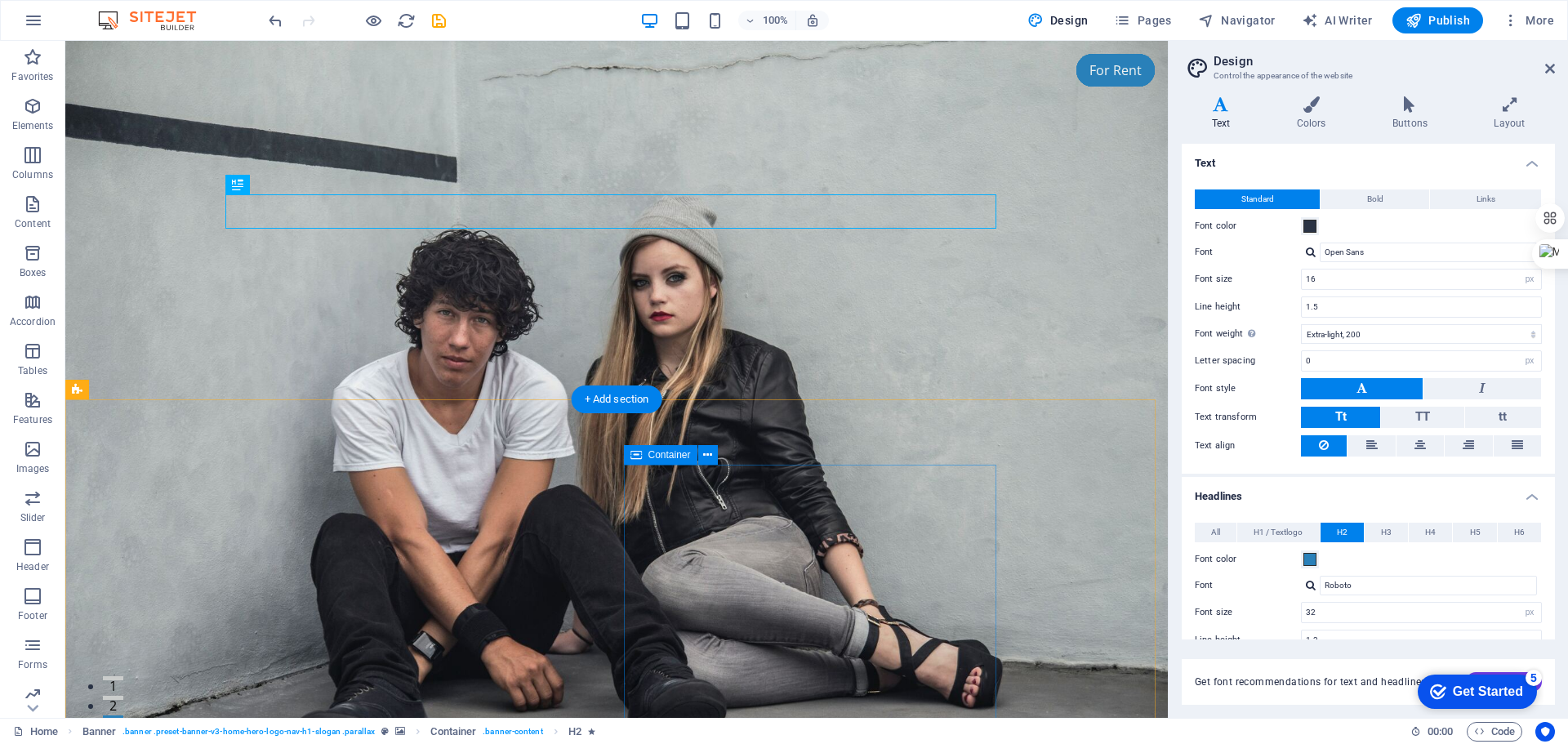
click at [1083, 383] on figure at bounding box center [616, 379] width 1102 height 677
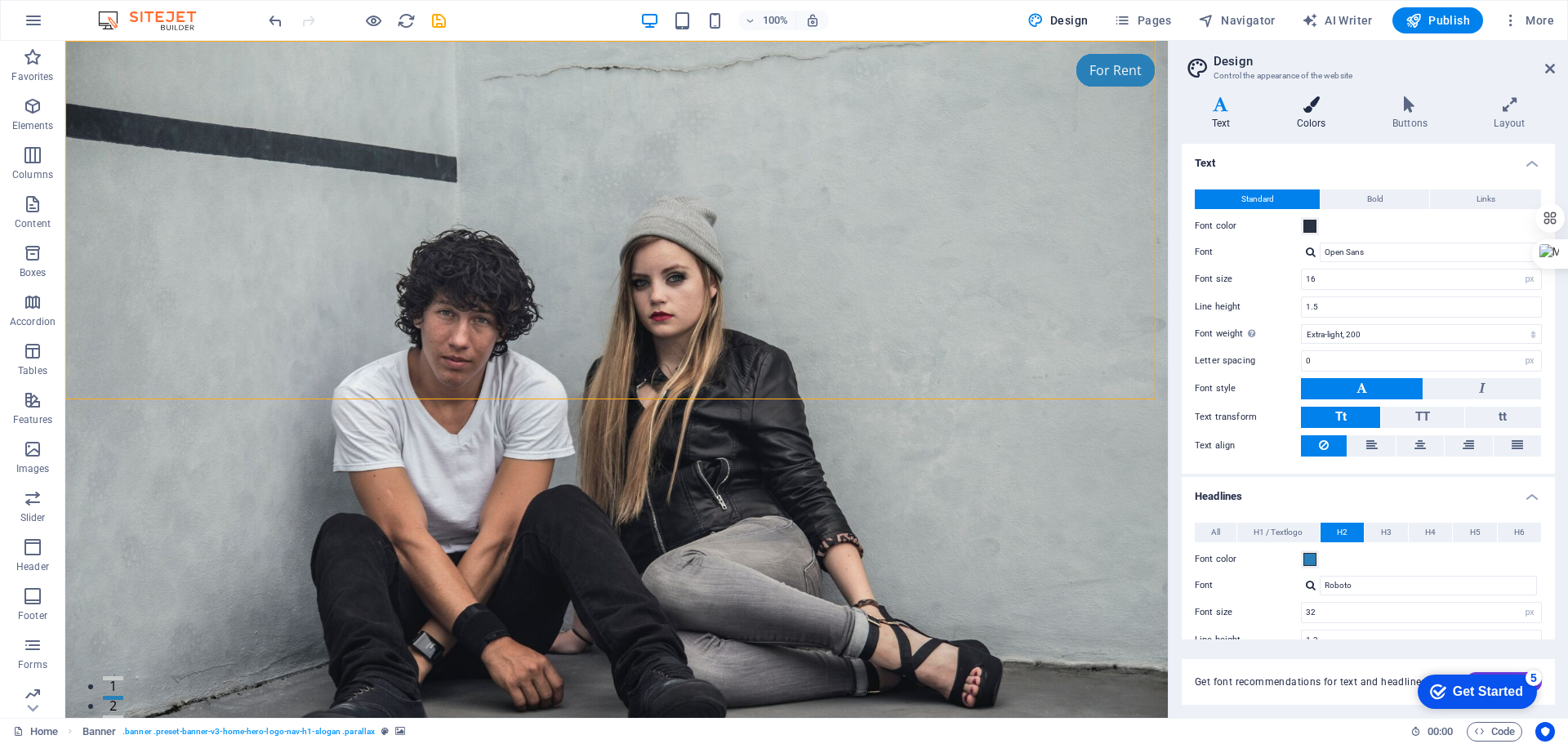
click at [1315, 104] on icon at bounding box center [1311, 105] width 89 height 17
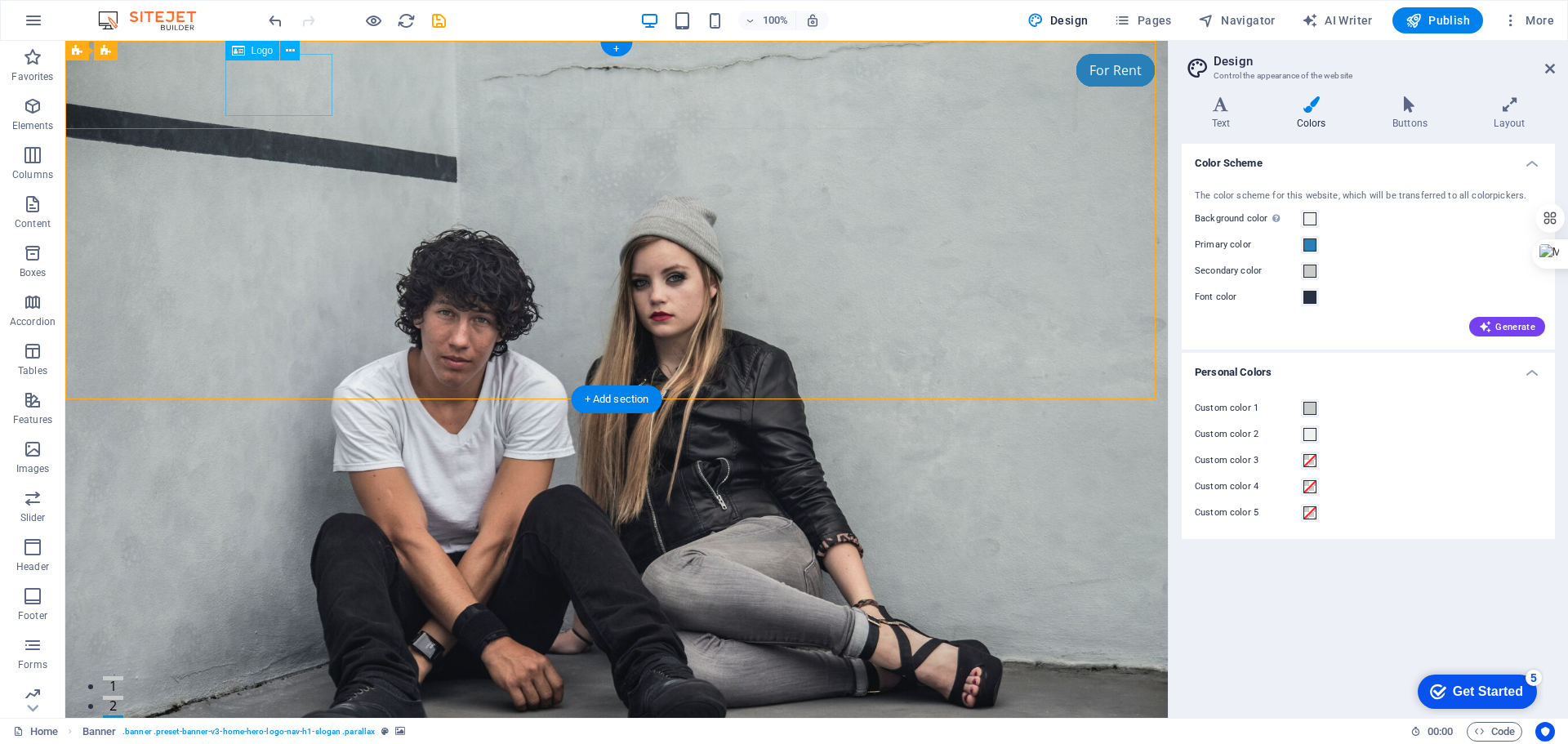
click at [296, 651] on div at bounding box center [616, 682] width 771 height 62
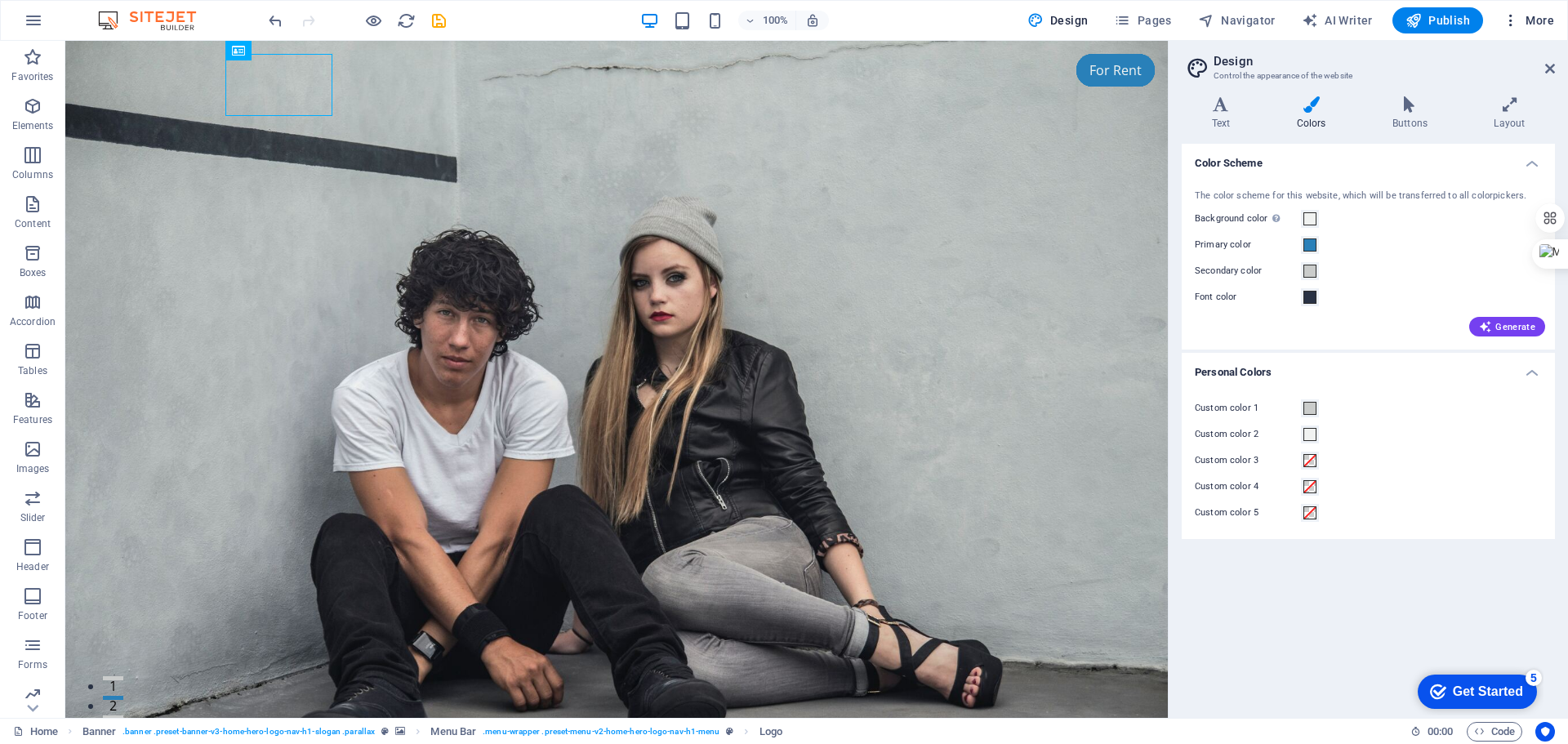
click at [1527, 20] on span "More" at bounding box center [1529, 20] width 51 height 17
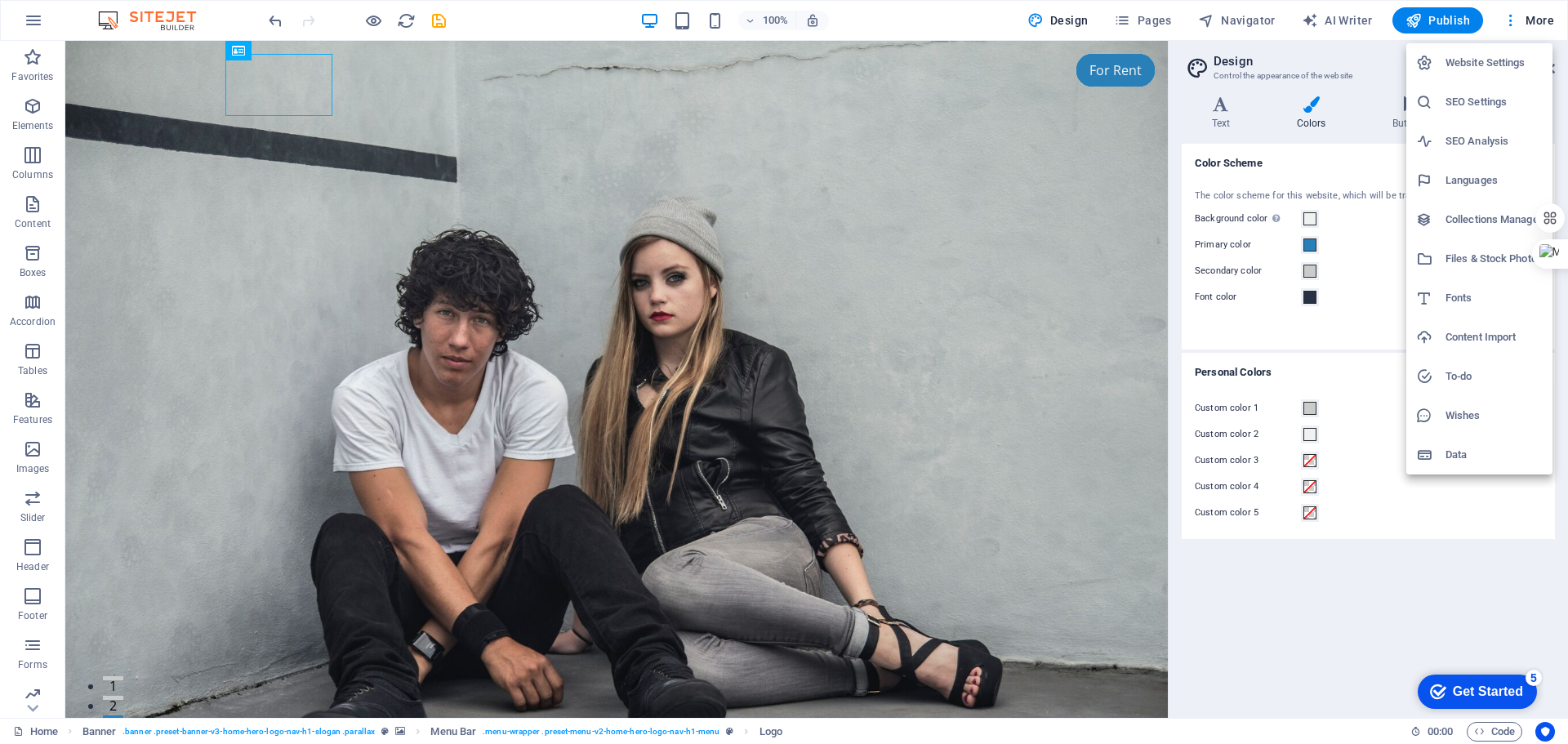
click at [34, 17] on div at bounding box center [784, 372] width 1568 height 744
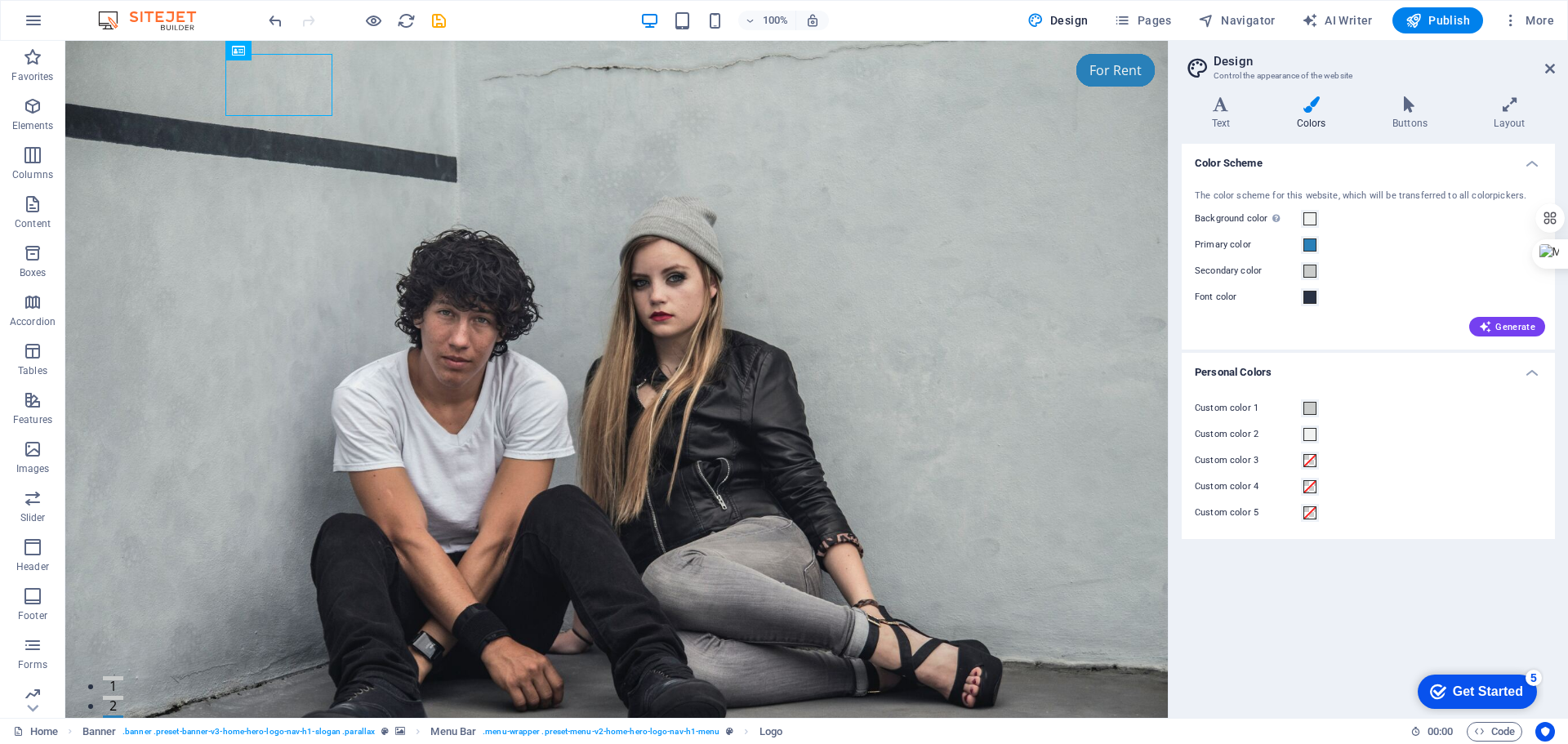
click at [34, 17] on icon "button" at bounding box center [34, 21] width 20 height 20
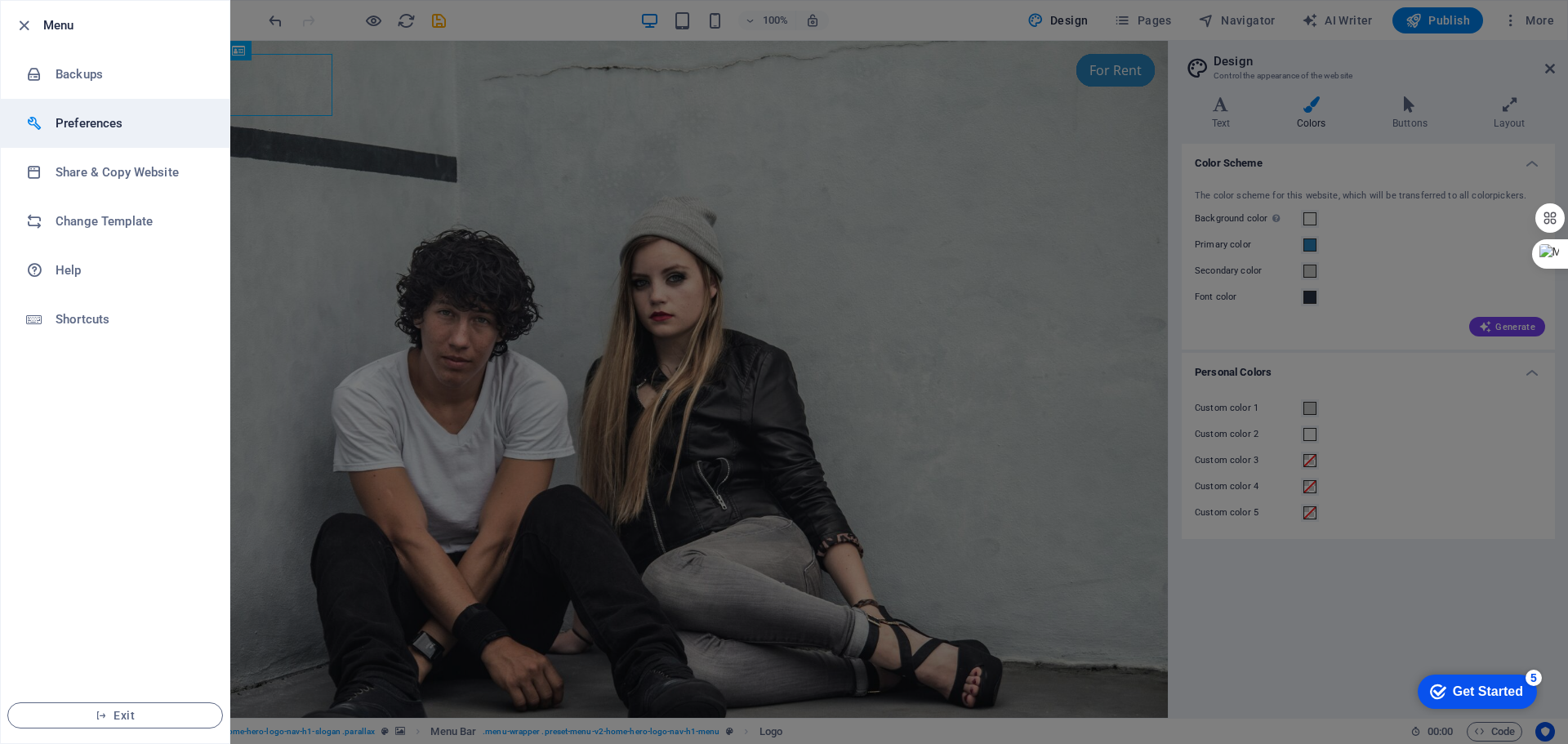
click at [71, 120] on h6 "Preferences" at bounding box center [130, 123] width 151 height 20
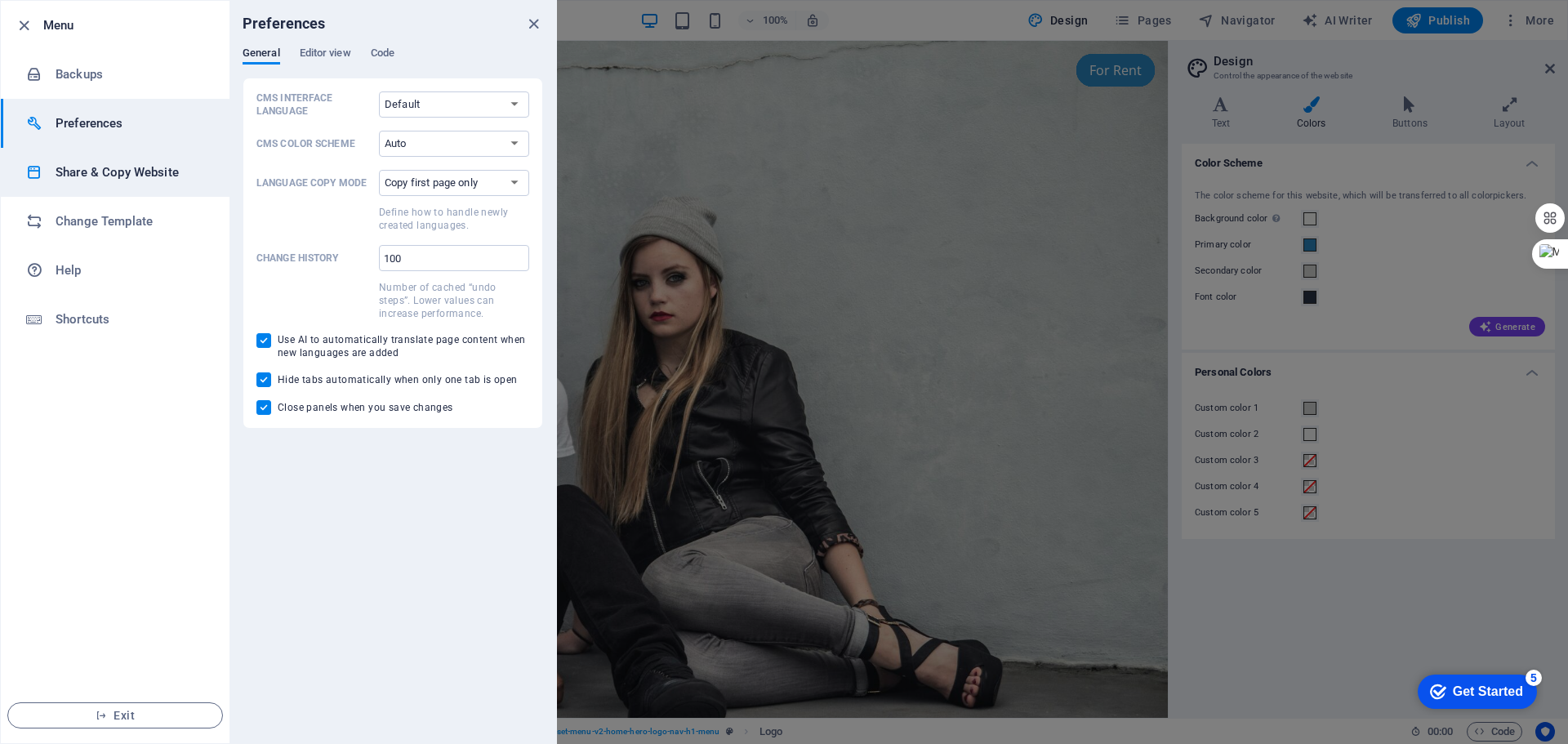
click at [70, 178] on h6 "Share & Copy Website" at bounding box center [130, 173] width 151 height 20
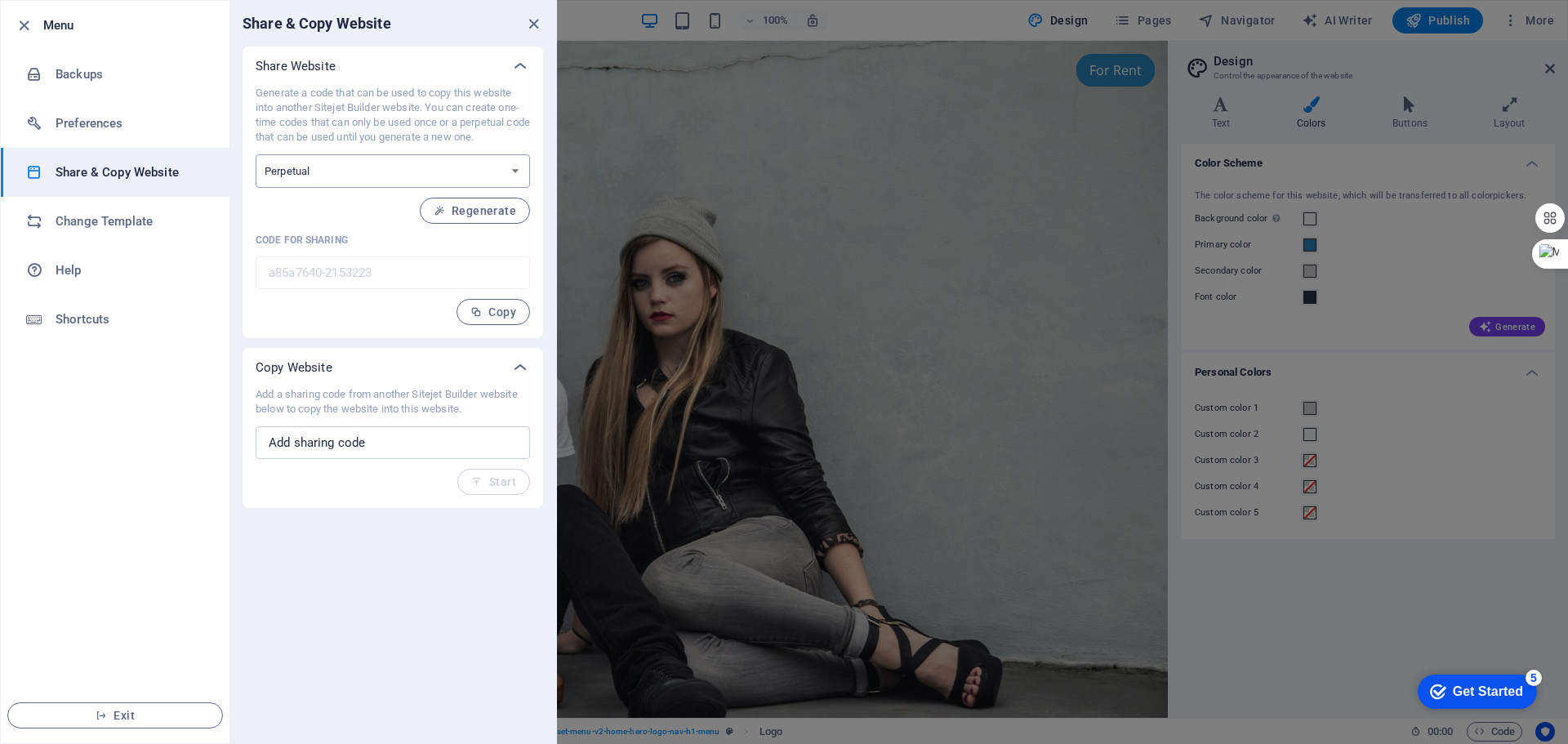
click at [431, 177] on select "One-time Perpetual" at bounding box center [393, 171] width 274 height 34
click at [139, 709] on span "Exit" at bounding box center [115, 714] width 187 height 13
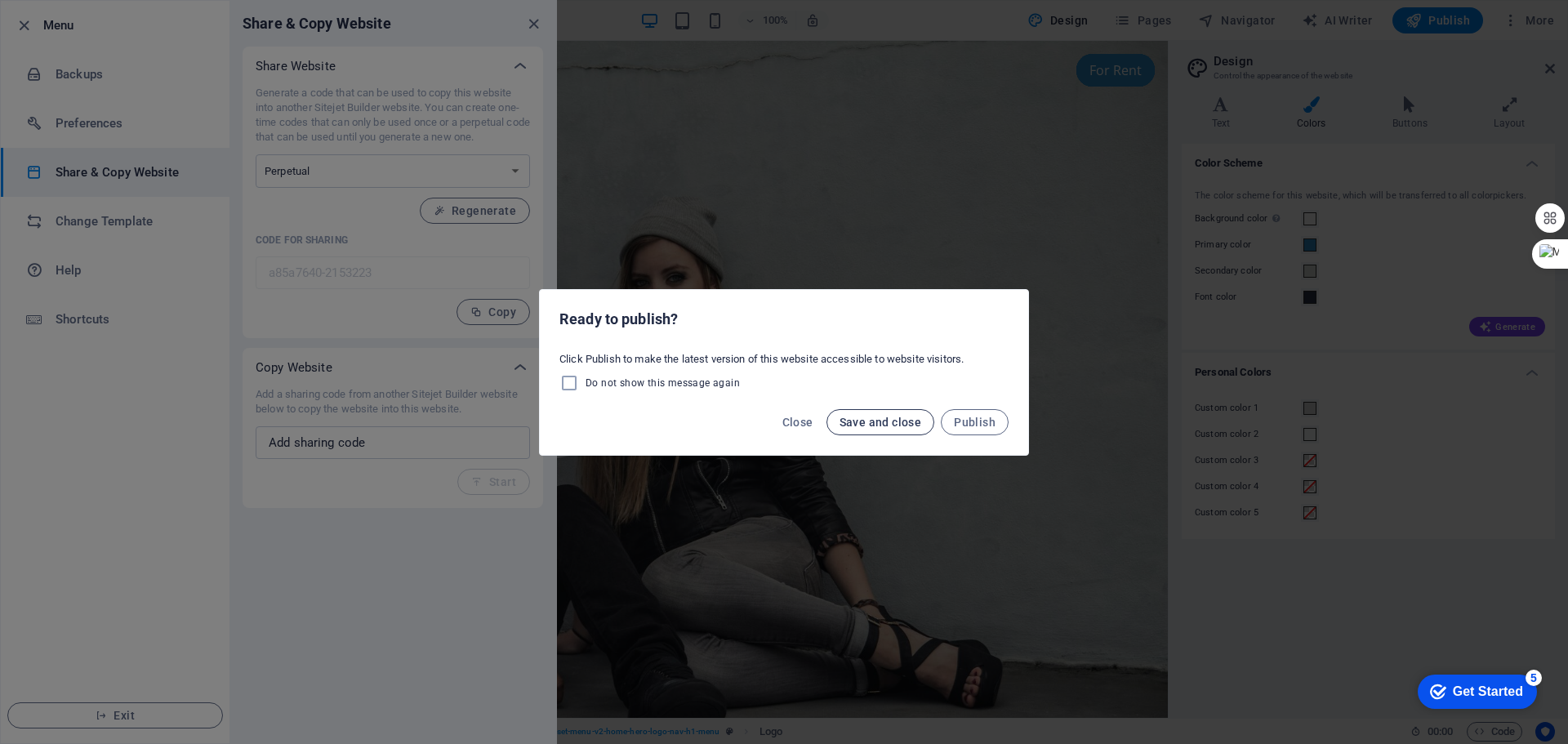
click at [898, 422] on span "Save and close" at bounding box center [881, 421] width 83 height 13
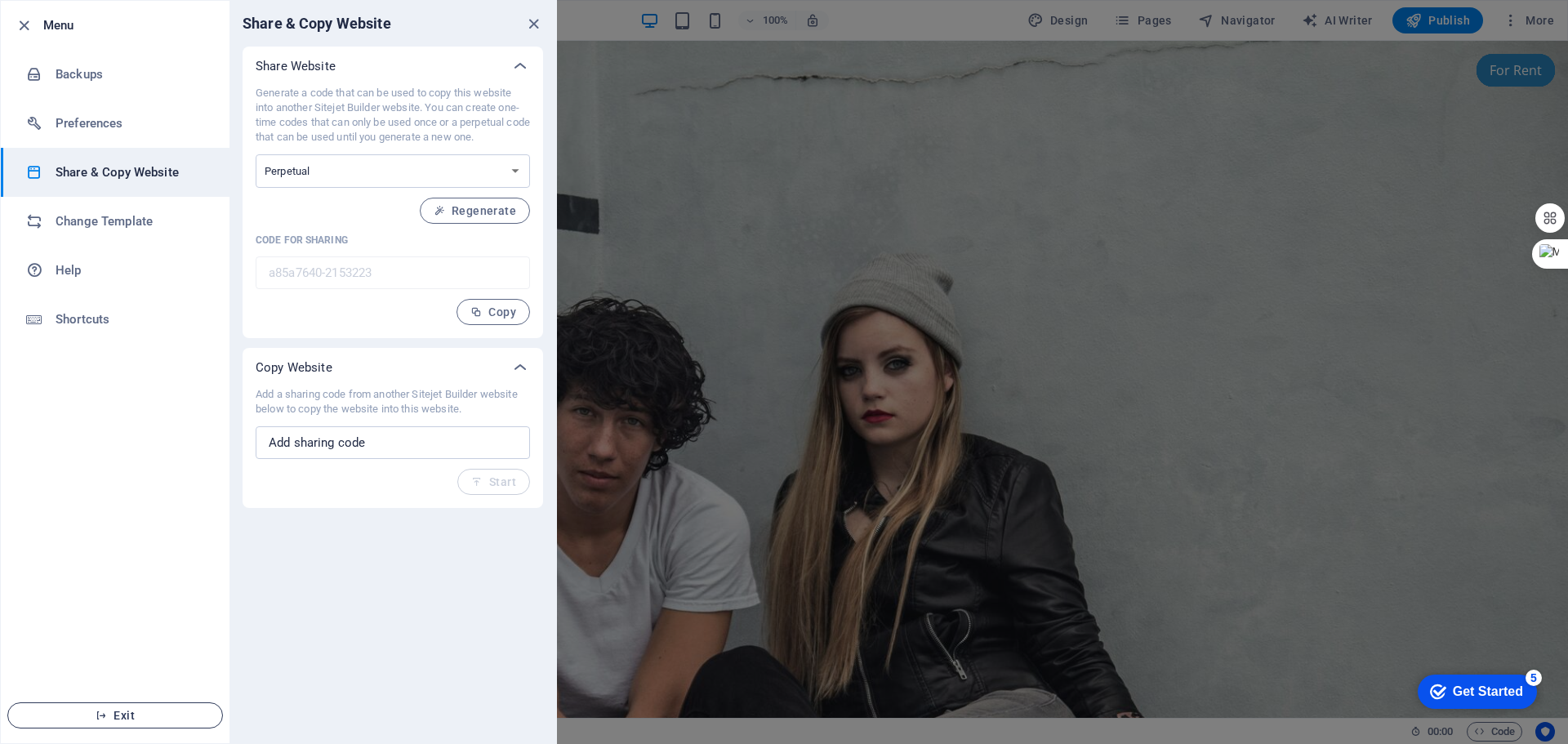
click at [116, 712] on span "Exit" at bounding box center [115, 714] width 187 height 13
click at [21, 18] on icon "button" at bounding box center [24, 26] width 19 height 19
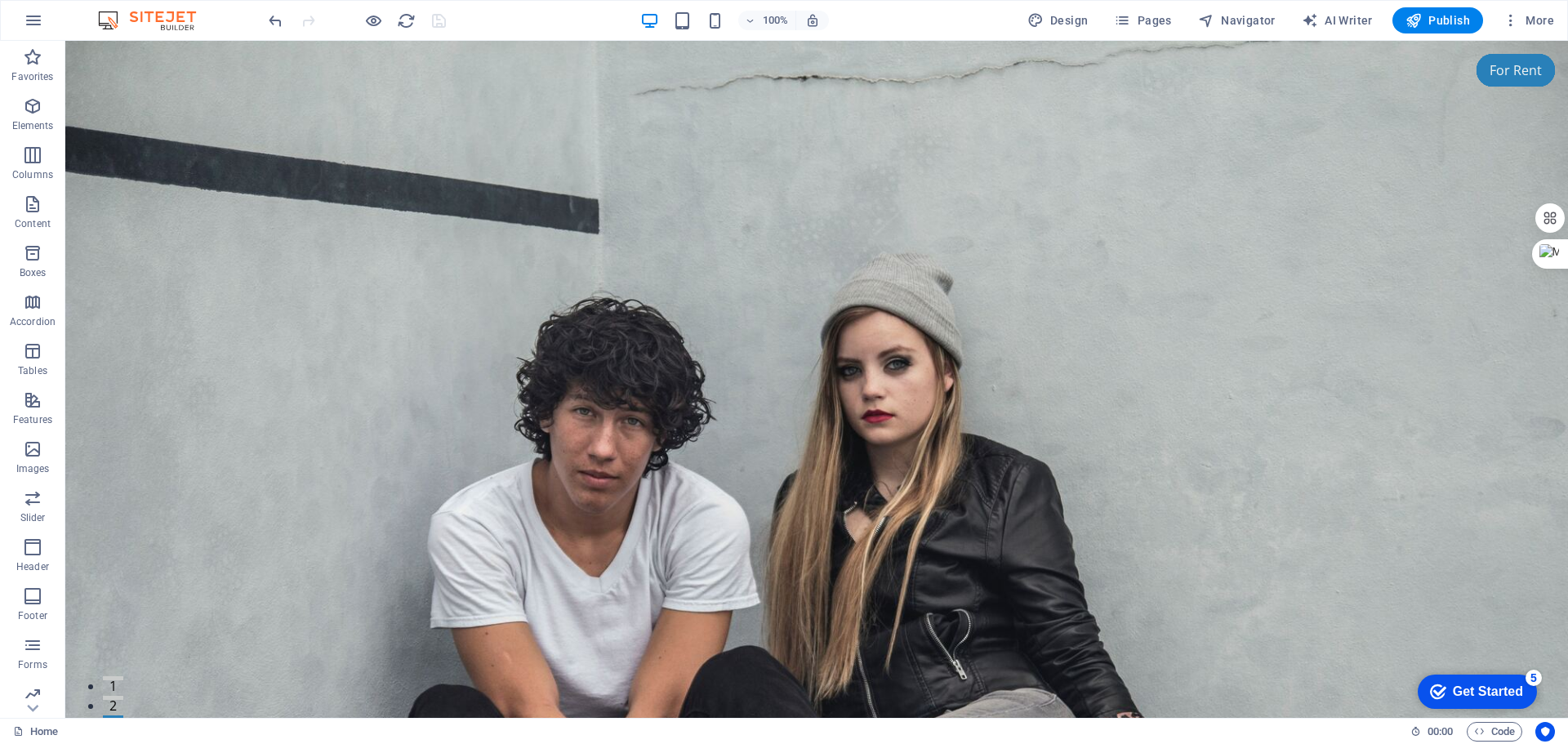
click at [435, 23] on div at bounding box center [356, 20] width 183 height 26
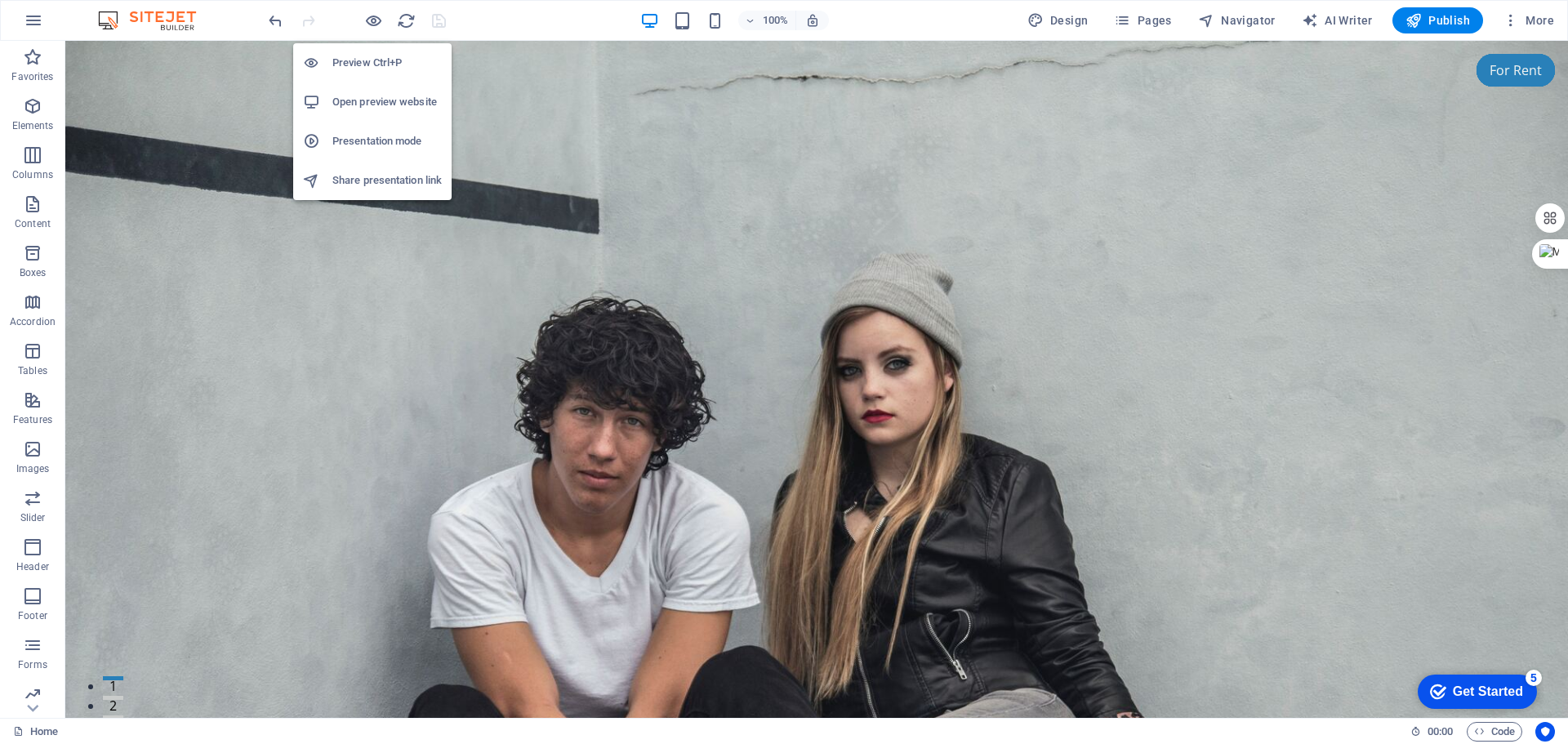
click at [374, 104] on h6 "Open preview website" at bounding box center [387, 103] width 110 height 20
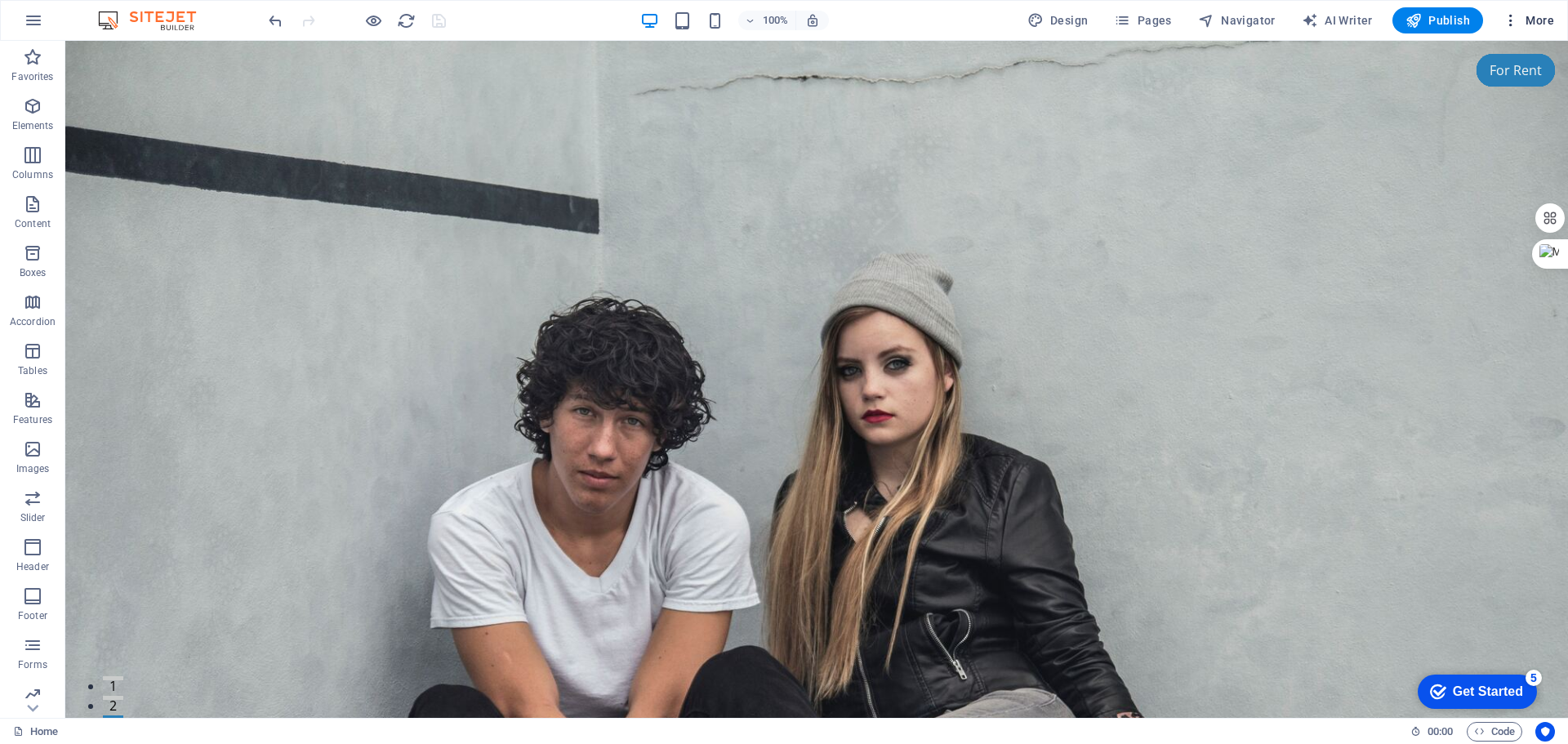
click at [1514, 19] on icon "button" at bounding box center [1511, 20] width 17 height 17
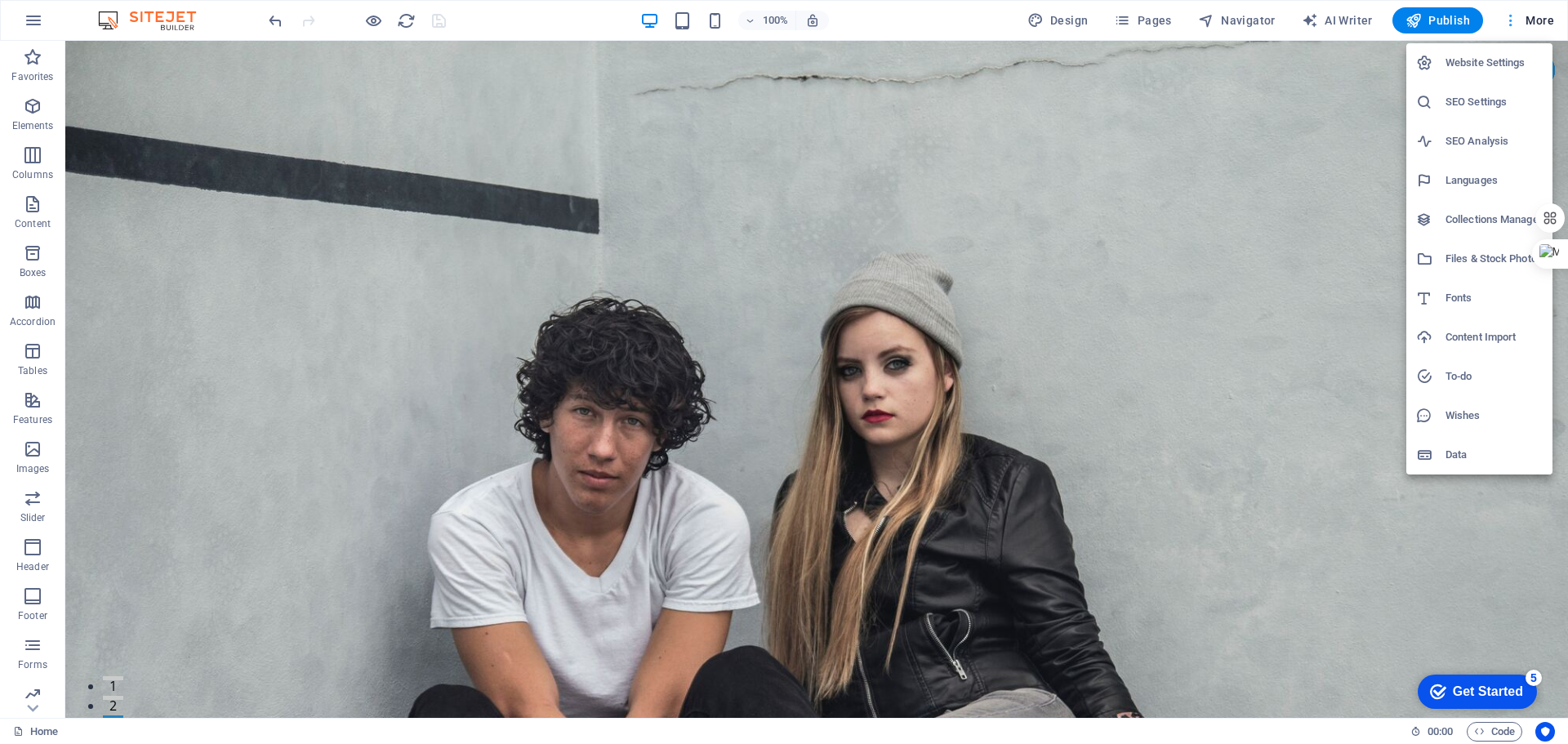
click at [1514, 19] on div at bounding box center [784, 372] width 1568 height 744
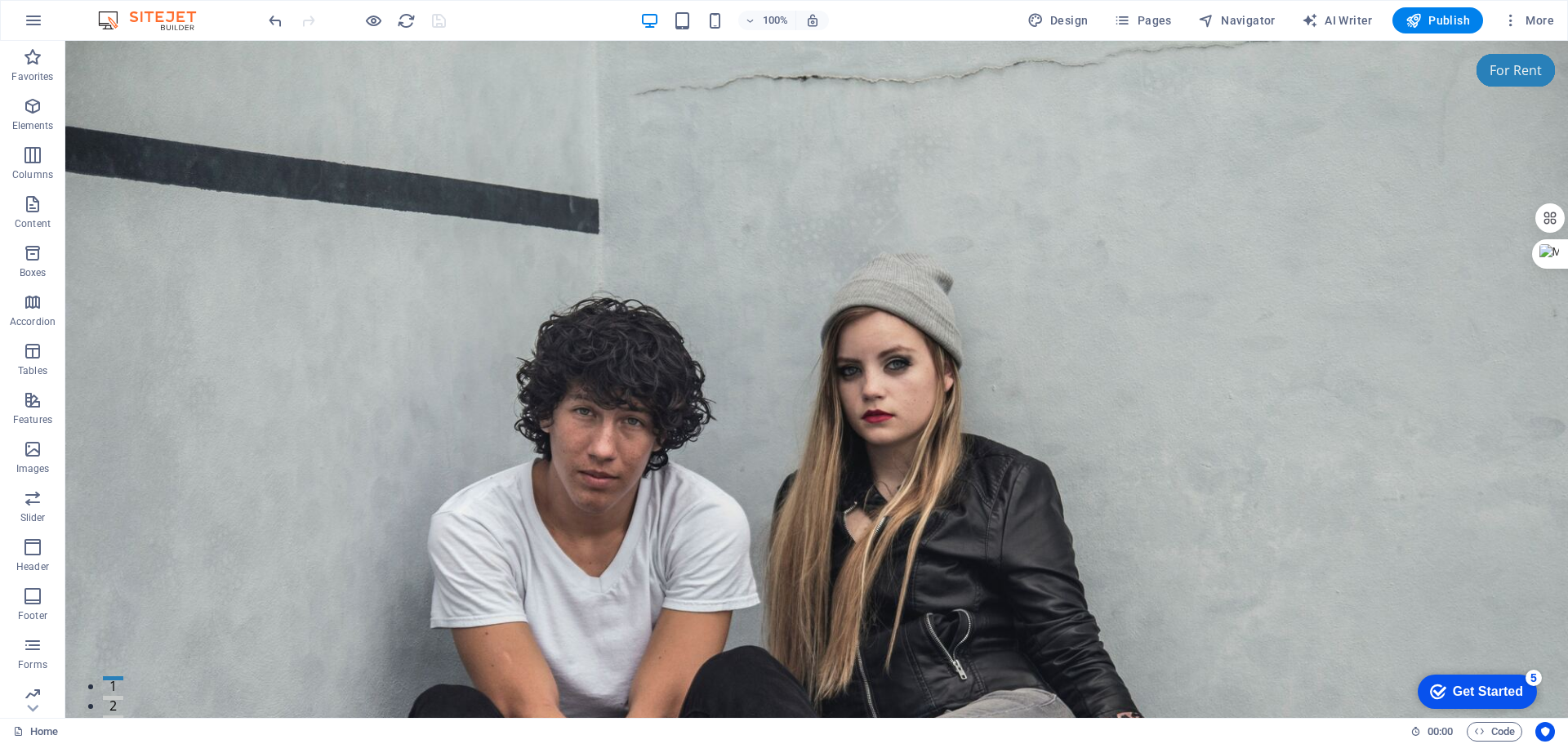
click at [433, 22] on div at bounding box center [356, 20] width 183 height 26
click at [28, 24] on icon "button" at bounding box center [34, 21] width 20 height 20
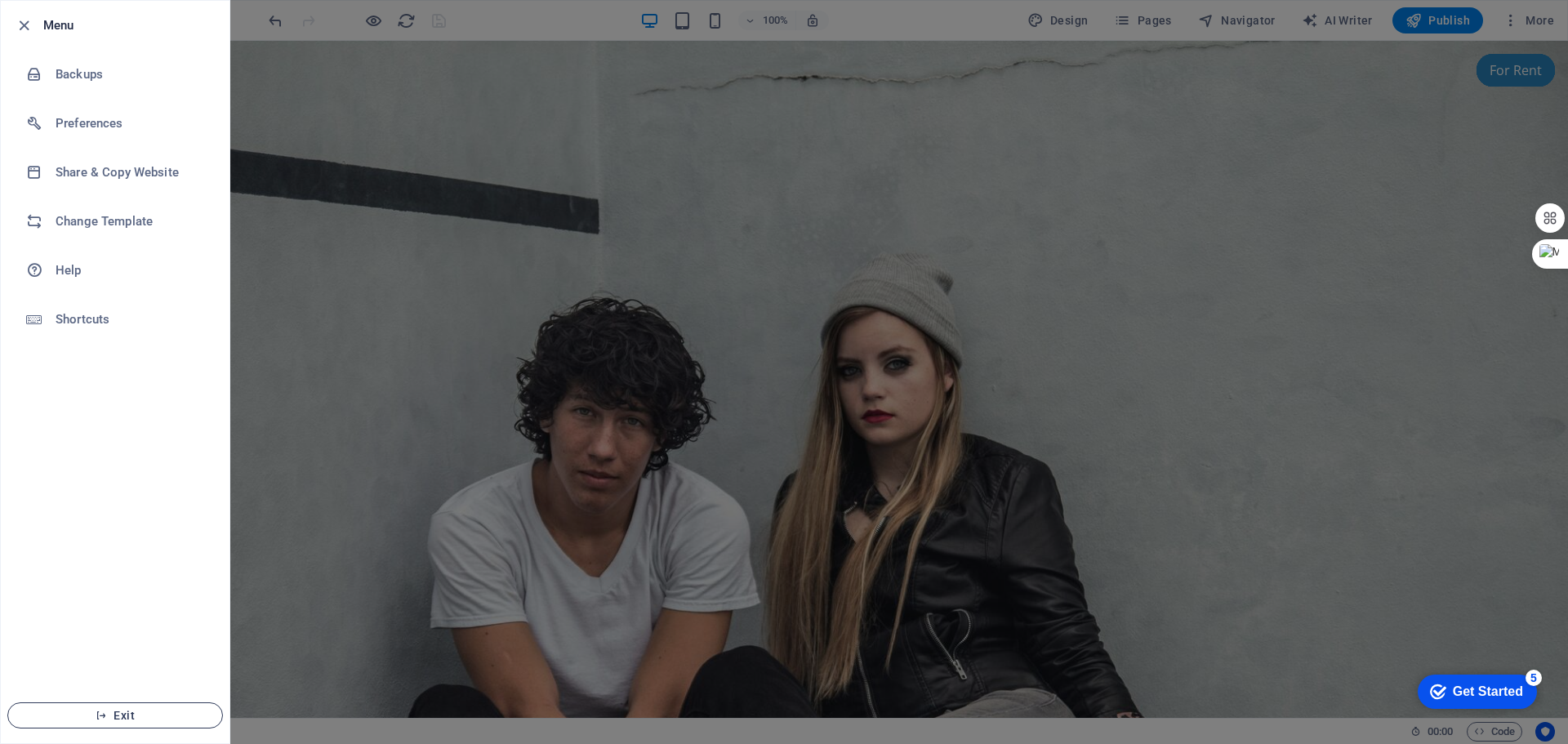
click at [117, 713] on span "Exit" at bounding box center [115, 714] width 187 height 13
